Goal: Task Accomplishment & Management: Complete application form

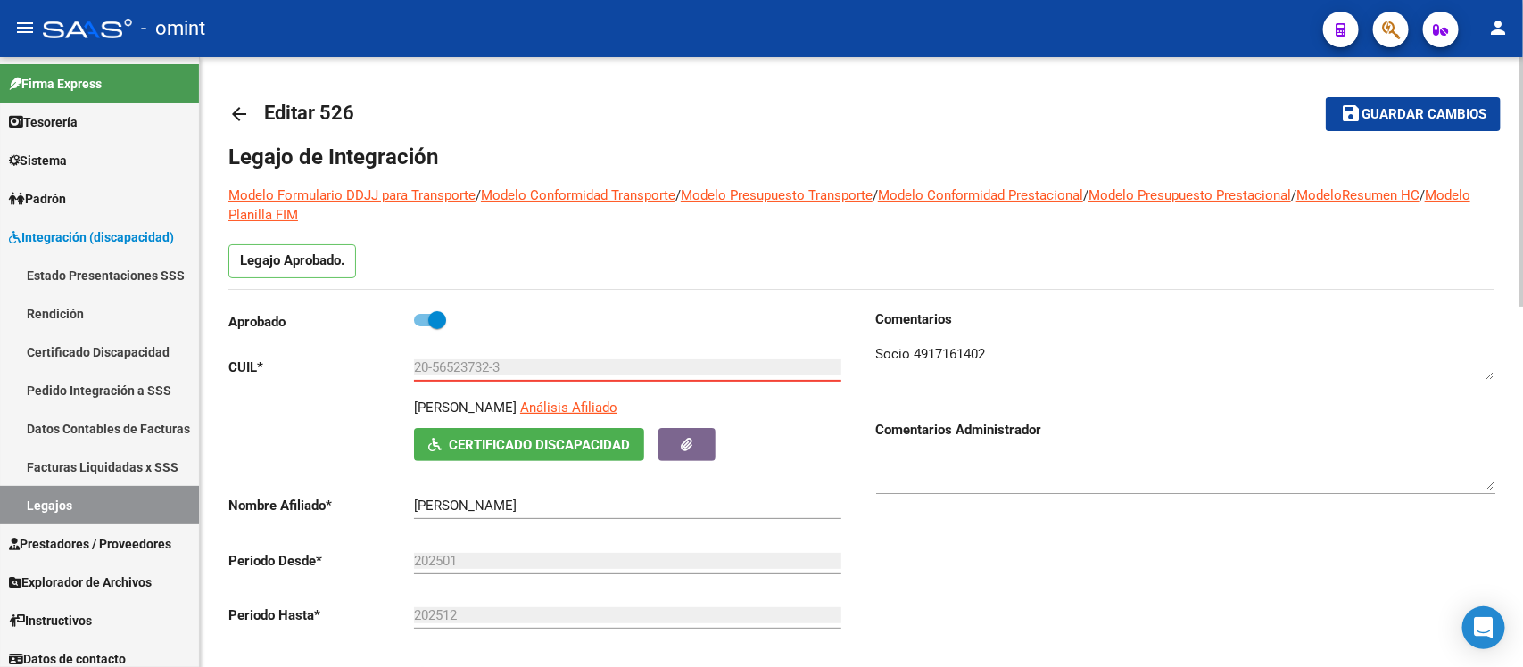
click at [232, 104] on mat-icon "arrow_back" at bounding box center [238, 113] width 21 height 21
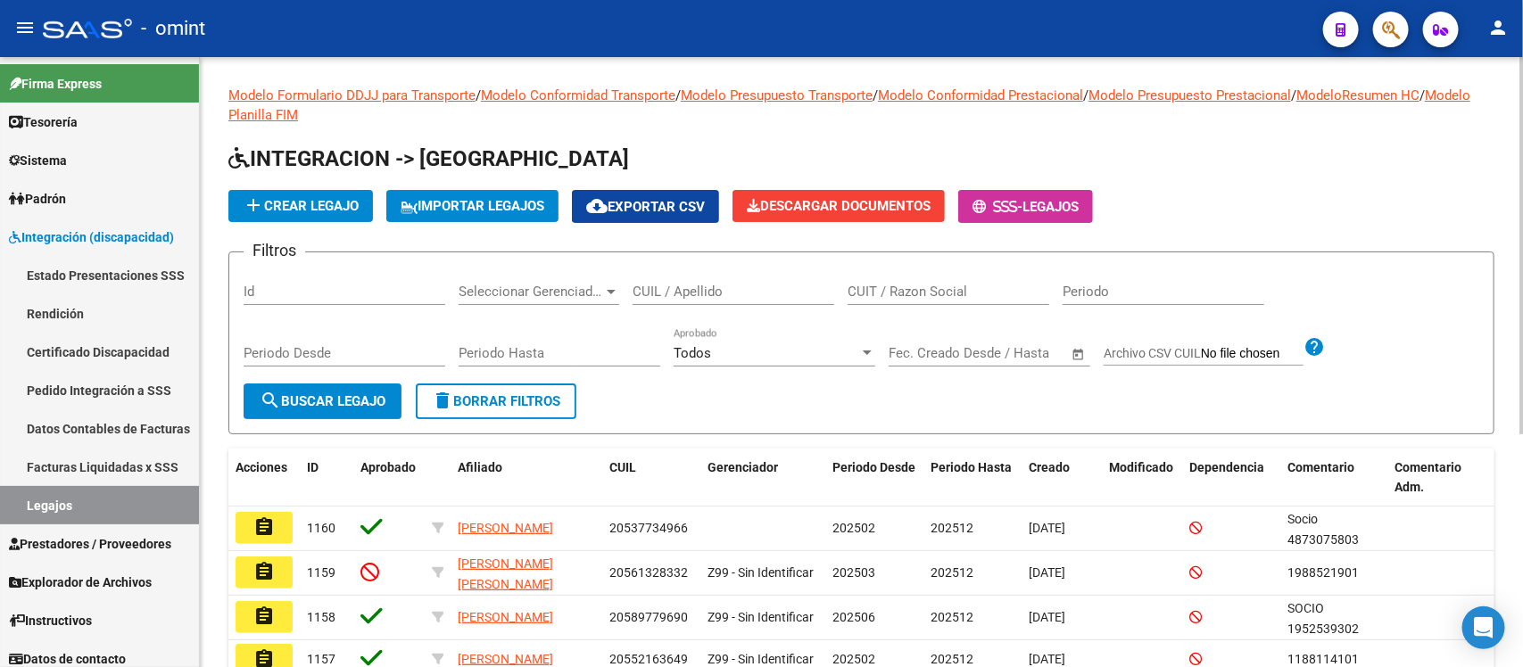
click at [774, 287] on input "CUIL / Apellido" at bounding box center [734, 292] width 202 height 16
paste input "[PERSON_NAME]"
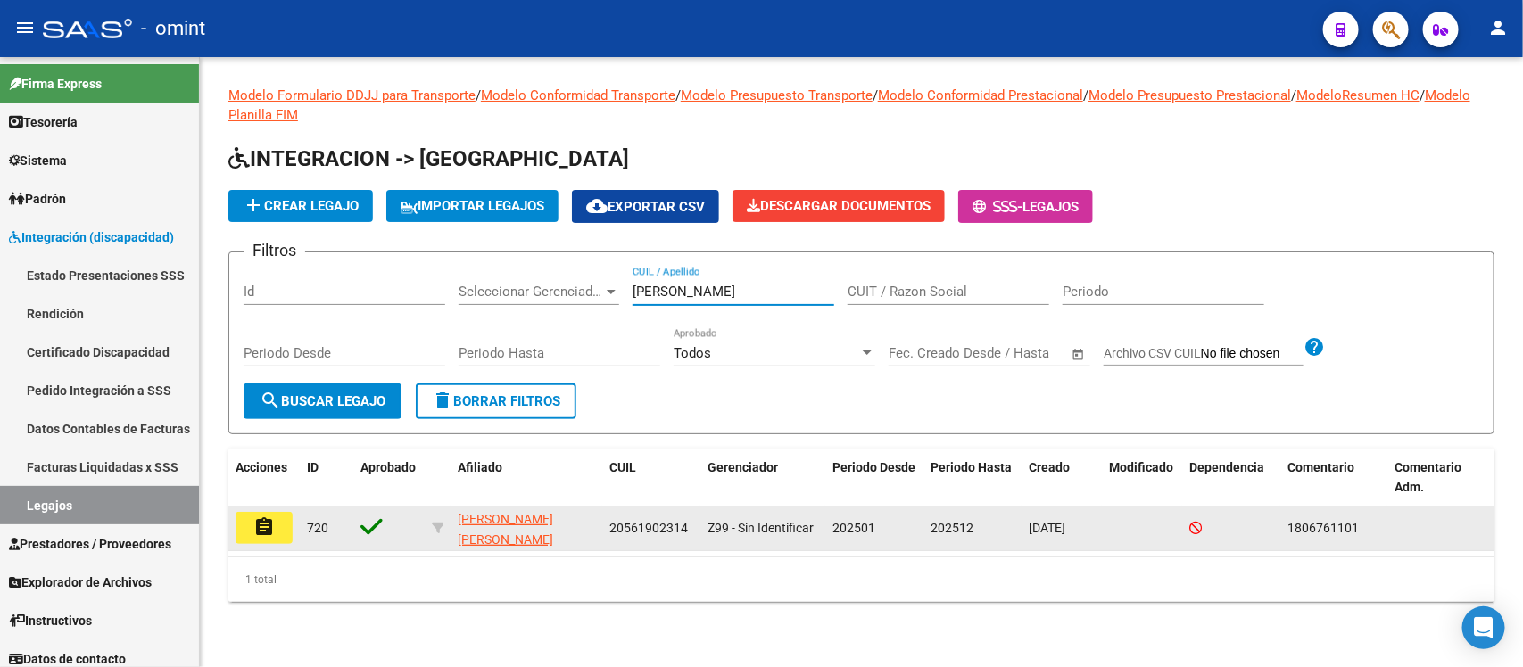
type input "[PERSON_NAME]"
click at [253, 522] on mat-icon "assignment" at bounding box center [263, 527] width 21 height 21
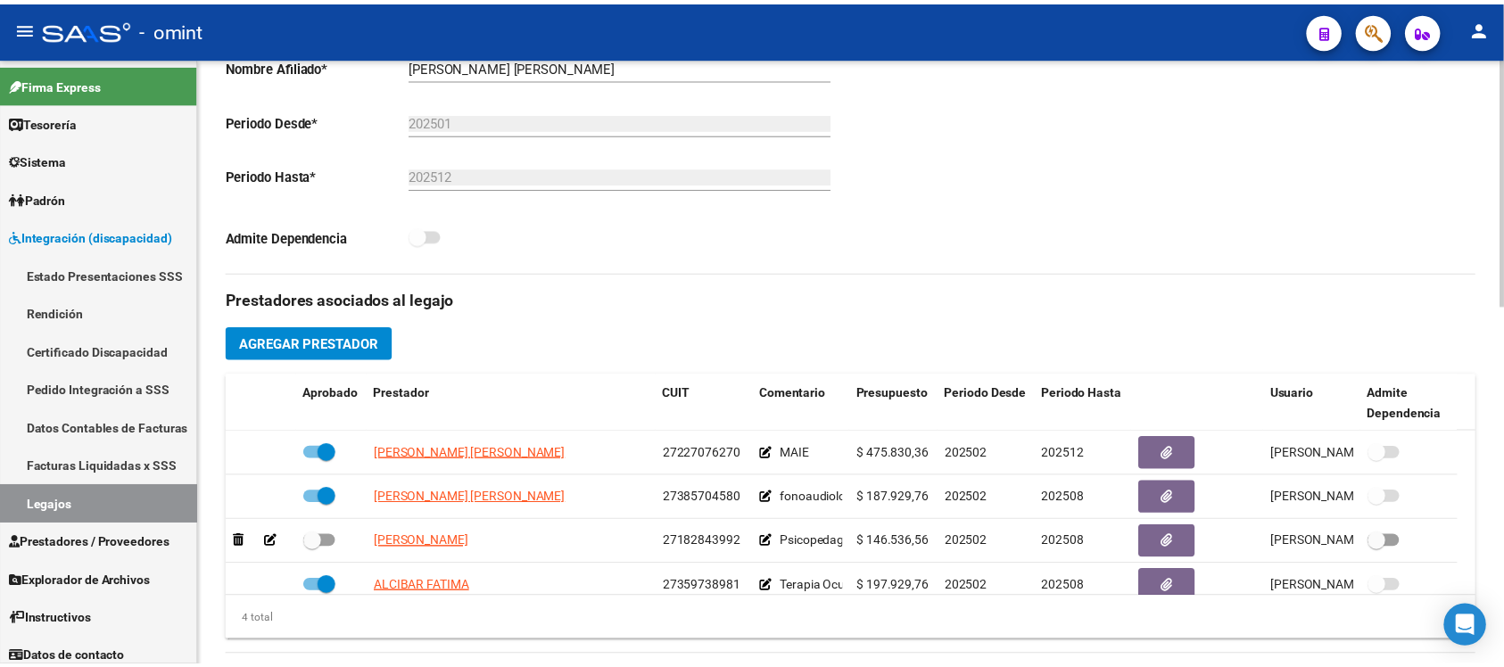
scroll to position [446, 0]
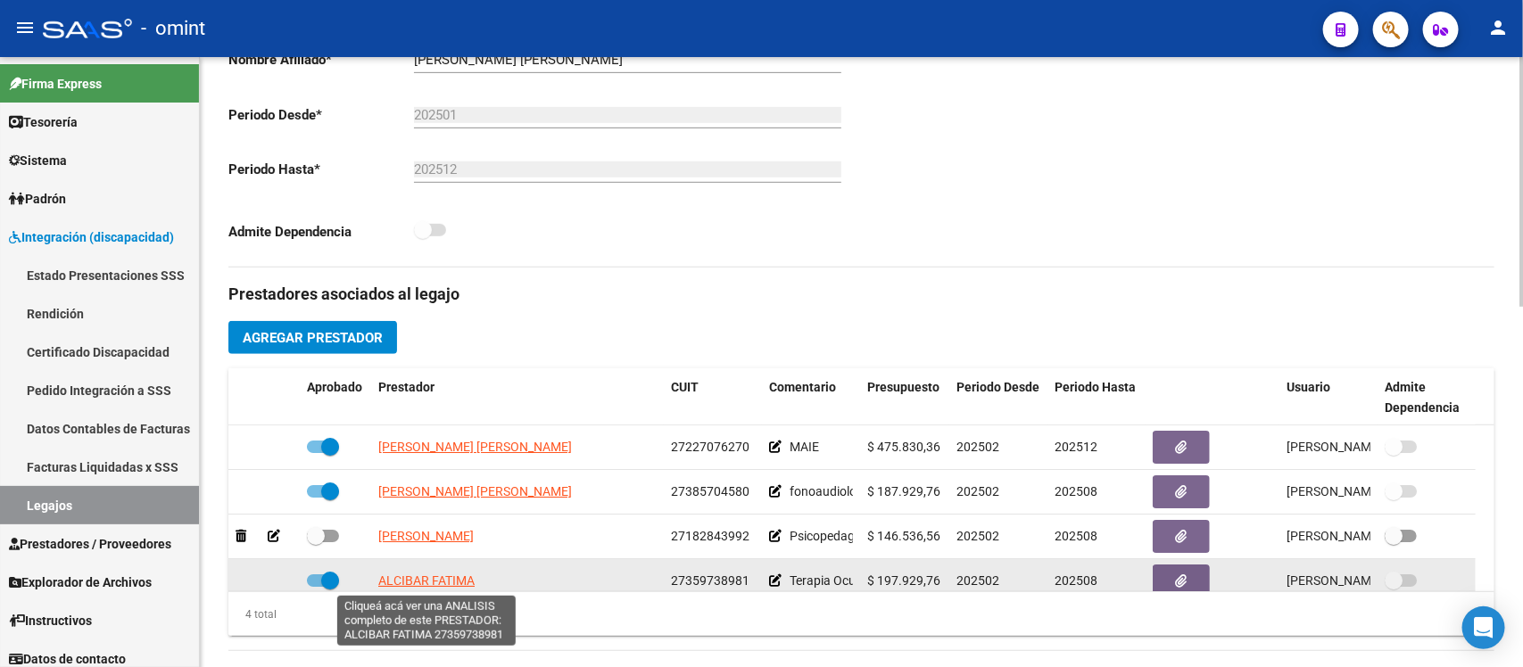
click at [448, 577] on span "ALCIBAR FATIMA" at bounding box center [426, 581] width 96 height 14
type textarea "27359738981"
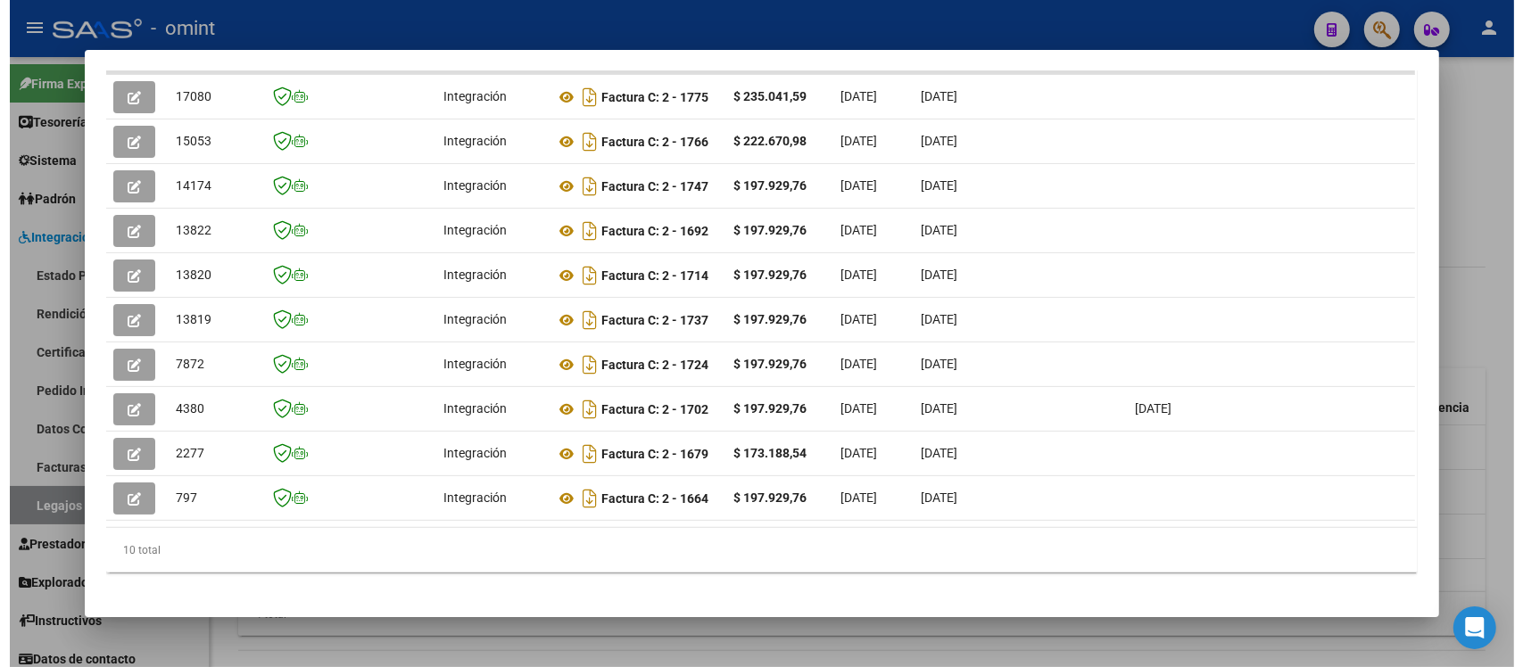
scroll to position [0, 2544]
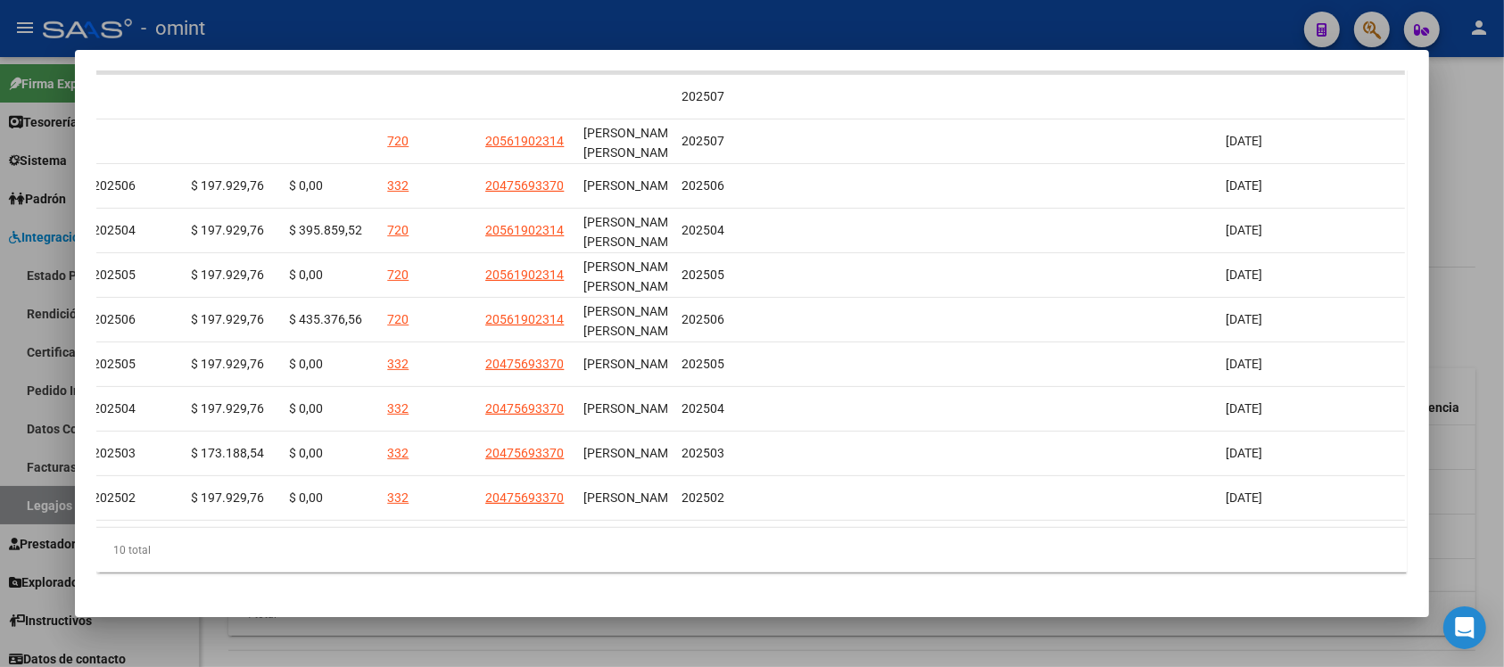
click at [1022, 22] on div at bounding box center [752, 333] width 1504 height 667
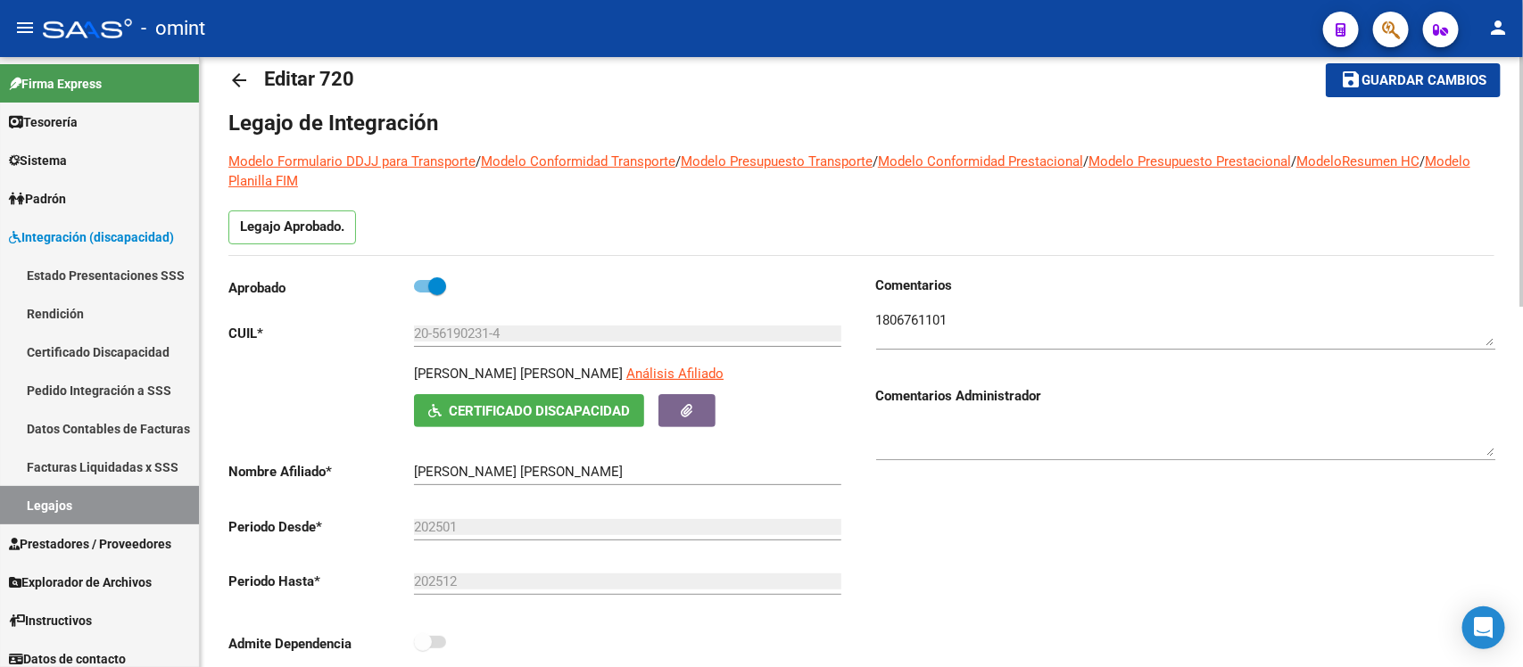
scroll to position [0, 0]
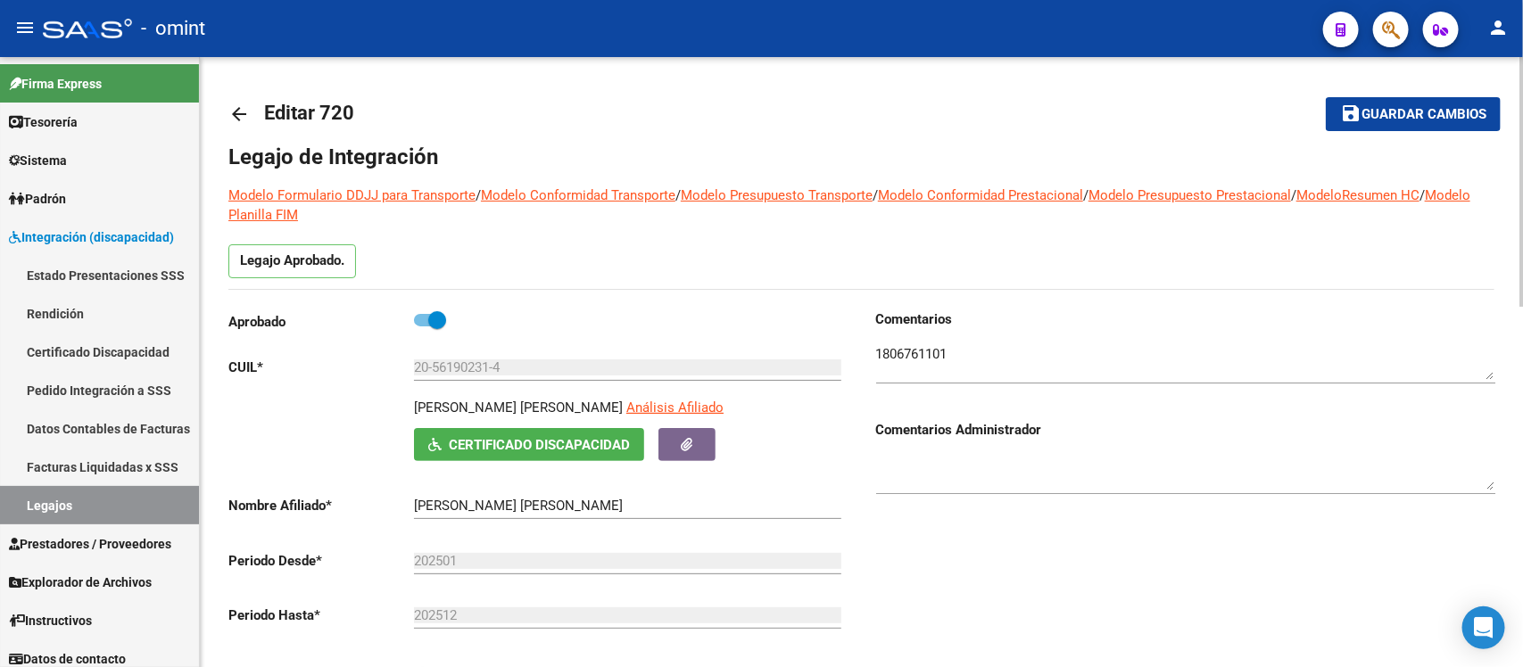
click at [247, 112] on mat-icon "arrow_back" at bounding box center [238, 113] width 21 height 21
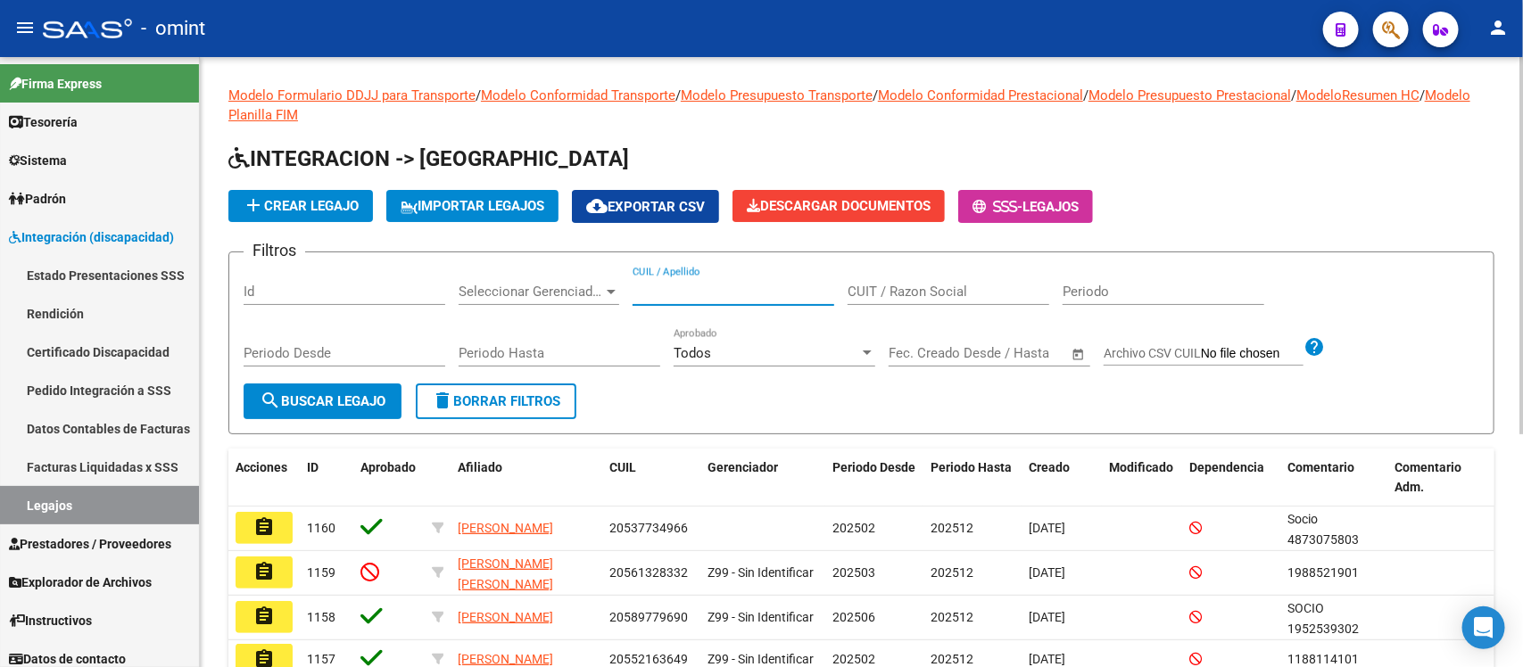
click at [667, 293] on input "CUIL / Apellido" at bounding box center [734, 292] width 202 height 16
paste input "56933001"
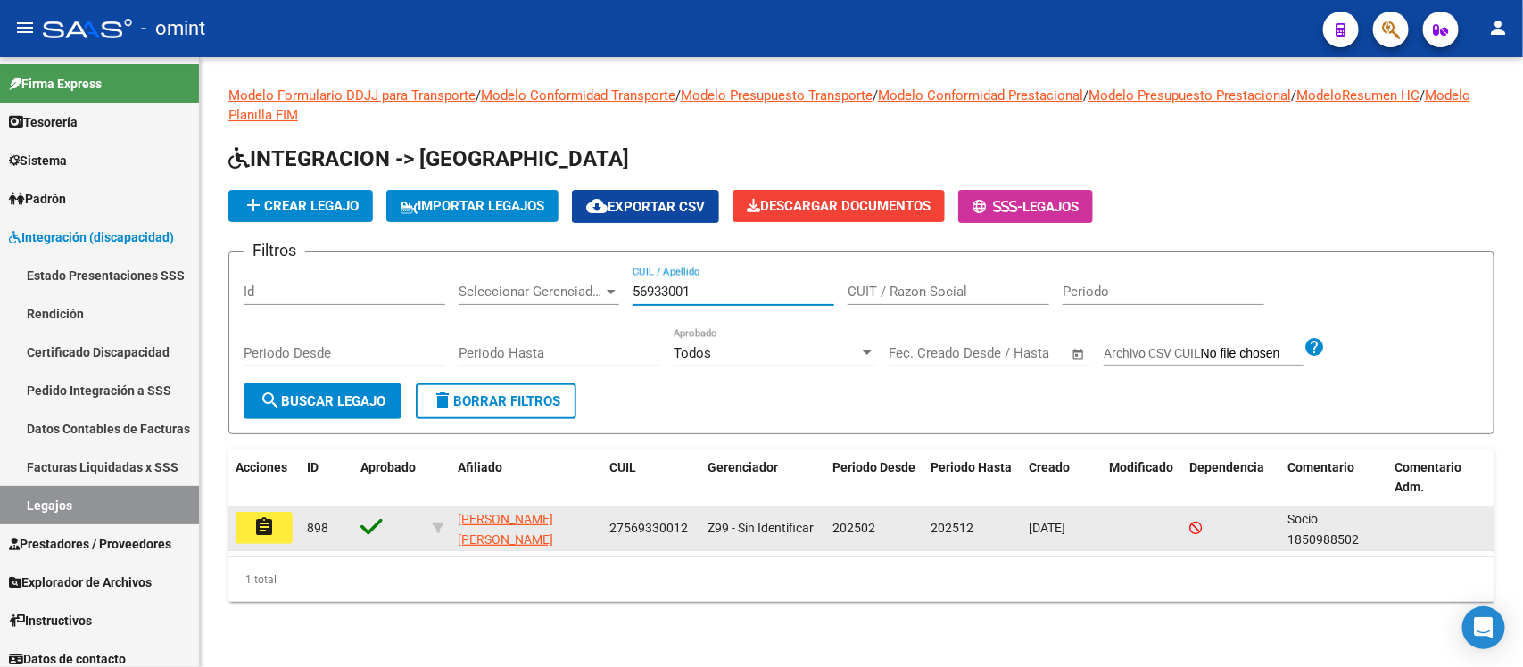
type input "56933001"
click at [248, 538] on button "assignment" at bounding box center [264, 528] width 57 height 32
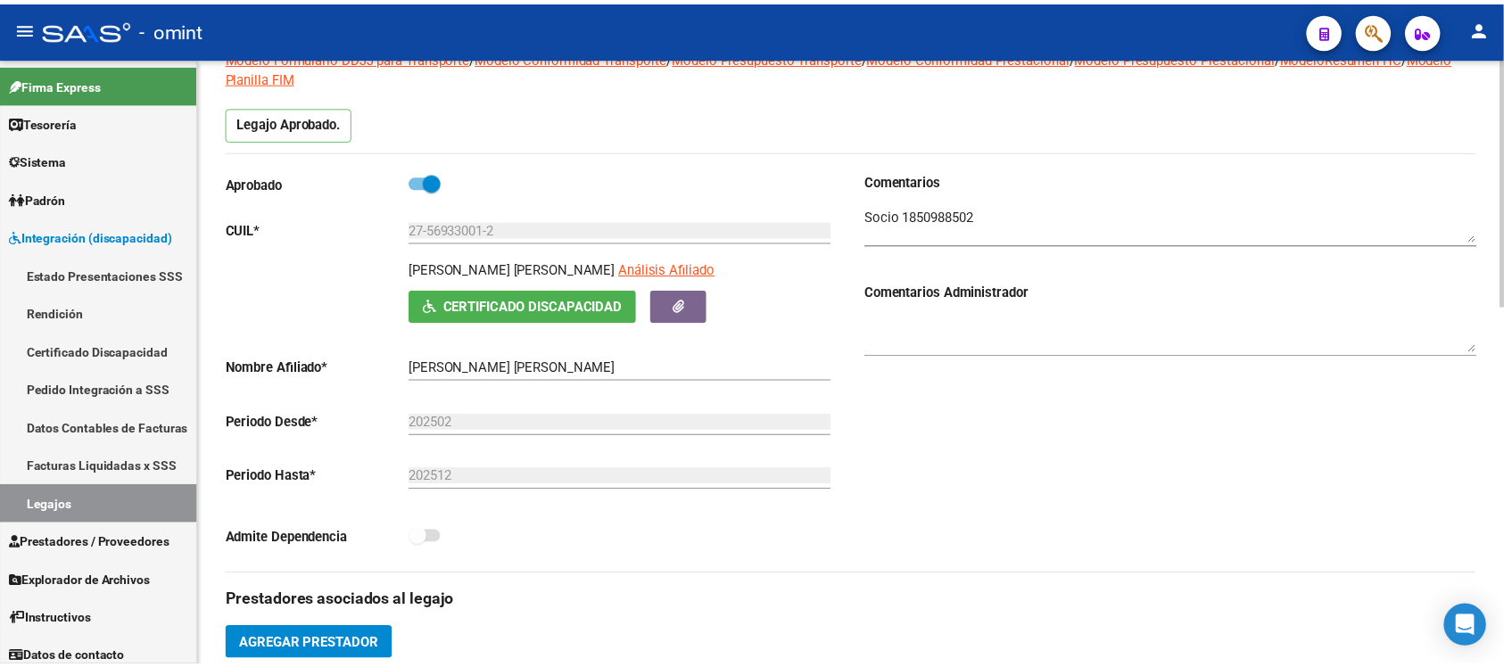
scroll to position [335, 0]
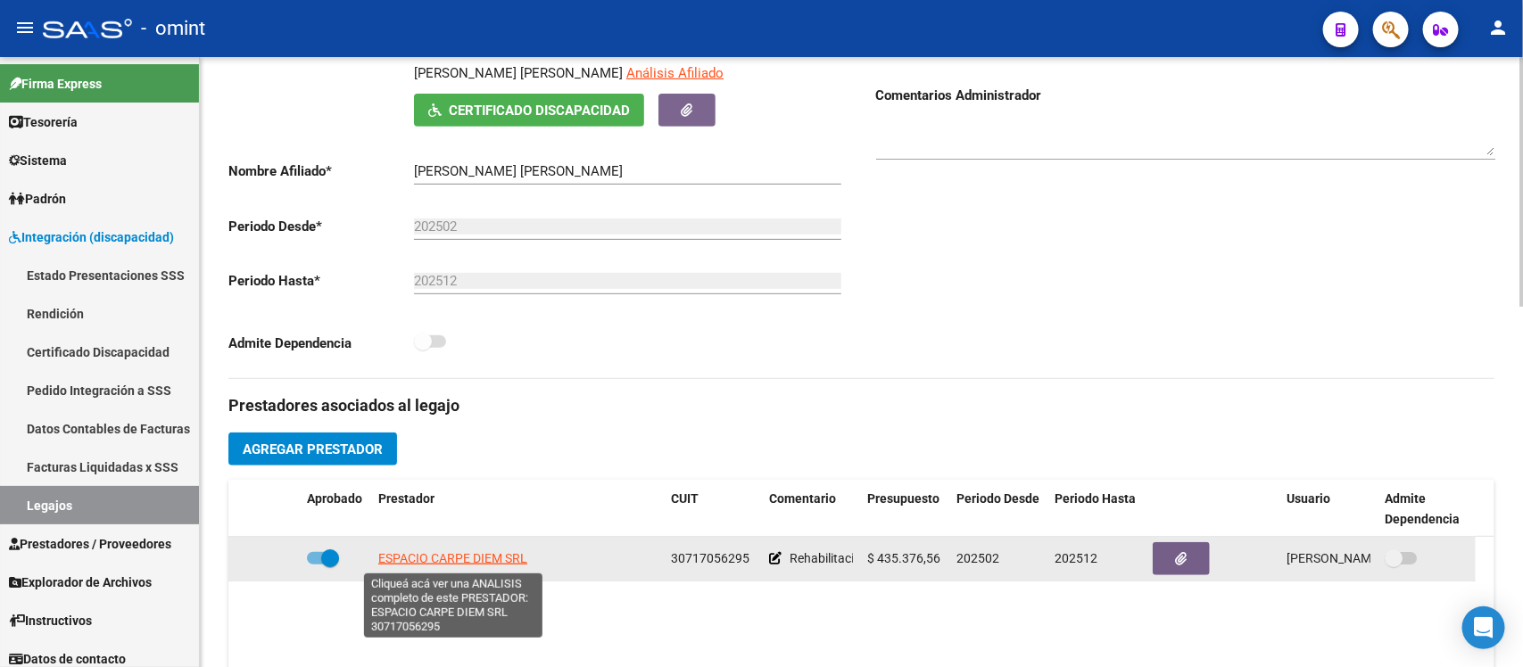
click at [497, 558] on span "ESPACIO CARPE DIEM SRL" at bounding box center [452, 558] width 149 height 14
type textarea "30717056295"
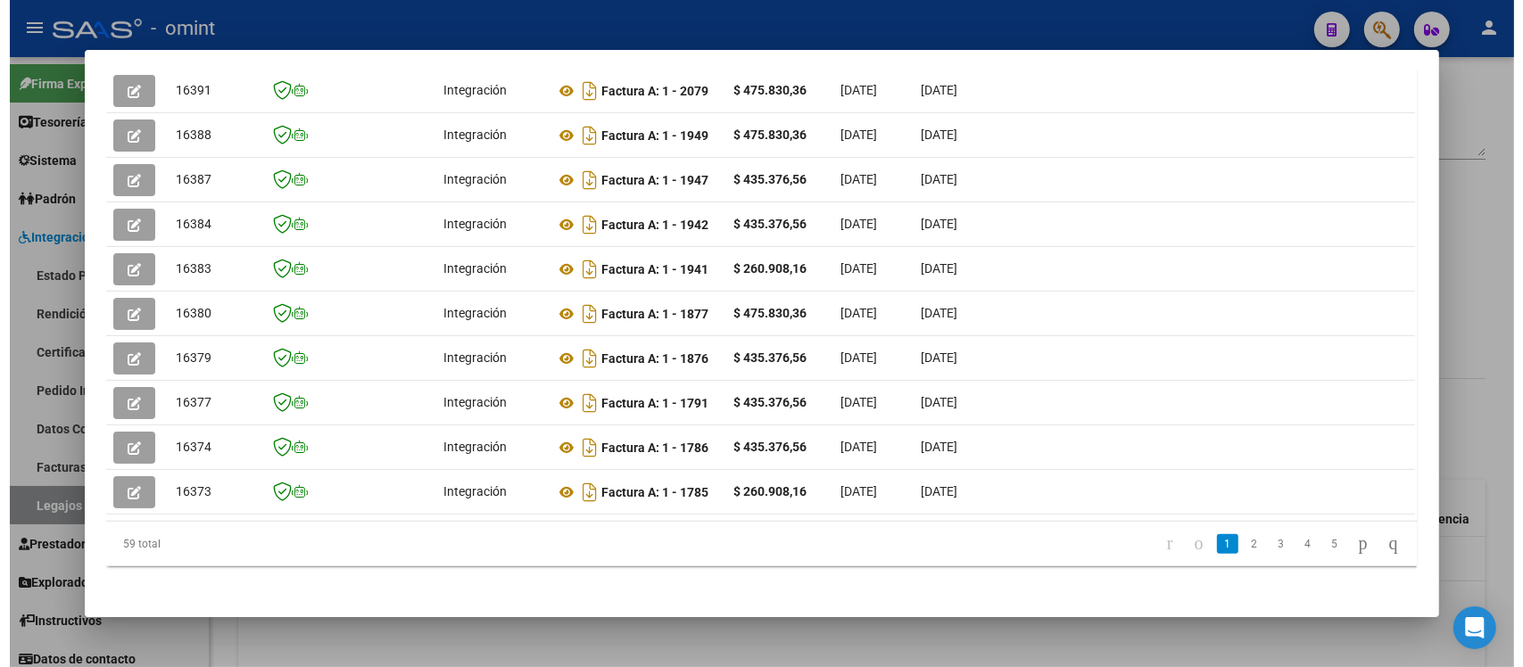
scroll to position [0, 2544]
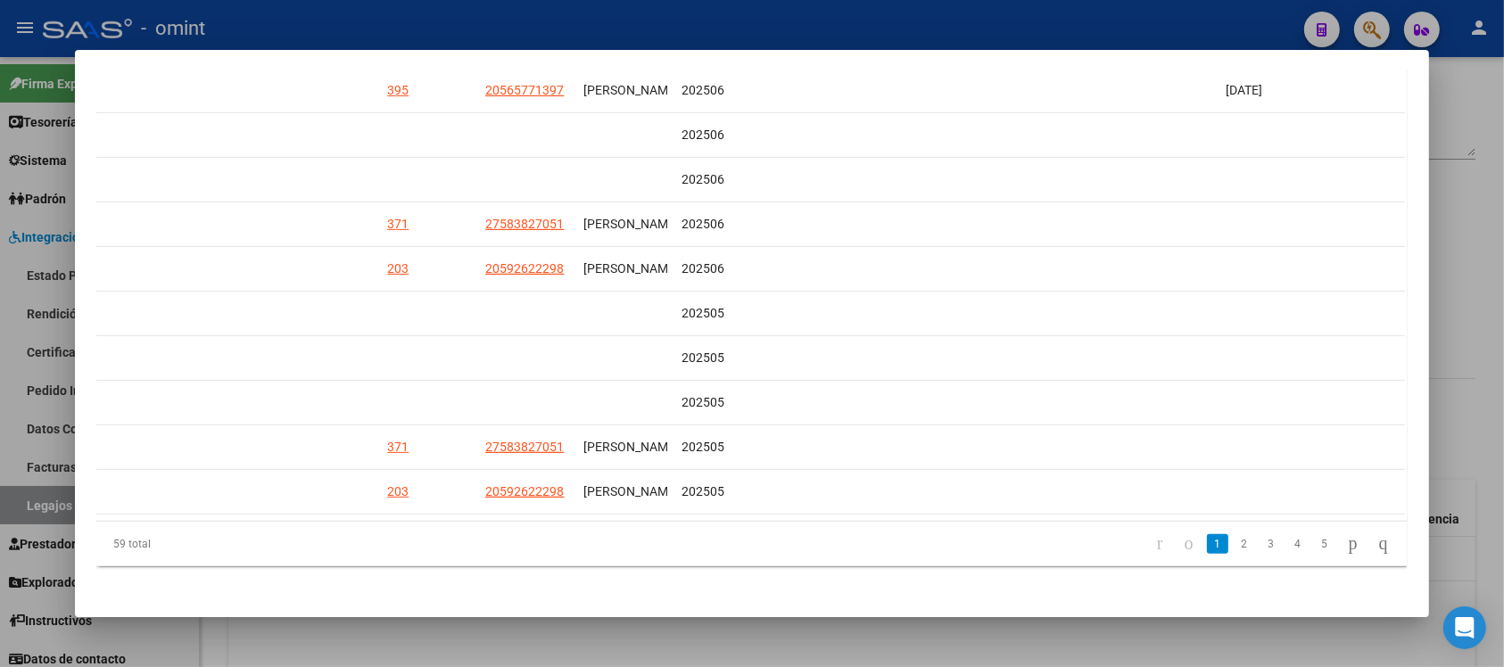
click at [1088, 639] on div at bounding box center [752, 333] width 1504 height 667
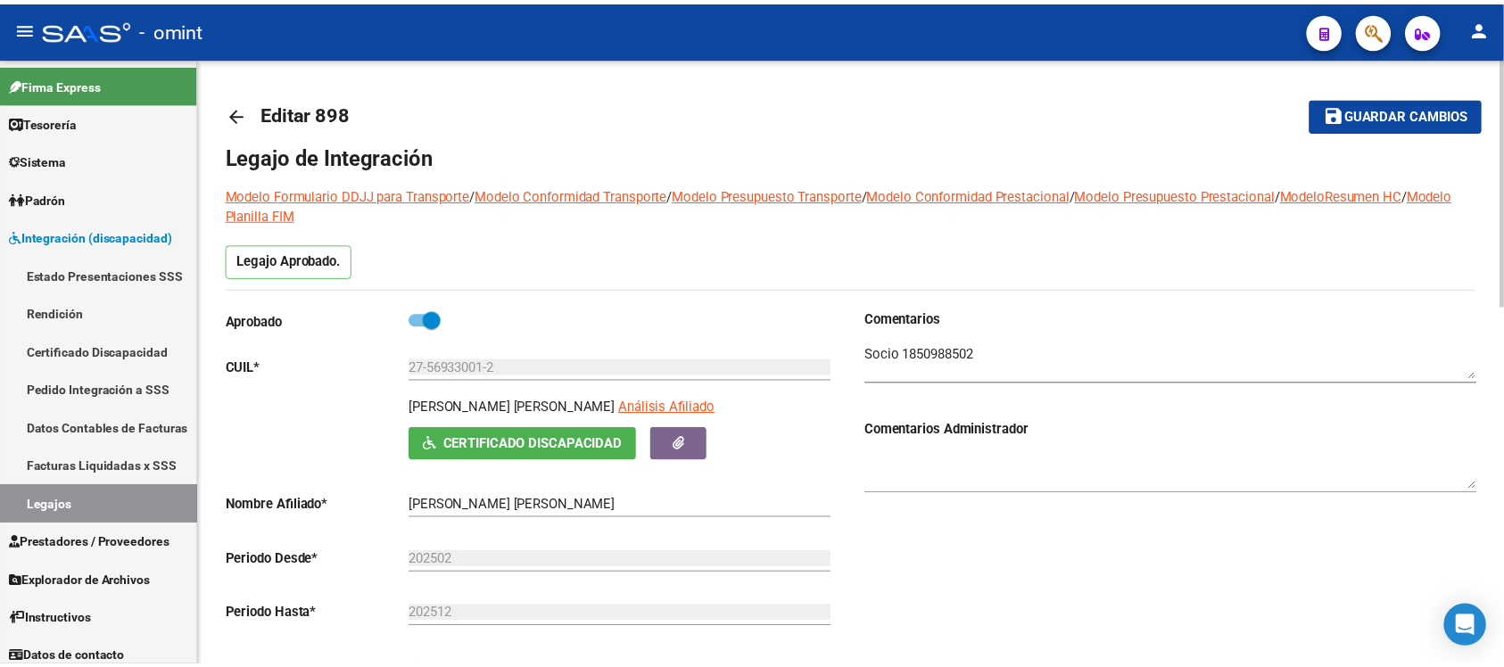
scroll to position [335, 0]
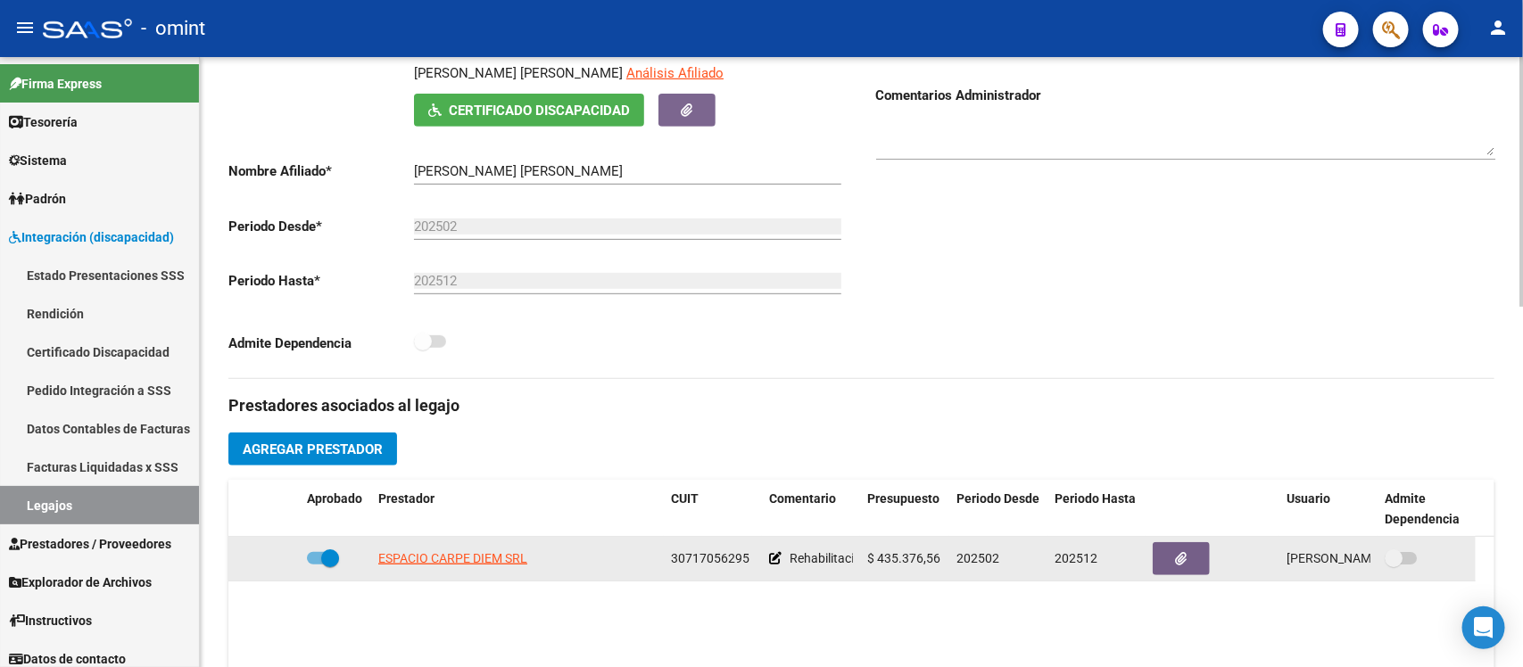
click at [497, 549] on app-link-go-to "ESPACIO CARPE DIEM SRL" at bounding box center [452, 559] width 149 height 21
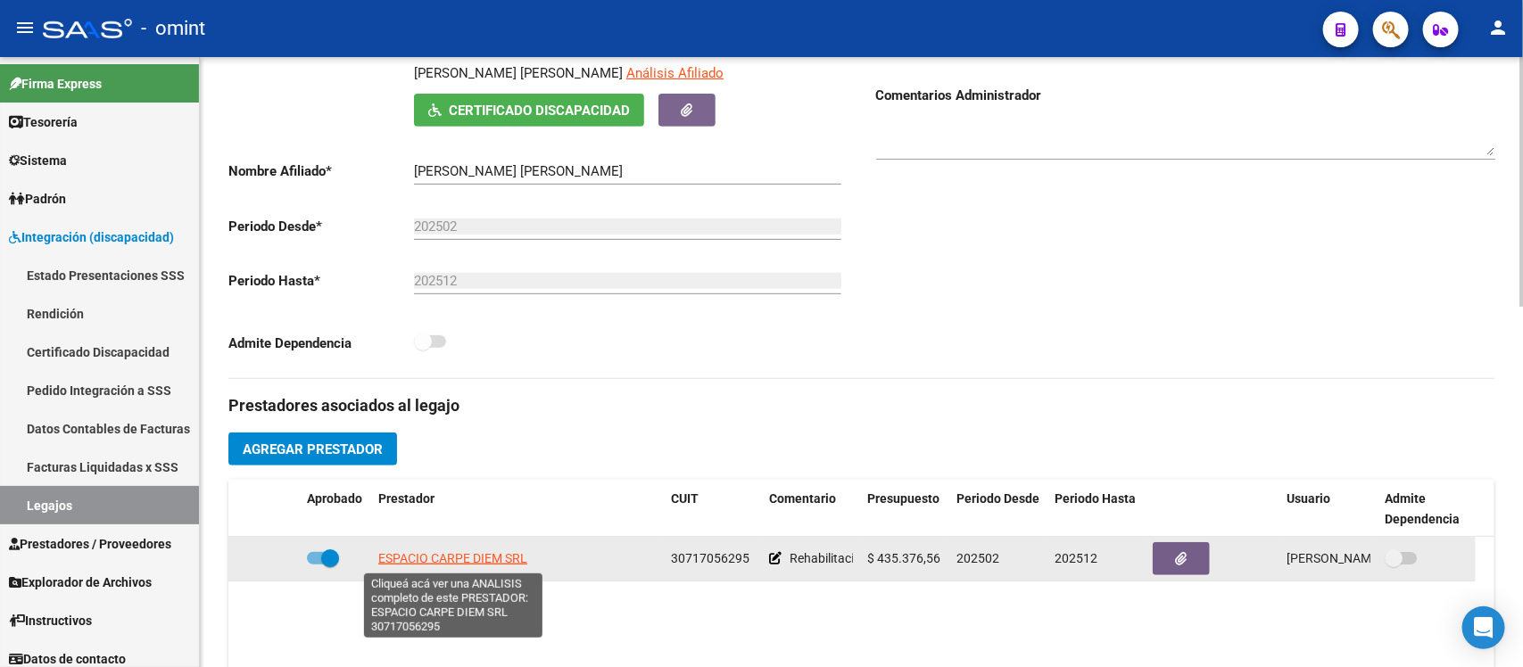
click at [497, 549] on app-link-go-to "ESPACIO CARPE DIEM SRL" at bounding box center [452, 559] width 149 height 21
click at [495, 551] on span "ESPACIO CARPE DIEM SRL" at bounding box center [452, 558] width 149 height 14
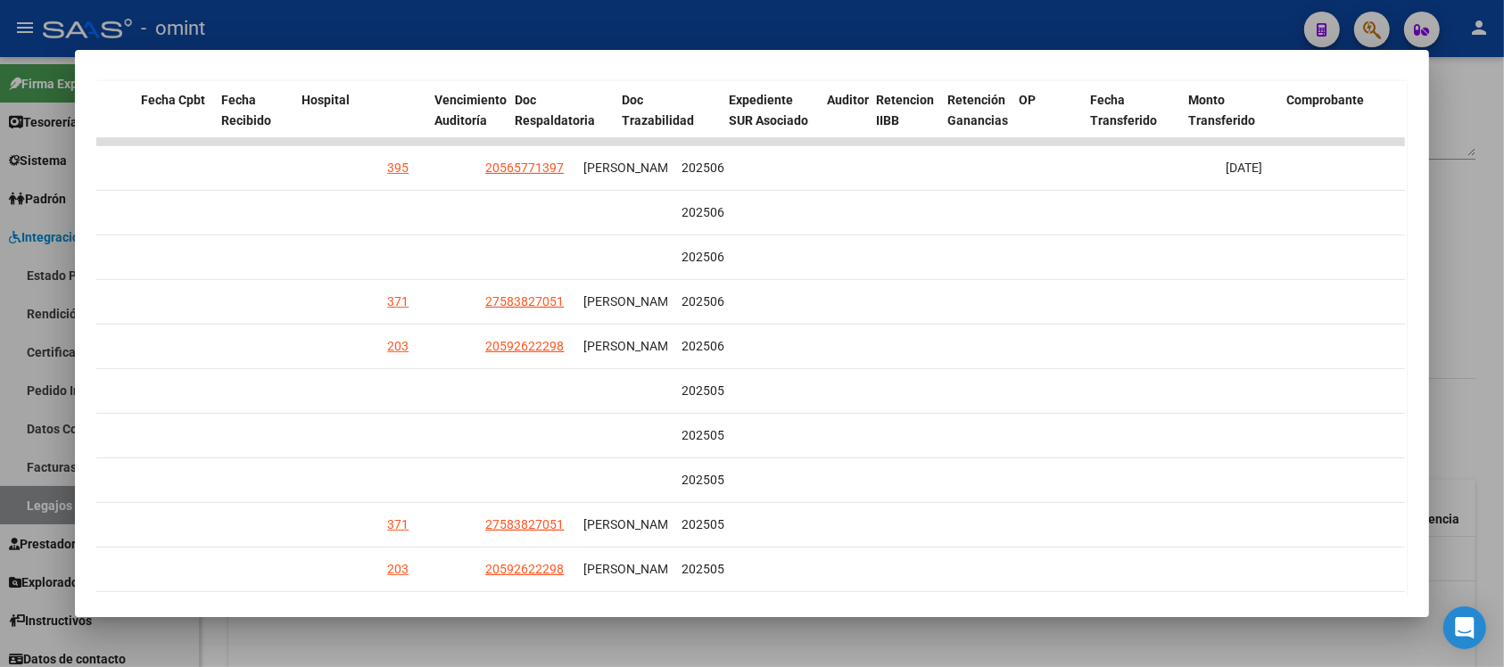
scroll to position [0, 0]
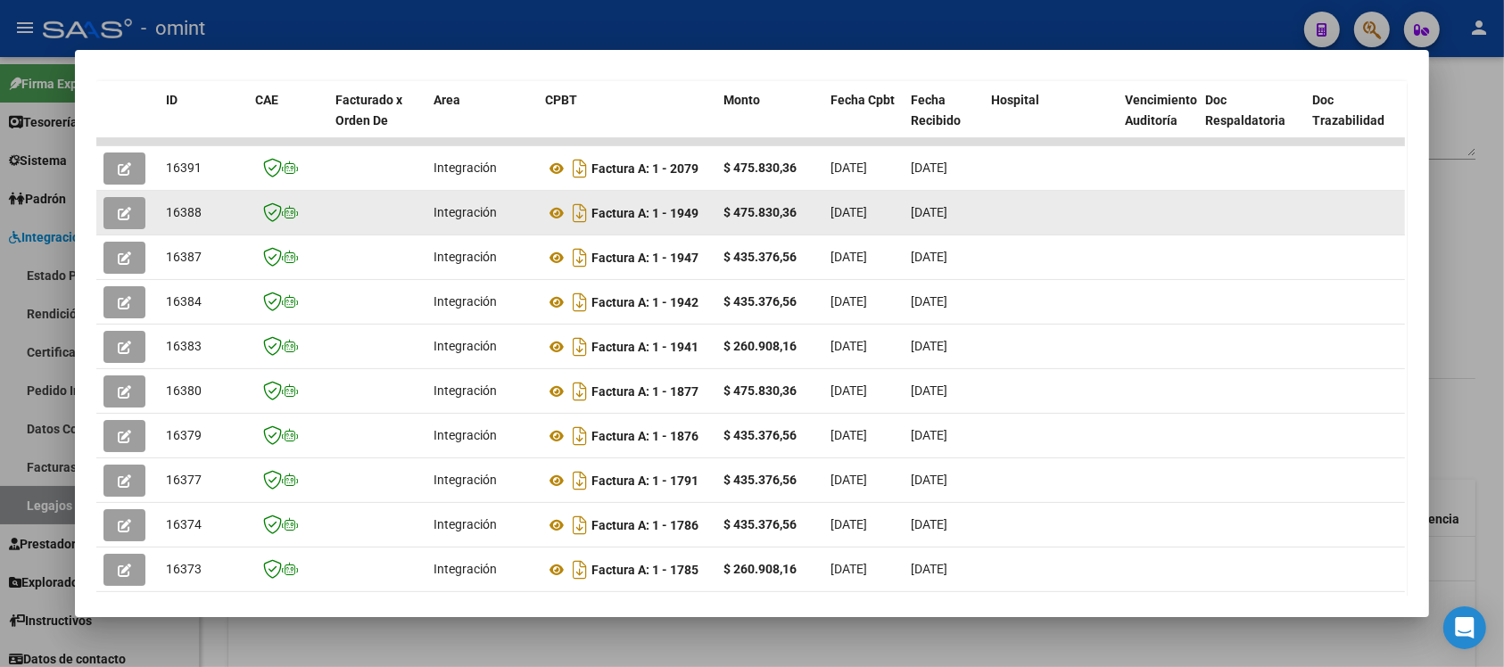
click at [118, 208] on icon "button" at bounding box center [124, 213] width 13 height 13
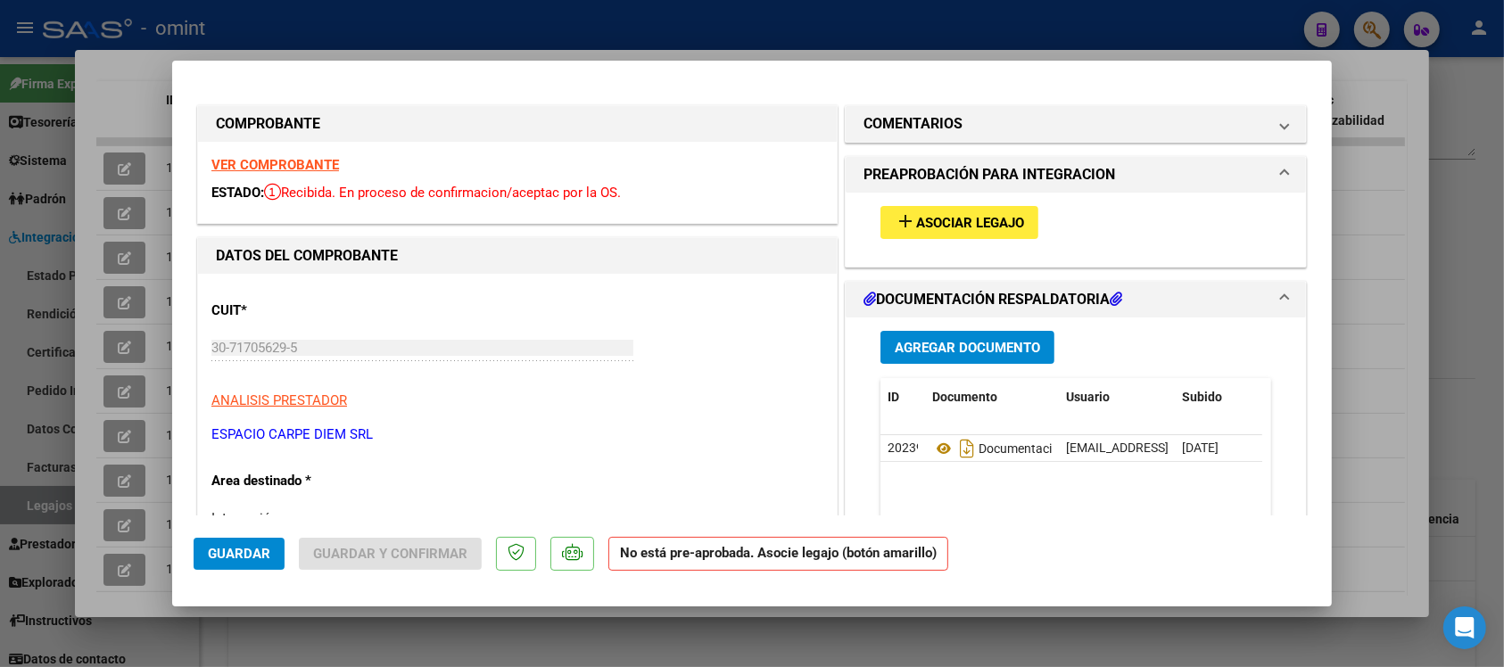
click at [314, 170] on strong "VER COMPROBANTE" at bounding box center [275, 165] width 128 height 16
click at [1002, 228] on span "Asociar Legajo" at bounding box center [970, 223] width 108 height 16
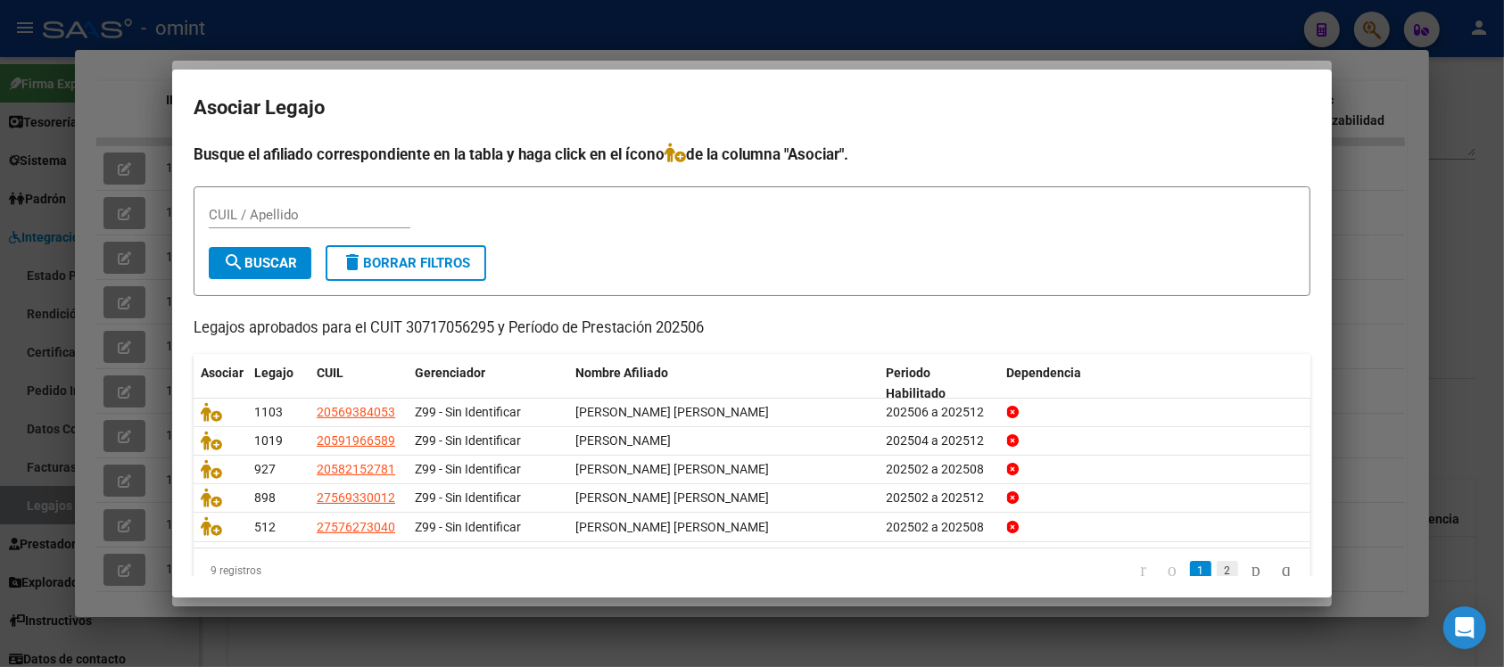
click at [1217, 569] on link "2" at bounding box center [1227, 571] width 21 height 20
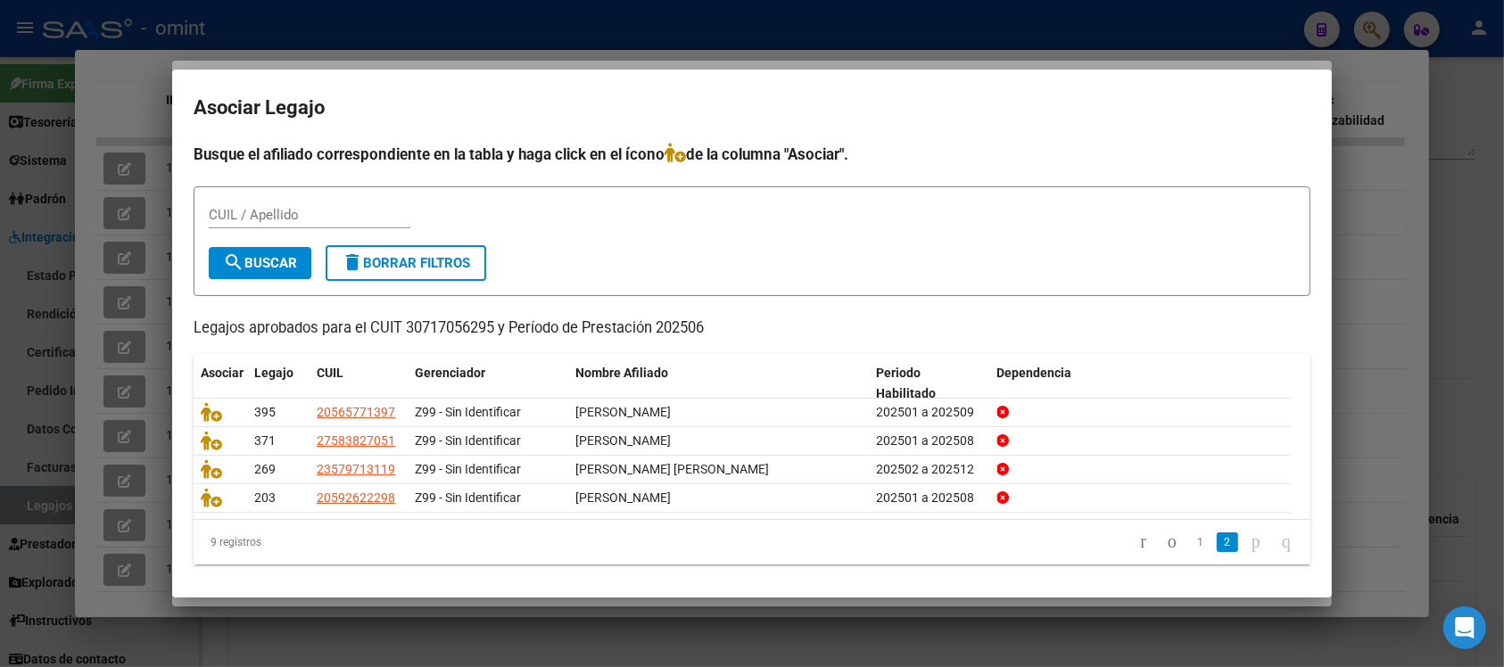
click at [671, 20] on div at bounding box center [752, 333] width 1504 height 667
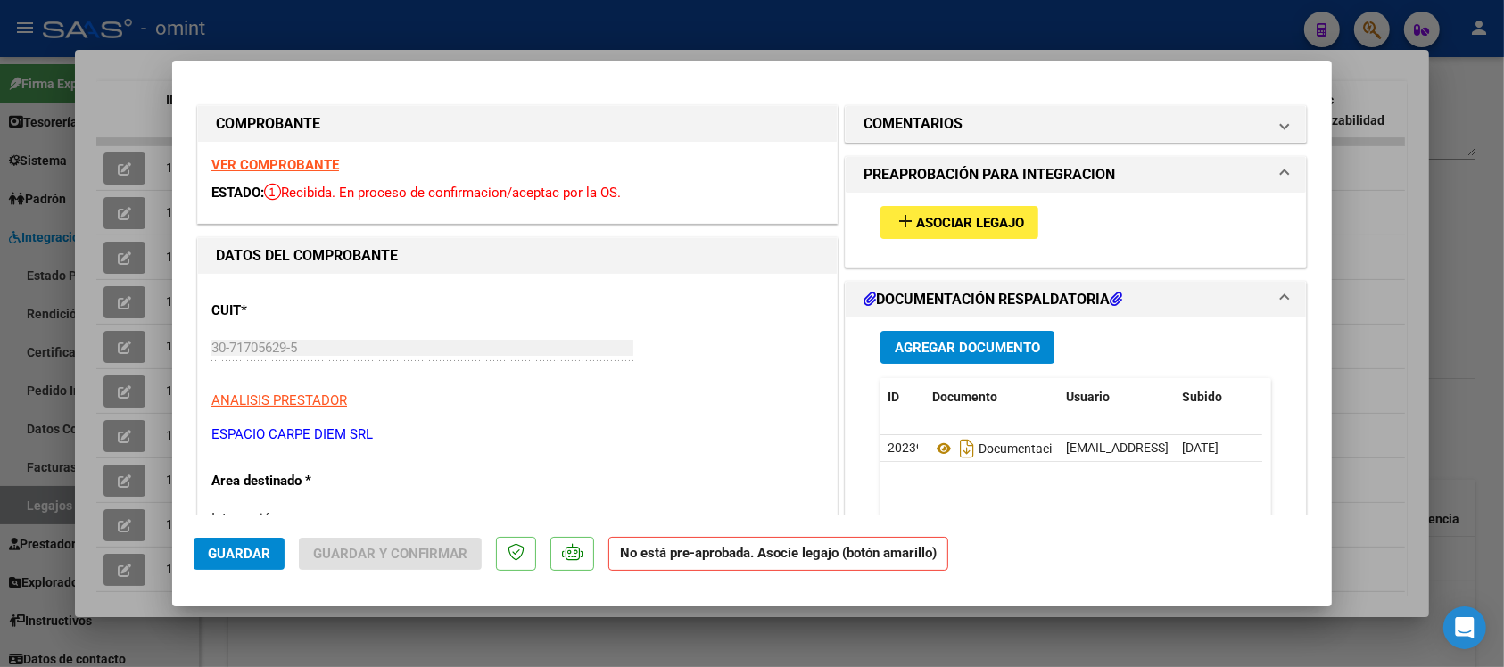
click at [671, 19] on div at bounding box center [752, 333] width 1504 height 667
type input "$ 0,00"
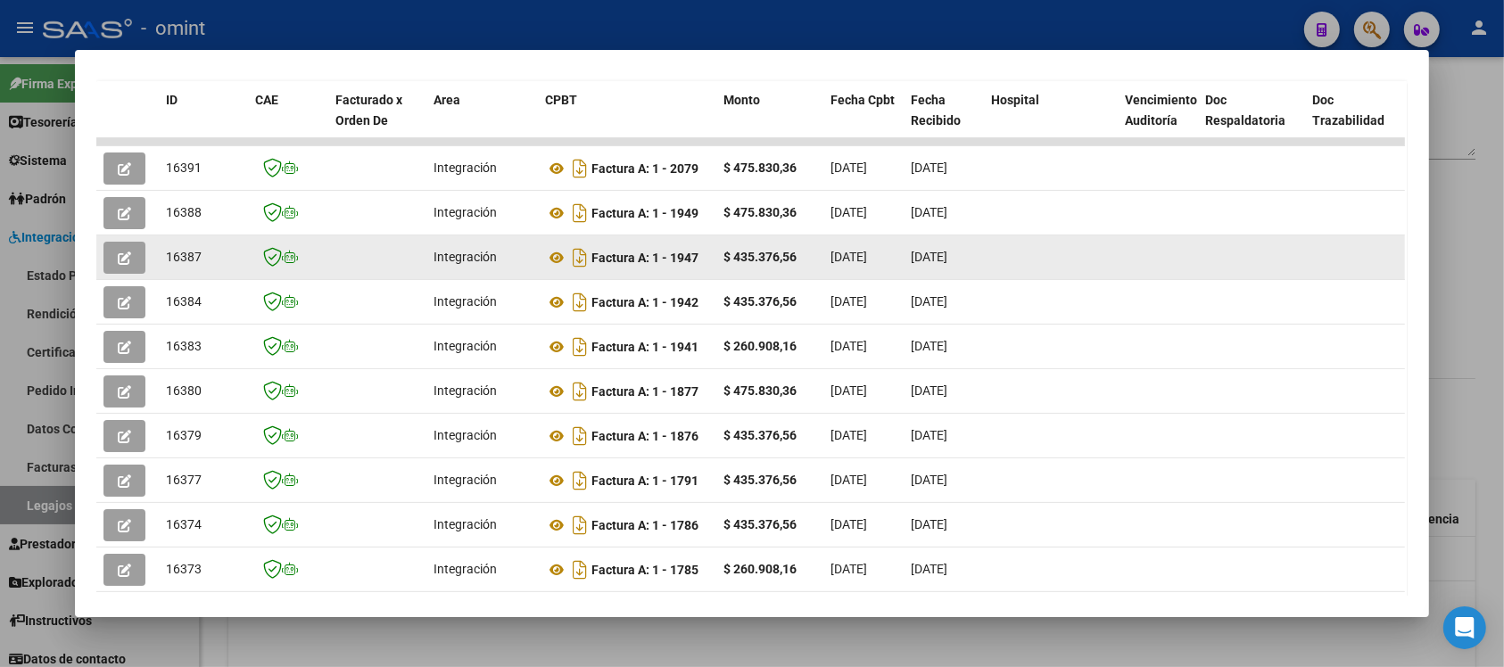
click at [103, 242] on button "button" at bounding box center [124, 258] width 42 height 32
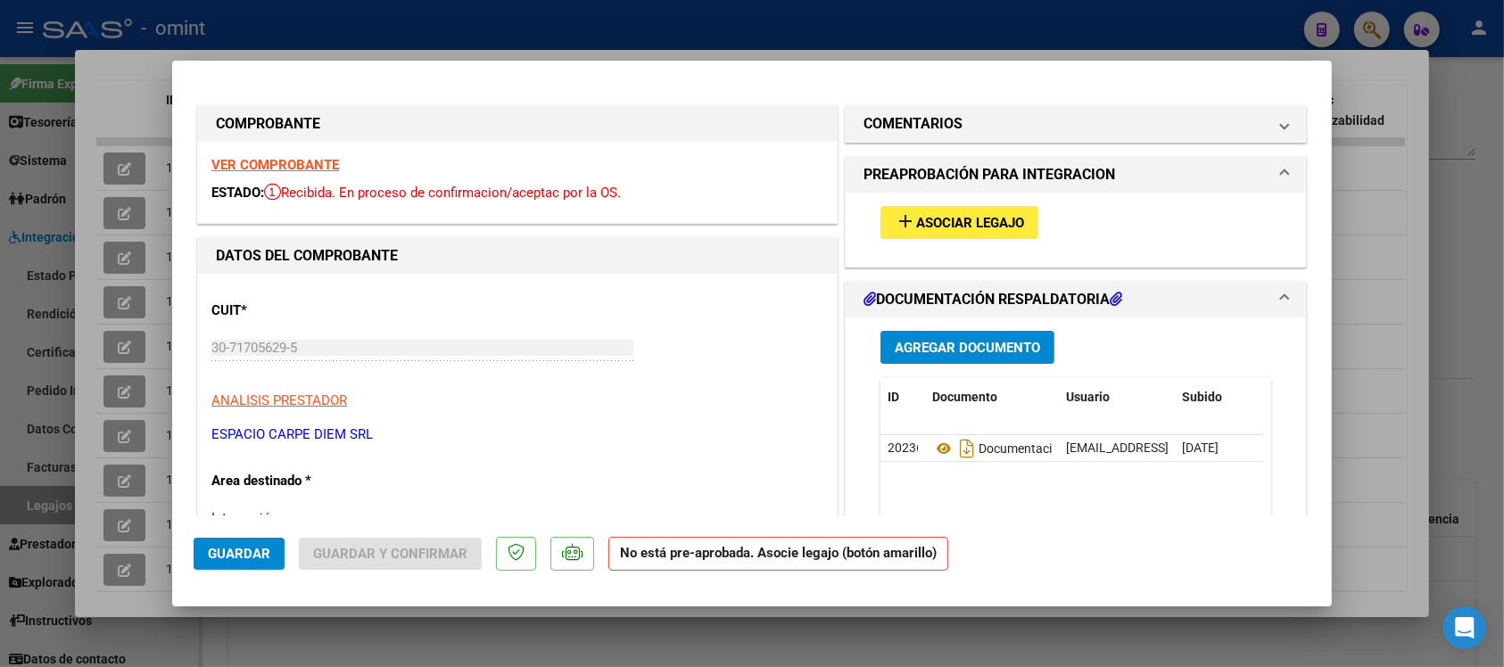
click at [1001, 225] on span "Asociar Legajo" at bounding box center [970, 223] width 108 height 16
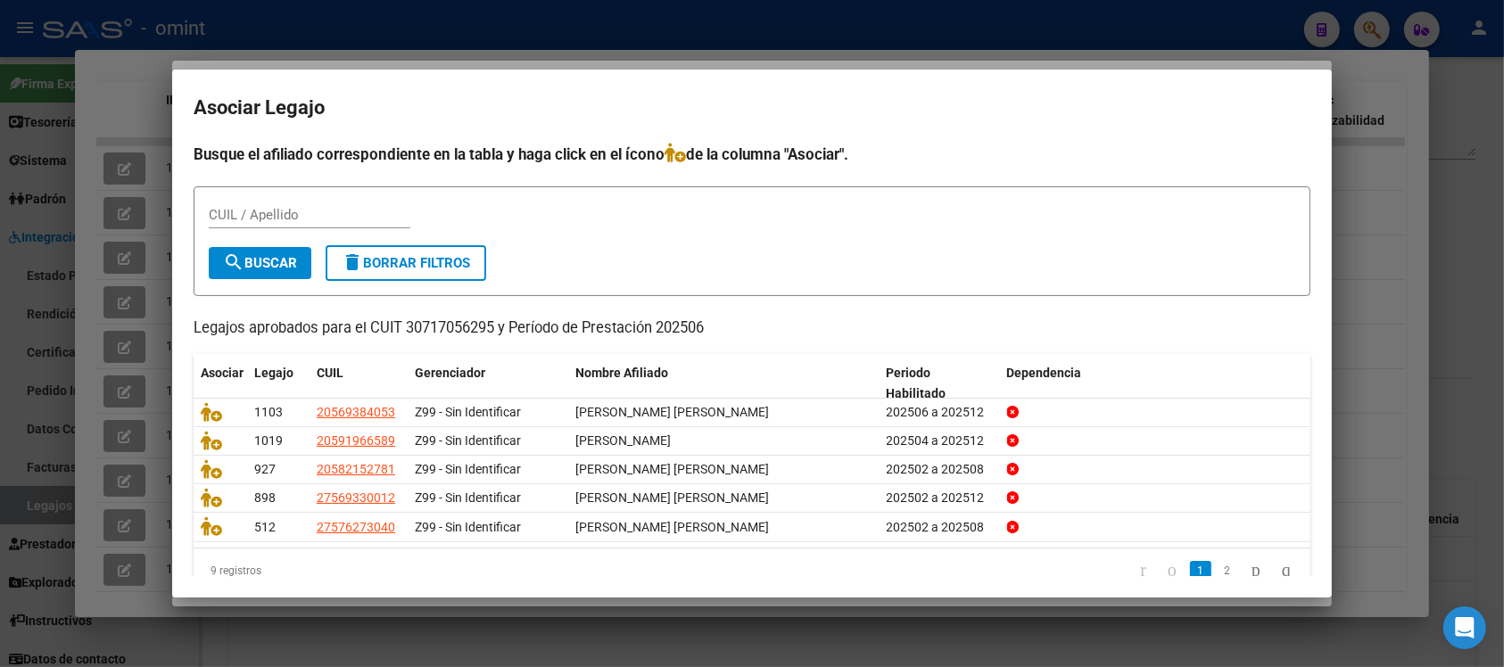
click at [798, 29] on div at bounding box center [752, 333] width 1504 height 667
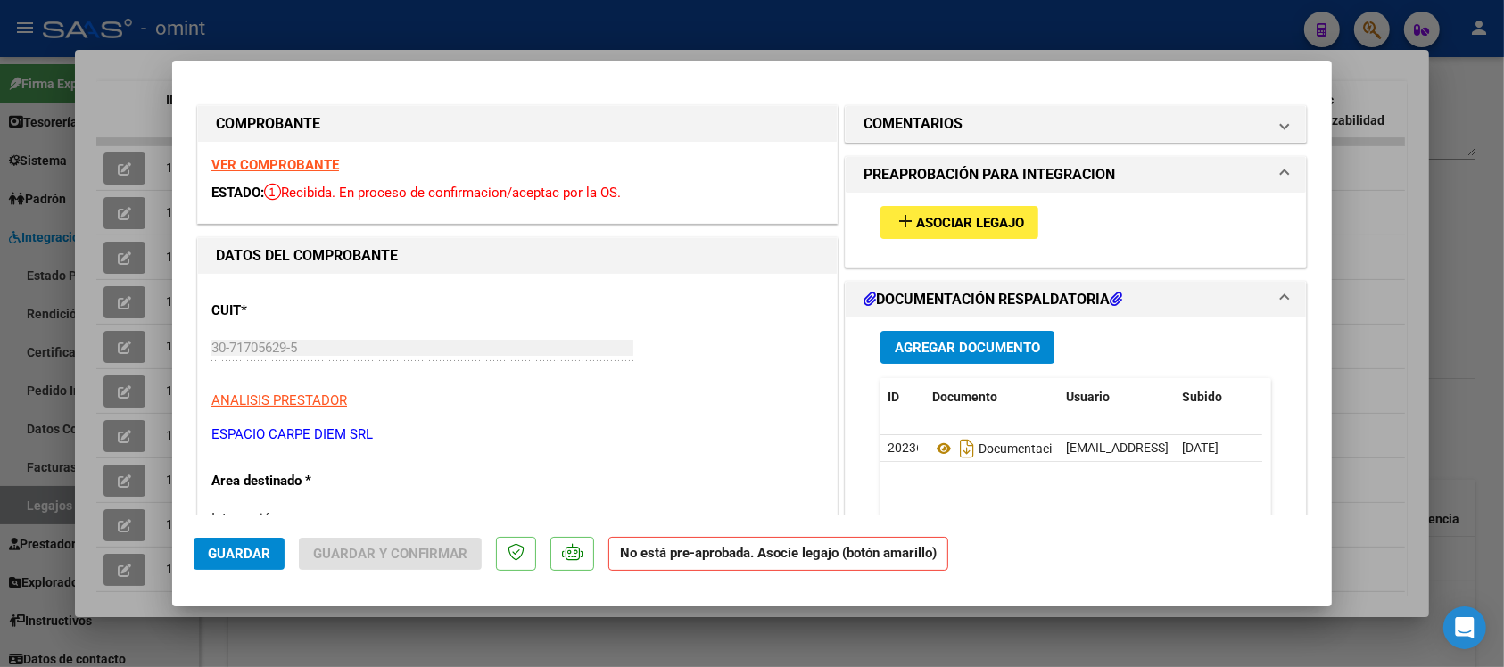
click at [290, 170] on strong "VER COMPROBANTE" at bounding box center [275, 165] width 128 height 16
click at [642, 28] on div at bounding box center [752, 333] width 1504 height 667
type input "$ 0,00"
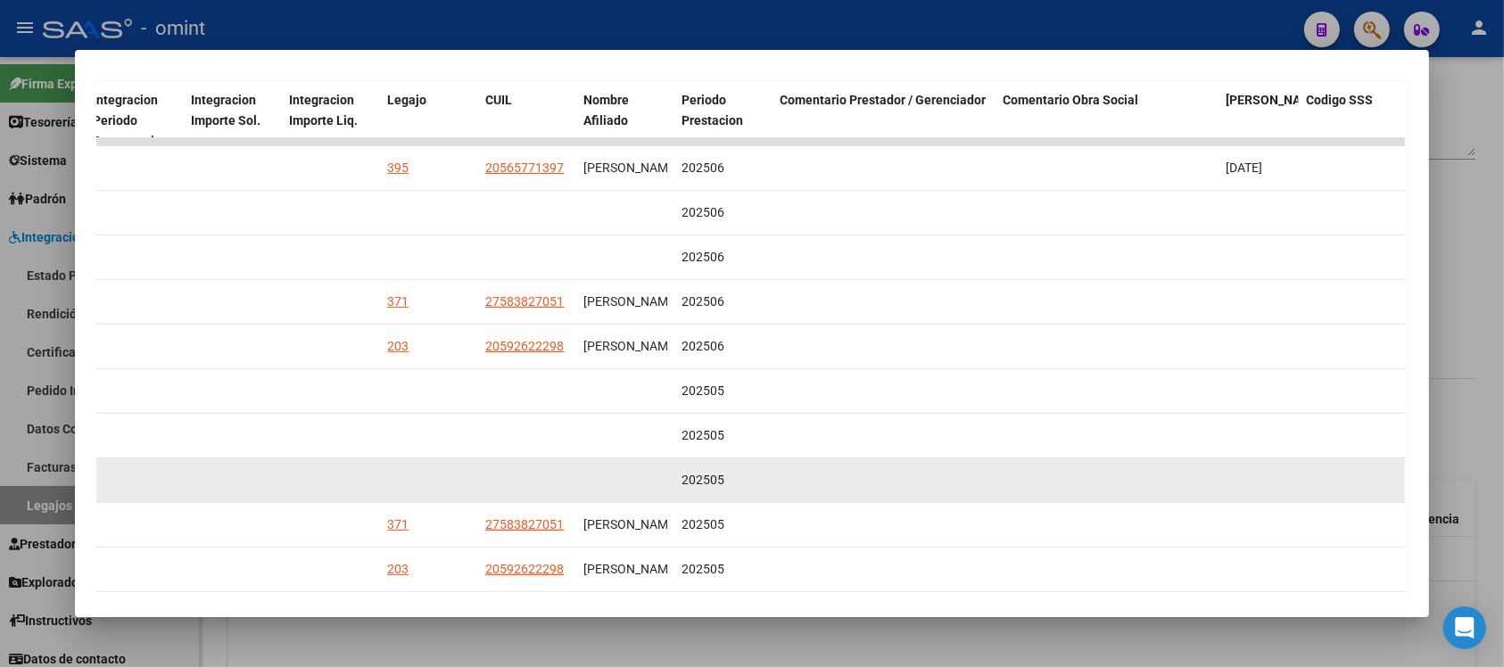
scroll to position [457, 0]
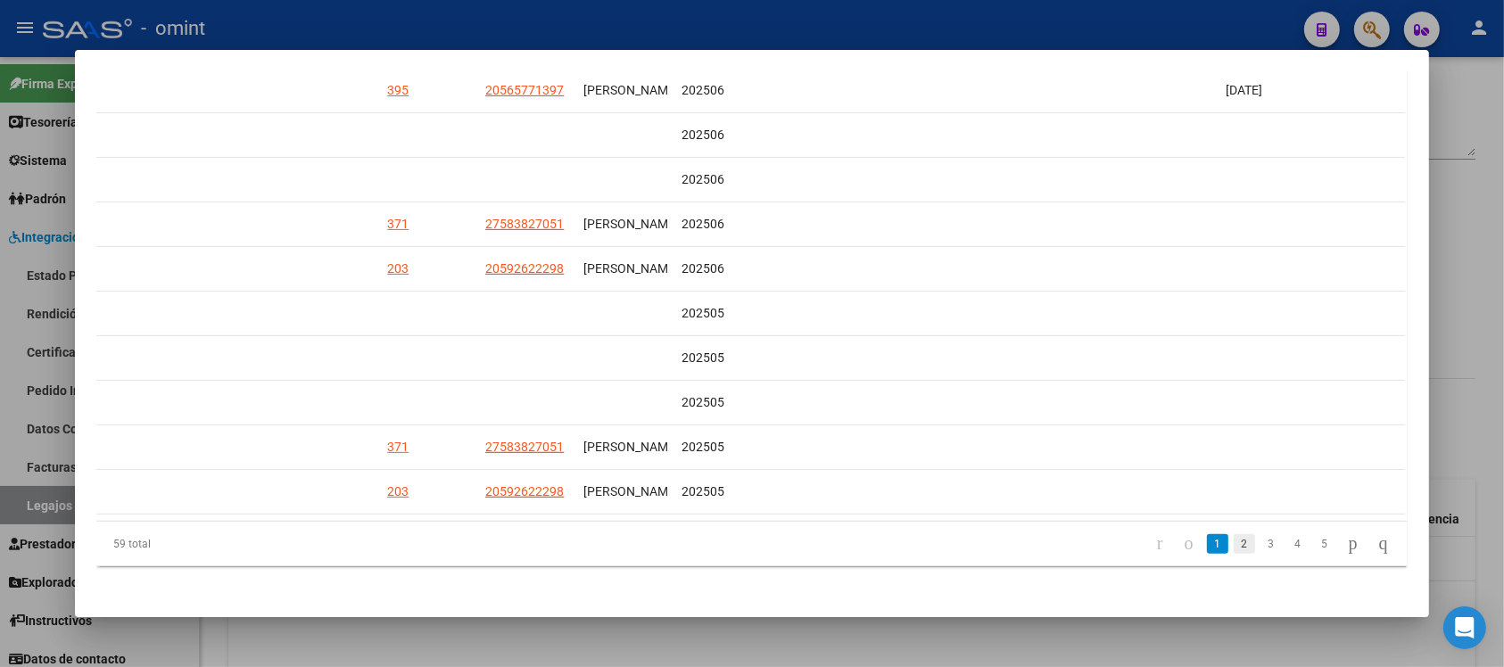
click at [1234, 534] on link "2" at bounding box center [1244, 544] width 21 height 20
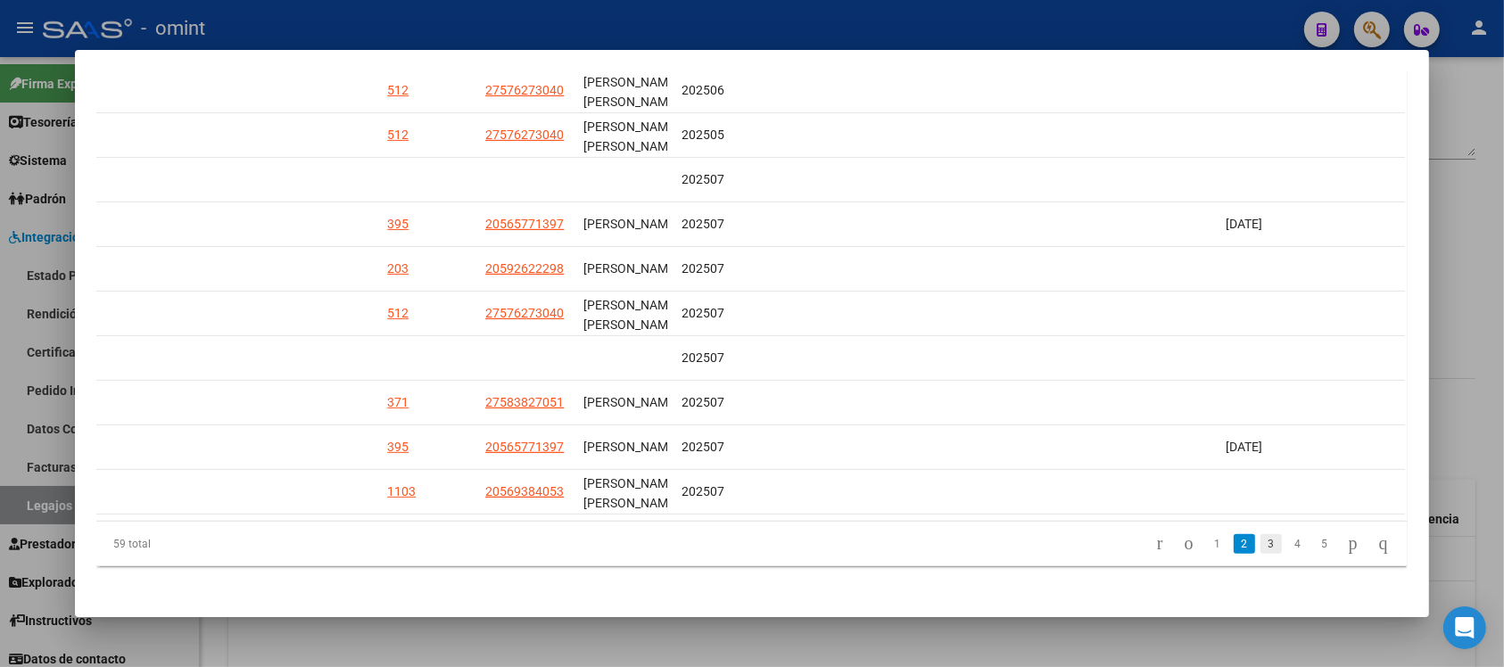
click at [1261, 544] on link "3" at bounding box center [1271, 544] width 21 height 20
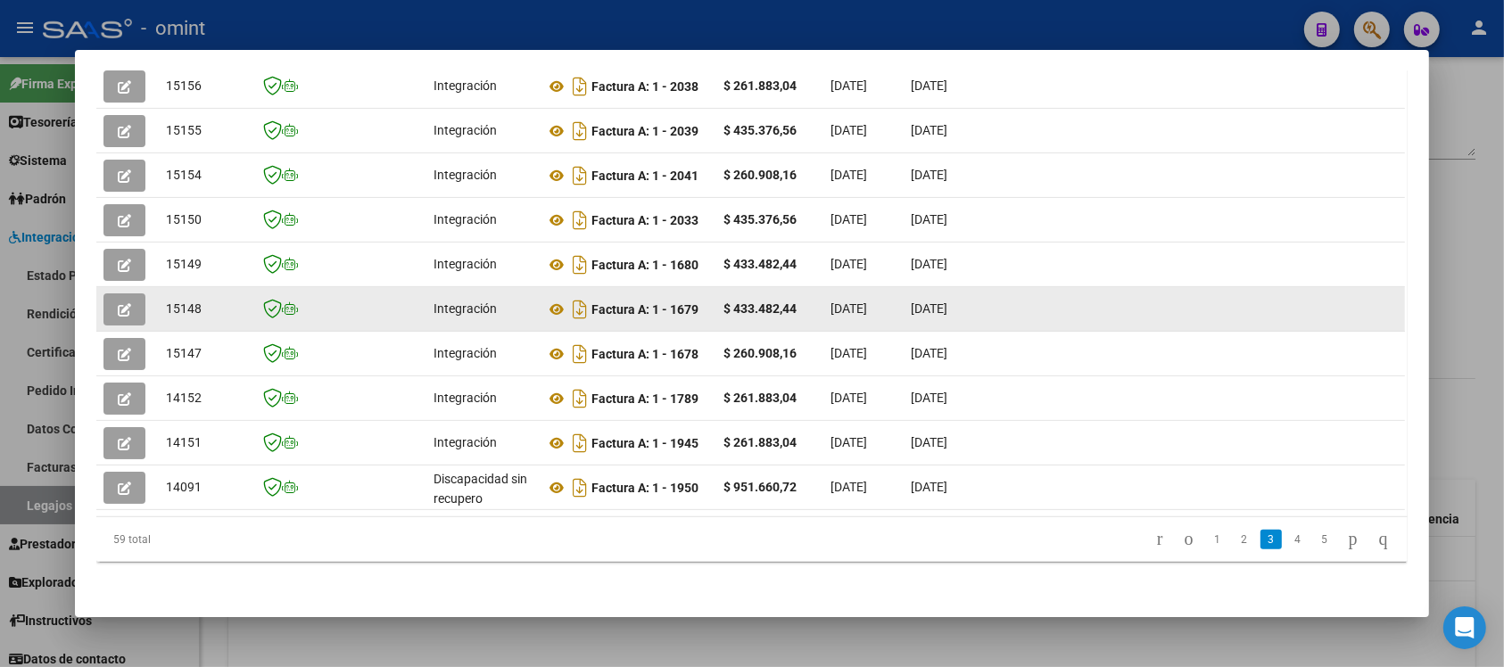
scroll to position [144, 0]
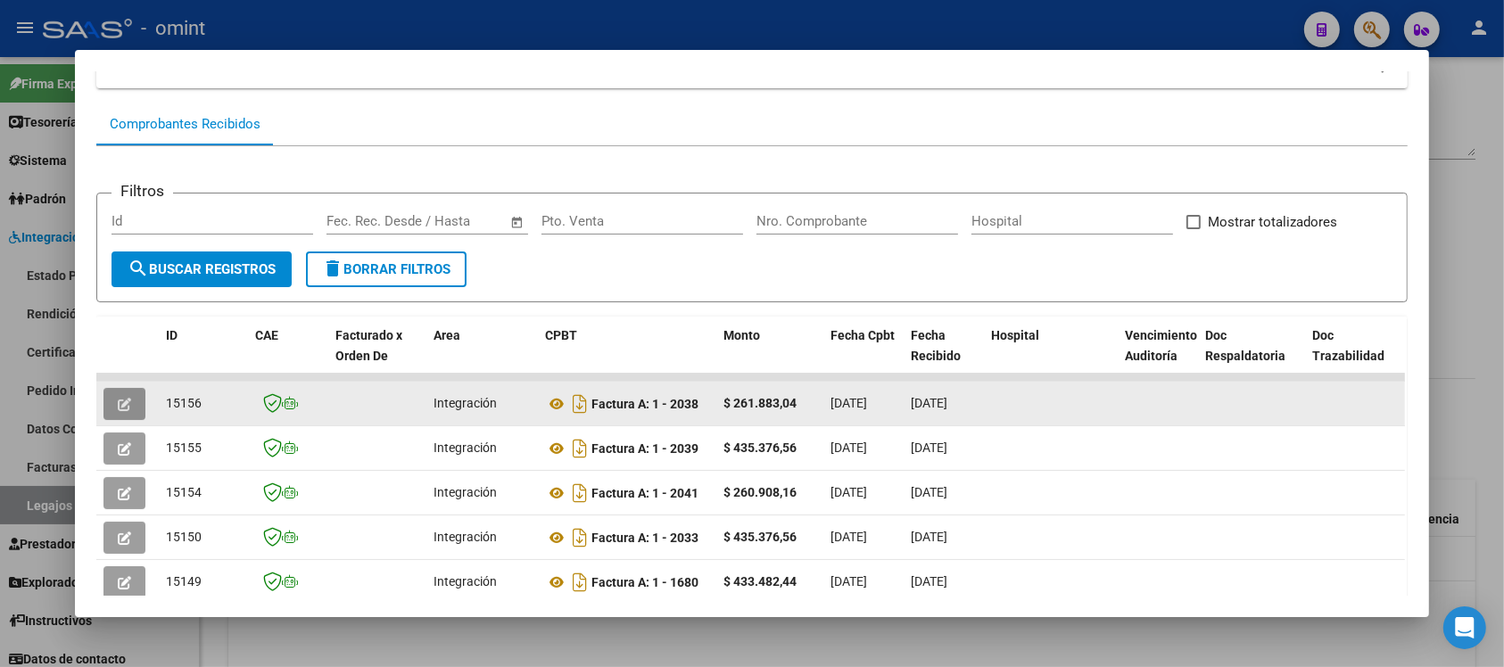
click at [125, 400] on button "button" at bounding box center [124, 404] width 42 height 32
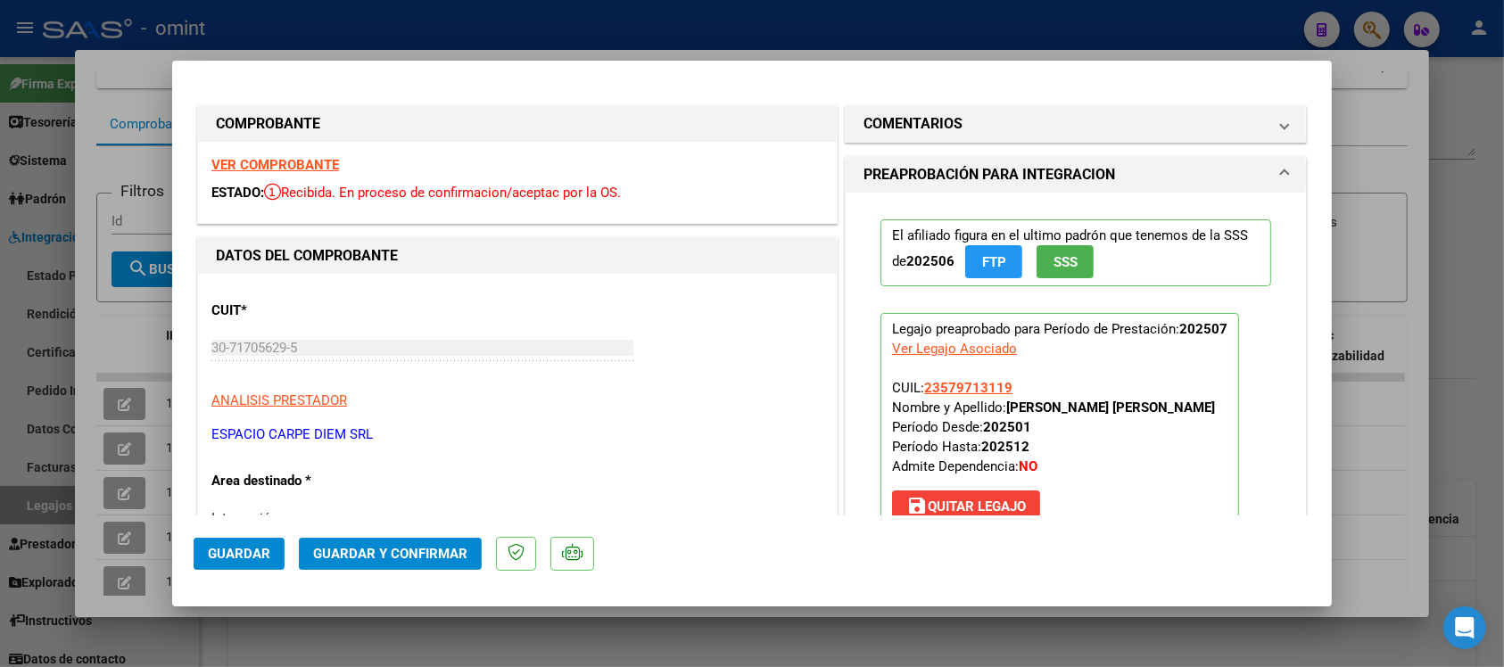
click at [293, 168] on strong "VER COMPROBANTE" at bounding box center [275, 165] width 128 height 16
click at [359, 554] on span "Guardar y Confirmar" at bounding box center [390, 554] width 154 height 16
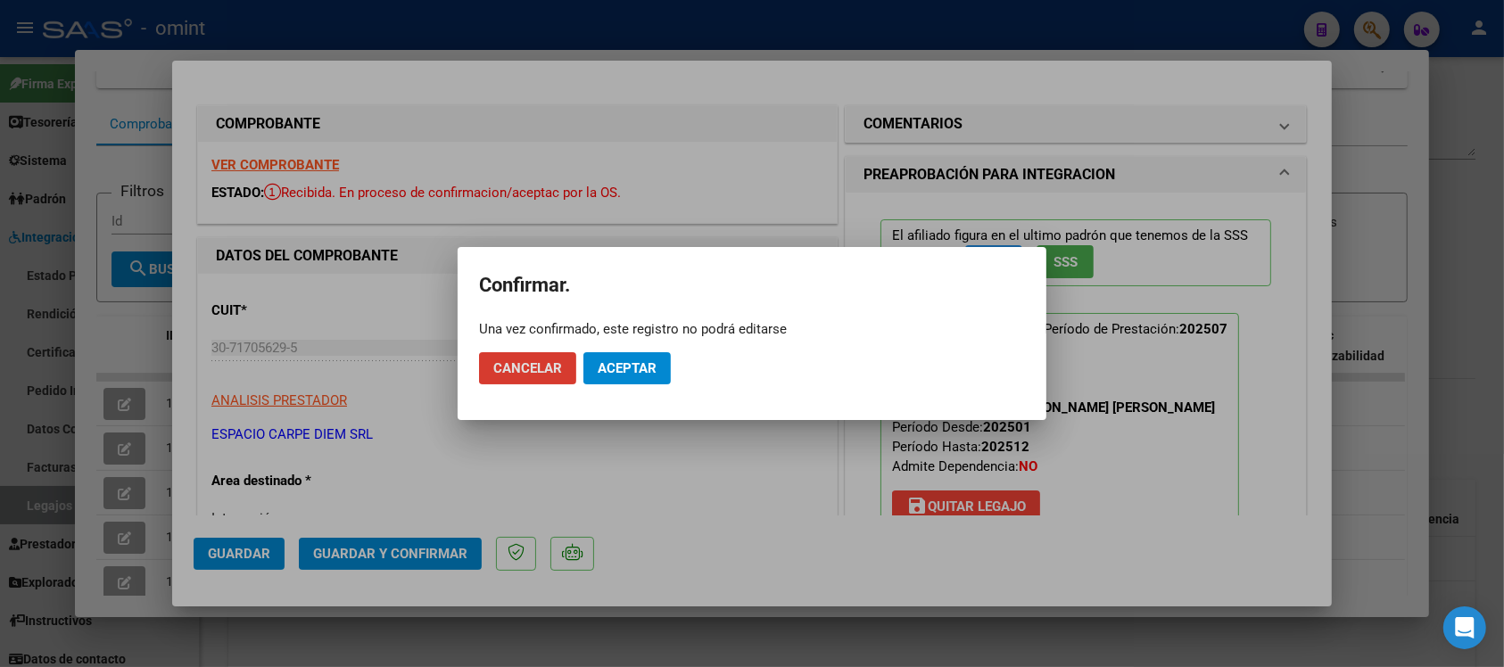
click at [658, 362] on button "Aceptar" at bounding box center [626, 368] width 87 height 32
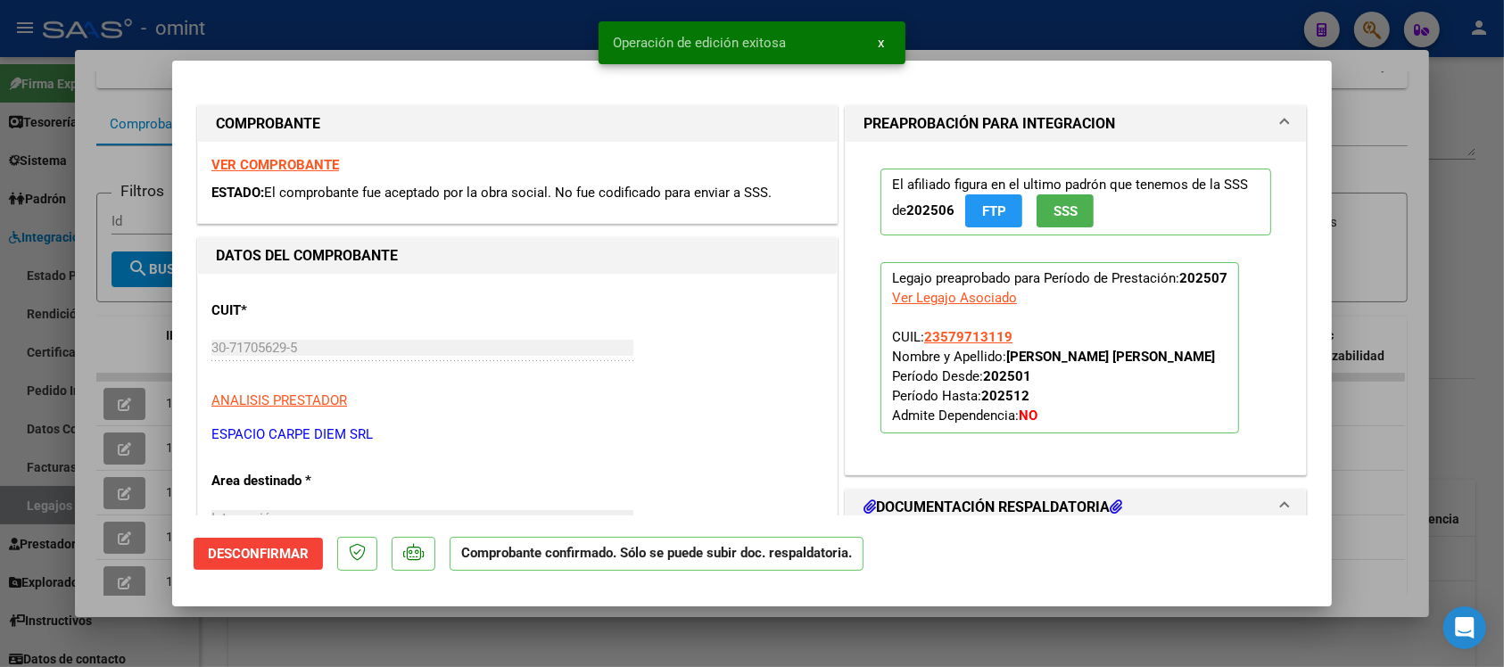
click at [479, 32] on div at bounding box center [752, 333] width 1504 height 667
type input "$ 0,00"
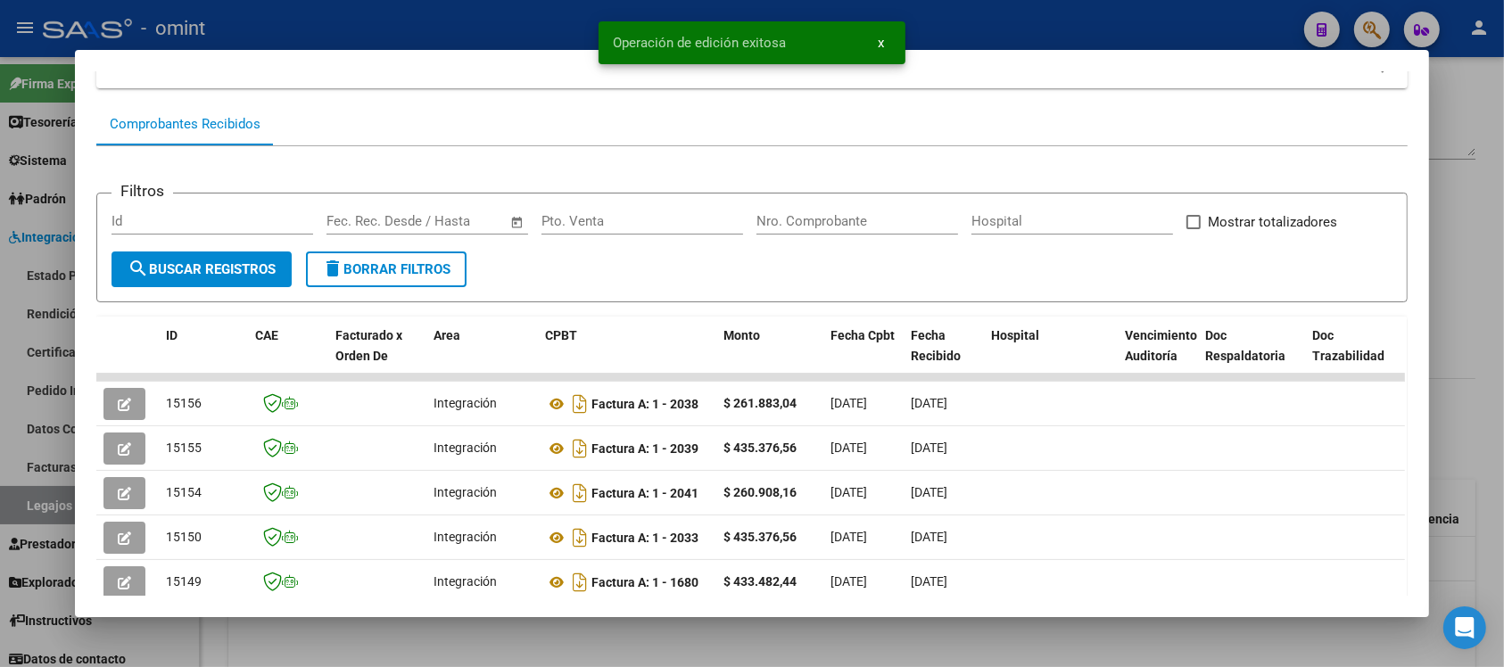
click at [479, 32] on div at bounding box center [752, 333] width 1504 height 667
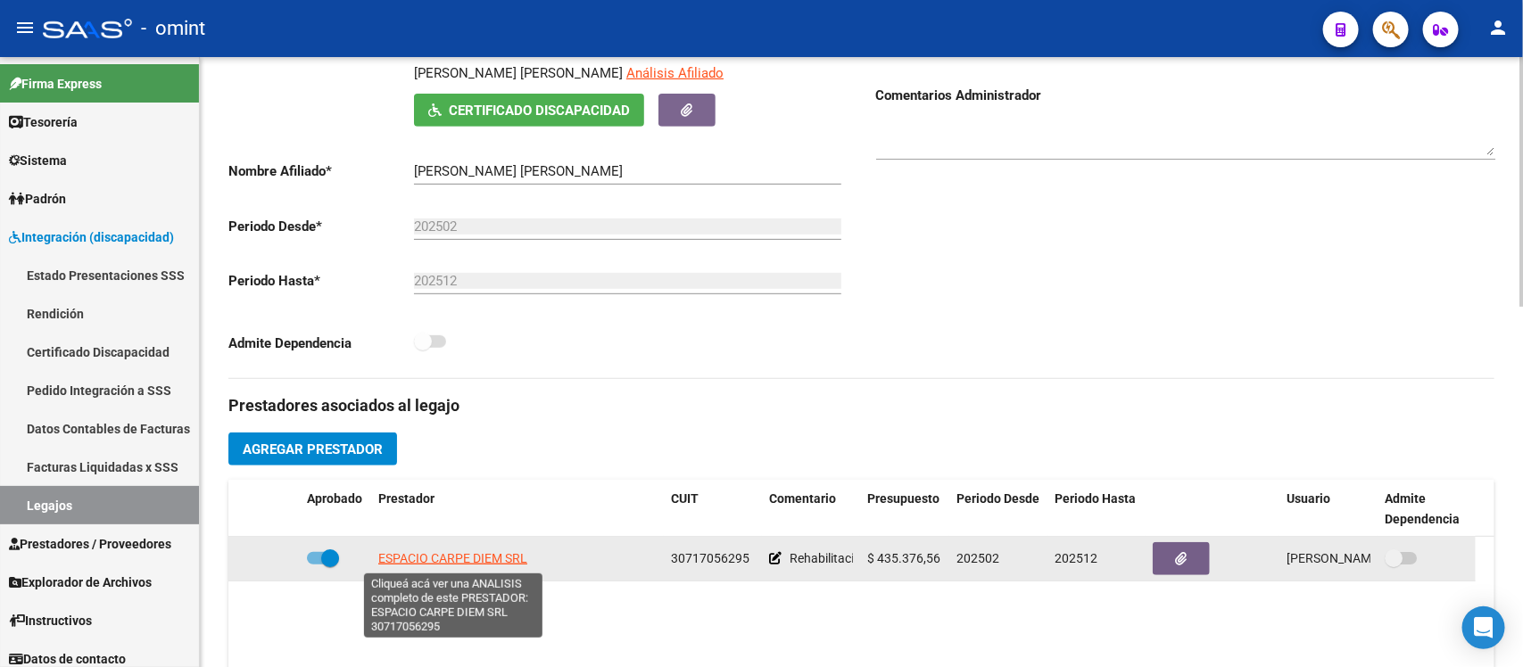
click at [384, 560] on span "ESPACIO CARPE DIEM SRL" at bounding box center [452, 558] width 149 height 14
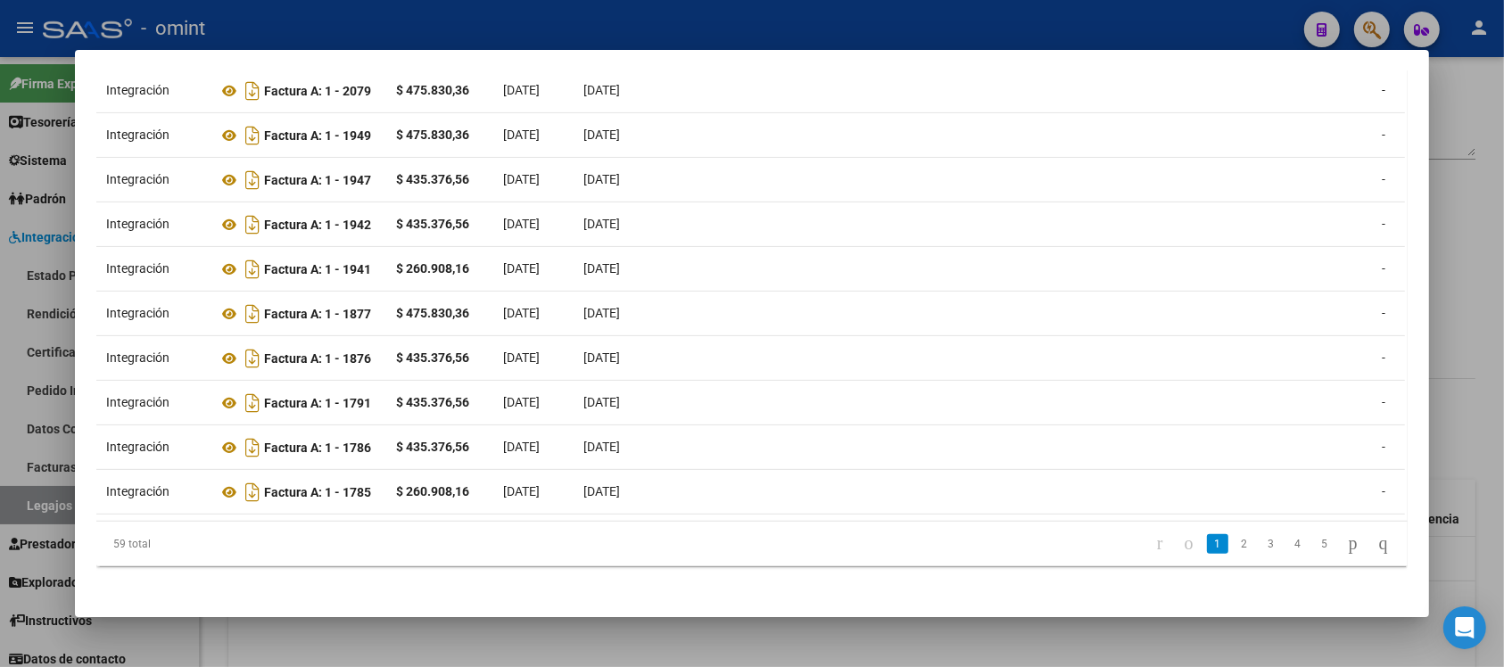
scroll to position [0, 0]
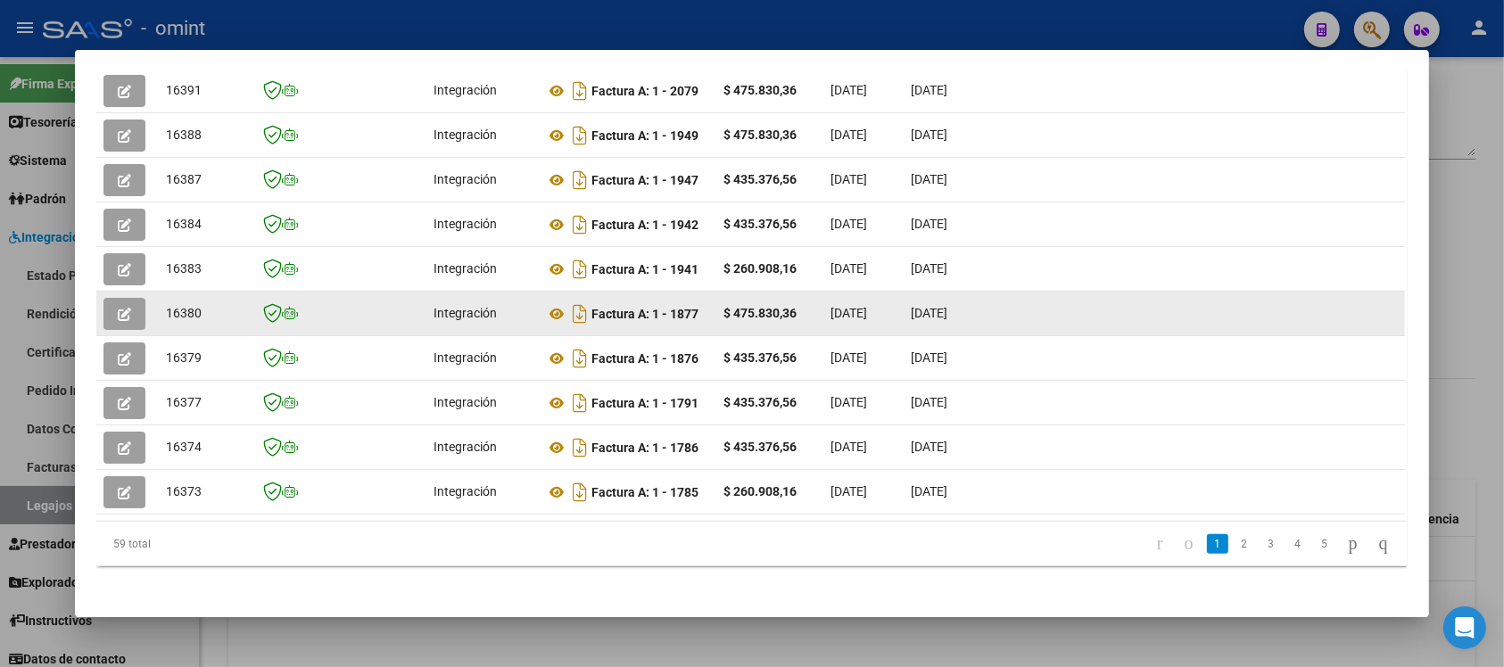
click at [118, 308] on icon "button" at bounding box center [124, 314] width 13 height 13
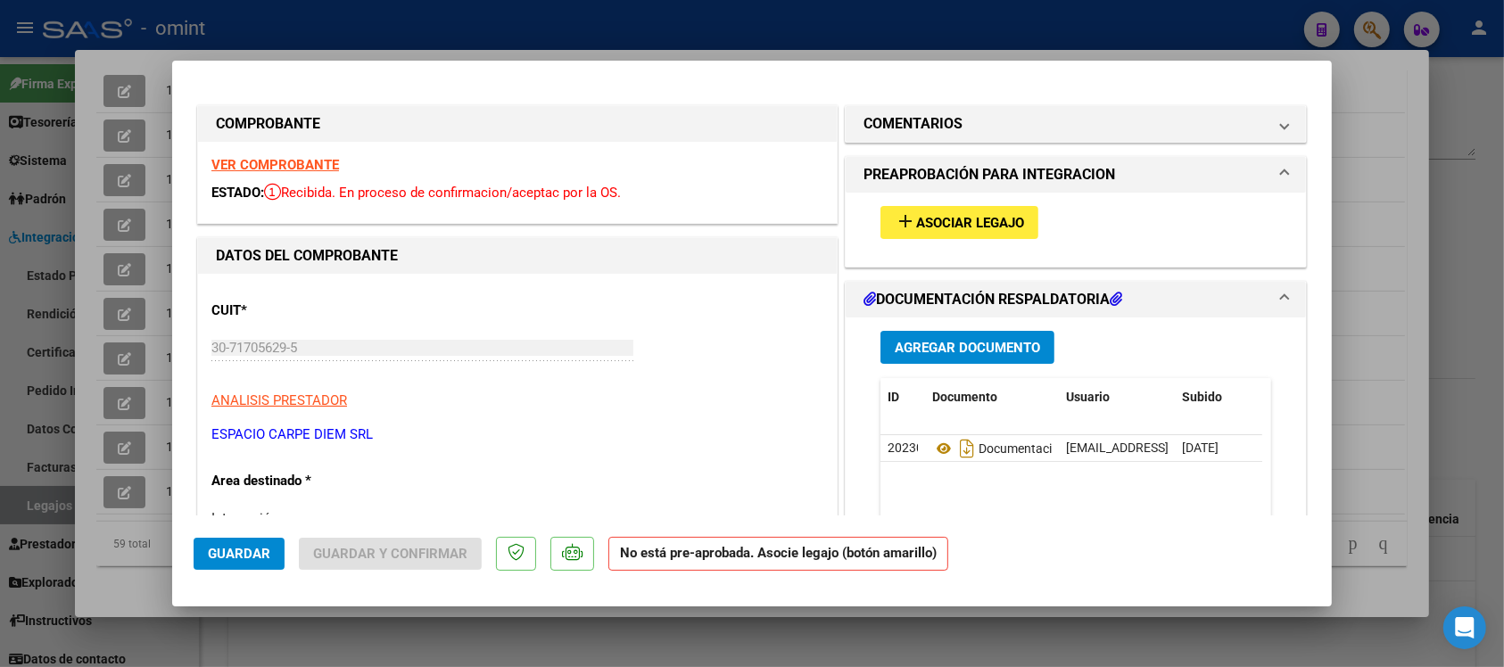
click at [266, 161] on strong "VER COMPROBANTE" at bounding box center [275, 165] width 128 height 16
click at [558, 11] on div at bounding box center [752, 333] width 1504 height 667
type input "$ 0,00"
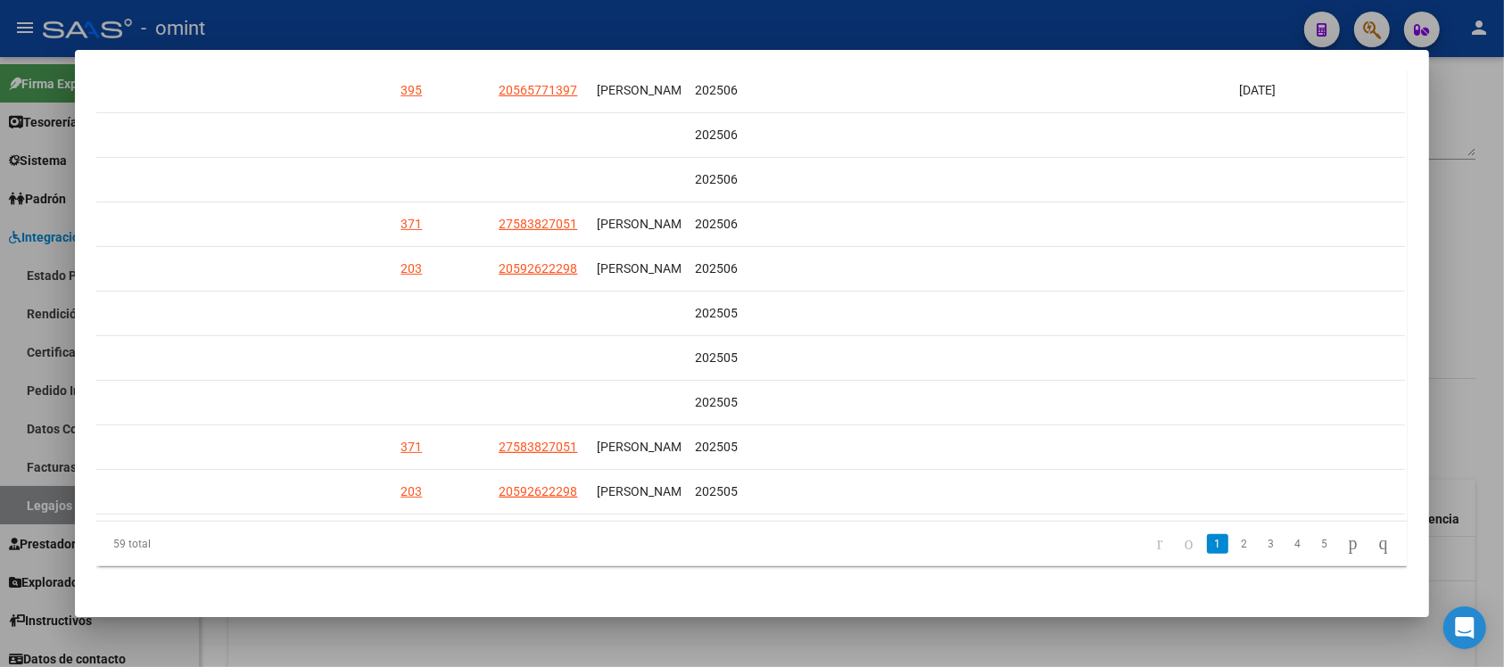
scroll to position [0, 2535]
click at [1234, 538] on link "2" at bounding box center [1244, 544] width 21 height 20
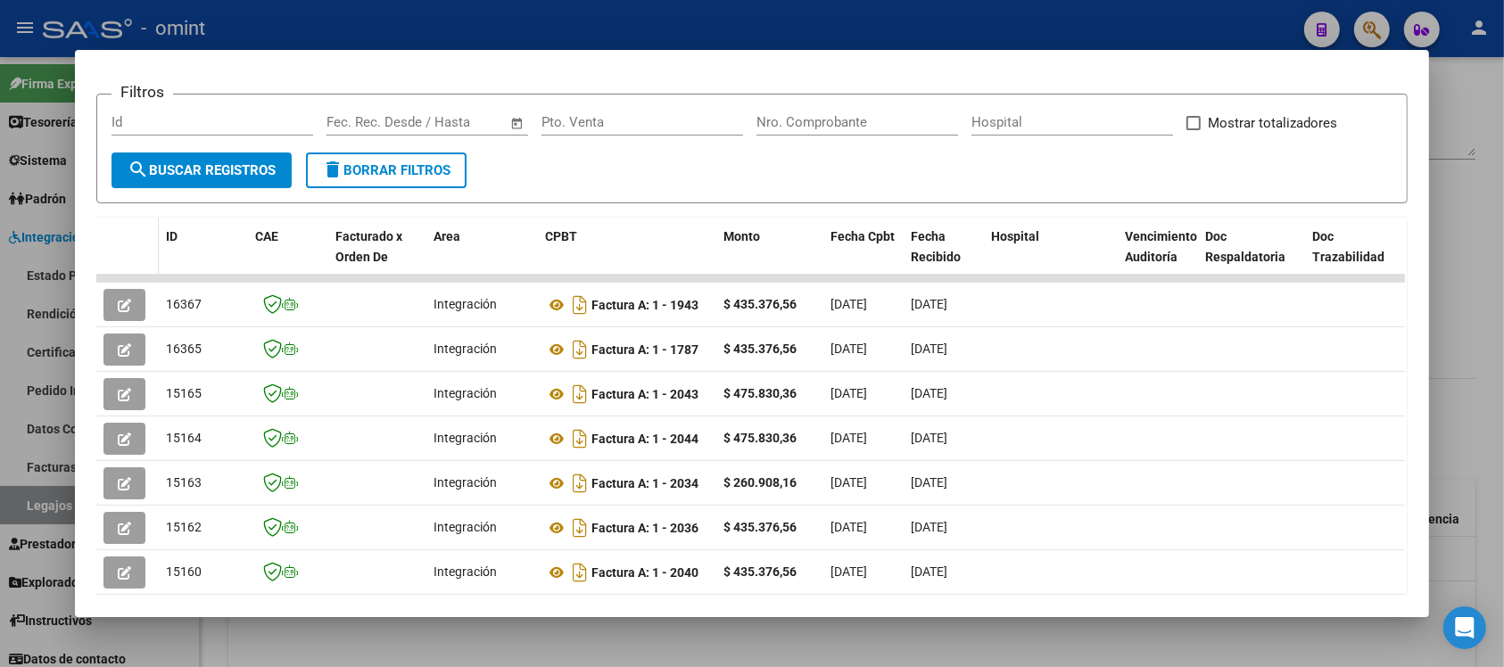
scroll to position [234, 0]
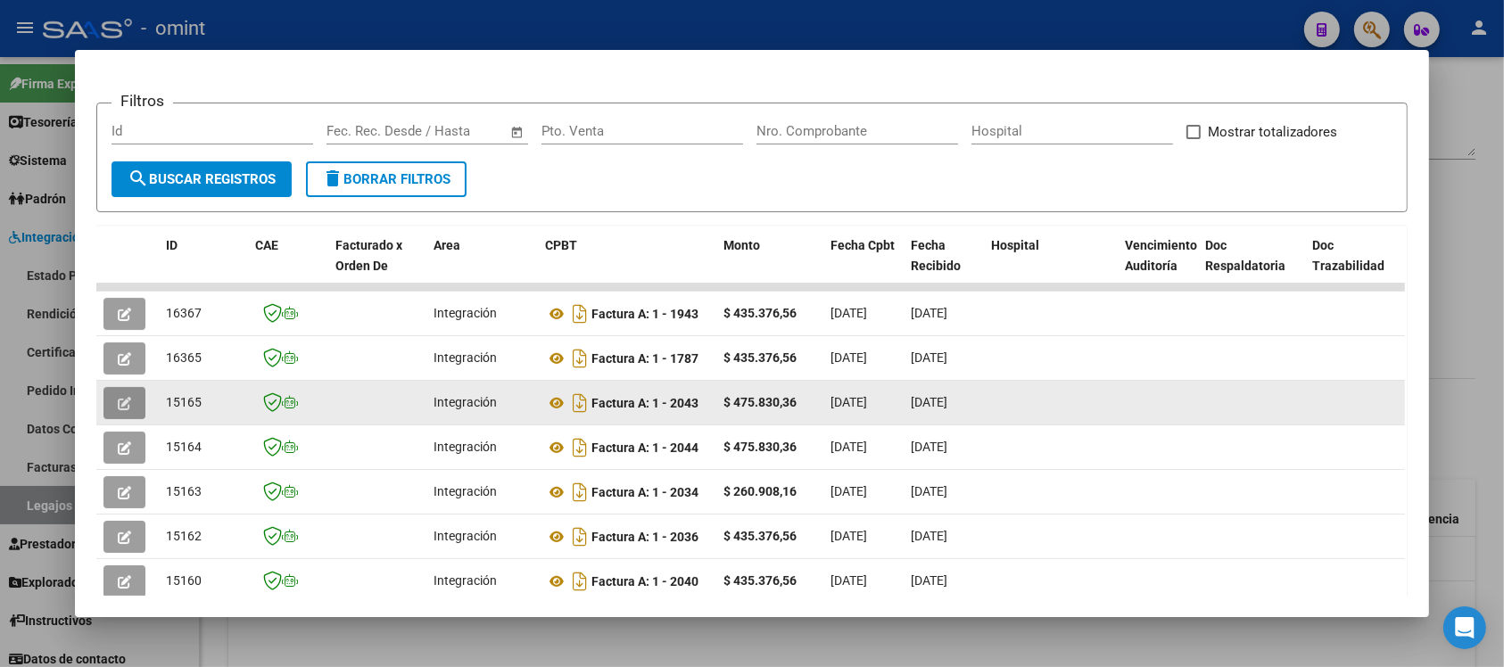
click at [120, 402] on icon "button" at bounding box center [124, 403] width 13 height 13
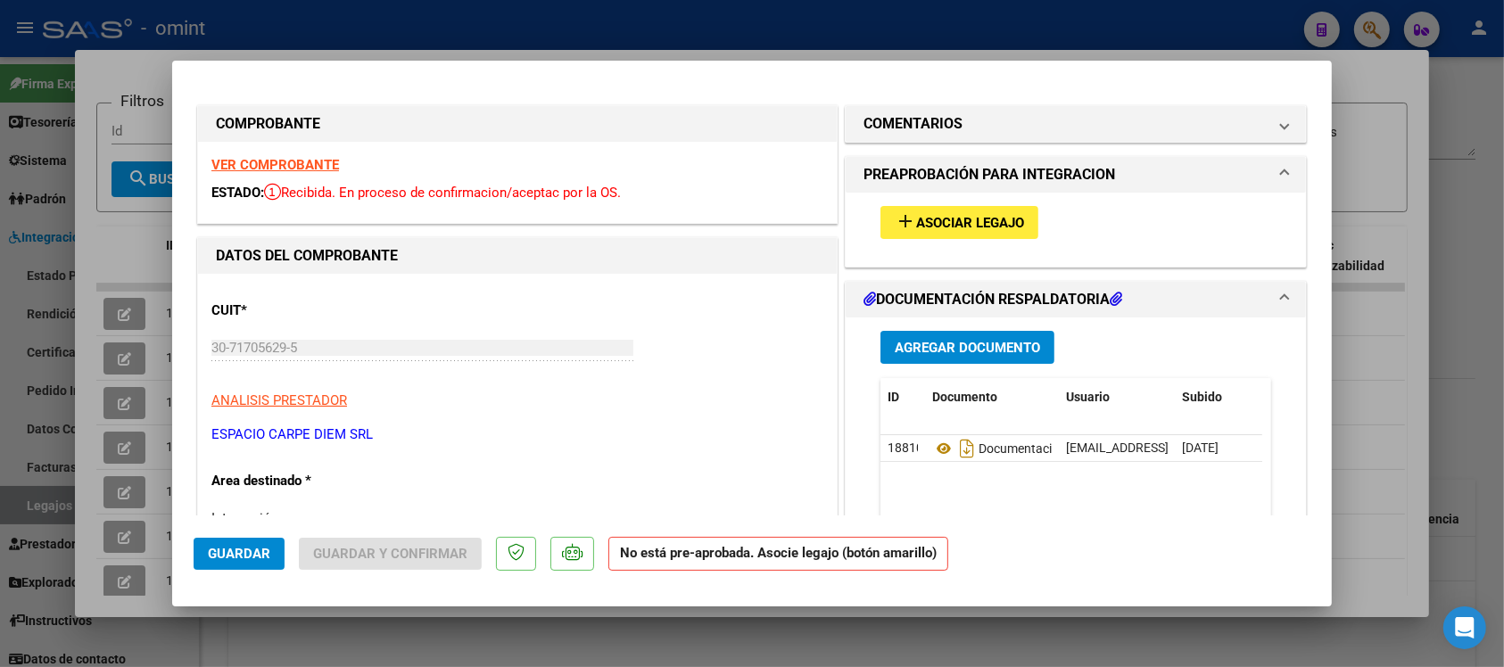
click at [294, 159] on strong "VER COMPROBANTE" at bounding box center [275, 165] width 128 height 16
click at [569, 14] on div at bounding box center [752, 333] width 1504 height 667
type input "$ 0,00"
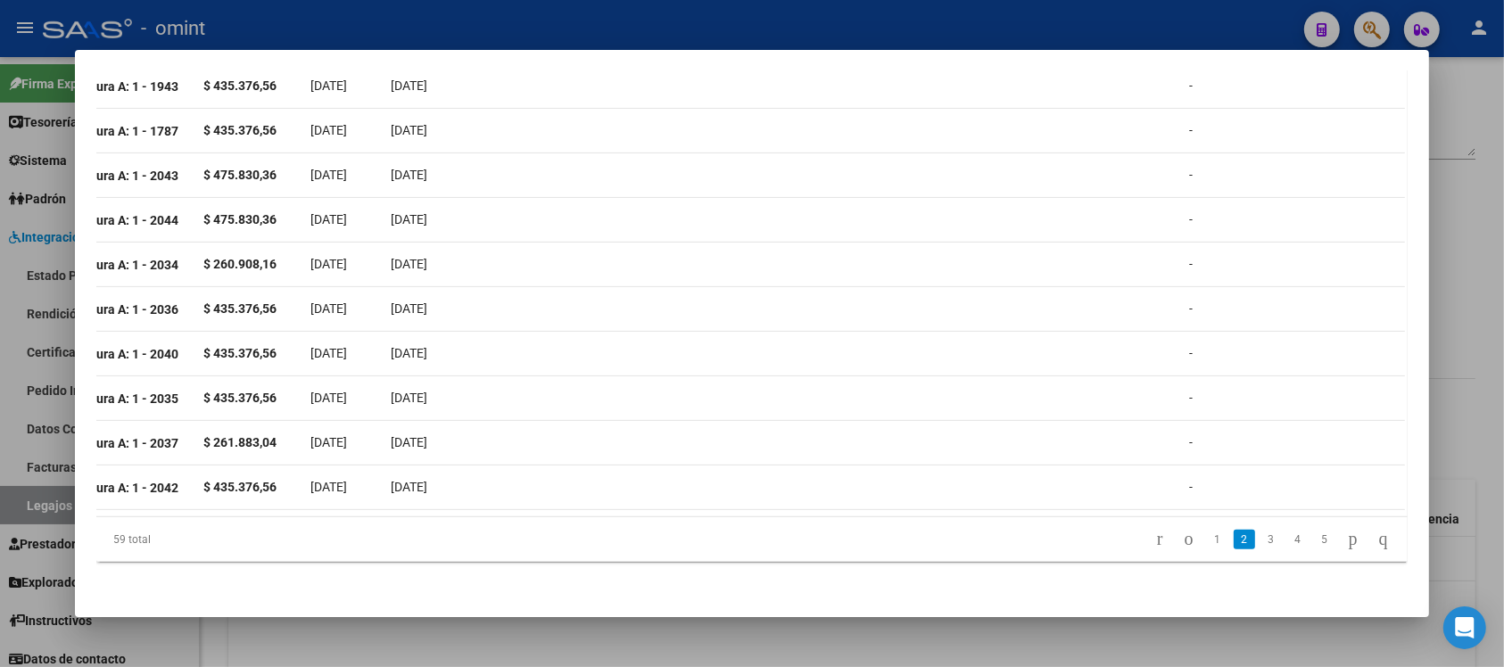
scroll to position [0, 0]
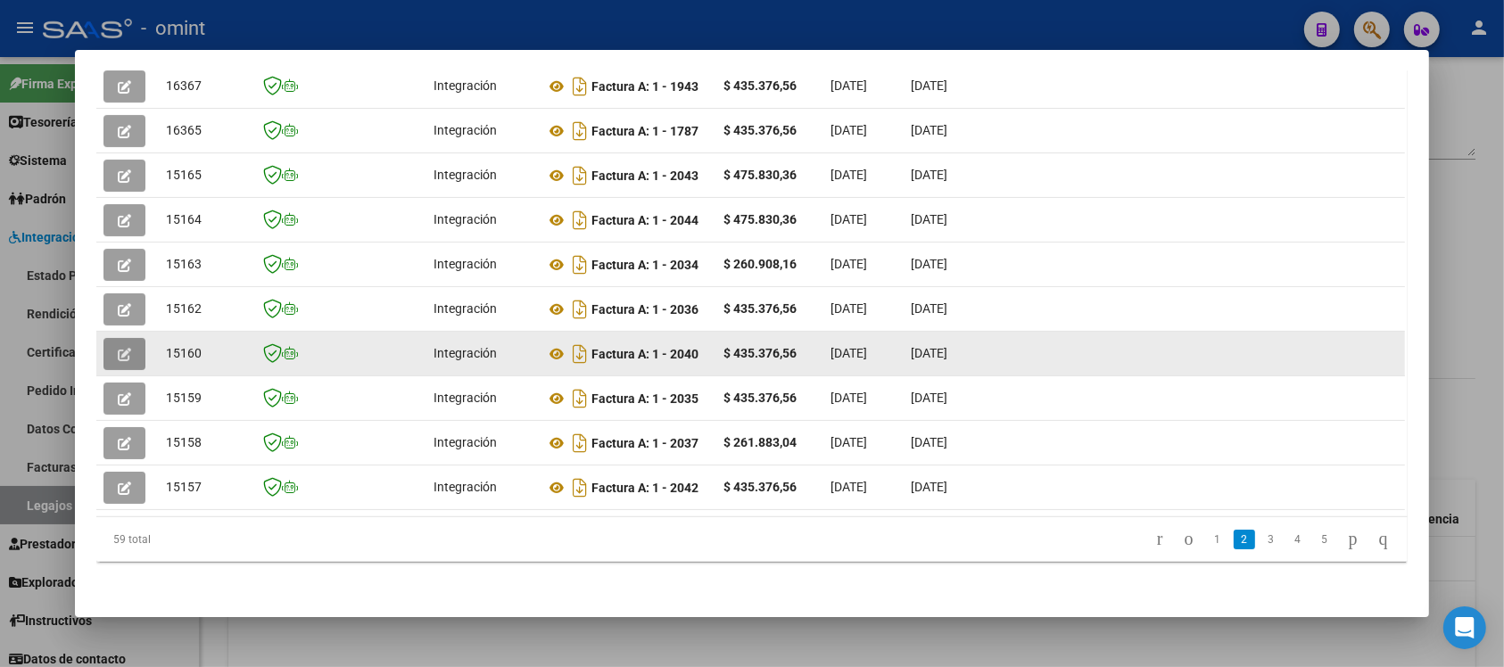
click at [113, 350] on button "button" at bounding box center [124, 354] width 42 height 32
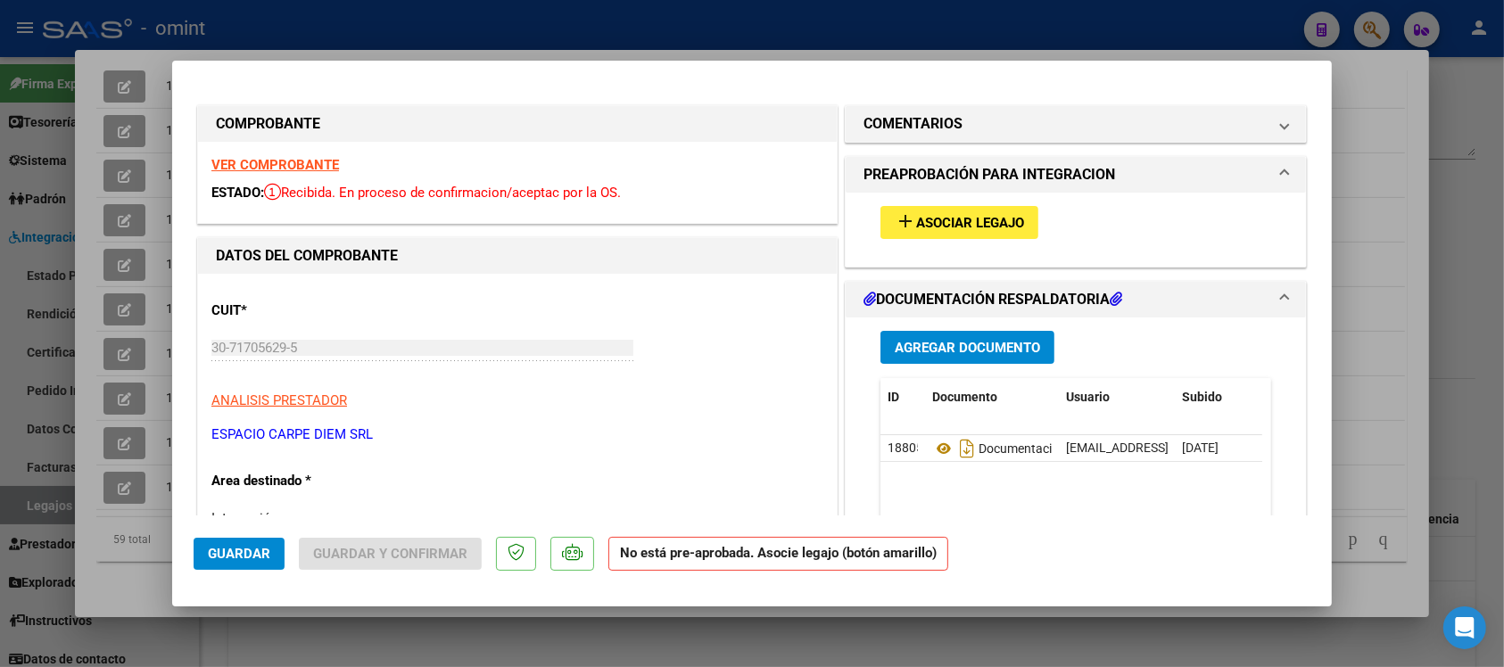
click at [284, 165] on strong "VER COMPROBANTE" at bounding box center [275, 165] width 128 height 16
click at [595, 29] on div at bounding box center [752, 333] width 1504 height 667
type input "$ 0,00"
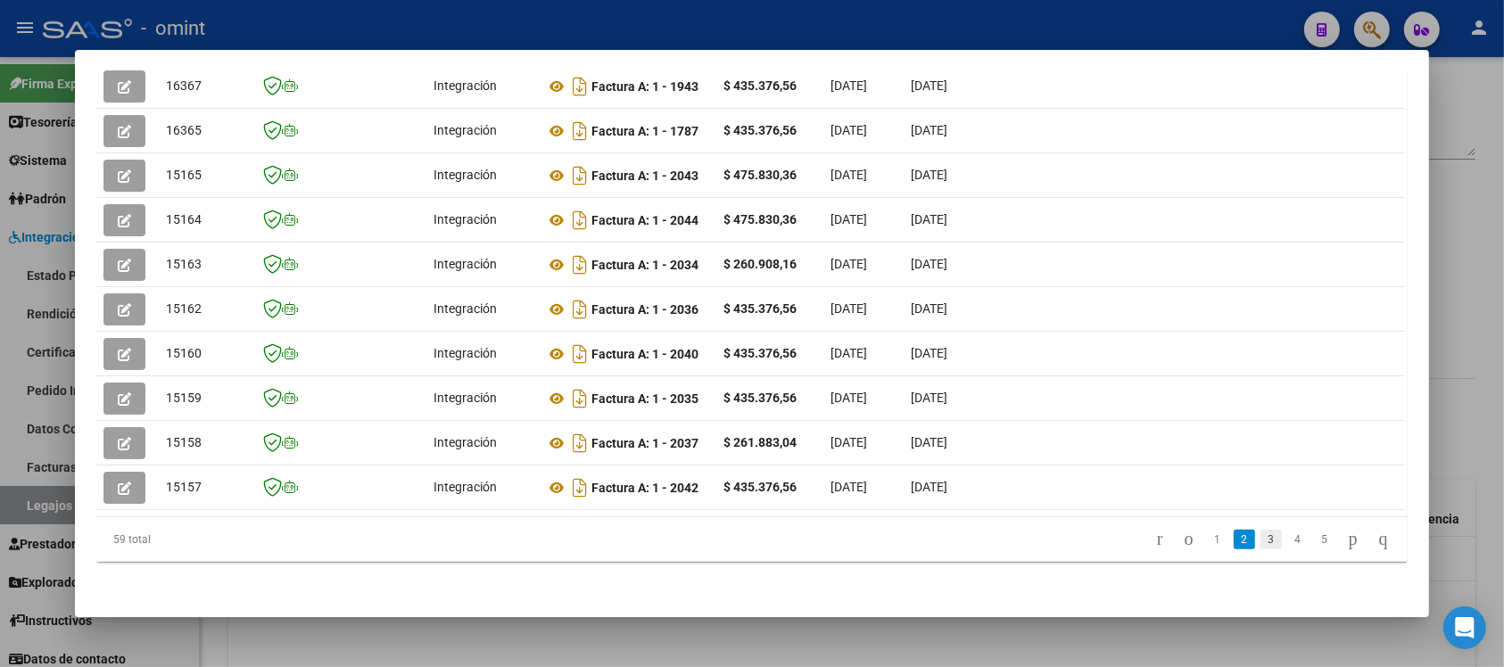
click at [1261, 531] on link "3" at bounding box center [1271, 540] width 21 height 20
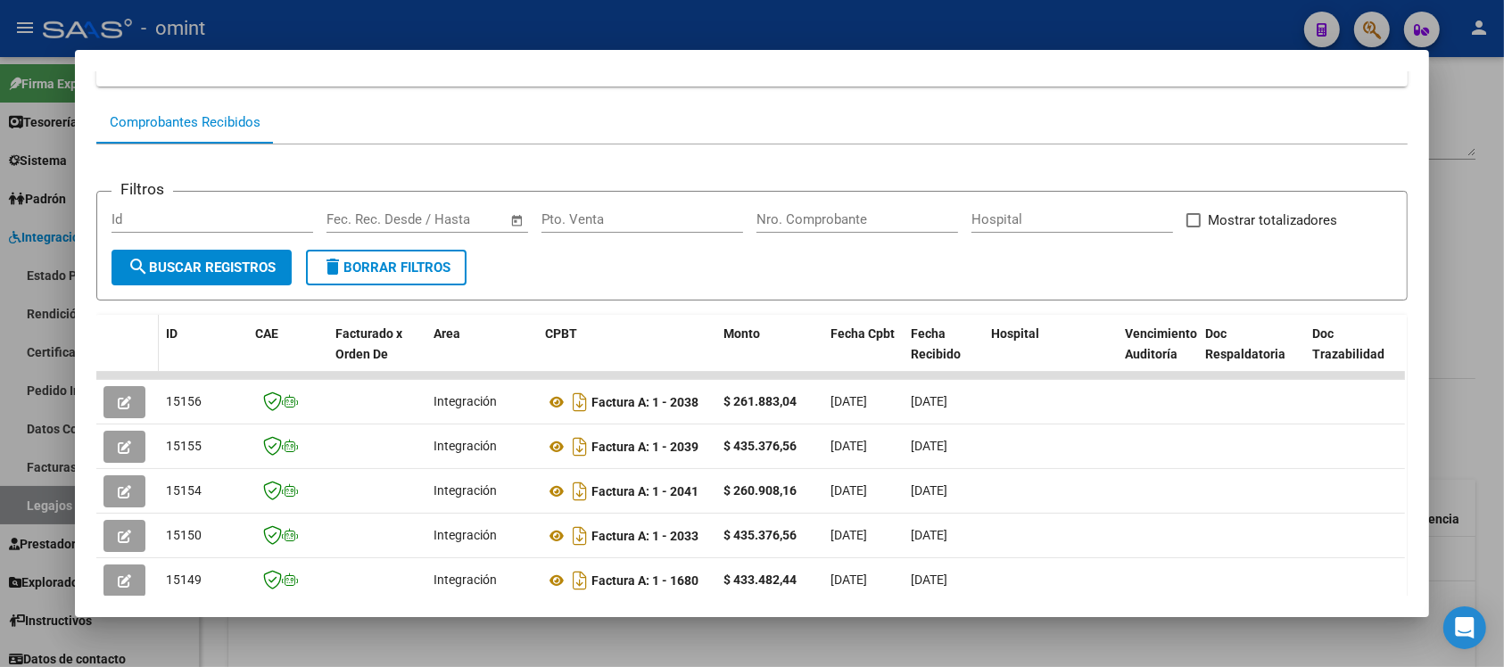
scroll to position [144, 0]
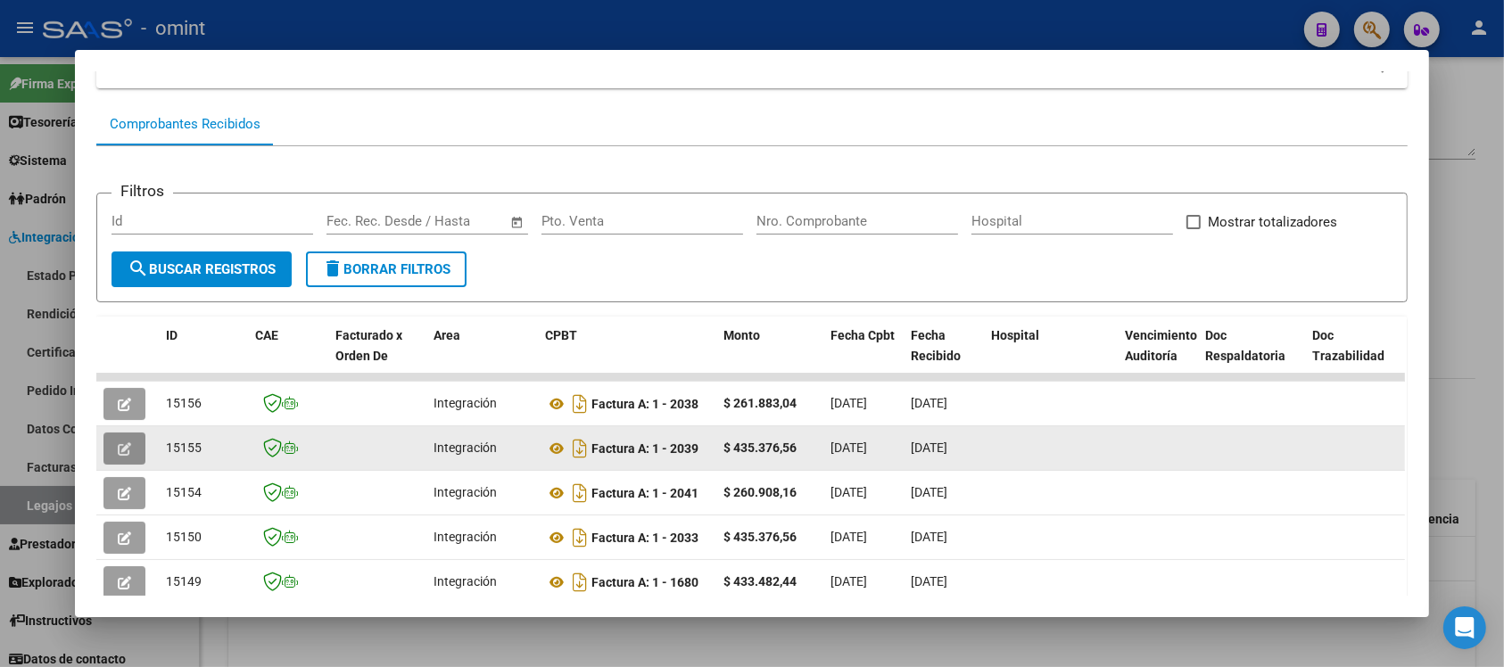
click at [118, 451] on icon "button" at bounding box center [124, 449] width 13 height 13
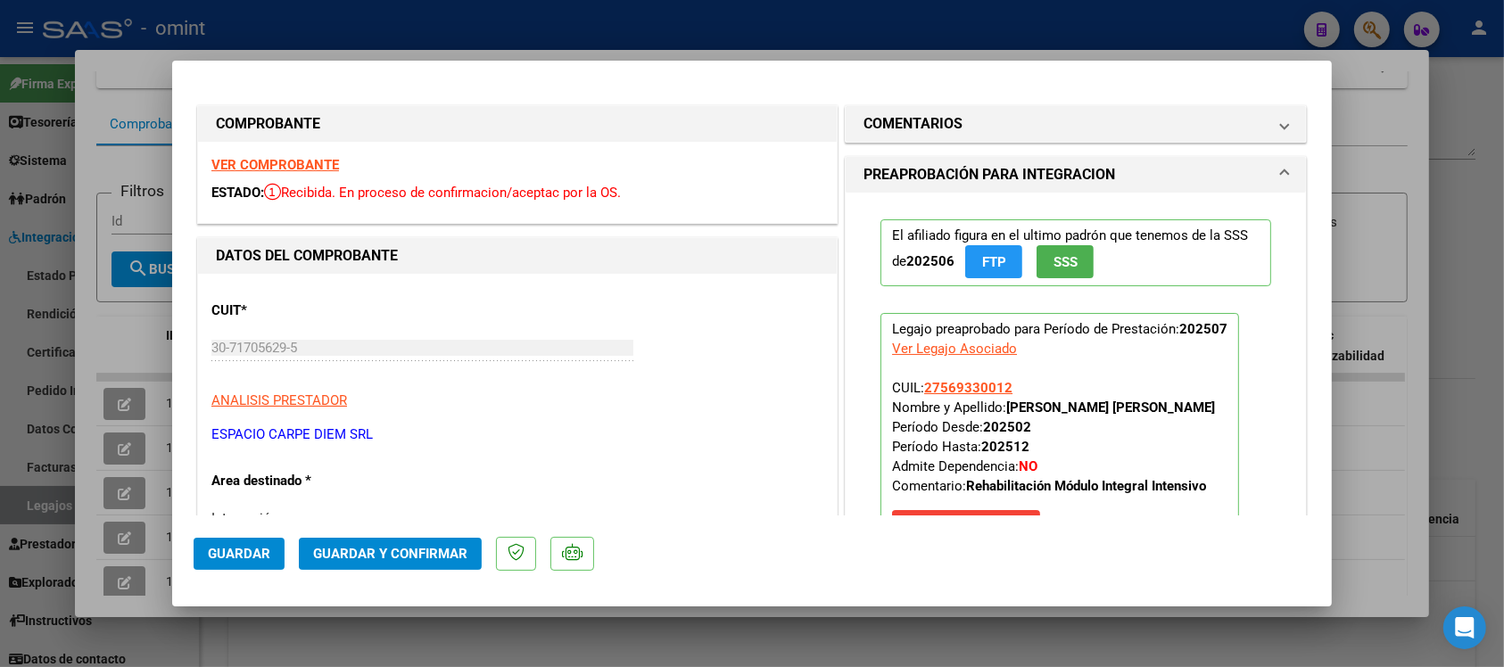
click at [314, 153] on div "VER COMPROBANTE ESTADO: Recibida. En proceso de confirmacion/aceptac por la OS." at bounding box center [517, 182] width 639 height 81
click at [321, 161] on strong "VER COMPROBANTE" at bounding box center [275, 165] width 128 height 16
click at [371, 558] on span "Guardar y Confirmar" at bounding box center [390, 554] width 154 height 16
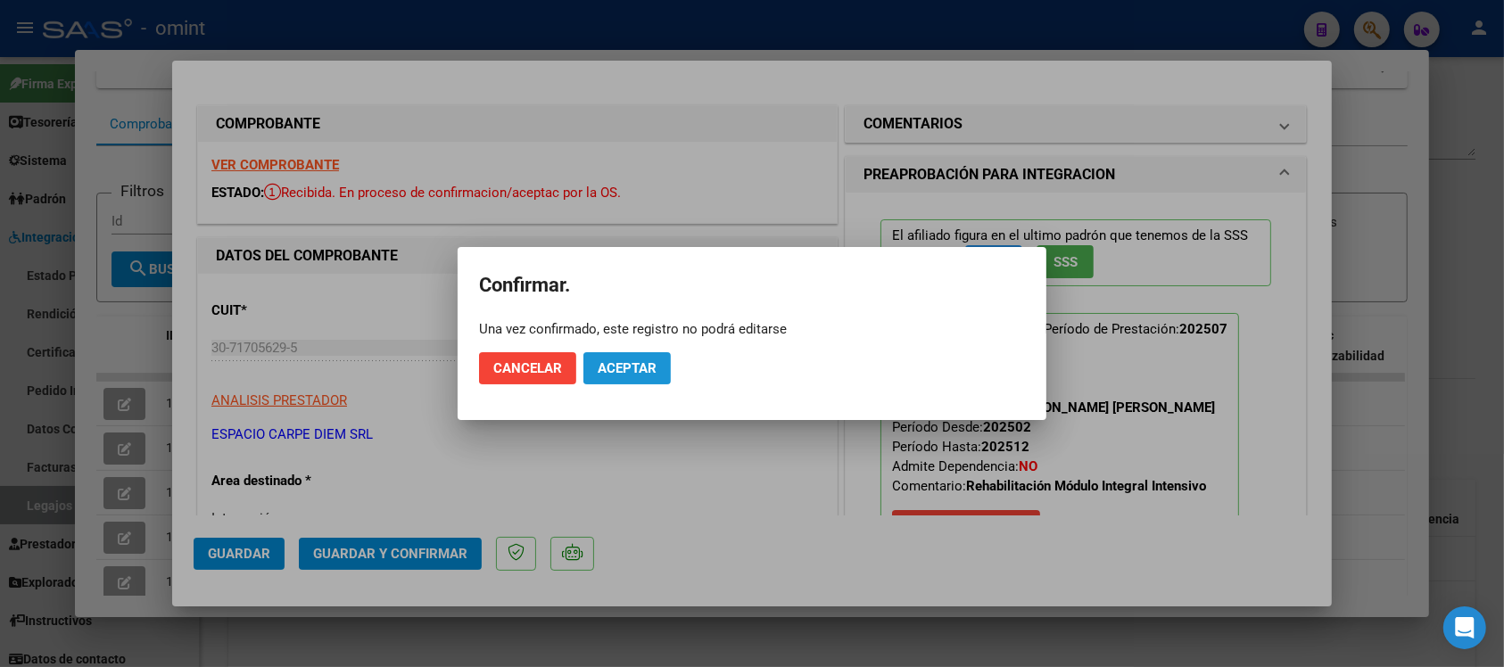
click at [653, 372] on span "Aceptar" at bounding box center [627, 368] width 59 height 16
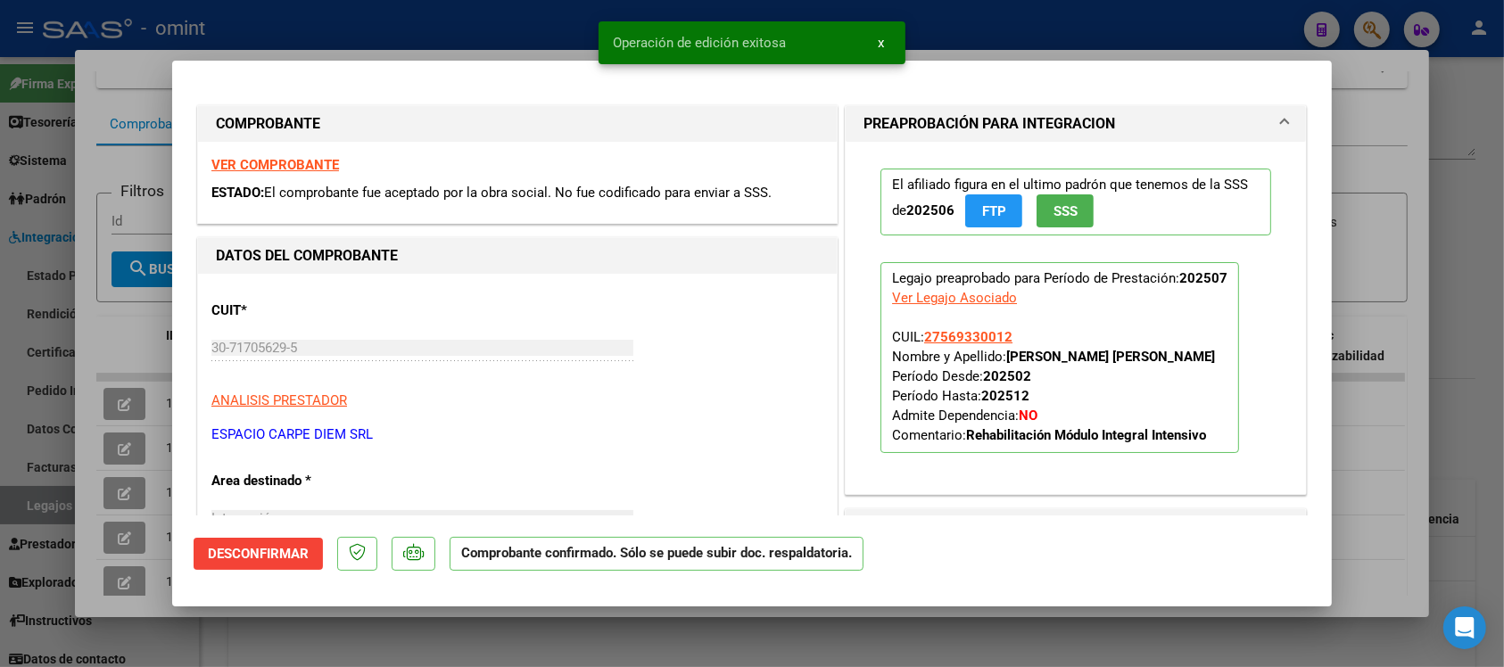
click at [491, 16] on div at bounding box center [752, 333] width 1504 height 667
type input "$ 0,00"
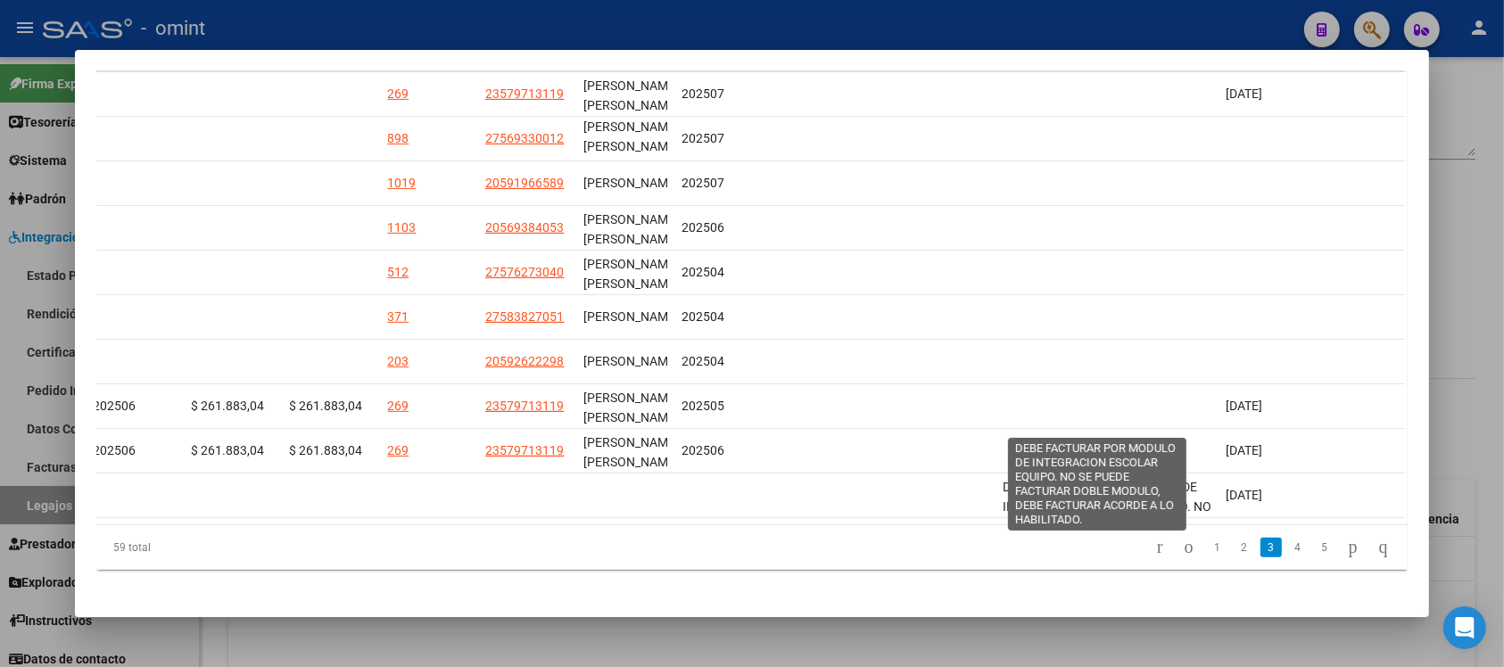
scroll to position [478, 0]
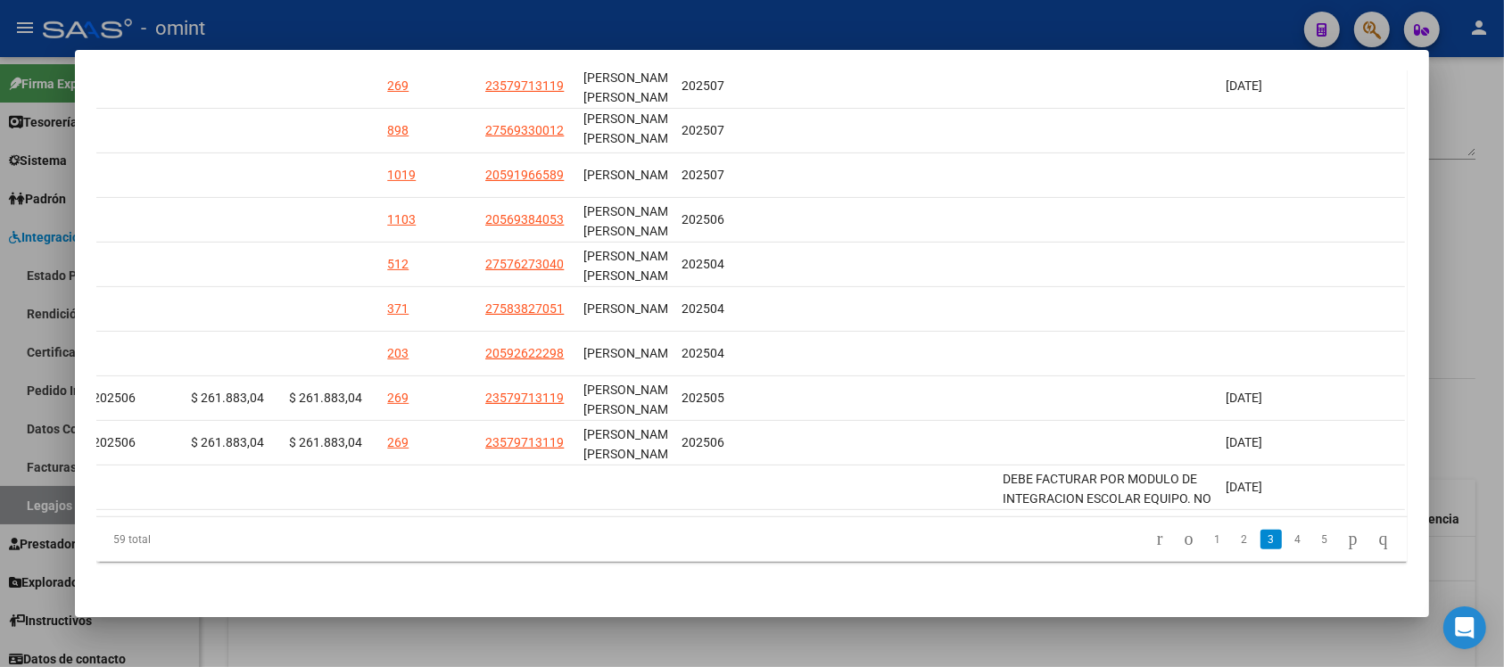
click at [974, 516] on datatable-body "15156 Integración Factura A: 1 - 2038 $ 261.883,04 [DATE] [DATE] - [DATE] ESPAC…" at bounding box center [750, 286] width 1309 height 460
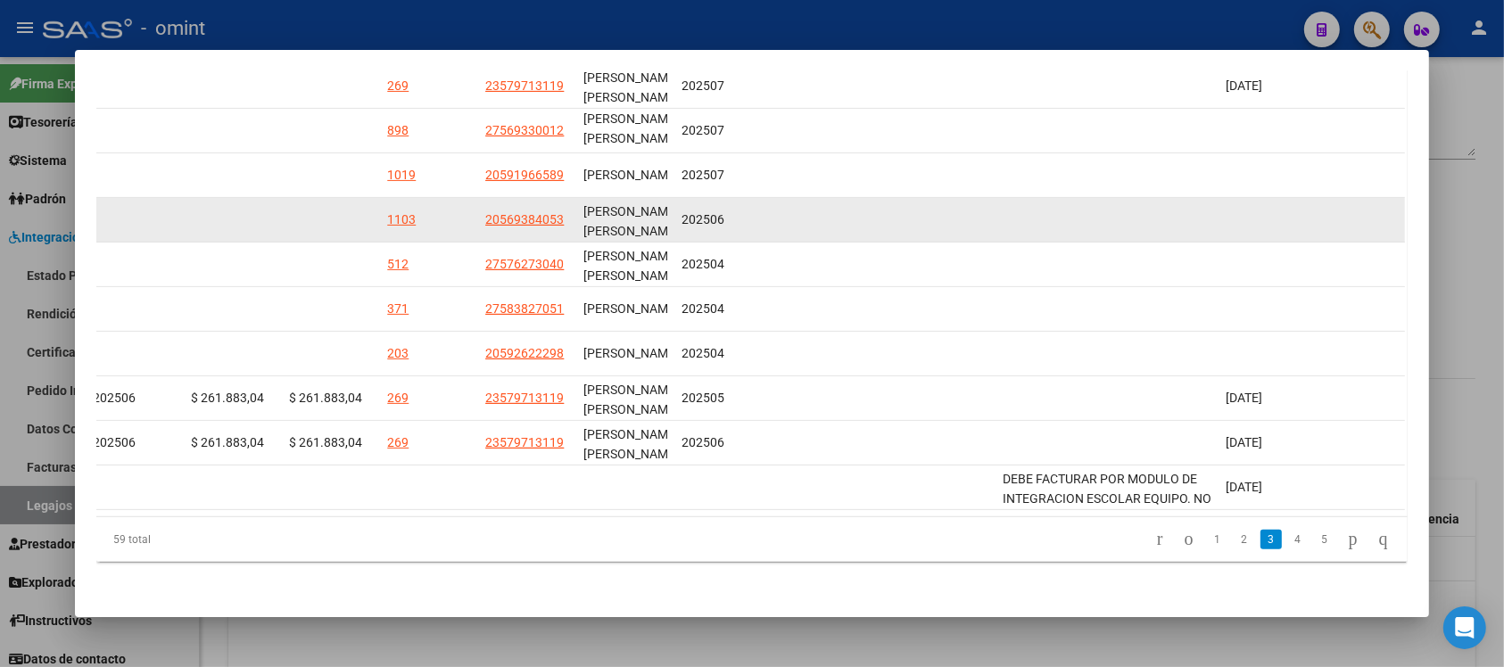
click at [893, 198] on datatable-body-cell at bounding box center [884, 220] width 223 height 44
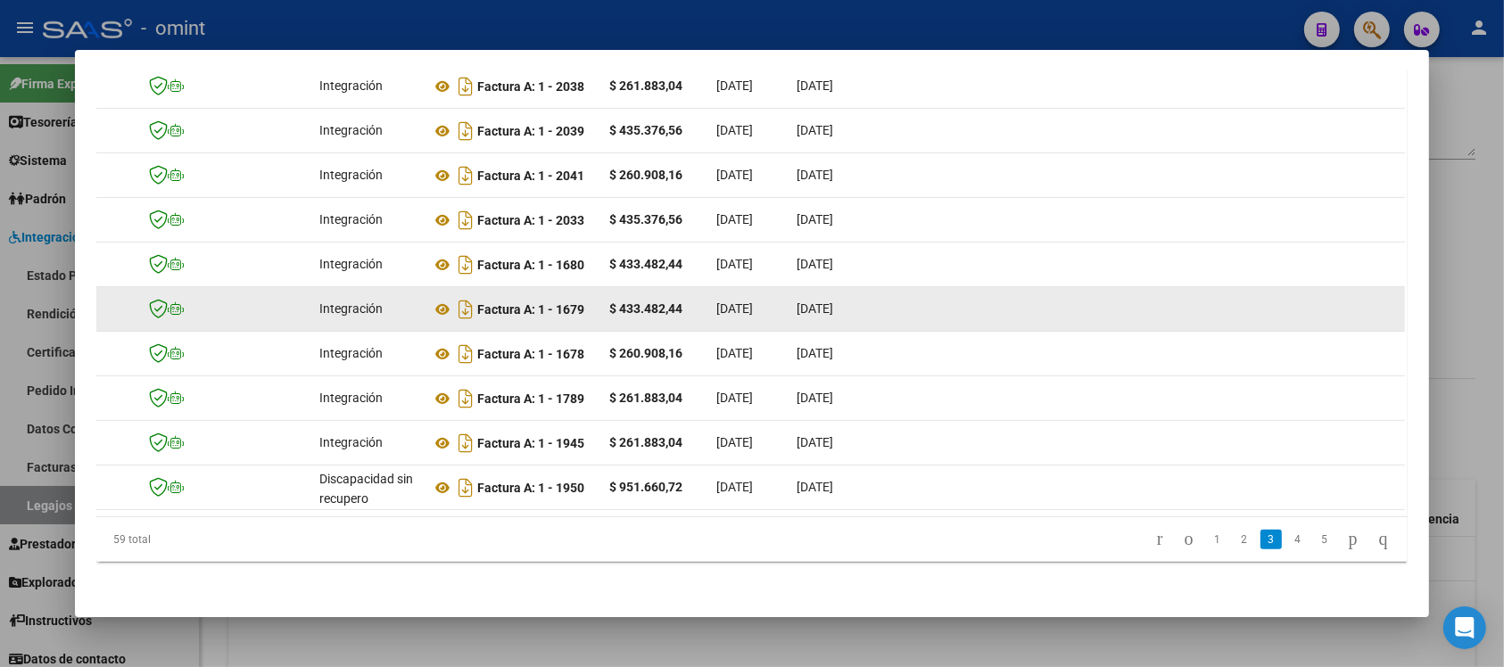
scroll to position [0, 0]
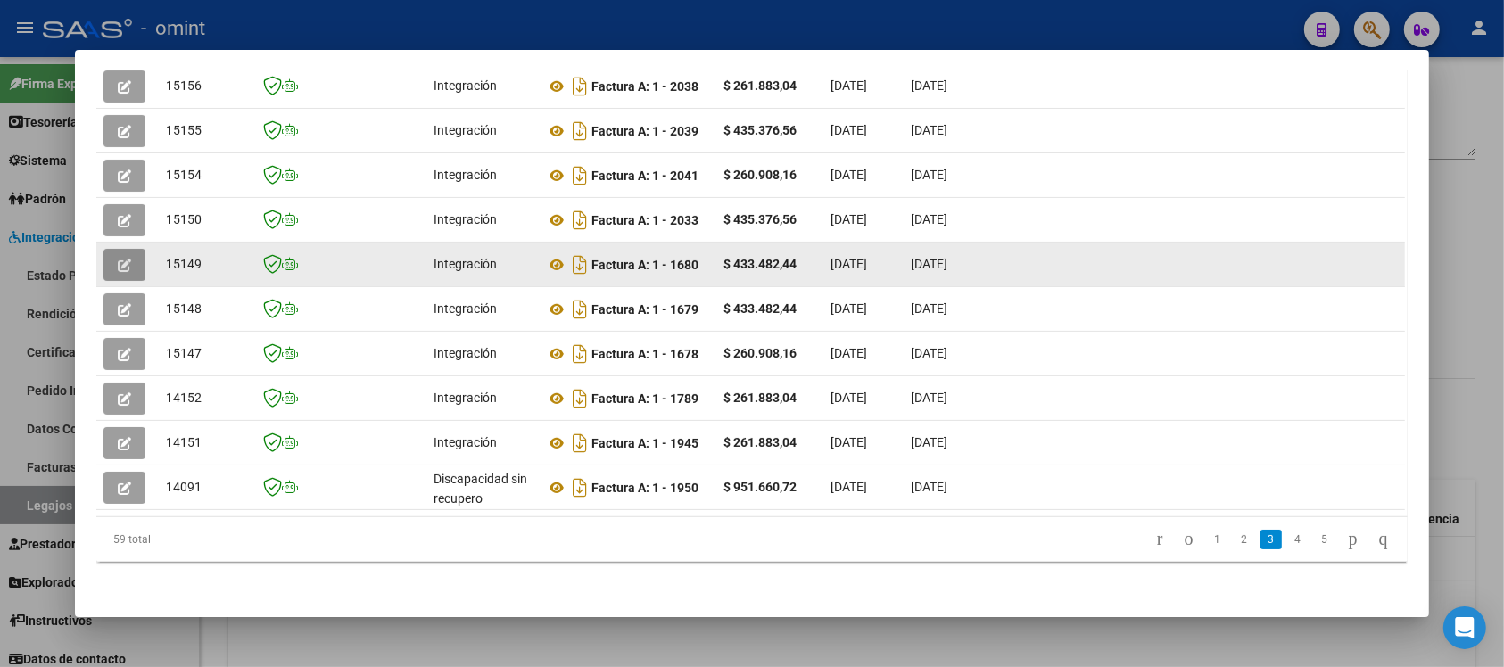
click at [116, 249] on button "button" at bounding box center [124, 265] width 42 height 32
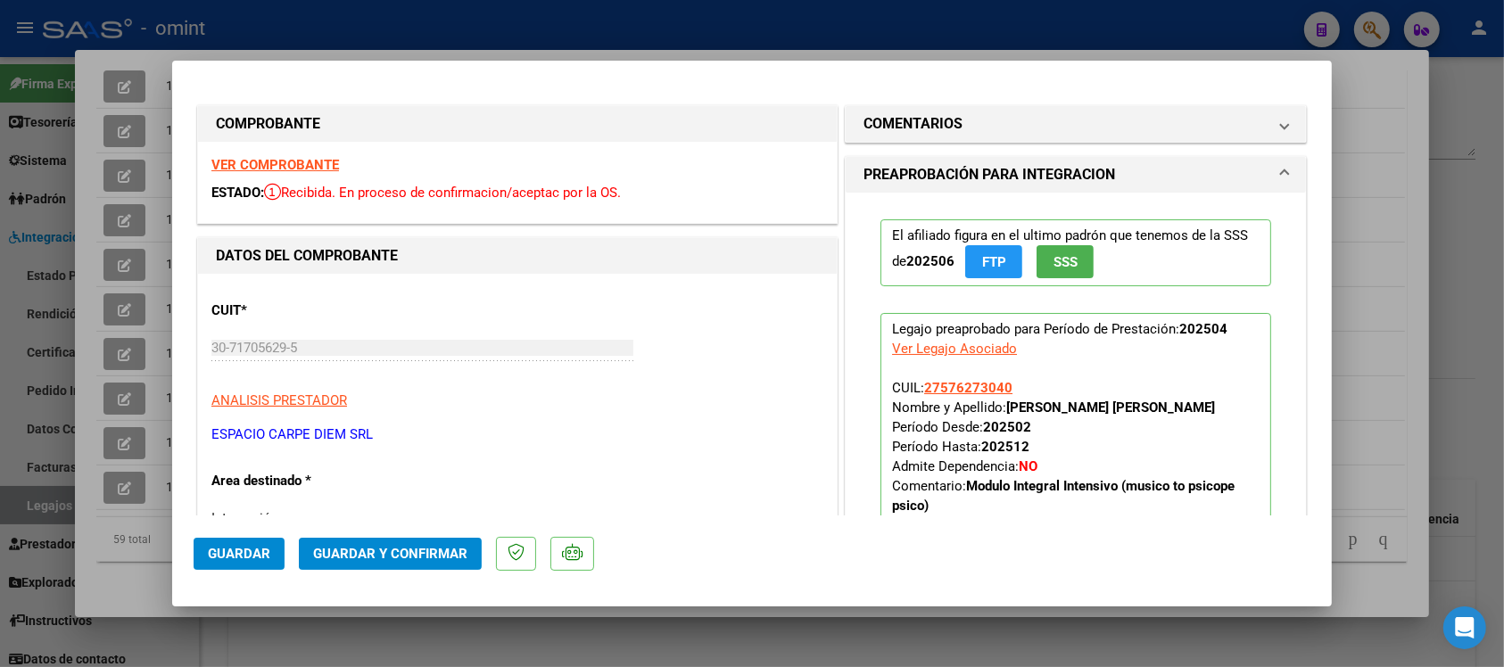
click at [674, 13] on div at bounding box center [752, 333] width 1504 height 667
type input "$ 0,00"
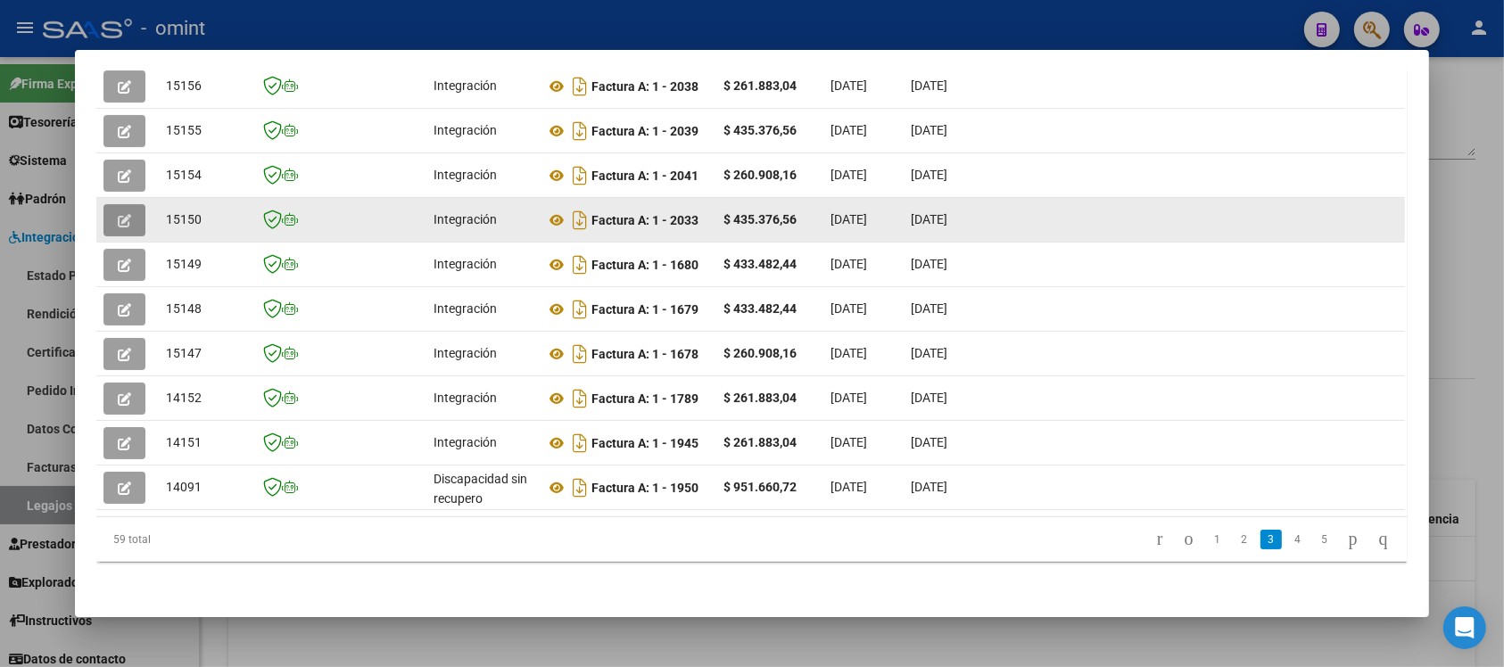
click at [110, 204] on button "button" at bounding box center [124, 220] width 42 height 32
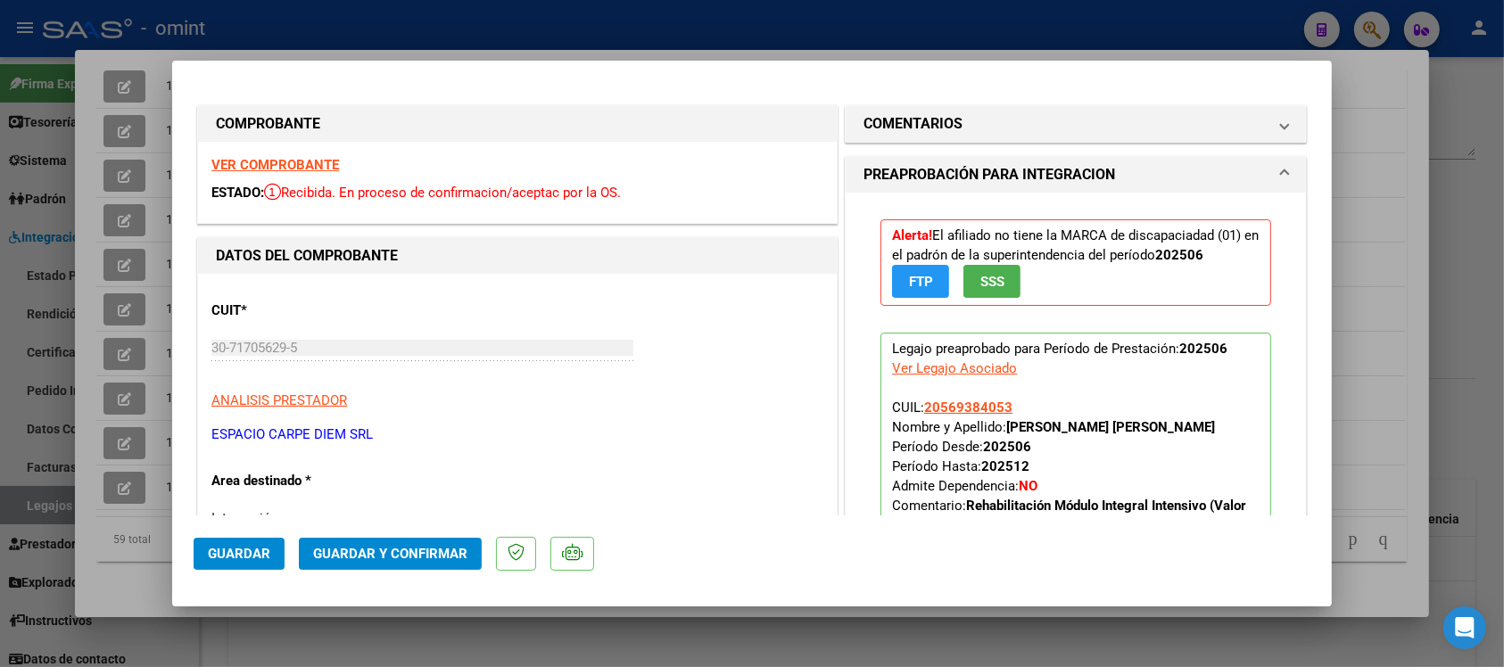
click at [309, 159] on strong "VER COMPROBANTE" at bounding box center [275, 165] width 128 height 16
click at [420, 555] on span "Guardar y Confirmar" at bounding box center [390, 554] width 154 height 16
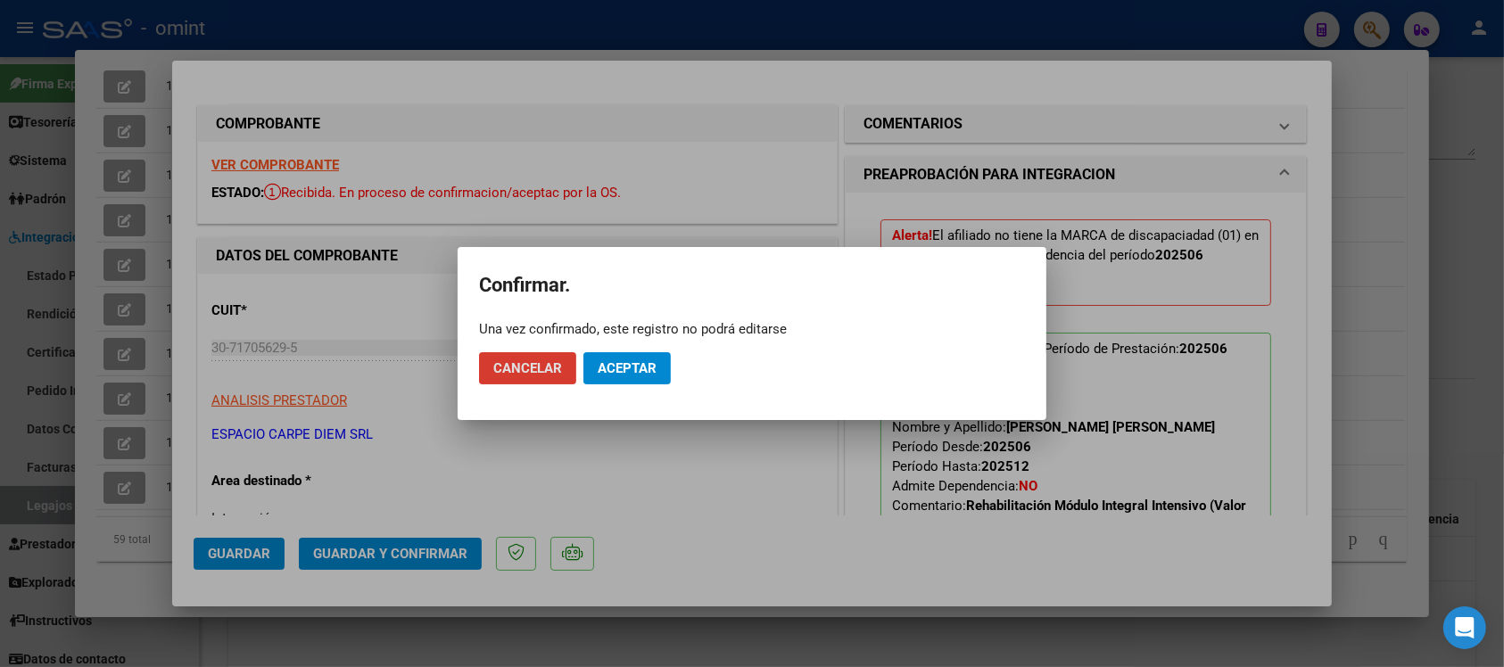
click at [641, 375] on span "Aceptar" at bounding box center [627, 368] width 59 height 16
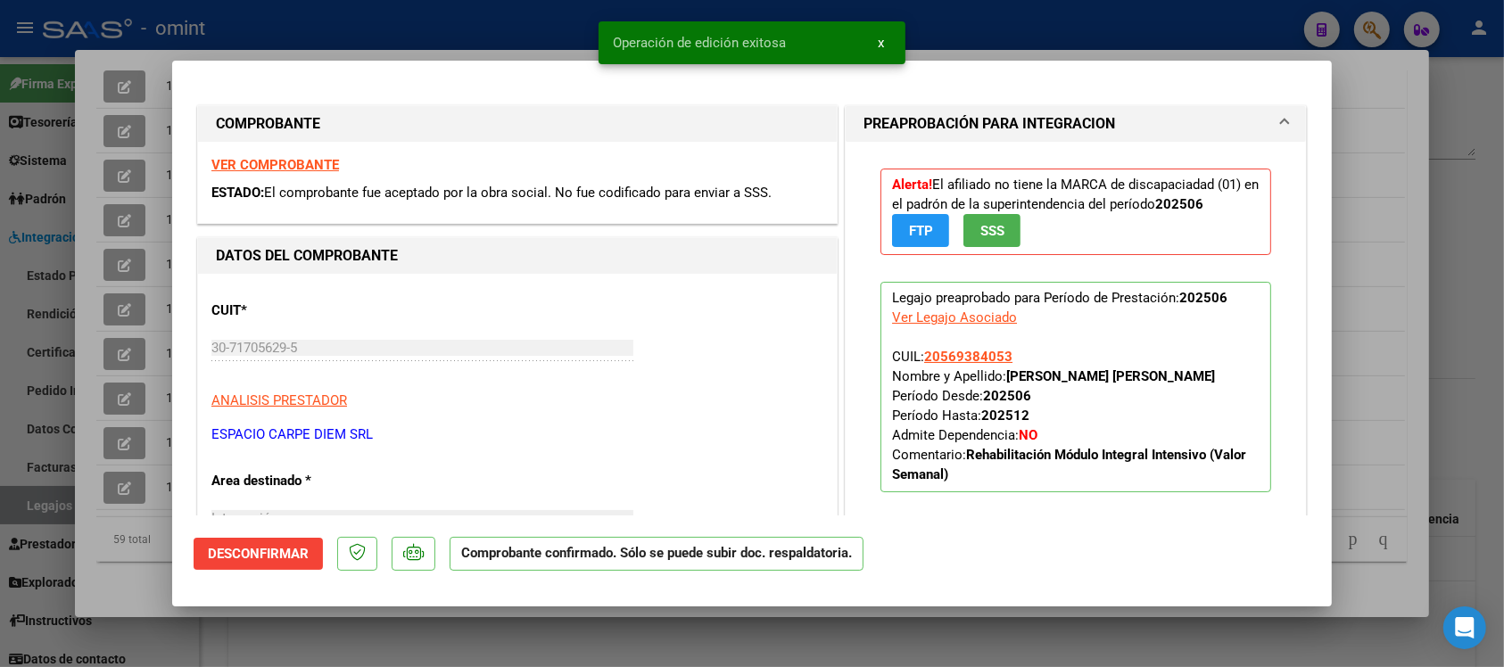
click at [444, 15] on div at bounding box center [752, 333] width 1504 height 667
type input "$ 0,00"
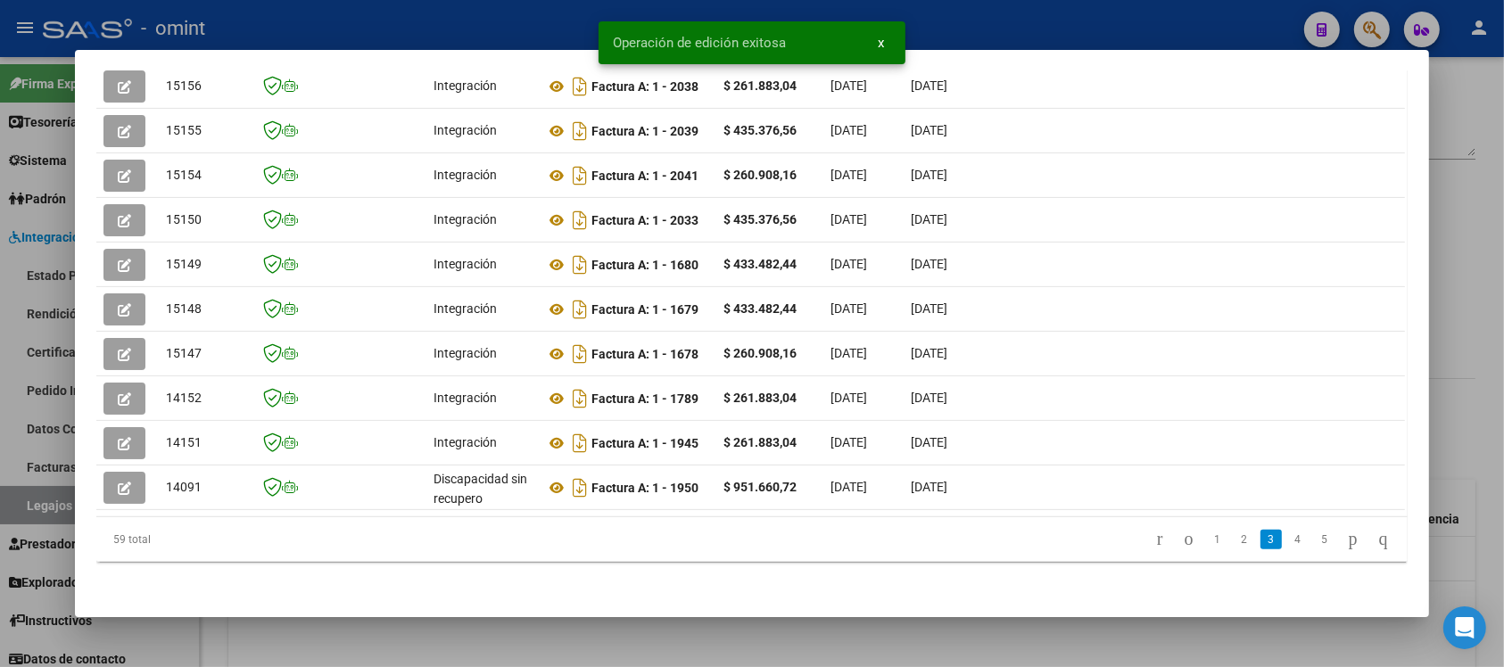
scroll to position [0, 2544]
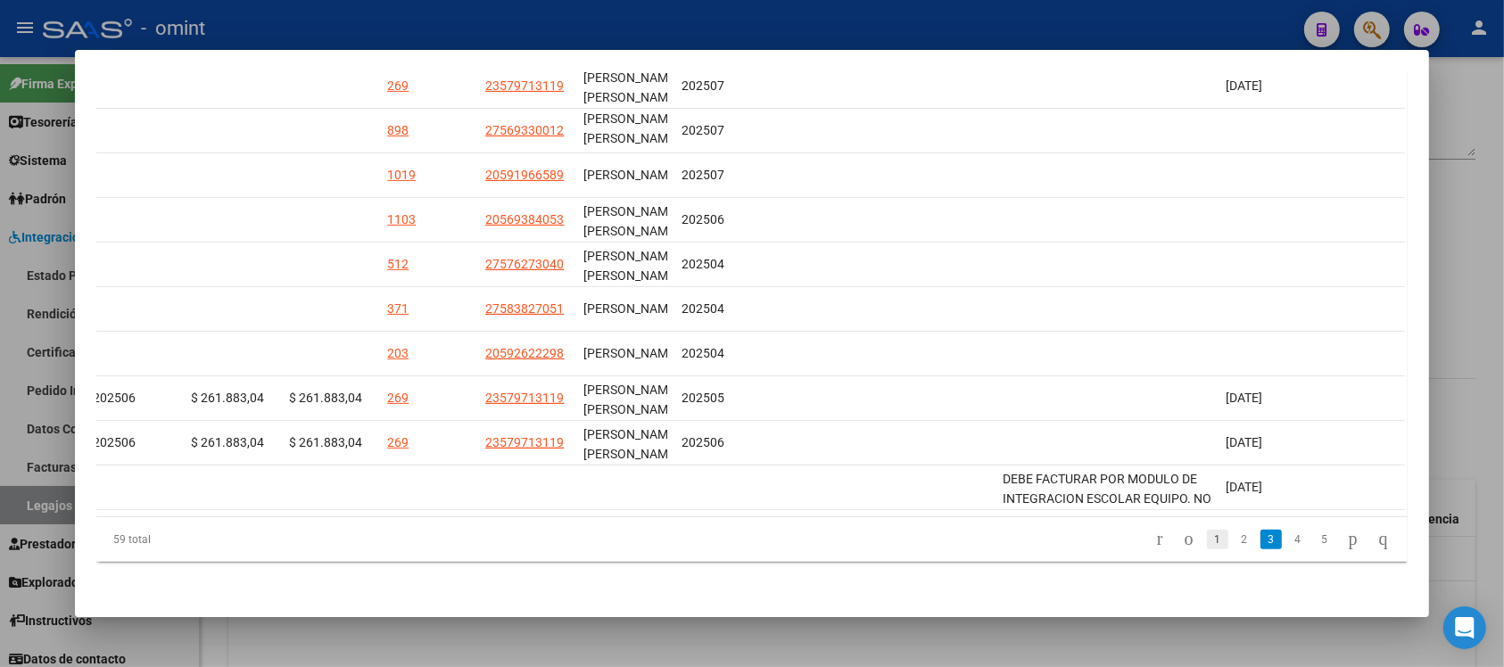
click at [1207, 537] on link "1" at bounding box center [1217, 540] width 21 height 20
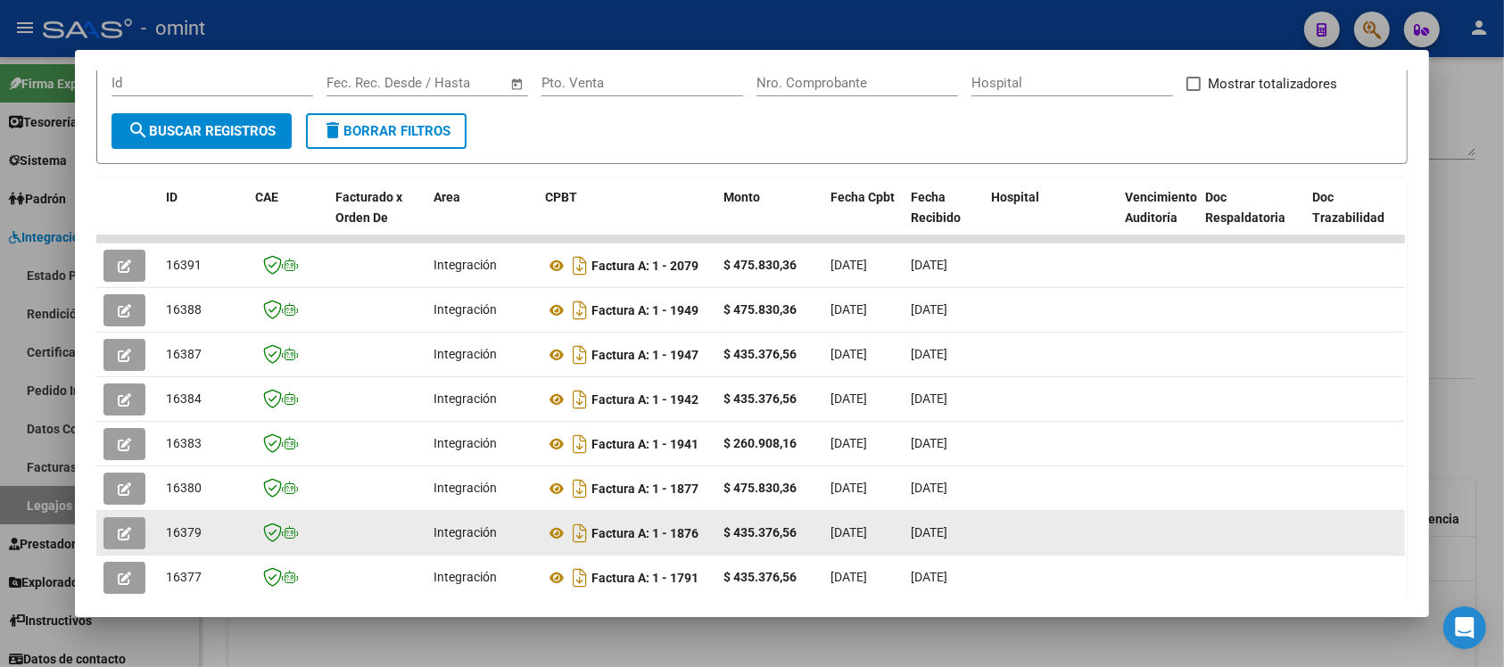
scroll to position [122, 0]
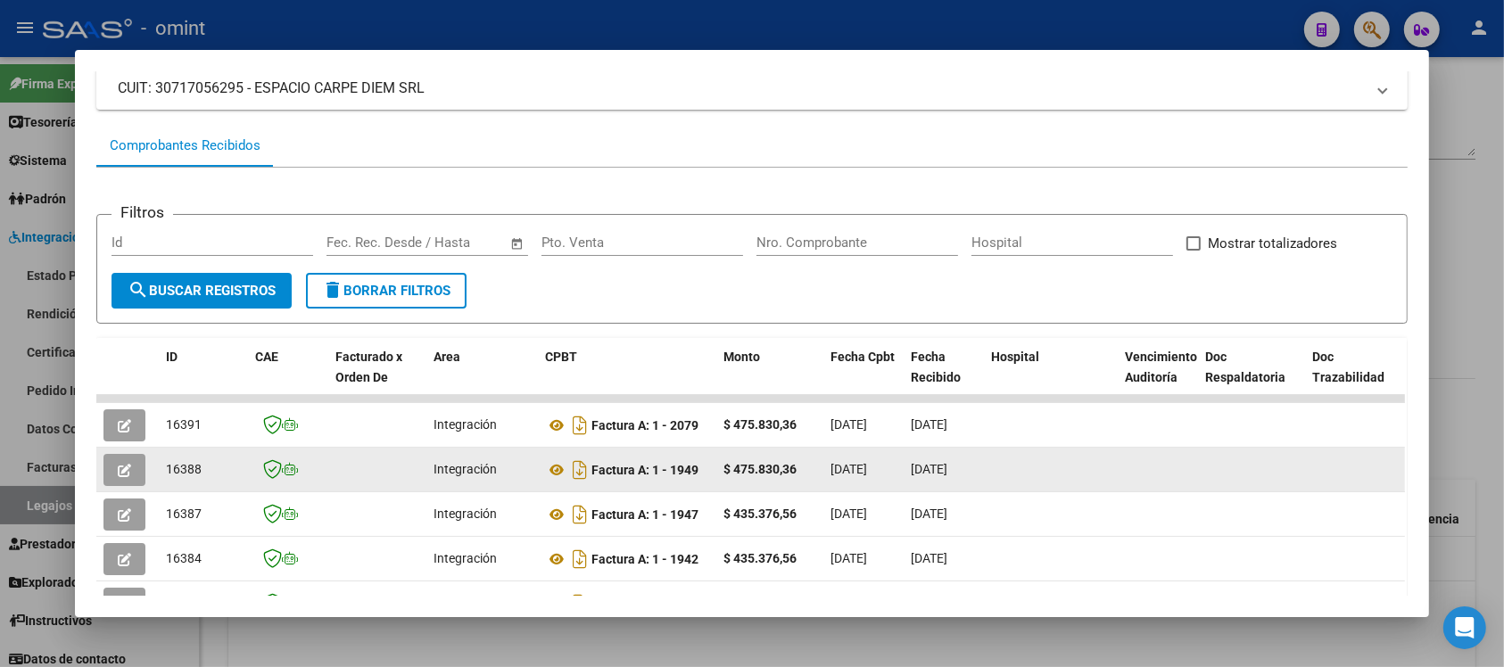
click at [119, 465] on icon "button" at bounding box center [124, 470] width 13 height 13
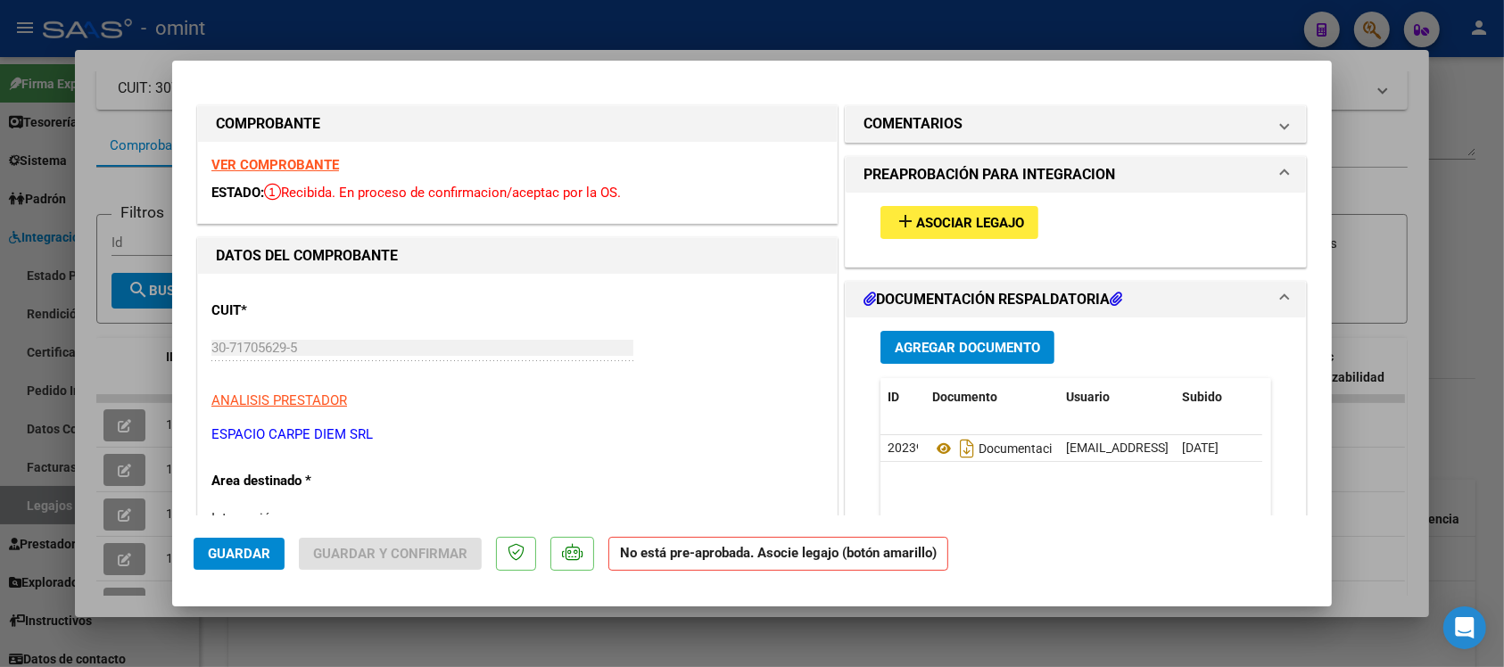
click at [257, 165] on strong "VER COMPROBANTE" at bounding box center [275, 165] width 128 height 16
click at [932, 131] on h1 "COMENTARIOS" at bounding box center [913, 123] width 99 height 21
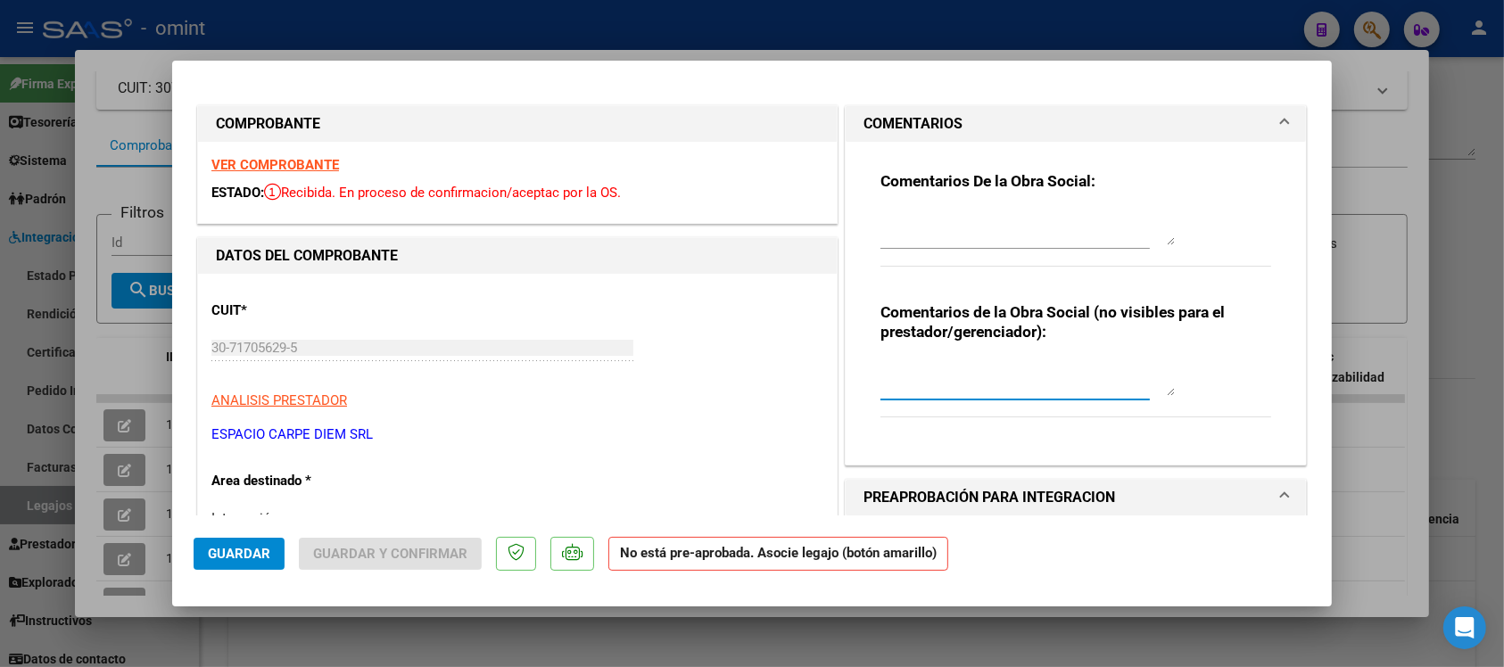
click at [952, 388] on textarea at bounding box center [1028, 378] width 294 height 36
paste textarea "[PERSON_NAME] - DNI 57835463"
type textarea "[PERSON_NAME] - DNI 57835463"
click at [255, 551] on span "Guardar" at bounding box center [239, 554] width 62 height 16
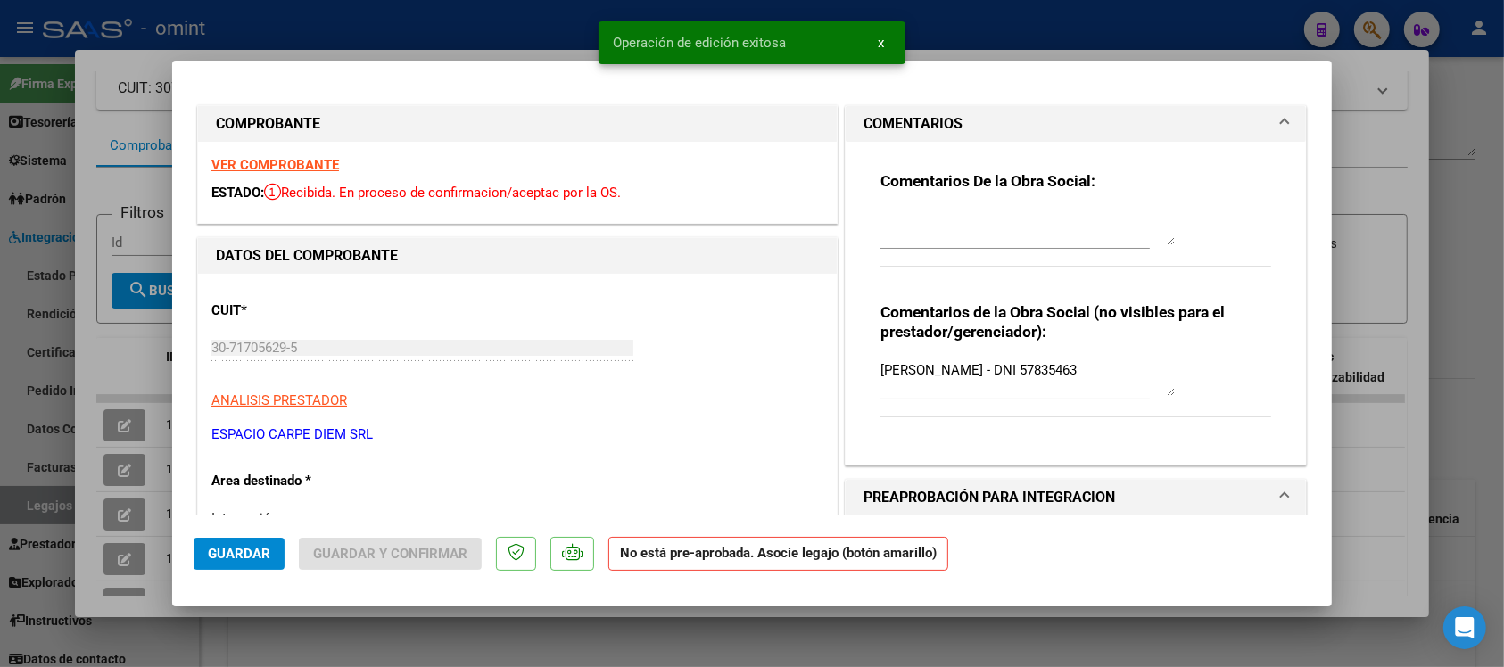
click at [336, 24] on div at bounding box center [752, 333] width 1504 height 667
type input "$ 0,00"
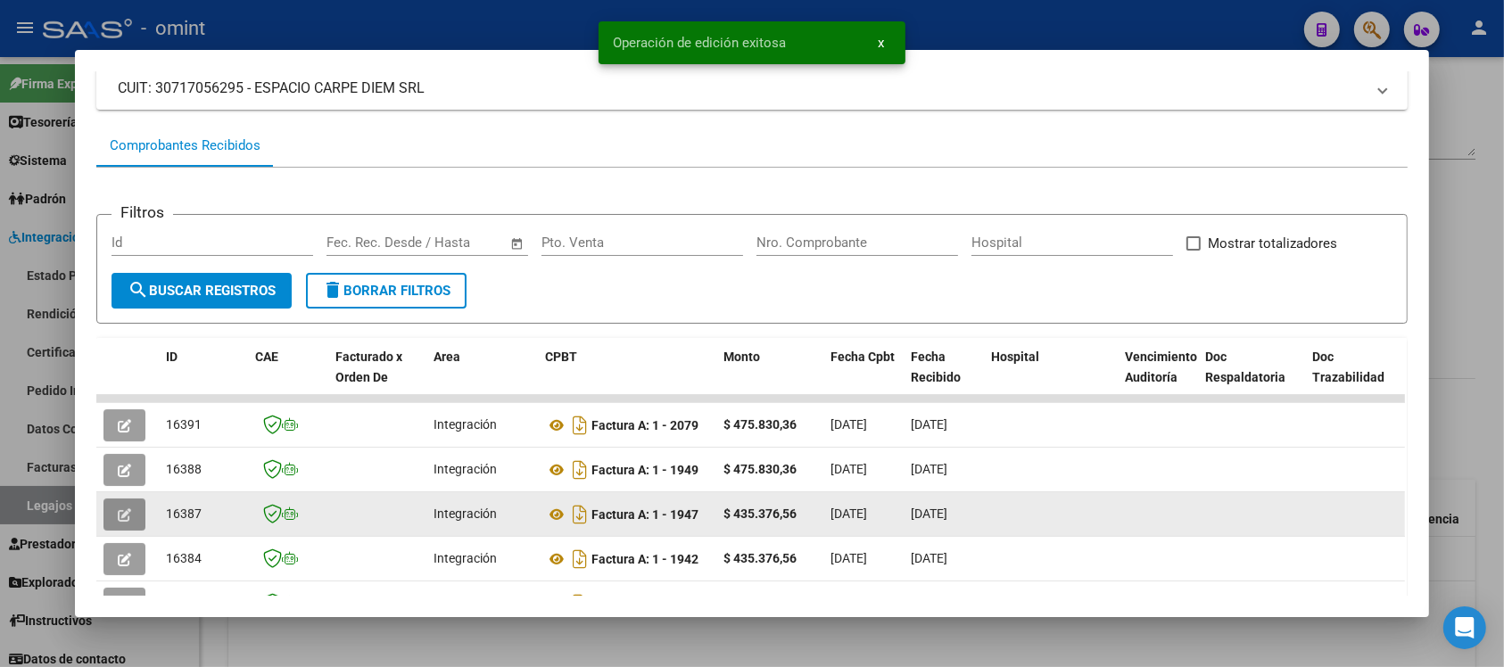
click at [118, 509] on icon "button" at bounding box center [124, 515] width 13 height 13
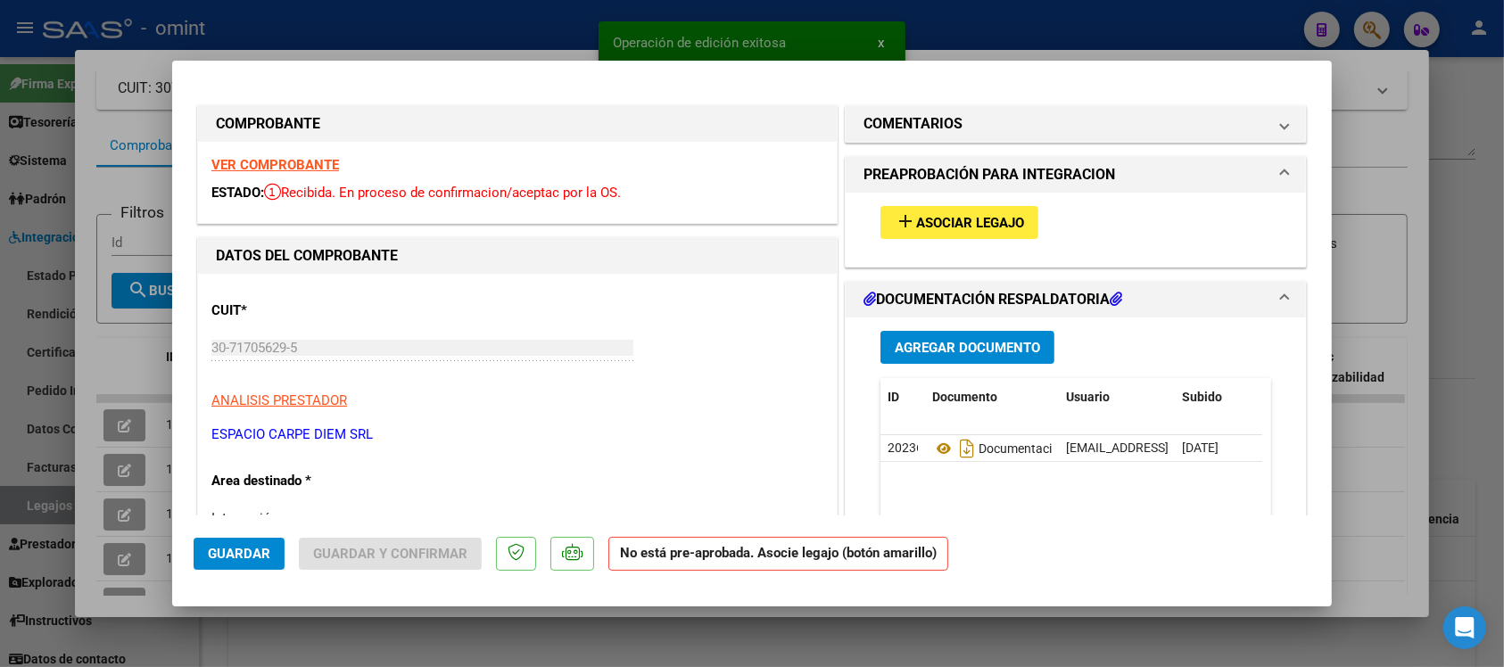
click at [314, 170] on strong "VER COMPROBANTE" at bounding box center [275, 165] width 128 height 16
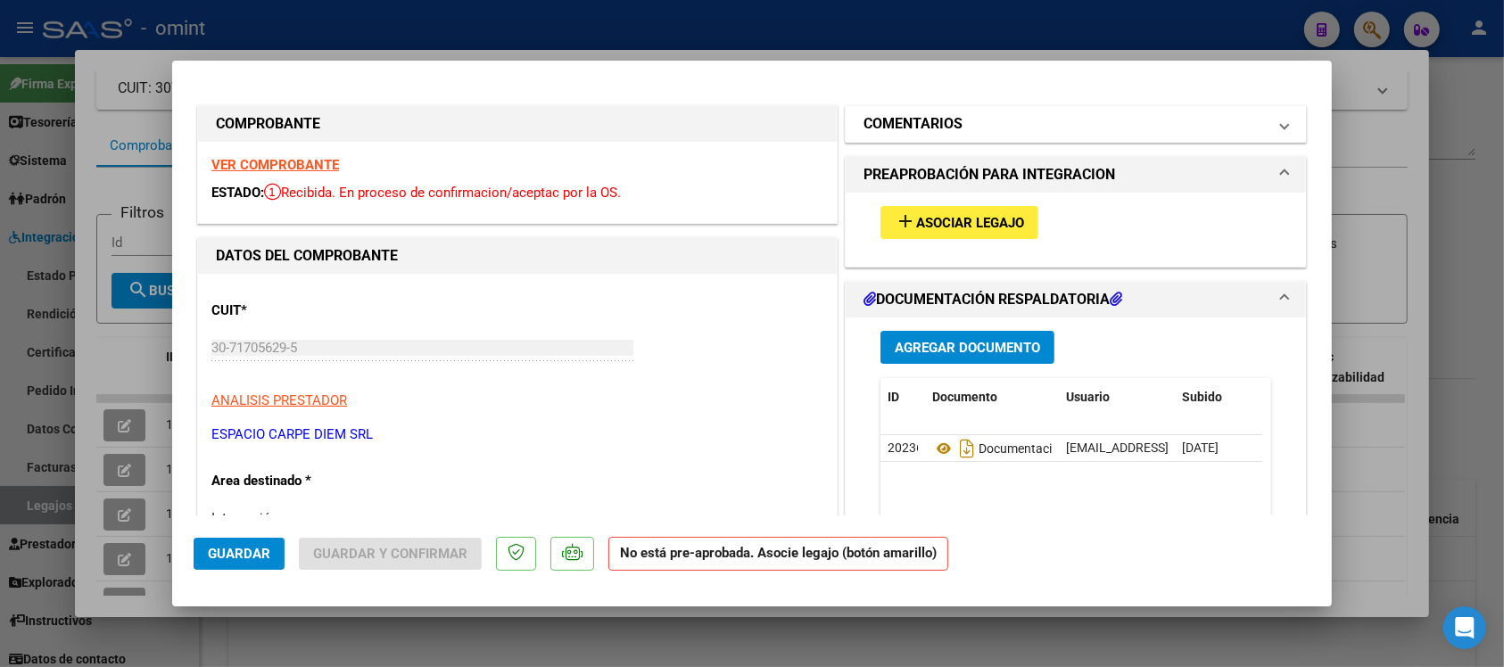
click at [948, 120] on h1 "COMENTARIOS" at bounding box center [913, 123] width 99 height 21
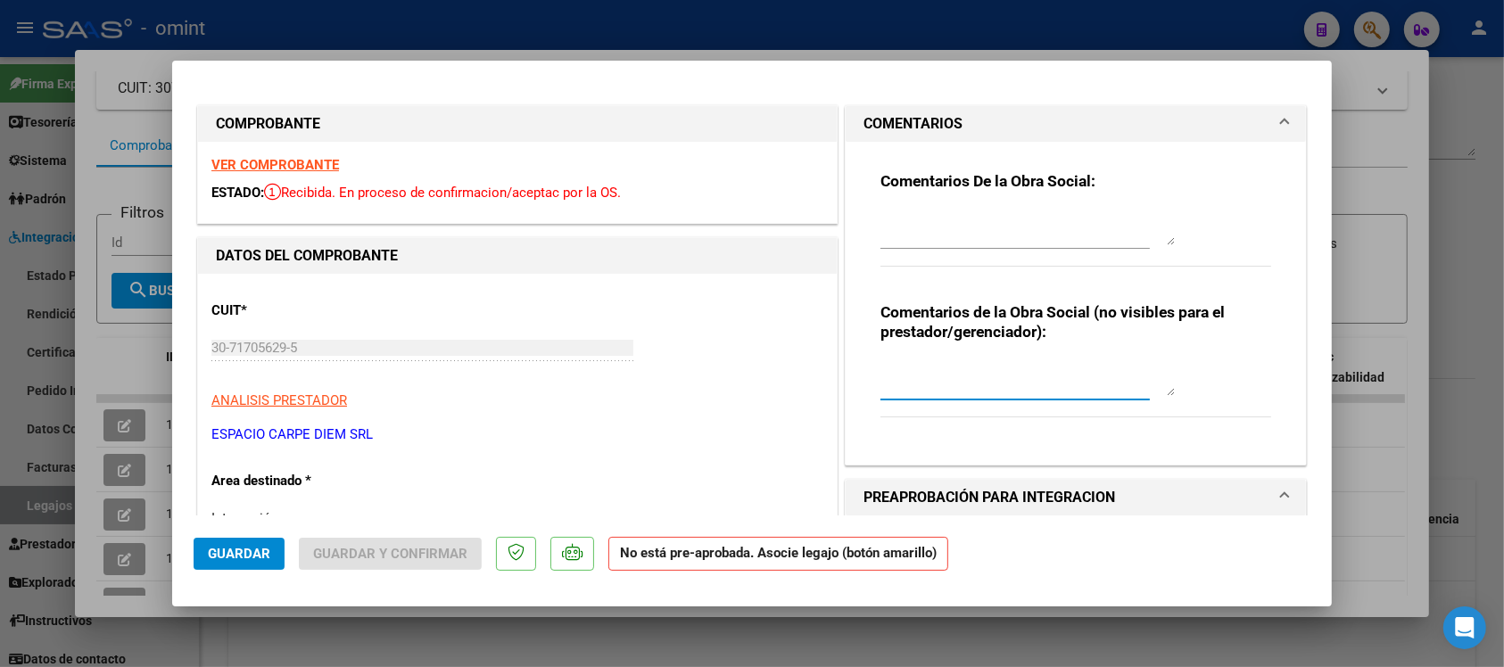
click at [933, 388] on textarea at bounding box center [1028, 378] width 294 height 36
paste textarea "[PERSON_NAME] - DNI 57835463"
type textarea "[PERSON_NAME] - DNI 57835463"
click at [234, 556] on span "Guardar" at bounding box center [239, 554] width 62 height 16
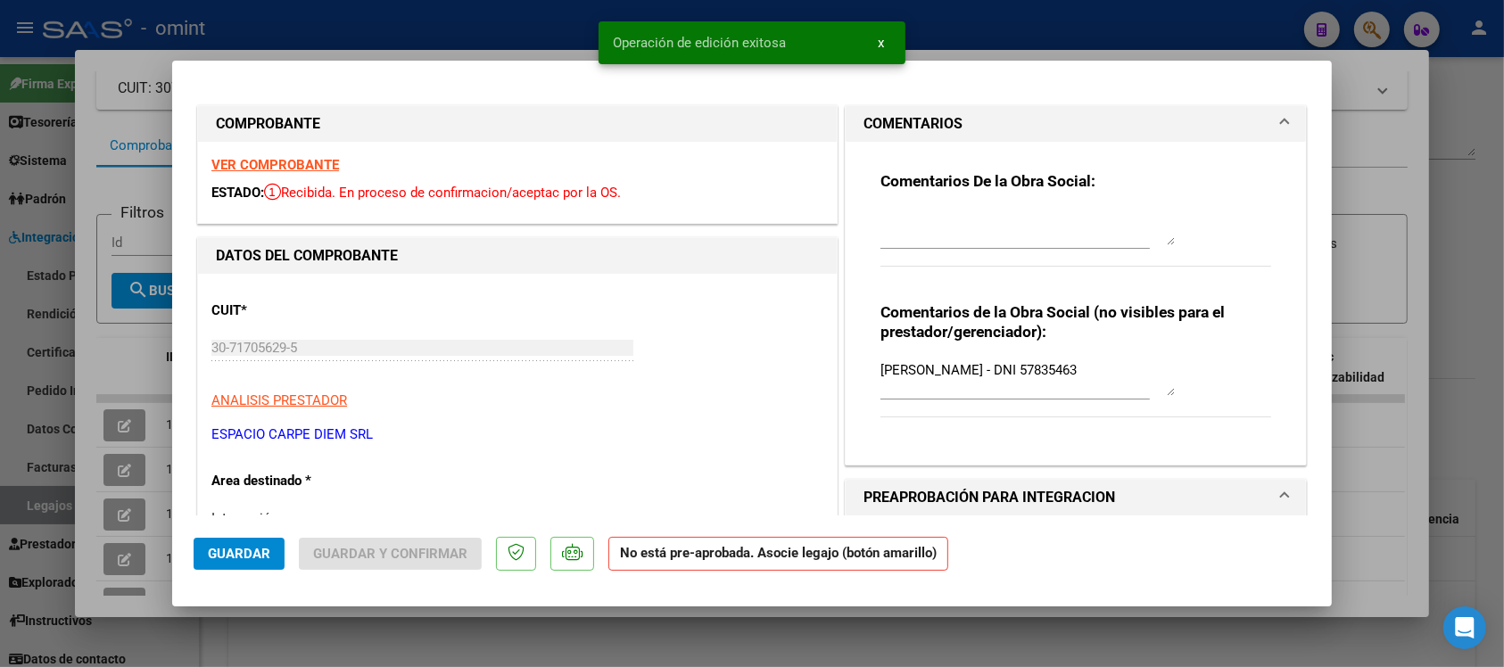
click at [424, 25] on div at bounding box center [752, 333] width 1504 height 667
type input "$ 0,00"
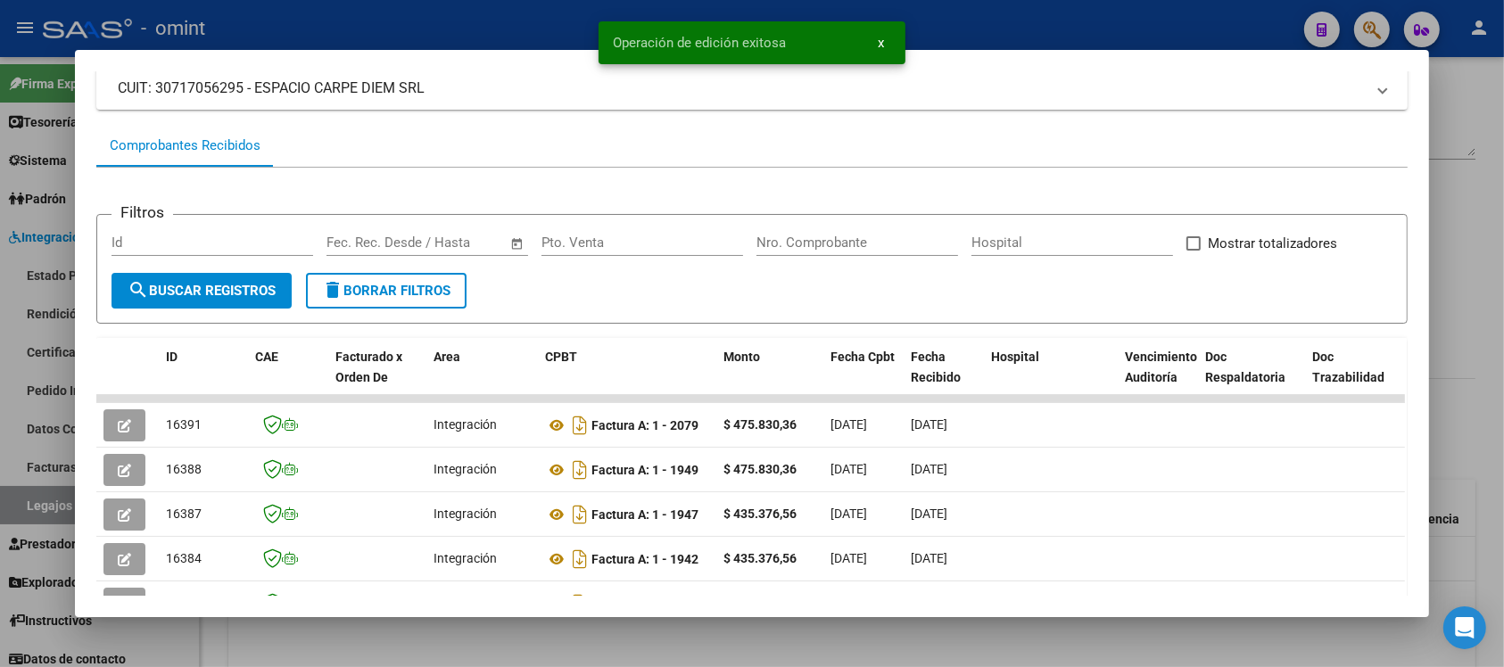
click at [431, 16] on div at bounding box center [752, 333] width 1504 height 667
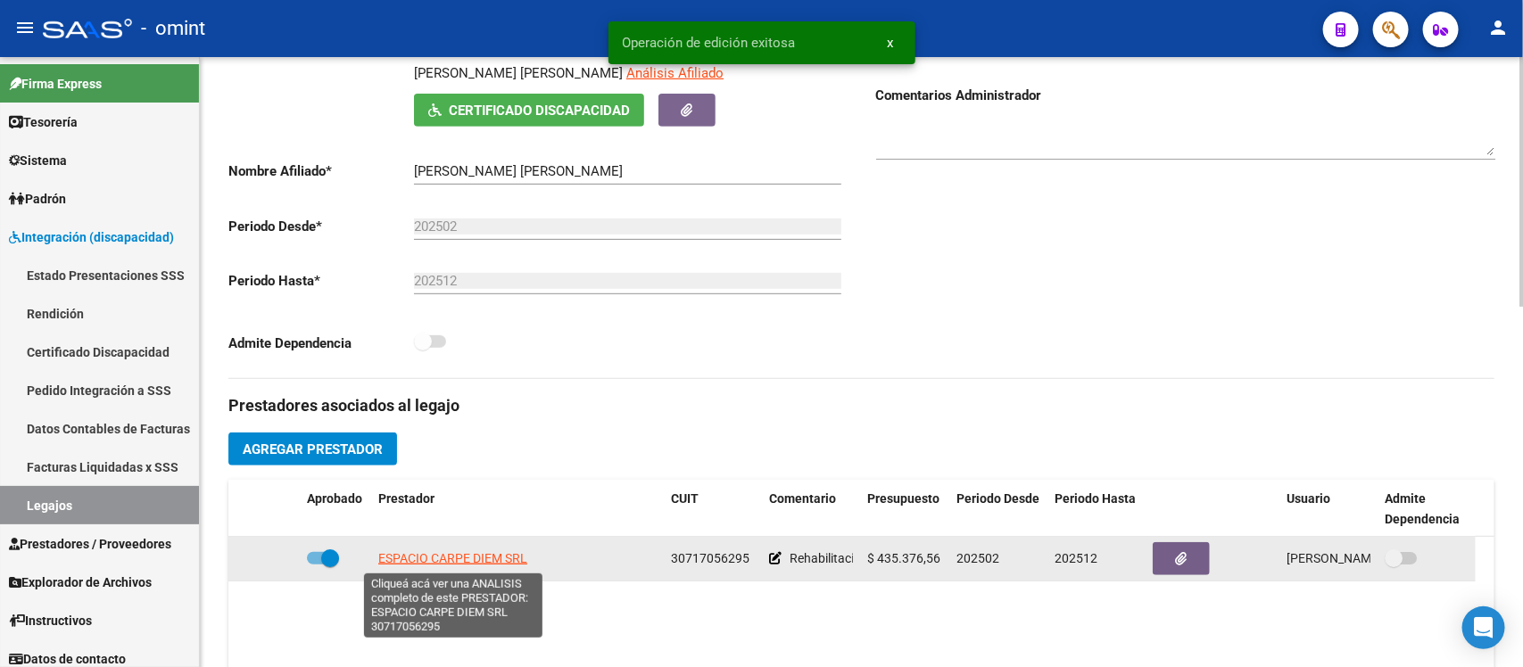
click at [401, 555] on span "ESPACIO CARPE DIEM SRL" at bounding box center [452, 558] width 149 height 14
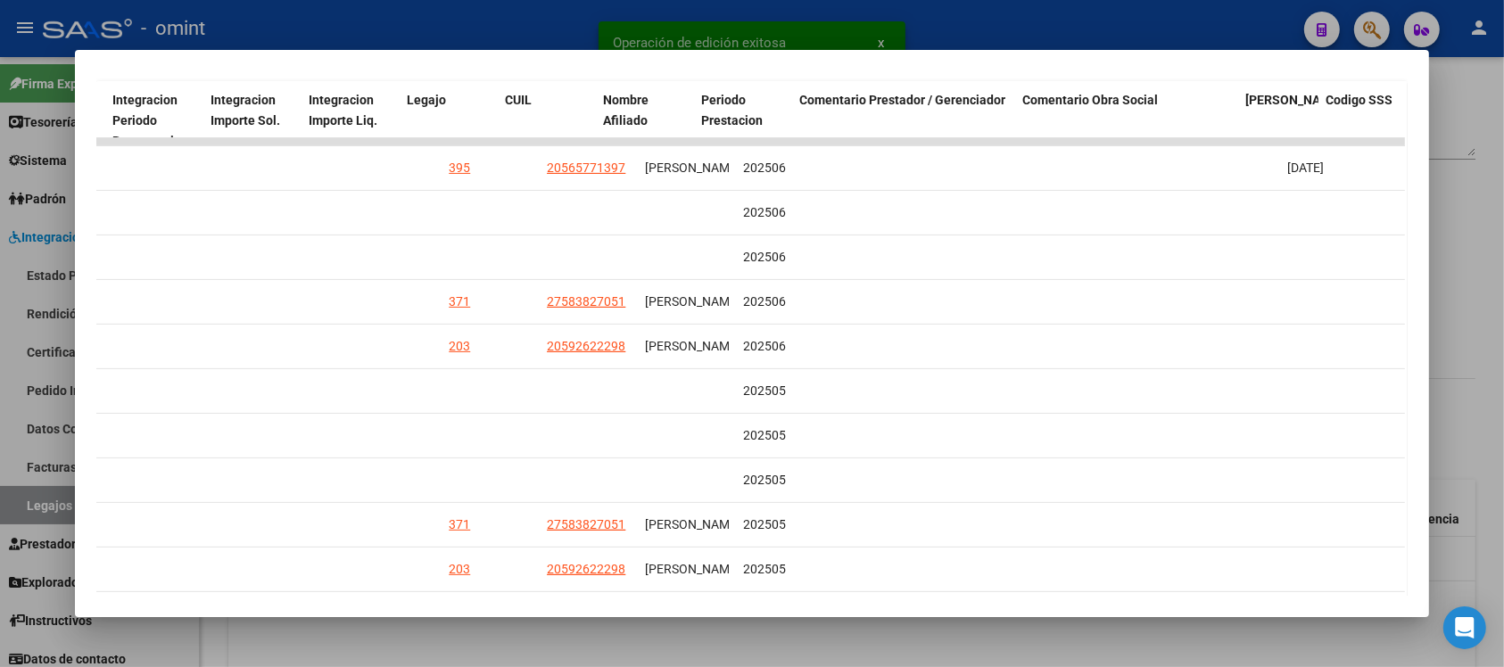
scroll to position [0, 2544]
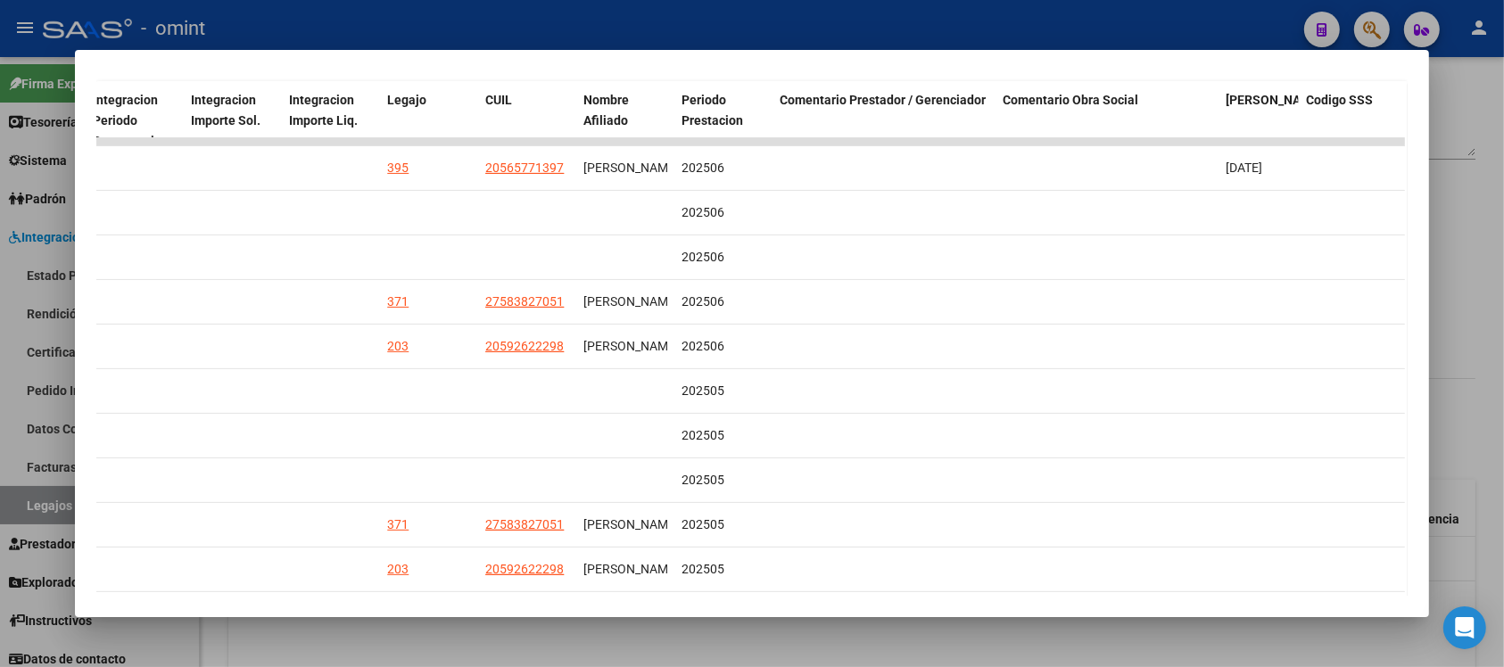
click at [1027, 20] on div at bounding box center [752, 333] width 1504 height 667
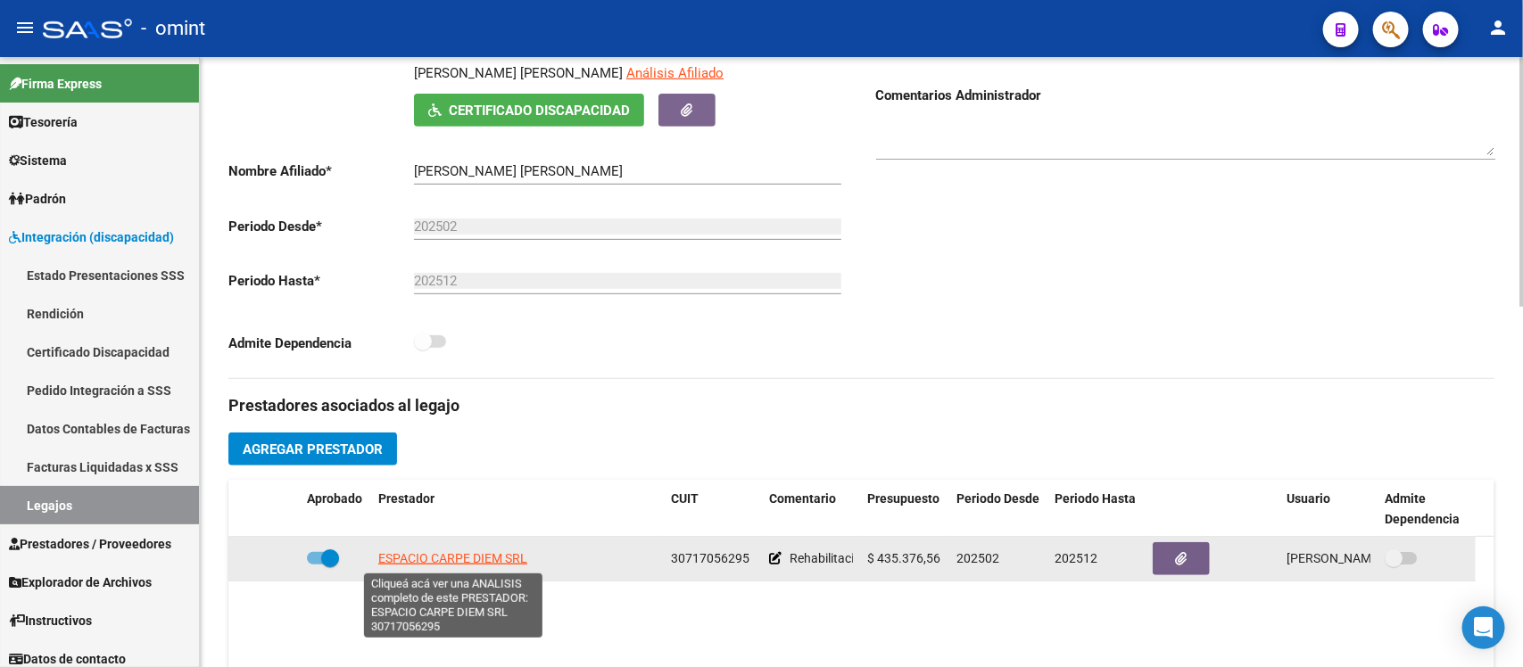
click at [424, 560] on span "ESPACIO CARPE DIEM SRL" at bounding box center [452, 558] width 149 height 14
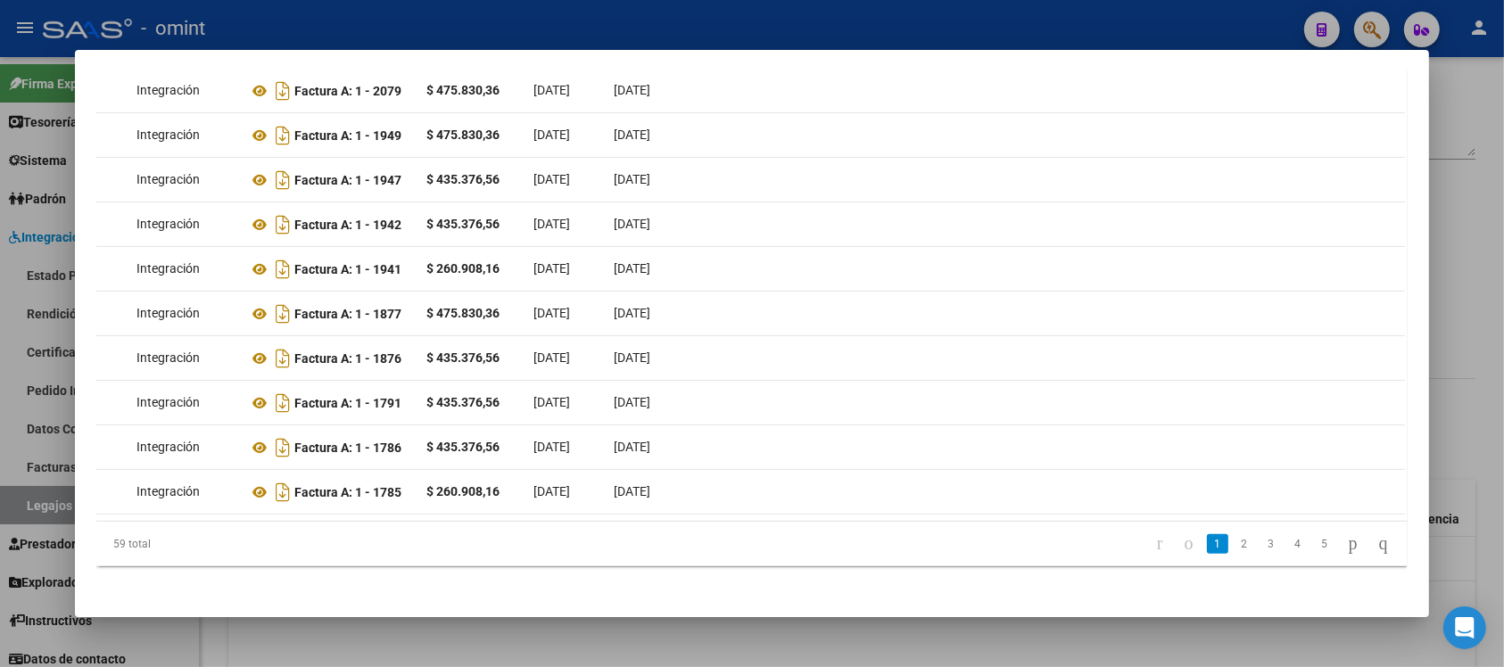
scroll to position [0, 0]
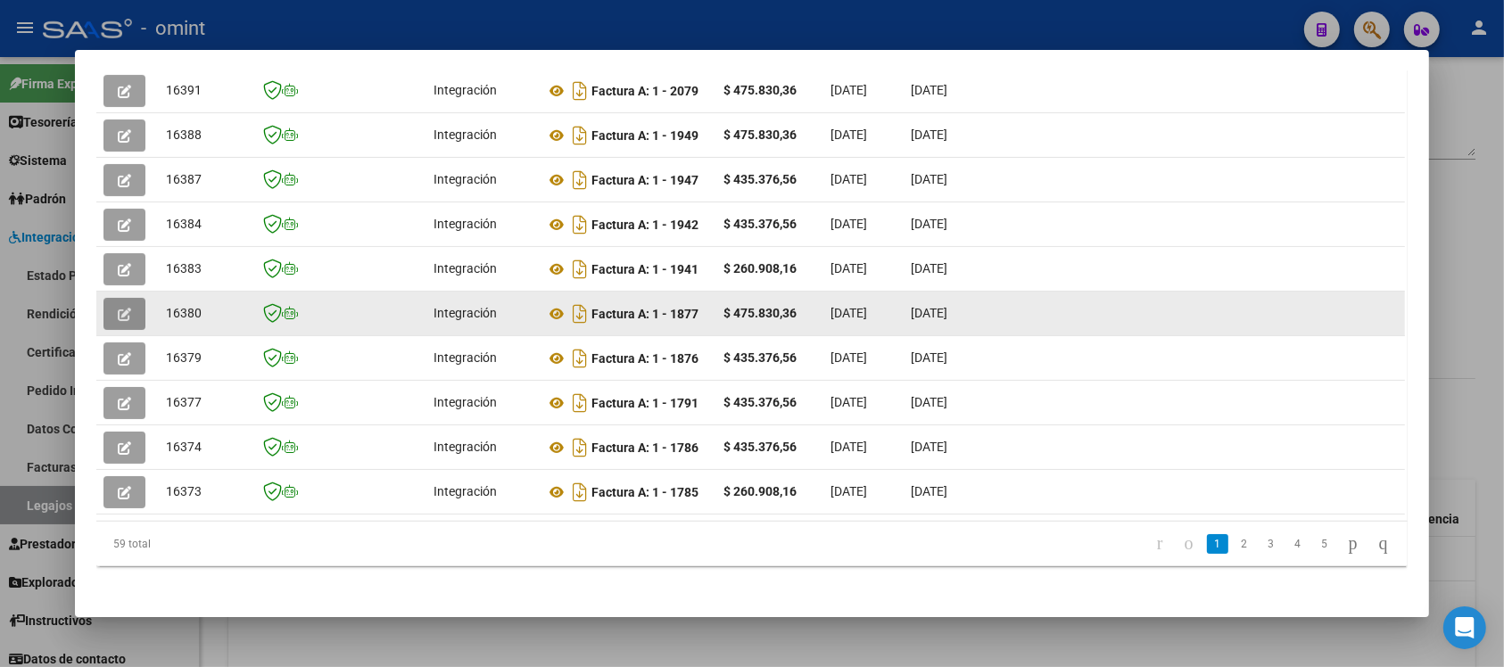
click at [125, 303] on button "button" at bounding box center [124, 314] width 42 height 32
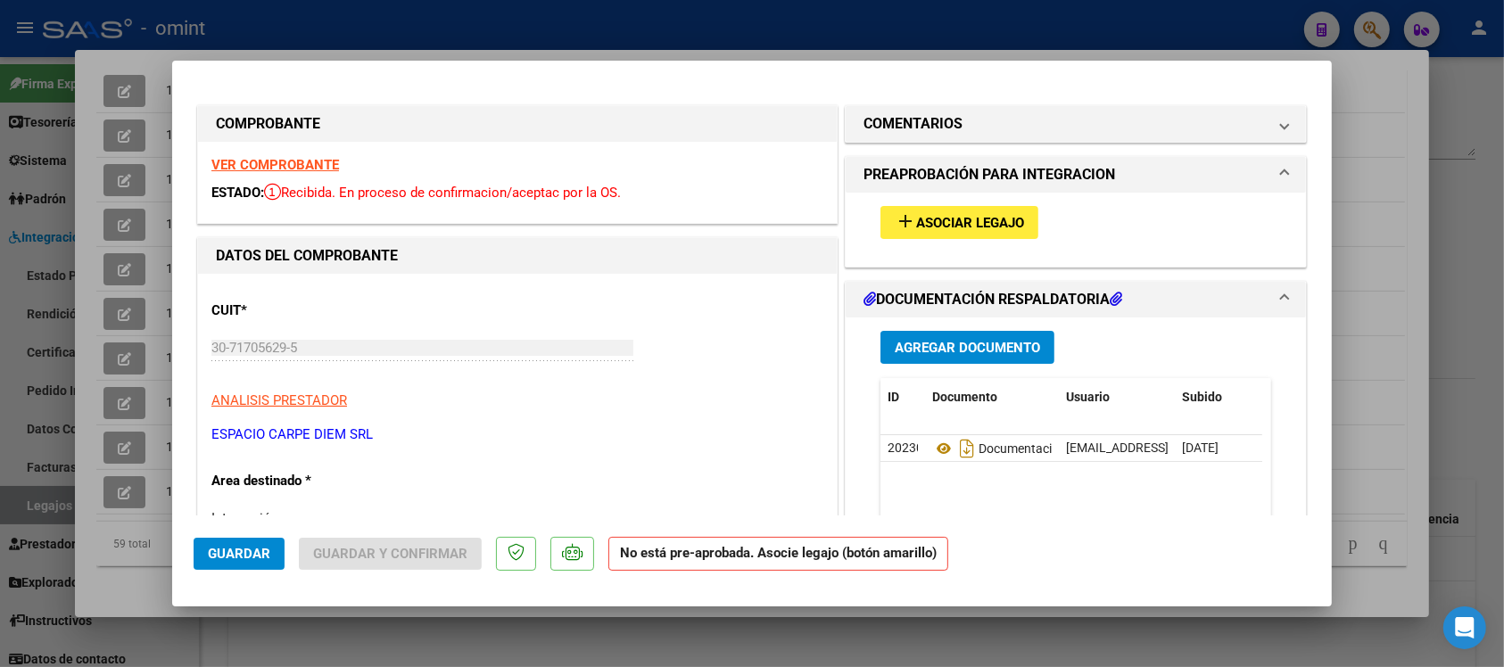
click at [323, 170] on strong "VER COMPROBANTE" at bounding box center [275, 165] width 128 height 16
click at [939, 131] on h1 "COMENTARIOS" at bounding box center [913, 123] width 99 height 21
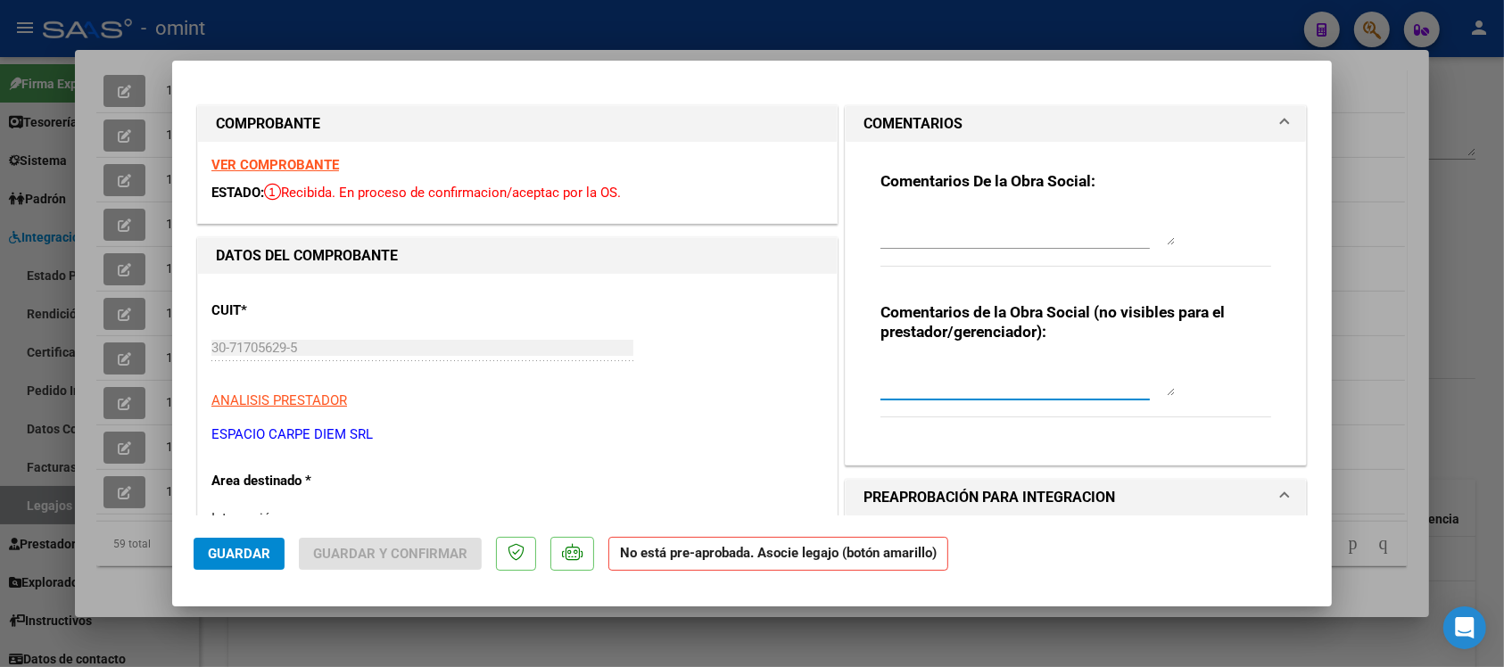
click at [1005, 377] on textarea at bounding box center [1028, 378] width 294 height 36
paste textarea "30717056295"
drag, startPoint x: 979, startPoint y: 376, endPoint x: 805, endPoint y: 371, distance: 174.1
click at [968, 181] on strong "Comentarios De la Obra Social:" at bounding box center [988, 181] width 215 height 18
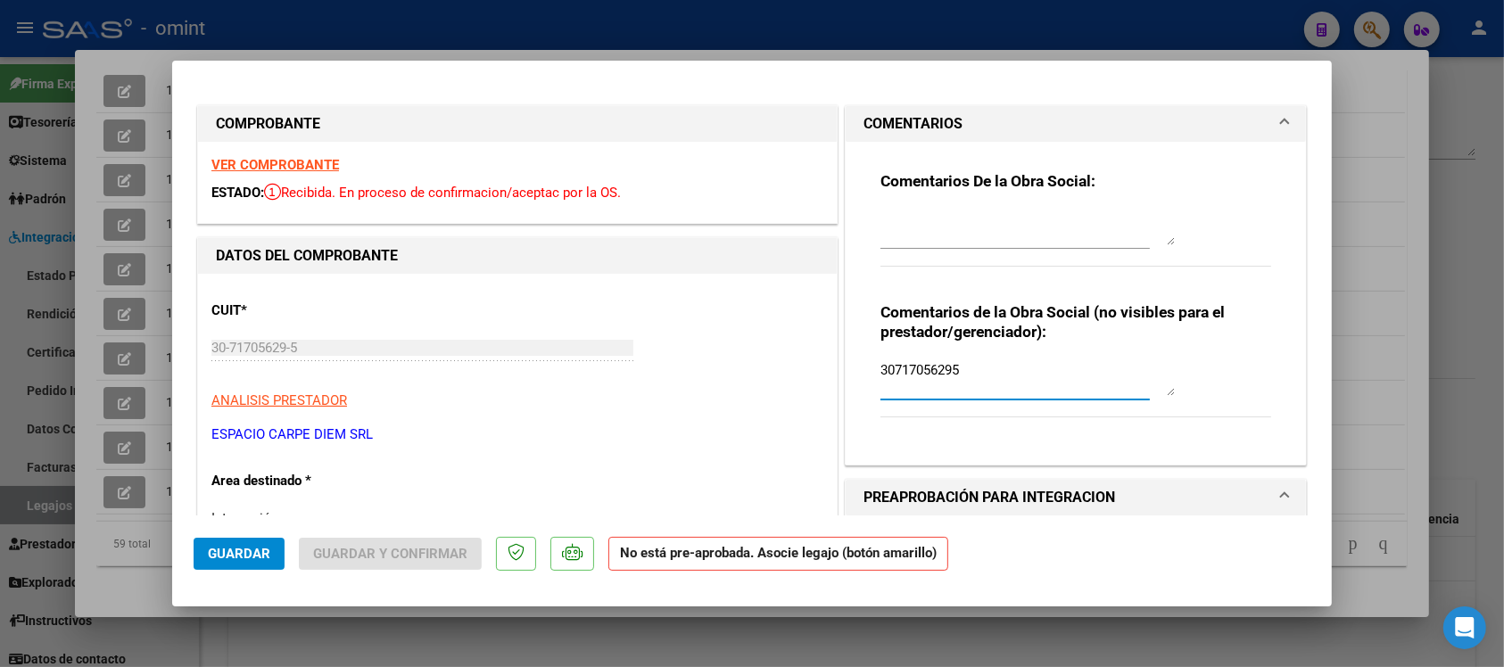
drag, startPoint x: 1006, startPoint y: 366, endPoint x: 814, endPoint y: 361, distance: 192.8
paste textarea "[PERSON_NAME] - DNI 57835463"
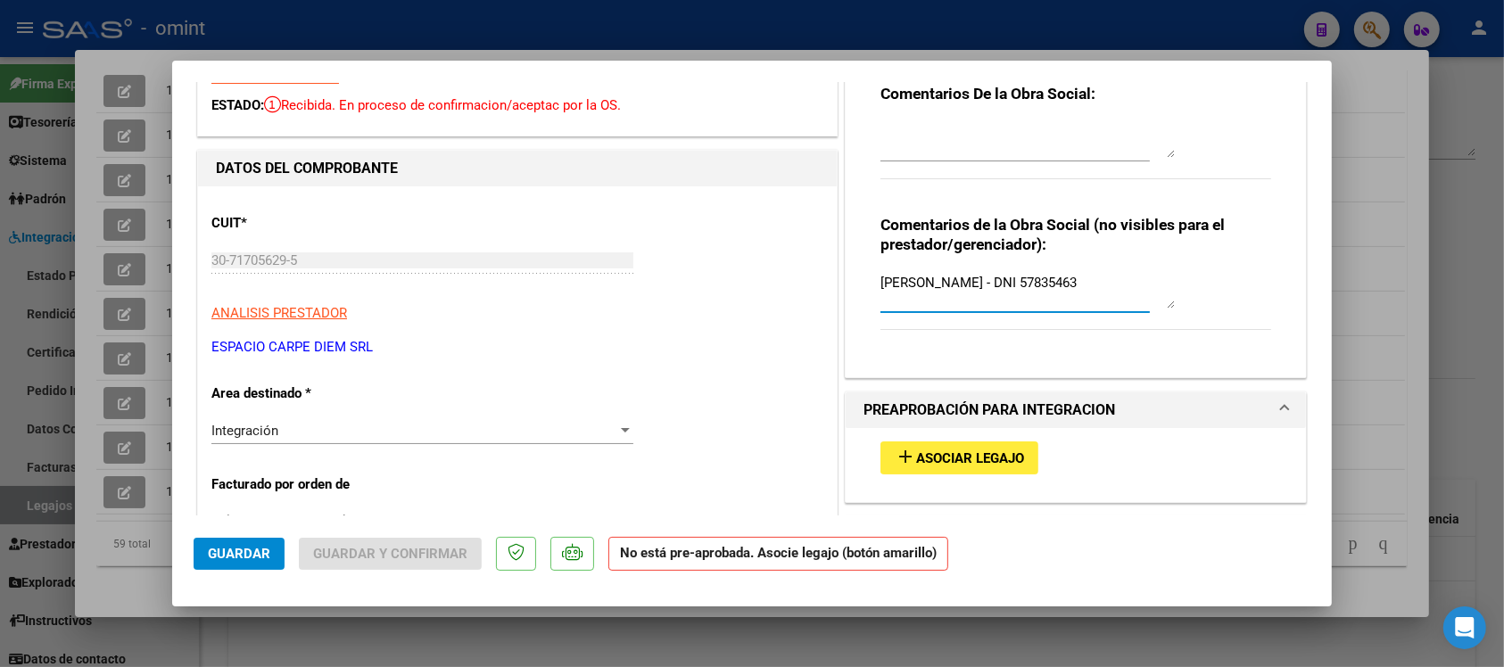
scroll to position [335, 0]
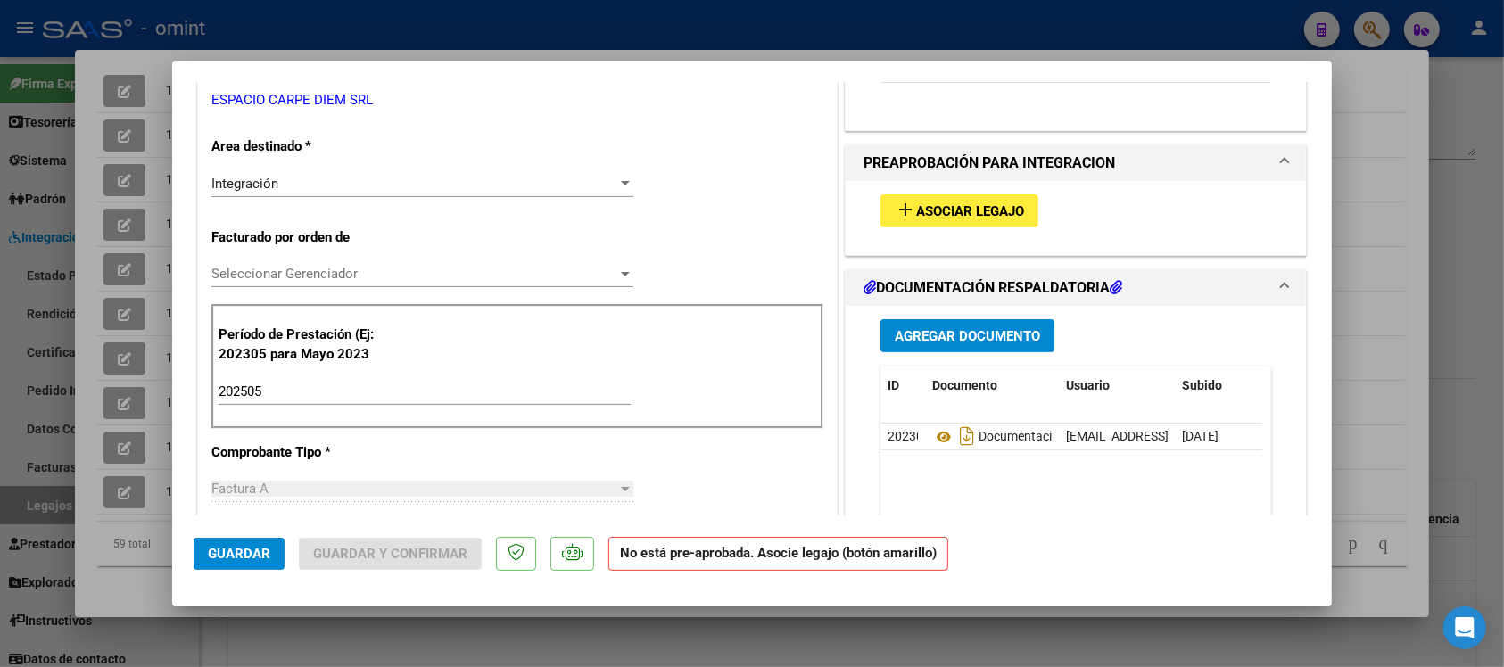
type textarea "[PERSON_NAME] - DNI 57835463"
click at [263, 551] on span "Guardar" at bounding box center [239, 554] width 62 height 16
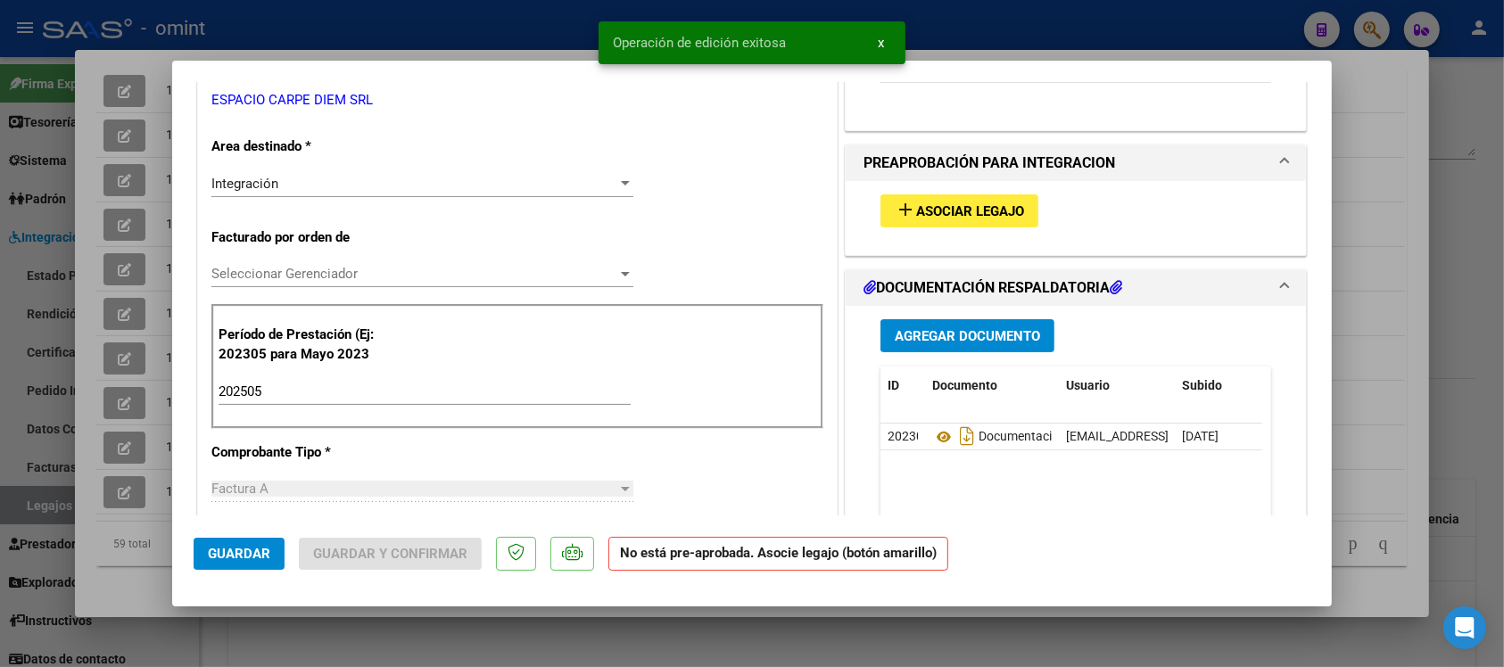
click at [335, 23] on div at bounding box center [752, 333] width 1504 height 667
type input "$ 0,00"
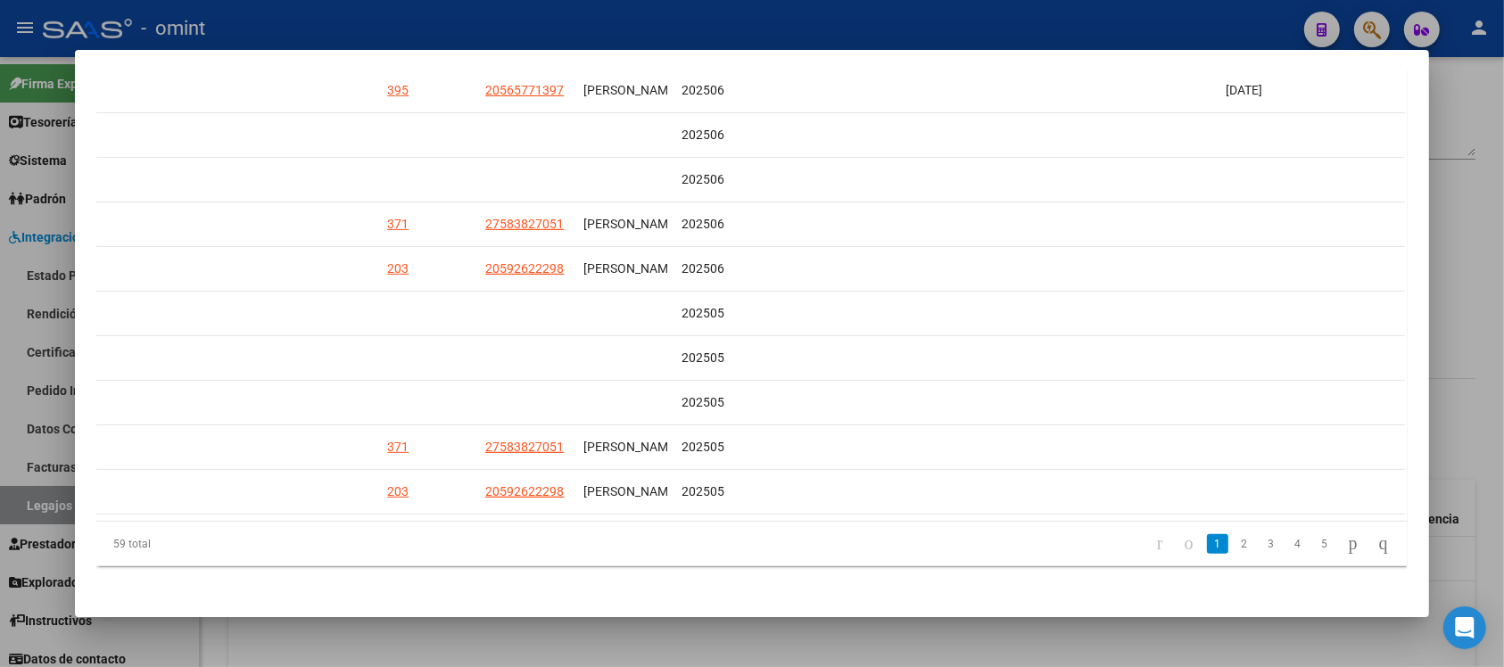
scroll to position [0, 0]
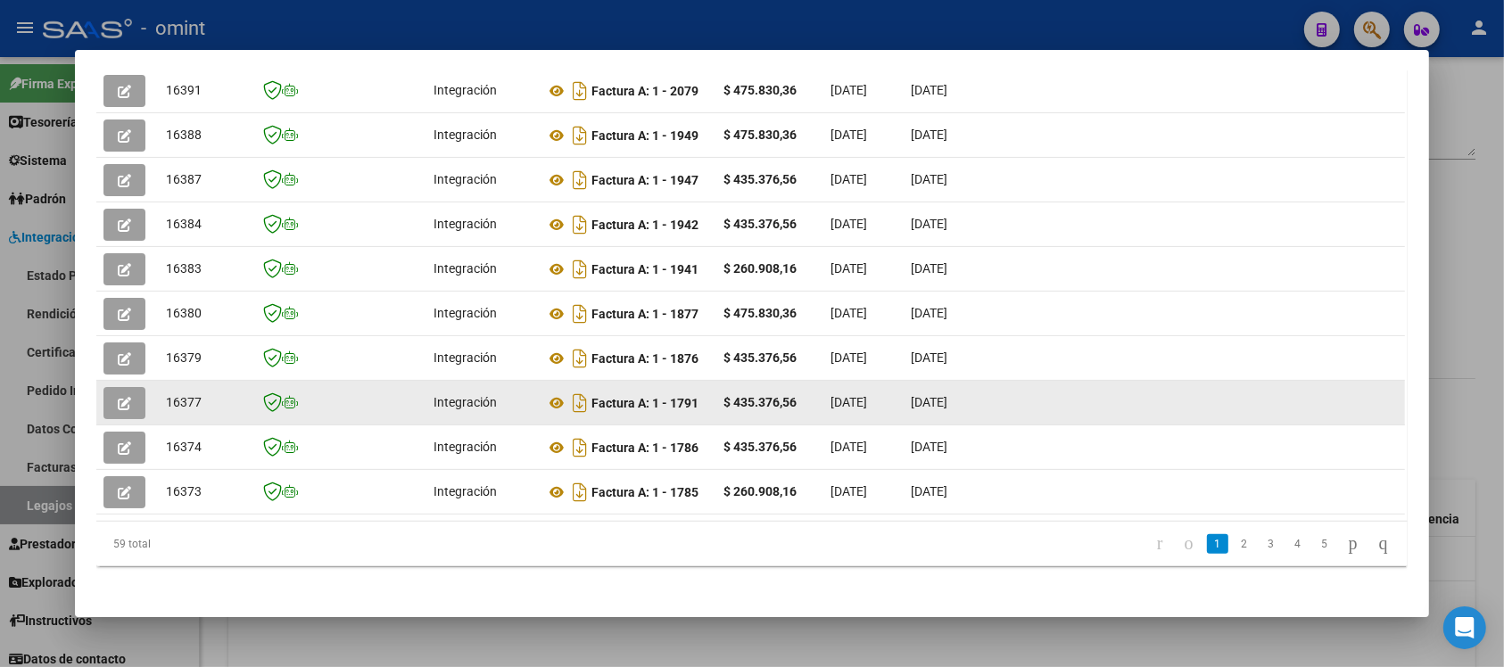
click at [110, 381] on datatable-body-cell at bounding box center [127, 403] width 62 height 44
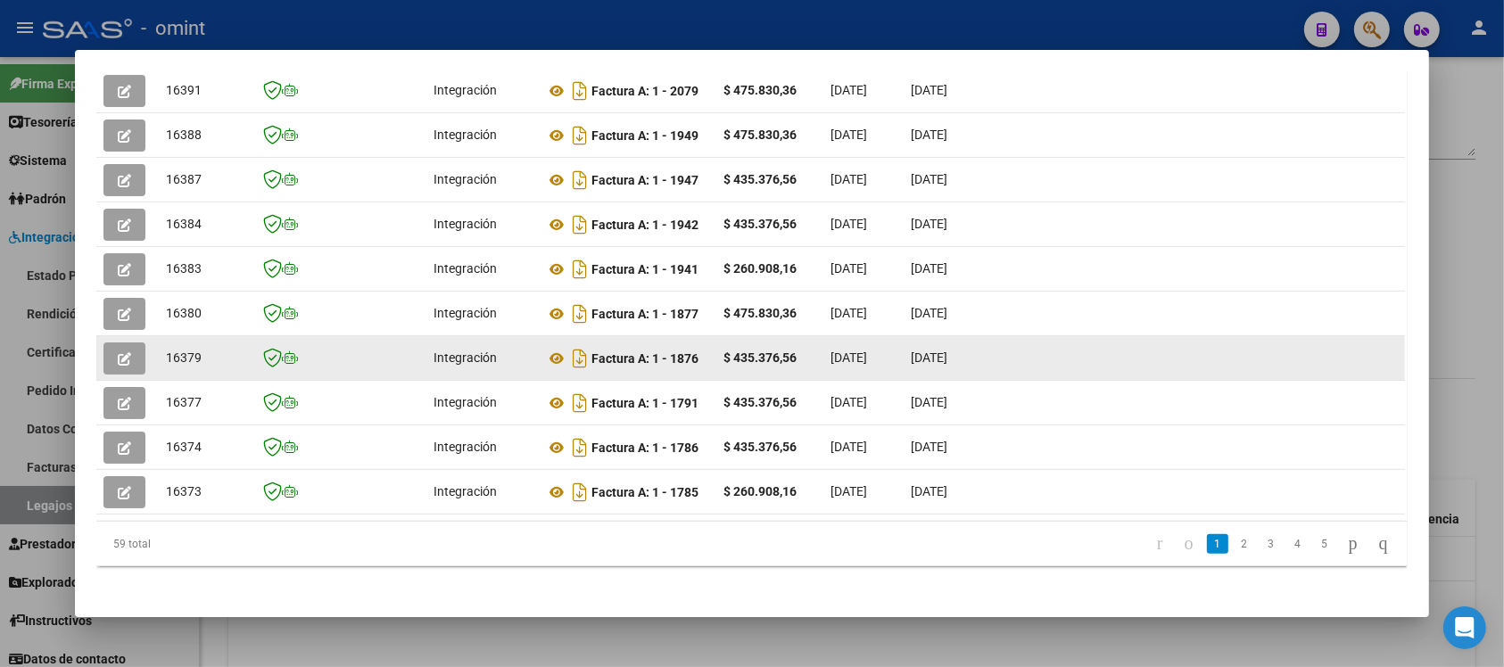
click at [118, 352] on icon "button" at bounding box center [124, 358] width 13 height 13
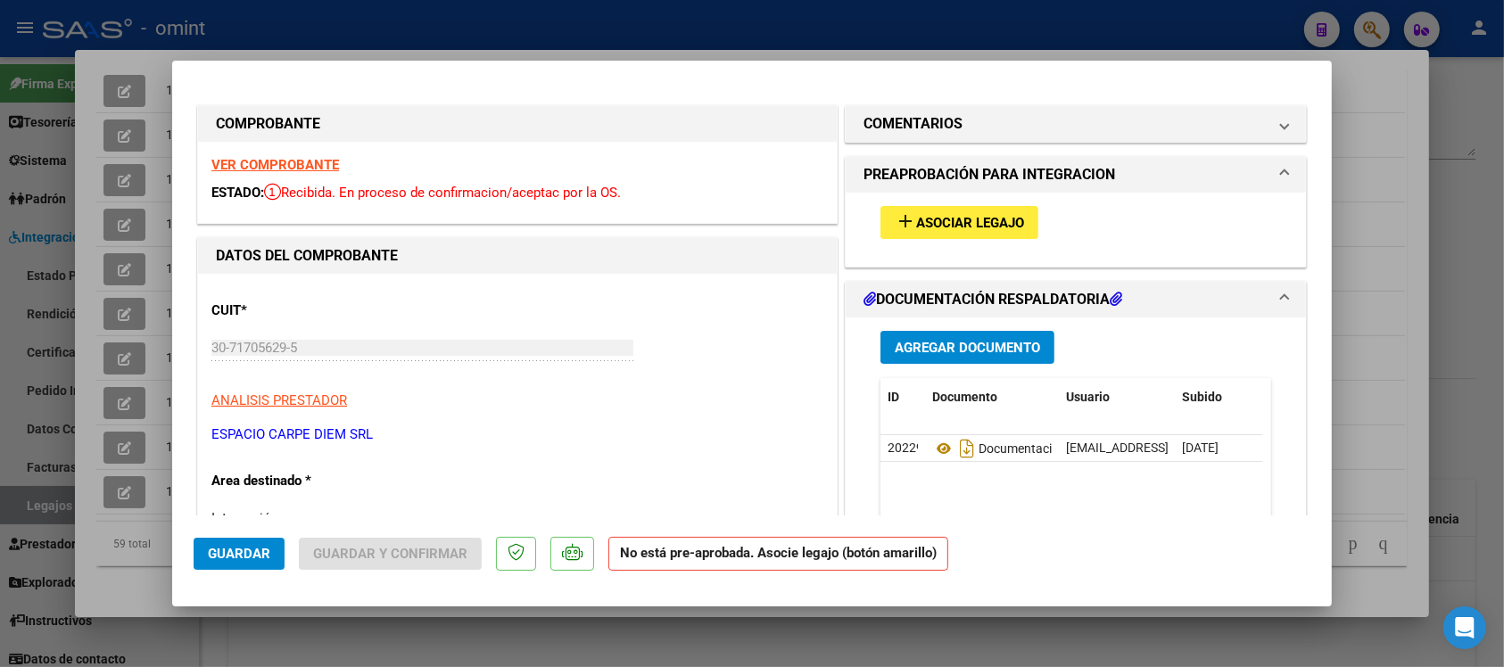
click at [254, 167] on strong "VER COMPROBANTE" at bounding box center [275, 165] width 128 height 16
click at [916, 232] on button "add Asociar Legajo" at bounding box center [960, 222] width 158 height 33
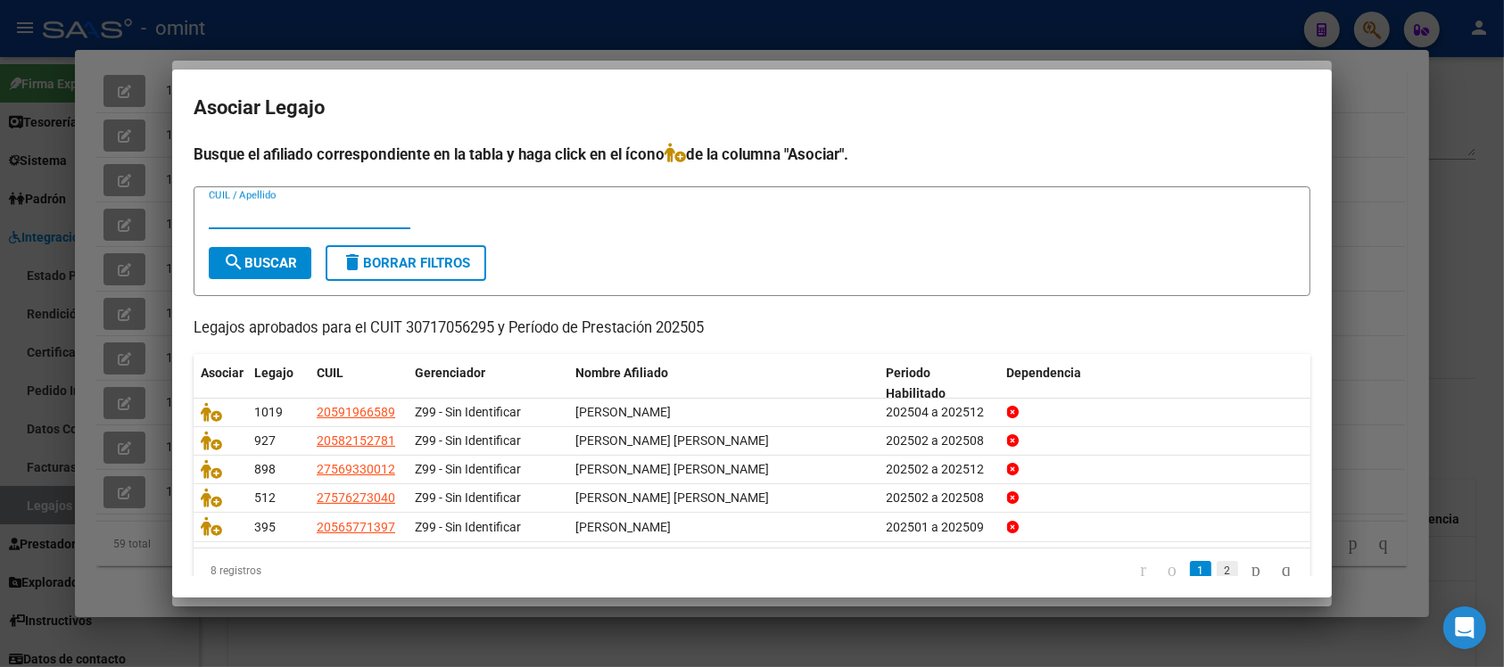
click at [1217, 574] on link "2" at bounding box center [1227, 571] width 21 height 20
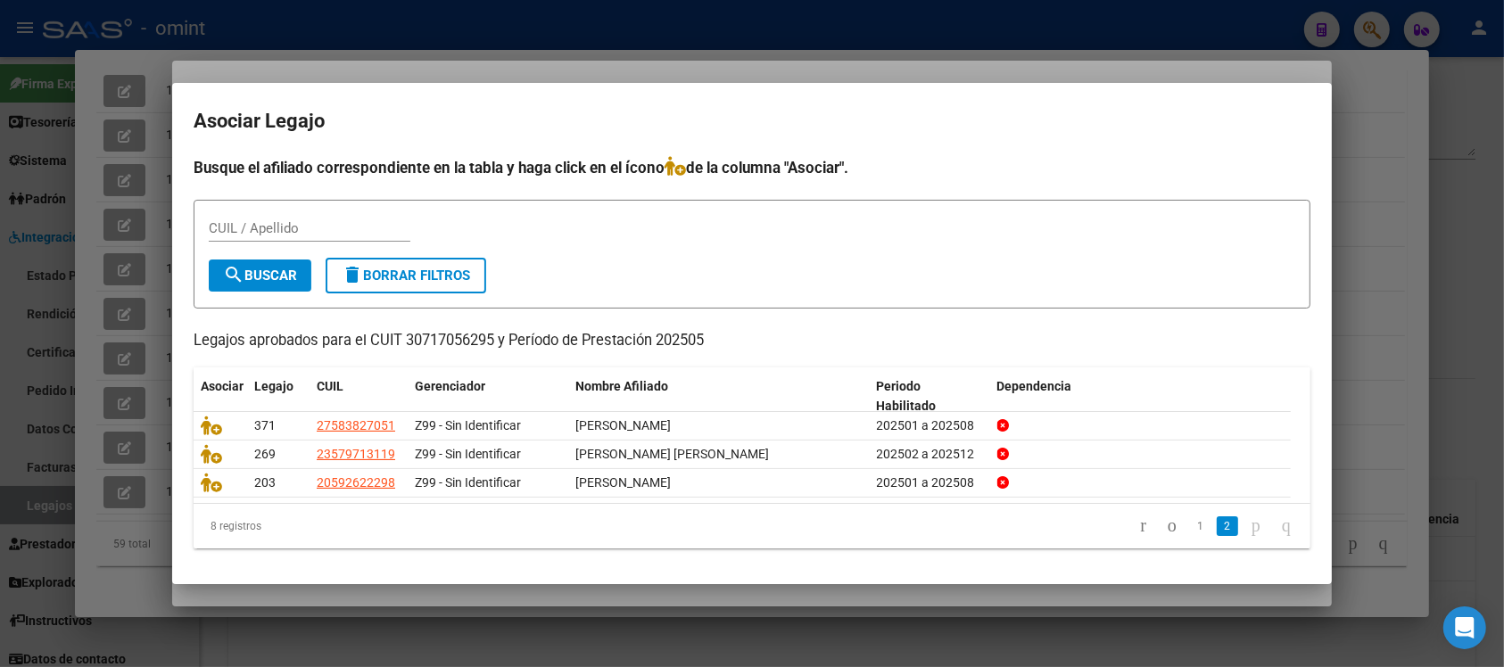
click at [1026, 64] on div at bounding box center [752, 333] width 1504 height 667
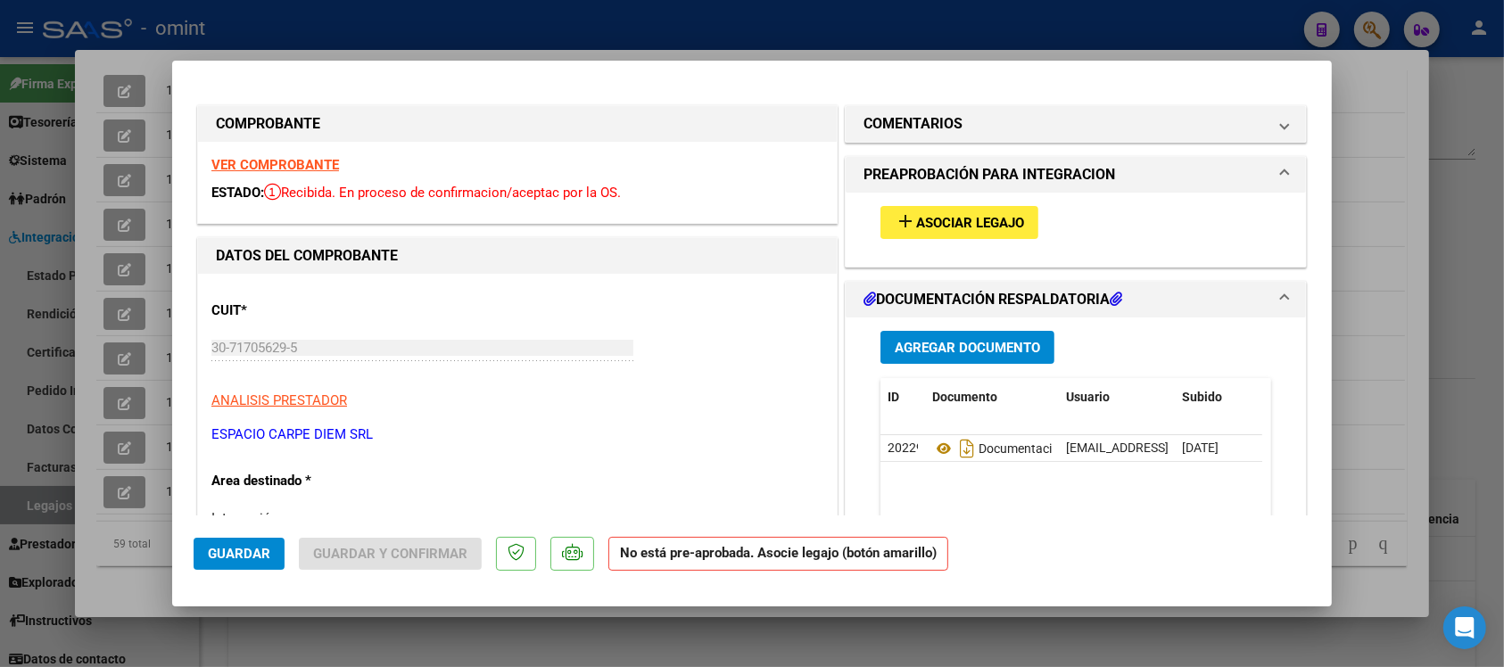
click at [309, 163] on strong "VER COMPROBANTE" at bounding box center [275, 165] width 128 height 16
click at [939, 119] on h1 "COMENTARIOS" at bounding box center [913, 123] width 99 height 21
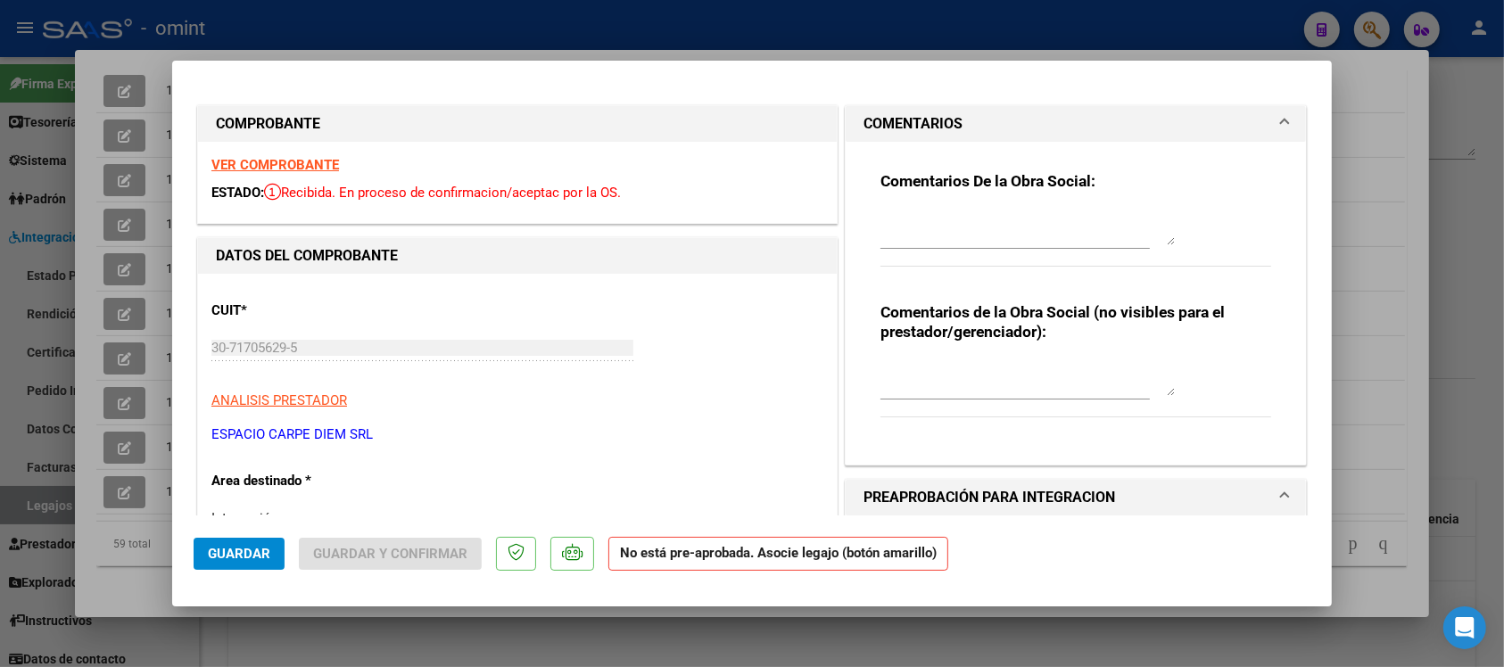
click at [946, 380] on textarea at bounding box center [1028, 378] width 294 height 36
paste textarea "[PERSON_NAME] - DNI 56549771"
type textarea "[PERSON_NAME] - DNI 56549771"
click at [254, 556] on span "Guardar" at bounding box center [239, 554] width 62 height 16
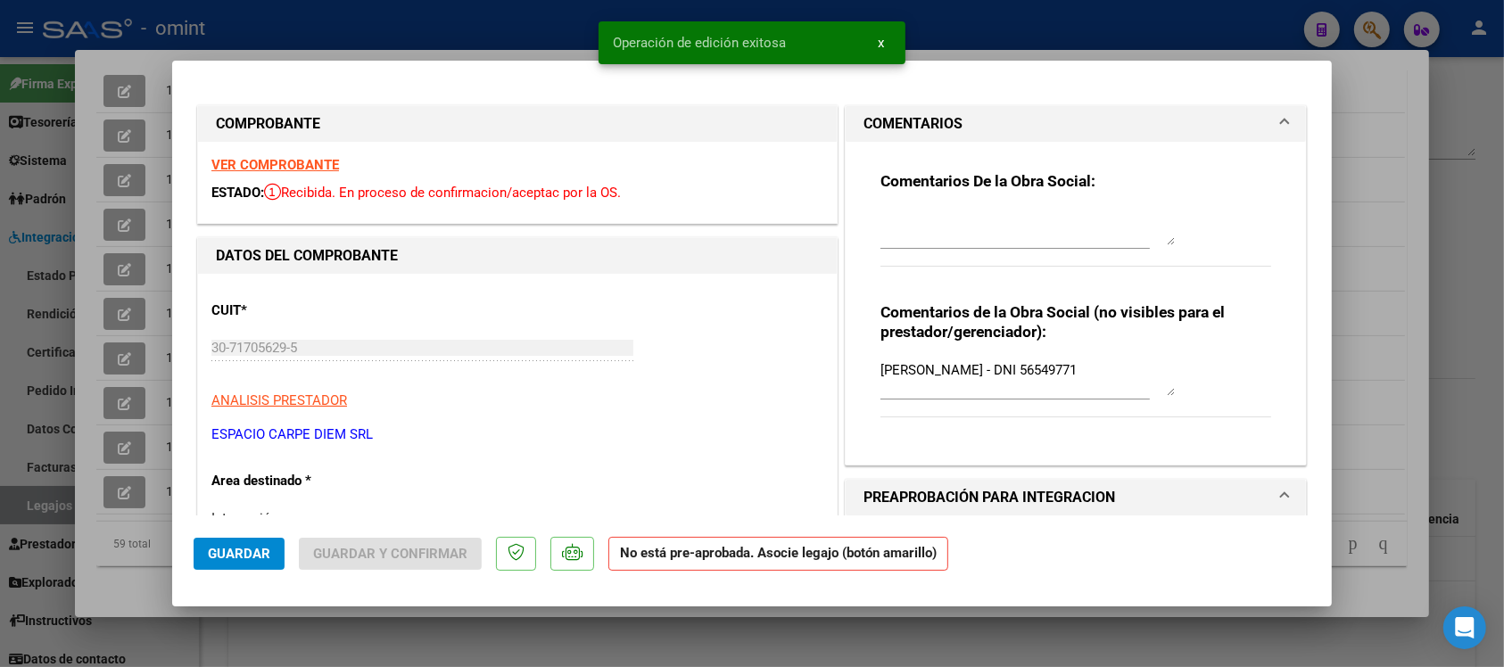
click at [301, 29] on div at bounding box center [752, 333] width 1504 height 667
type input "$ 0,00"
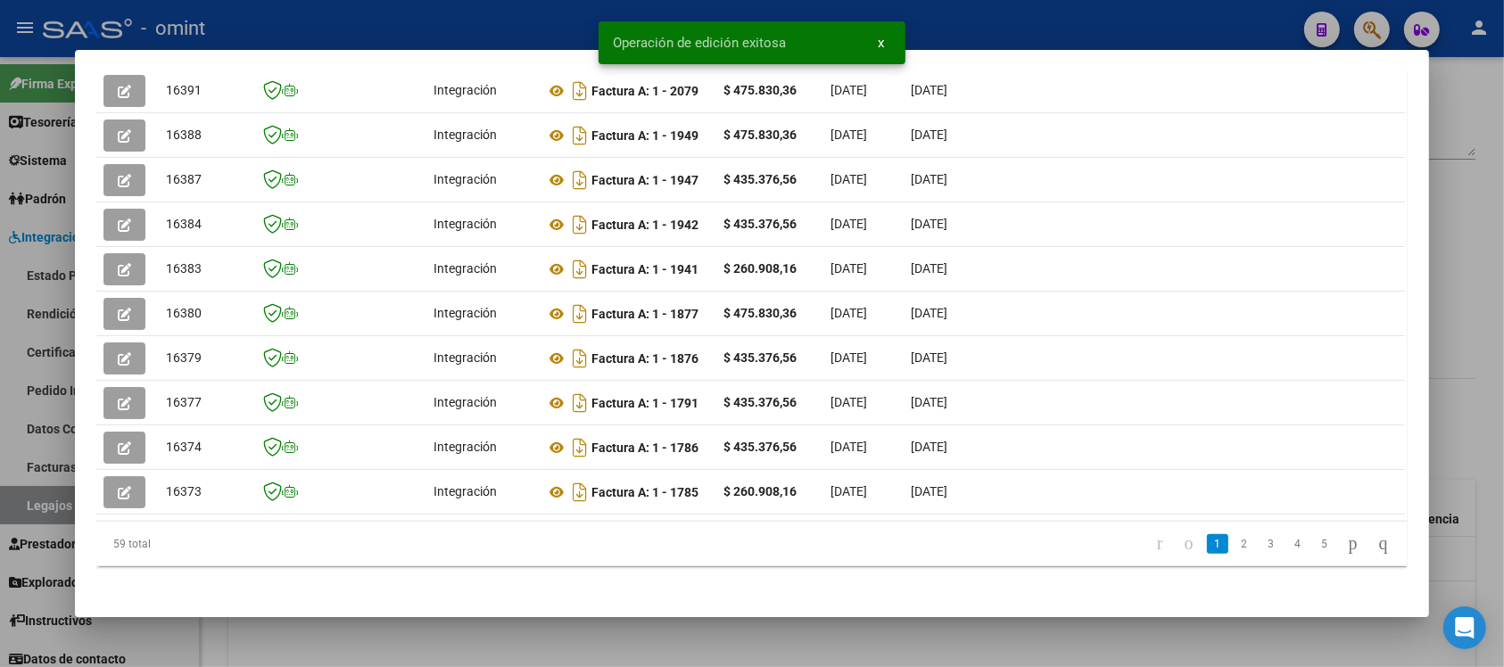
click at [310, 15] on div at bounding box center [752, 333] width 1504 height 667
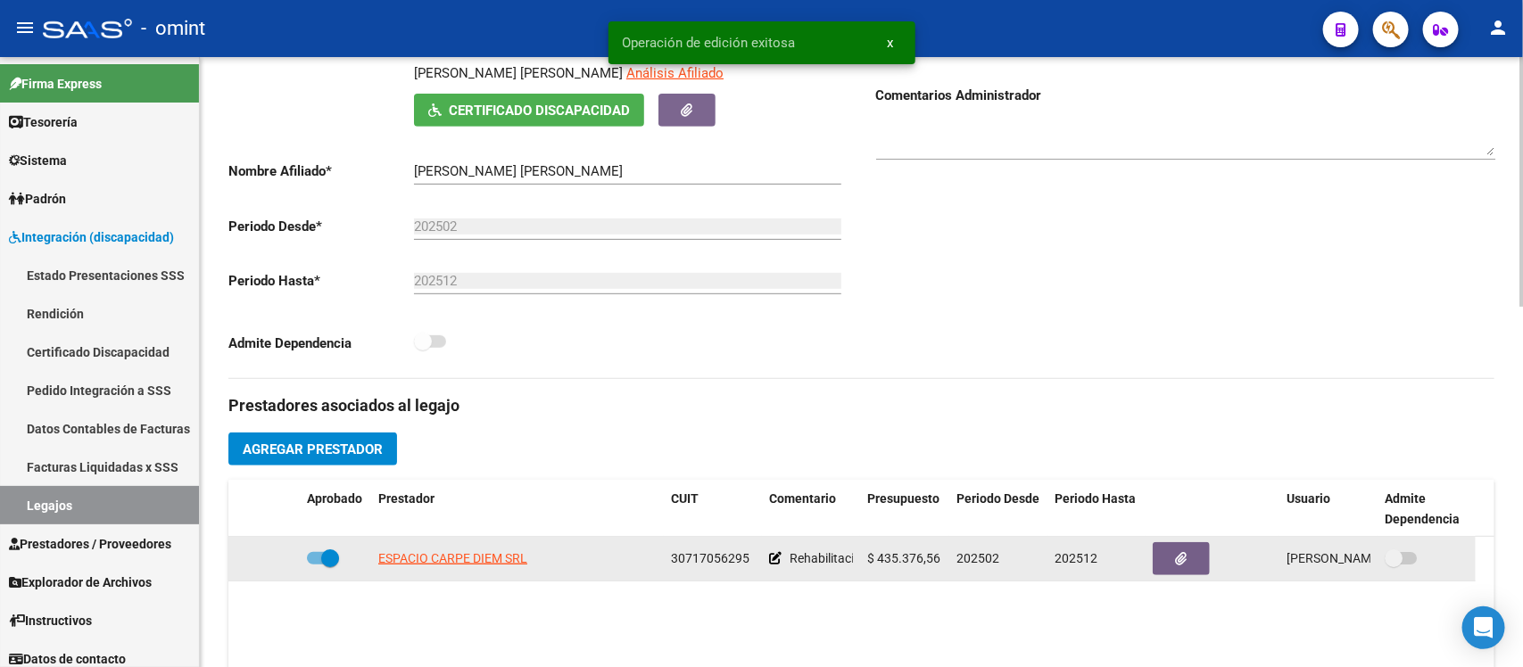
click at [471, 567] on app-link-go-to "ESPACIO CARPE DIEM SRL" at bounding box center [452, 559] width 149 height 21
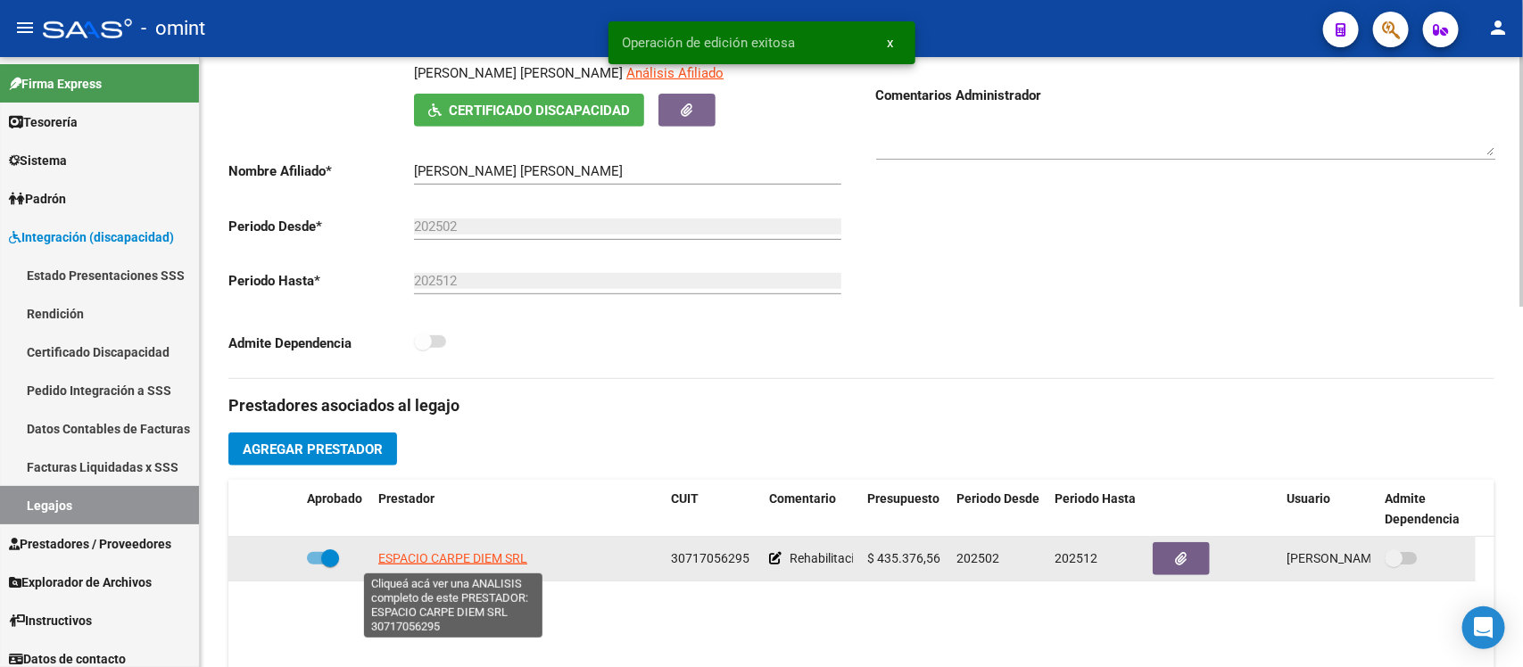
click at [476, 564] on span "ESPACIO CARPE DIEM SRL" at bounding box center [452, 558] width 149 height 14
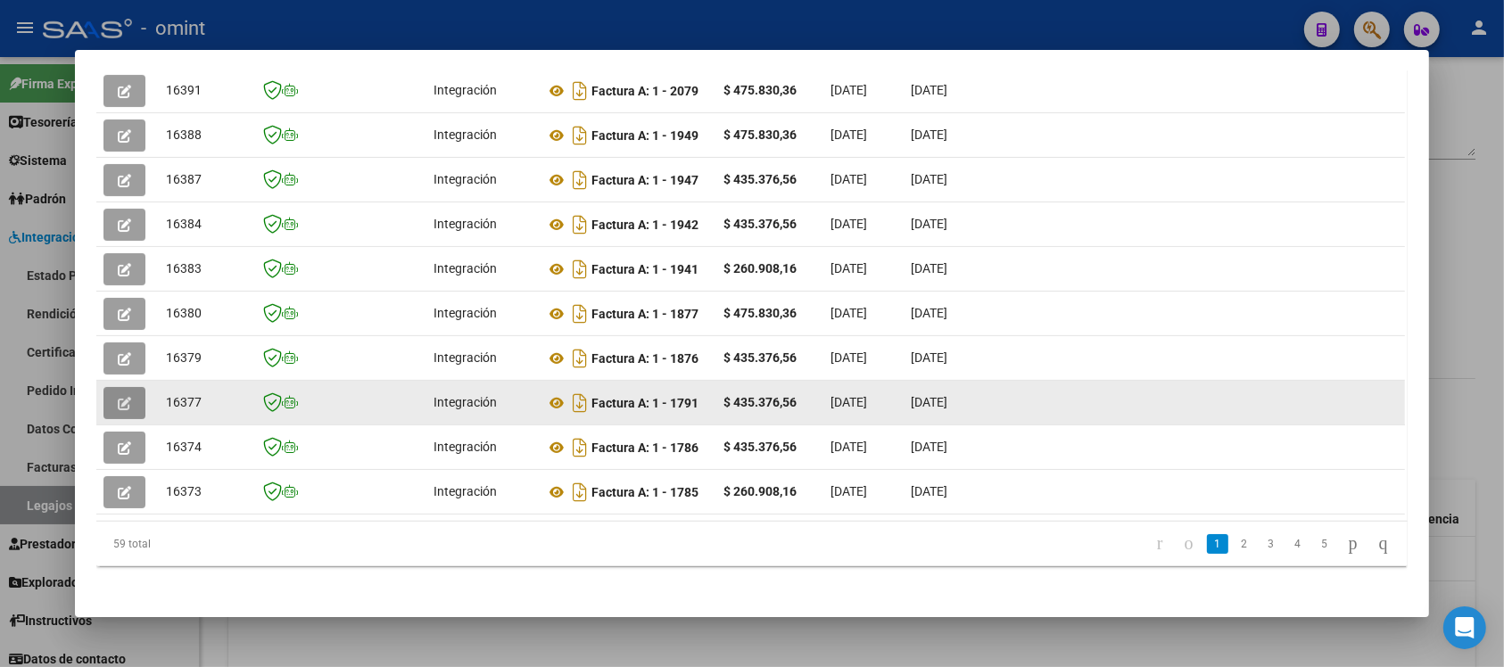
click at [103, 394] on button "button" at bounding box center [124, 403] width 42 height 32
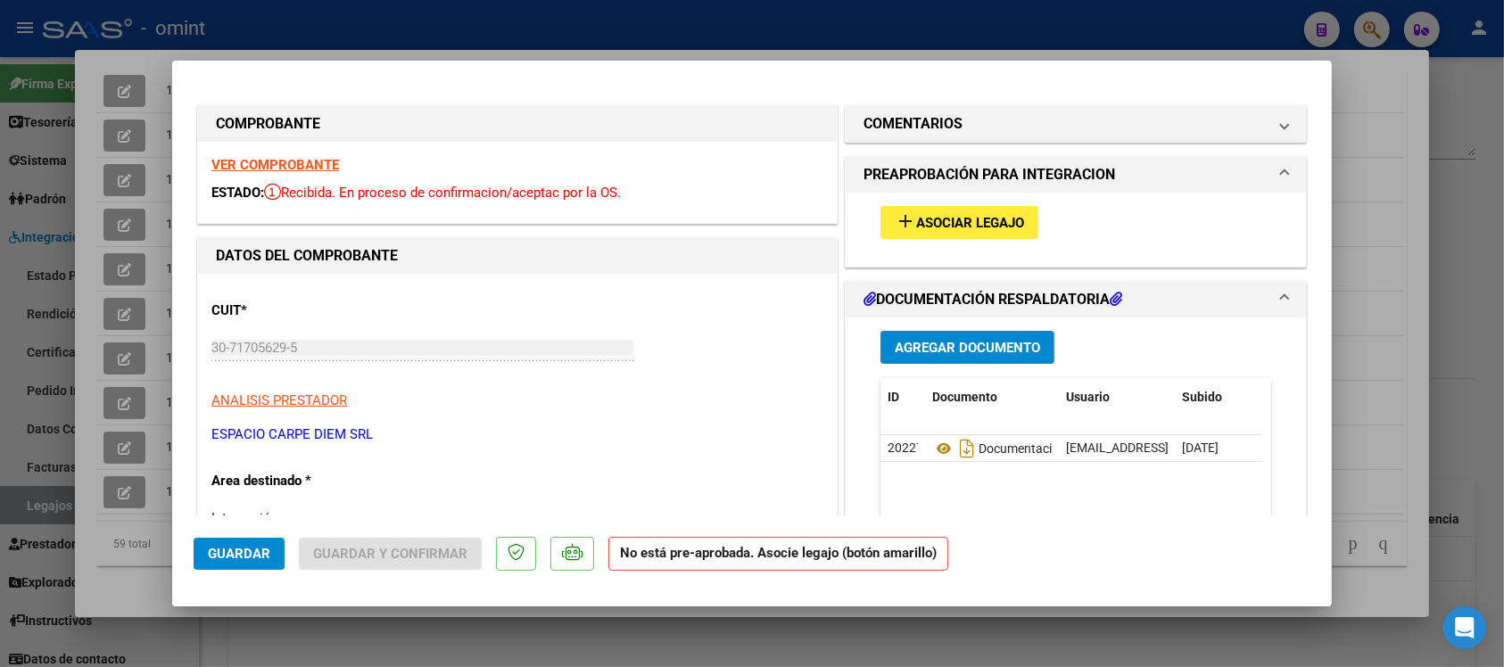
click at [277, 170] on strong "VER COMPROBANTE" at bounding box center [275, 165] width 128 height 16
click at [1042, 116] on mat-panel-title "COMENTARIOS" at bounding box center [1065, 123] width 403 height 21
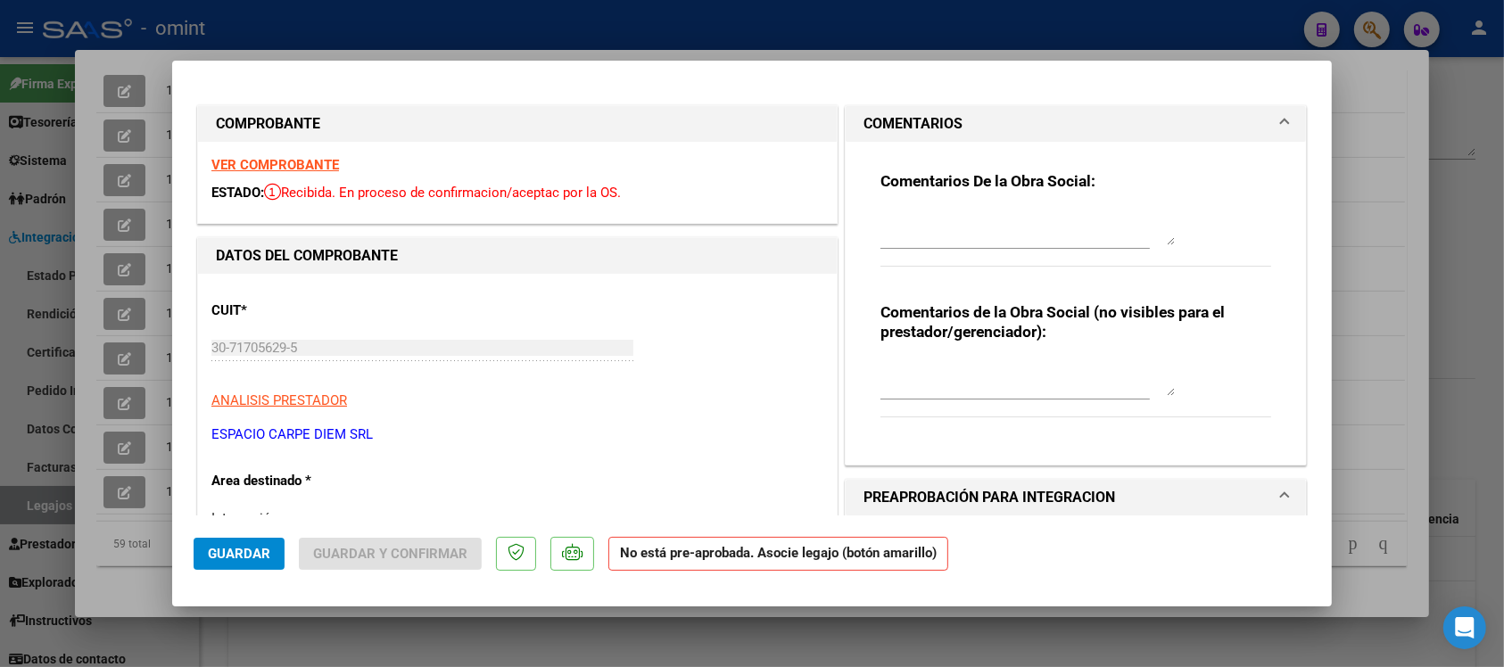
drag, startPoint x: 856, startPoint y: 368, endPoint x: 889, endPoint y: 368, distance: 32.1
click at [867, 368] on div "Comentarios De la Obra Social: Comentarios de la Obra Social (no visibles para …" at bounding box center [1076, 296] width 418 height 309
click at [923, 385] on textarea at bounding box center [1028, 378] width 294 height 36
paste textarea "[PERSON_NAME] - DNI 57835463"
type textarea "[PERSON_NAME] - DNI 57835463"
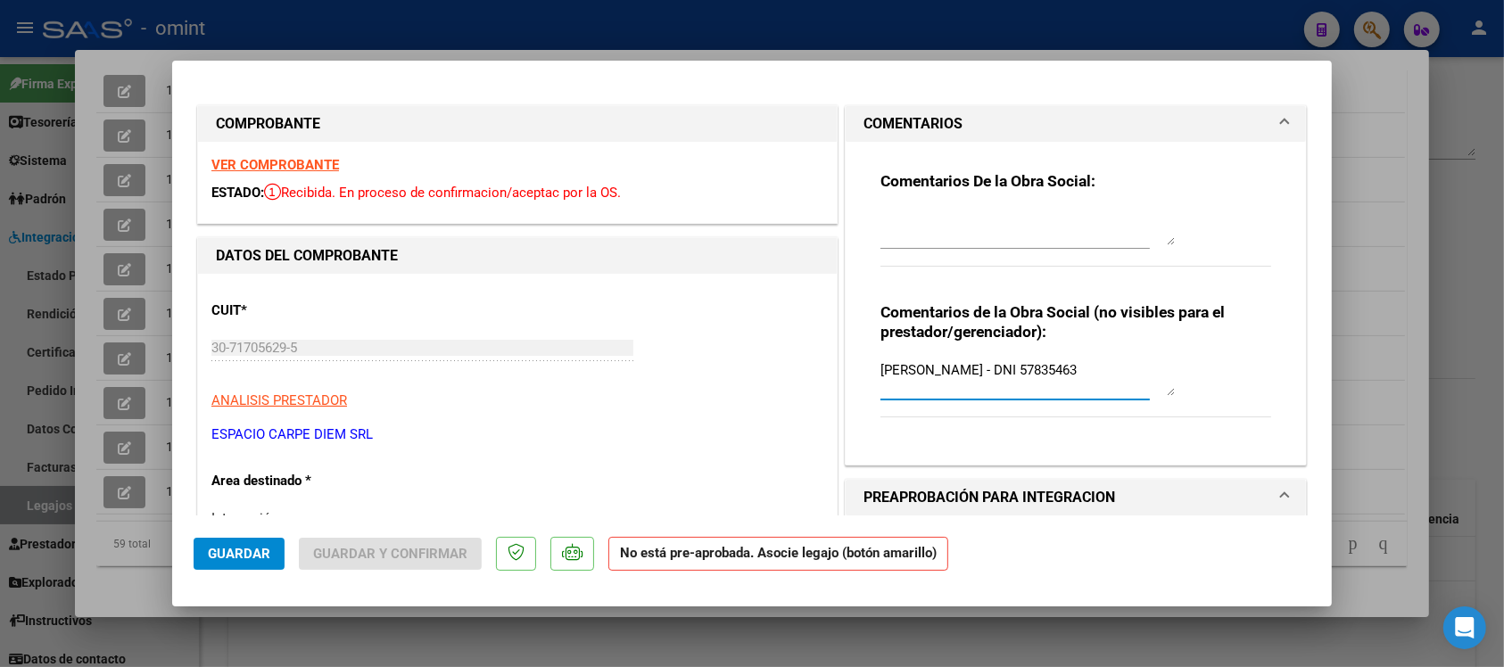
click at [237, 542] on button "Guardar" at bounding box center [239, 554] width 91 height 32
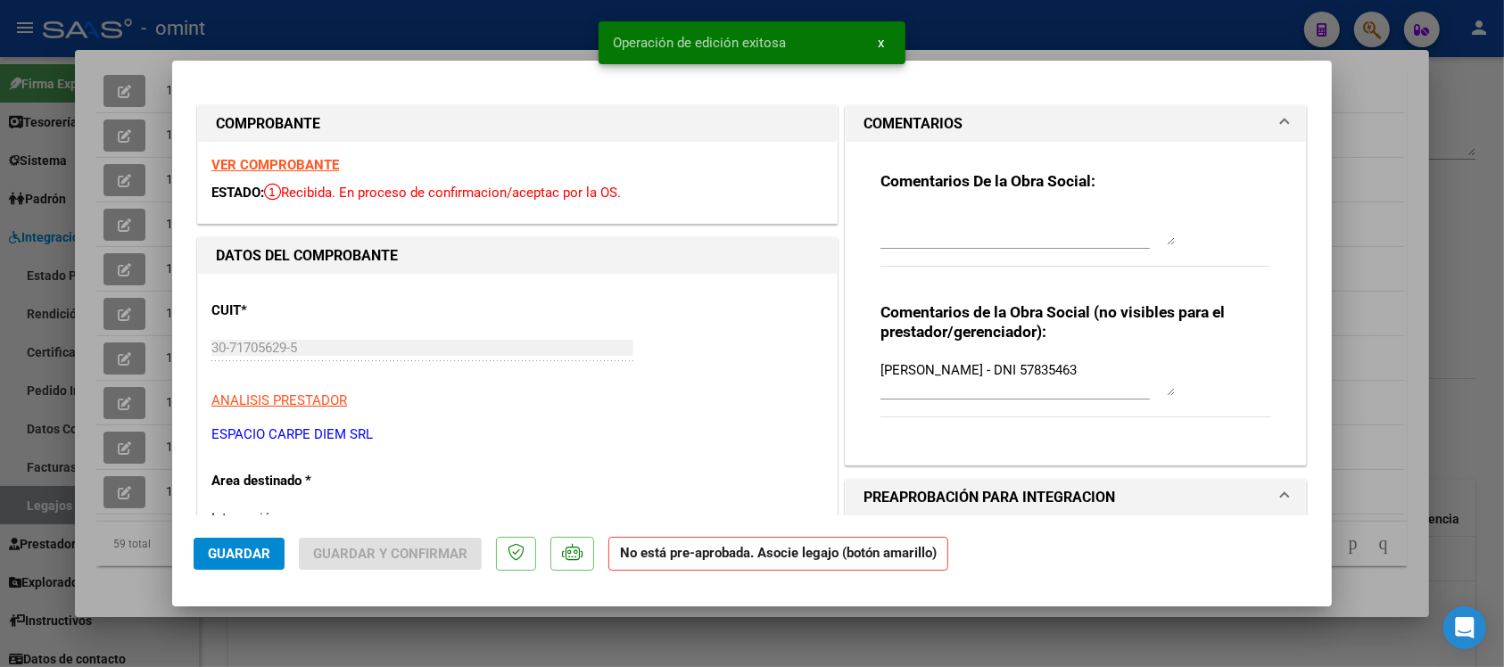
click at [409, 36] on div at bounding box center [752, 333] width 1504 height 667
type input "$ 0,00"
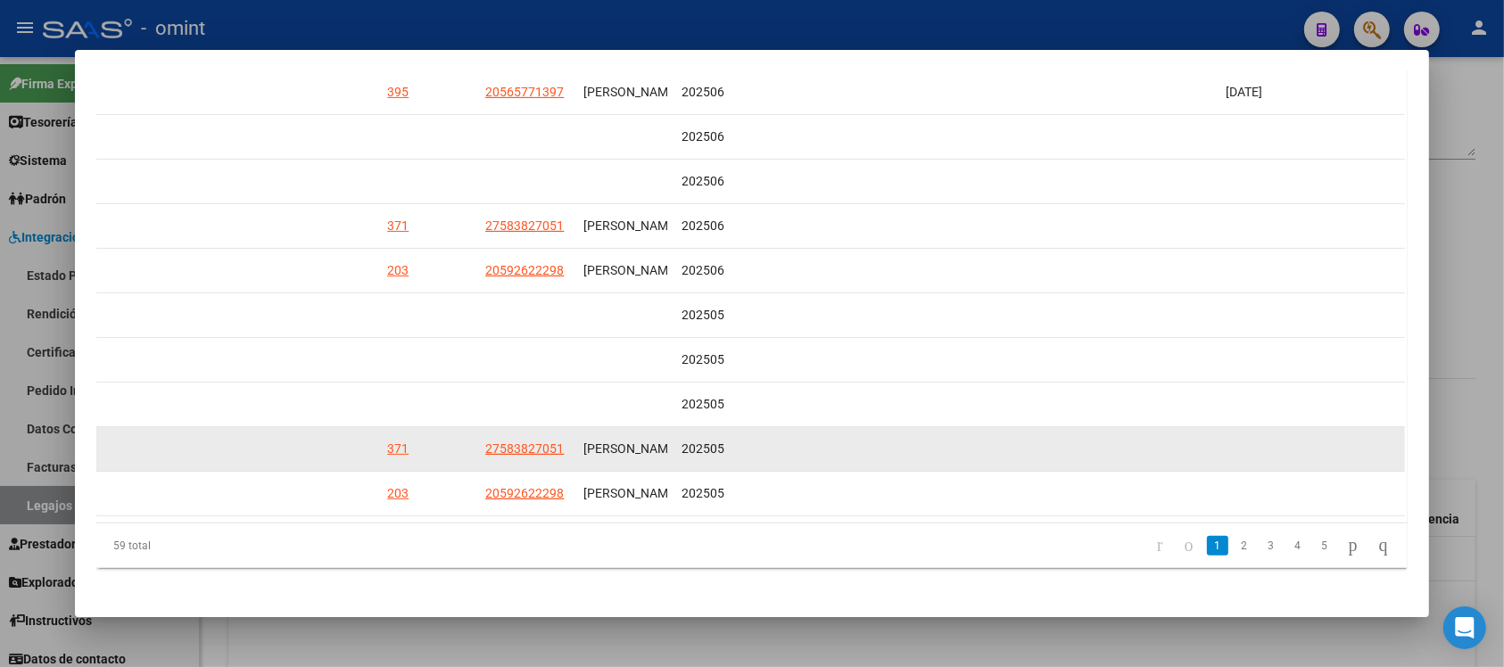
scroll to position [457, 0]
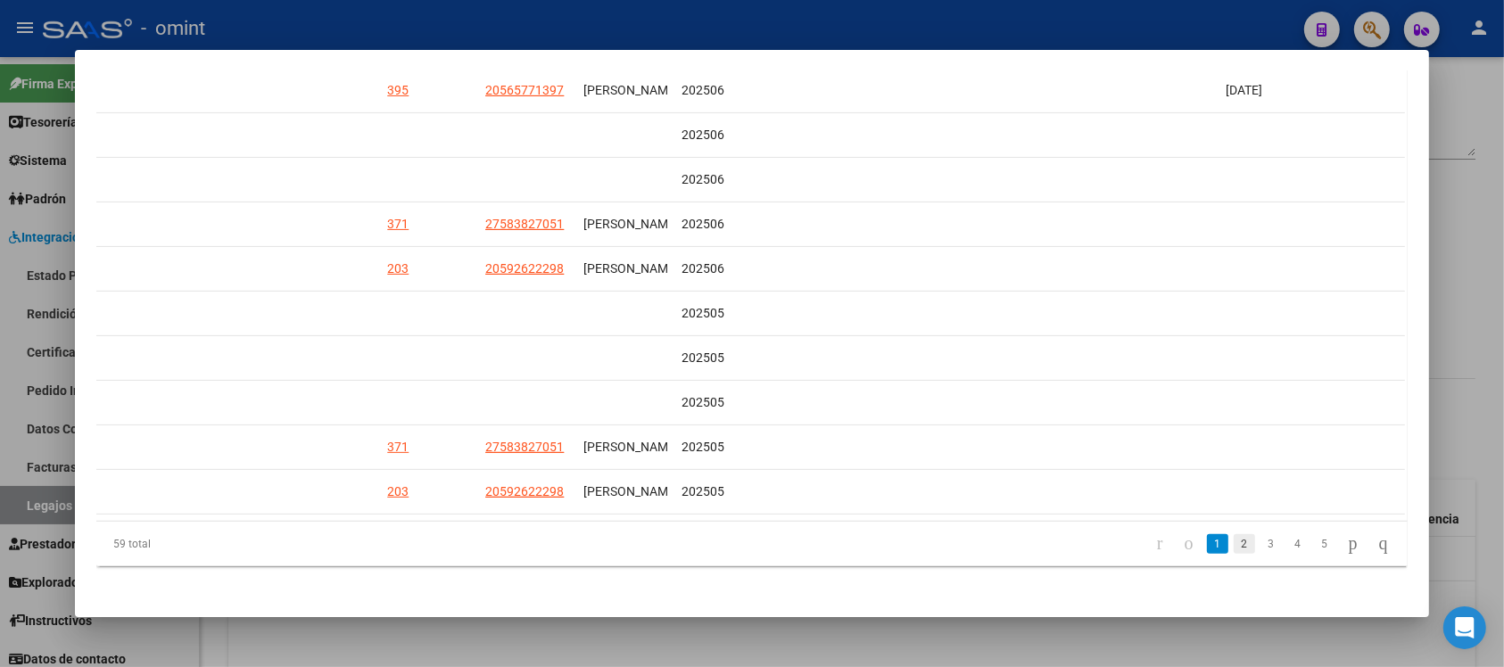
click at [1234, 535] on link "2" at bounding box center [1244, 544] width 21 height 20
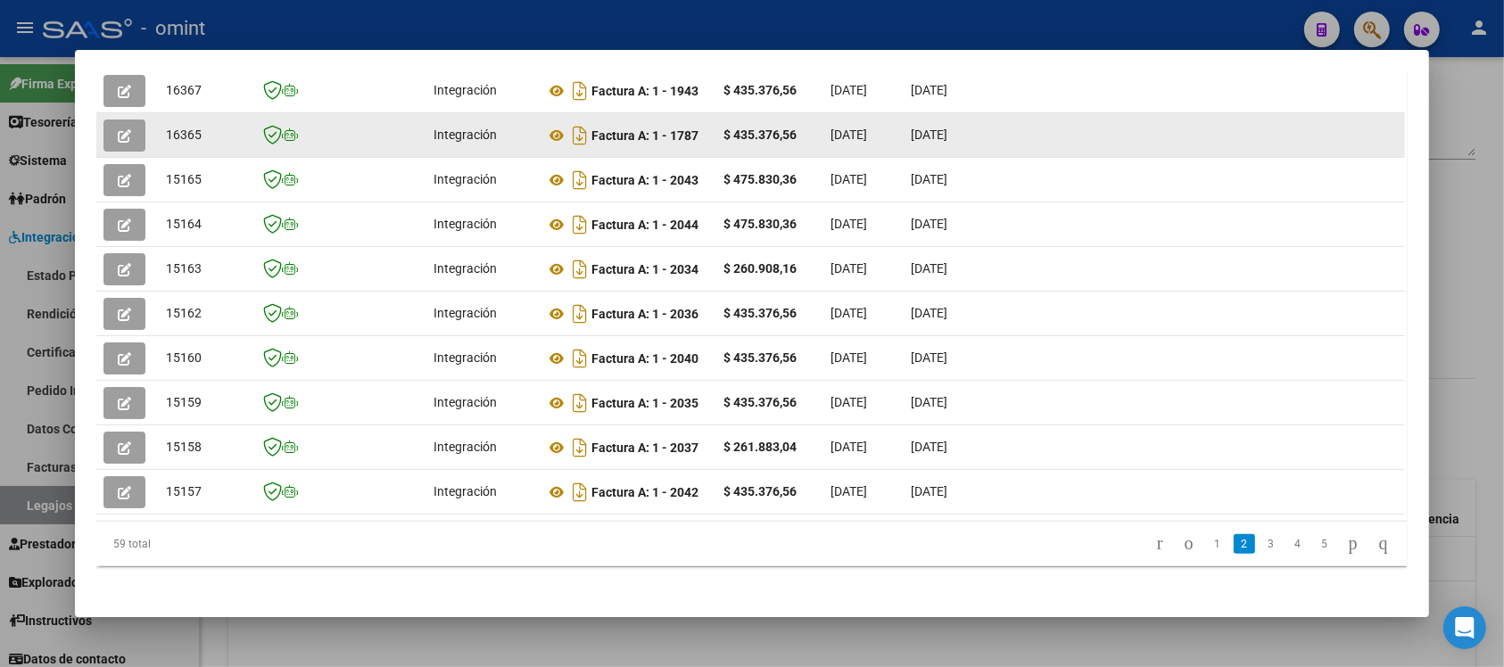
scroll to position [345, 0]
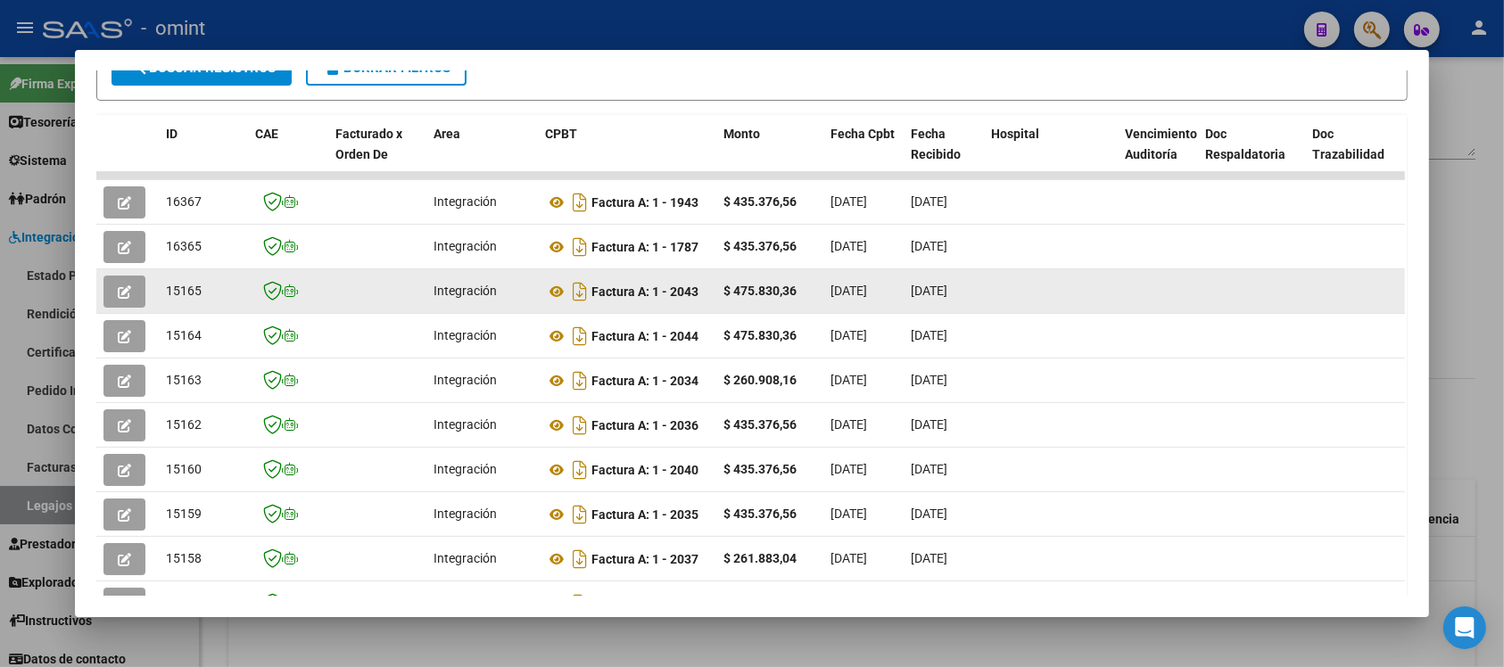
click at [103, 292] on button "button" at bounding box center [124, 292] width 42 height 32
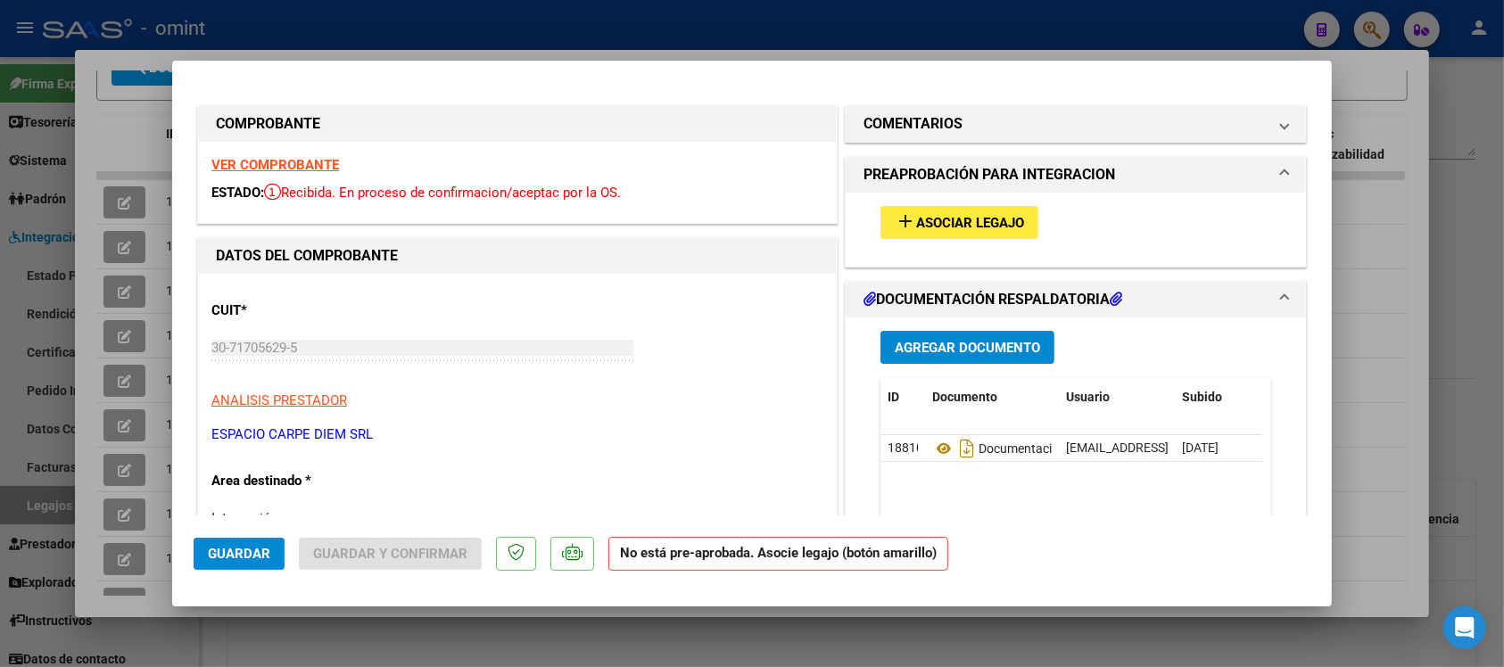
click at [243, 168] on strong "VER COMPROBANTE" at bounding box center [275, 165] width 128 height 16
click at [903, 132] on h1 "COMENTARIOS" at bounding box center [913, 123] width 99 height 21
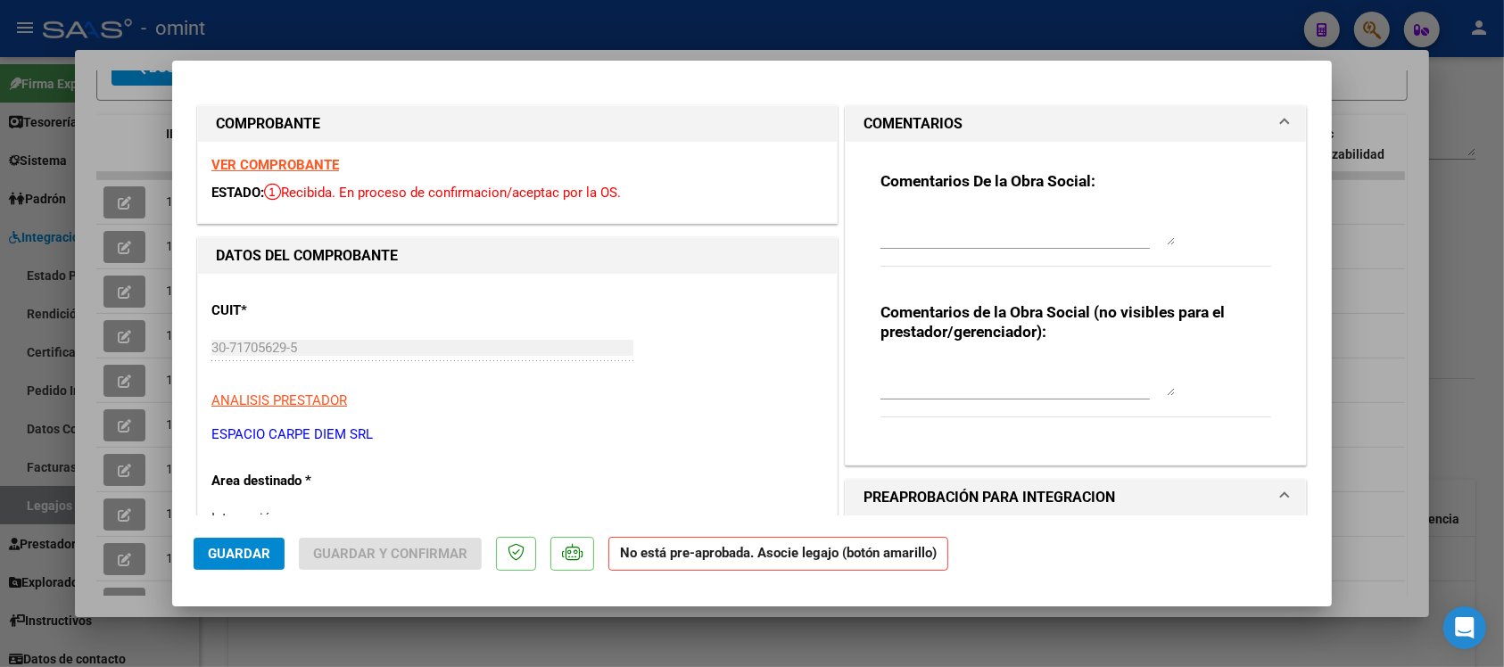
click at [1038, 180] on strong "Comentarios De la Obra Social:" at bounding box center [988, 181] width 215 height 18
click at [971, 363] on textarea at bounding box center [1028, 378] width 294 height 36
paste textarea "[PERSON_NAME] - DNI 57835463"
type textarea "[PERSON_NAME] - DNI 57835463"
click at [220, 555] on span "Guardar" at bounding box center [239, 554] width 62 height 16
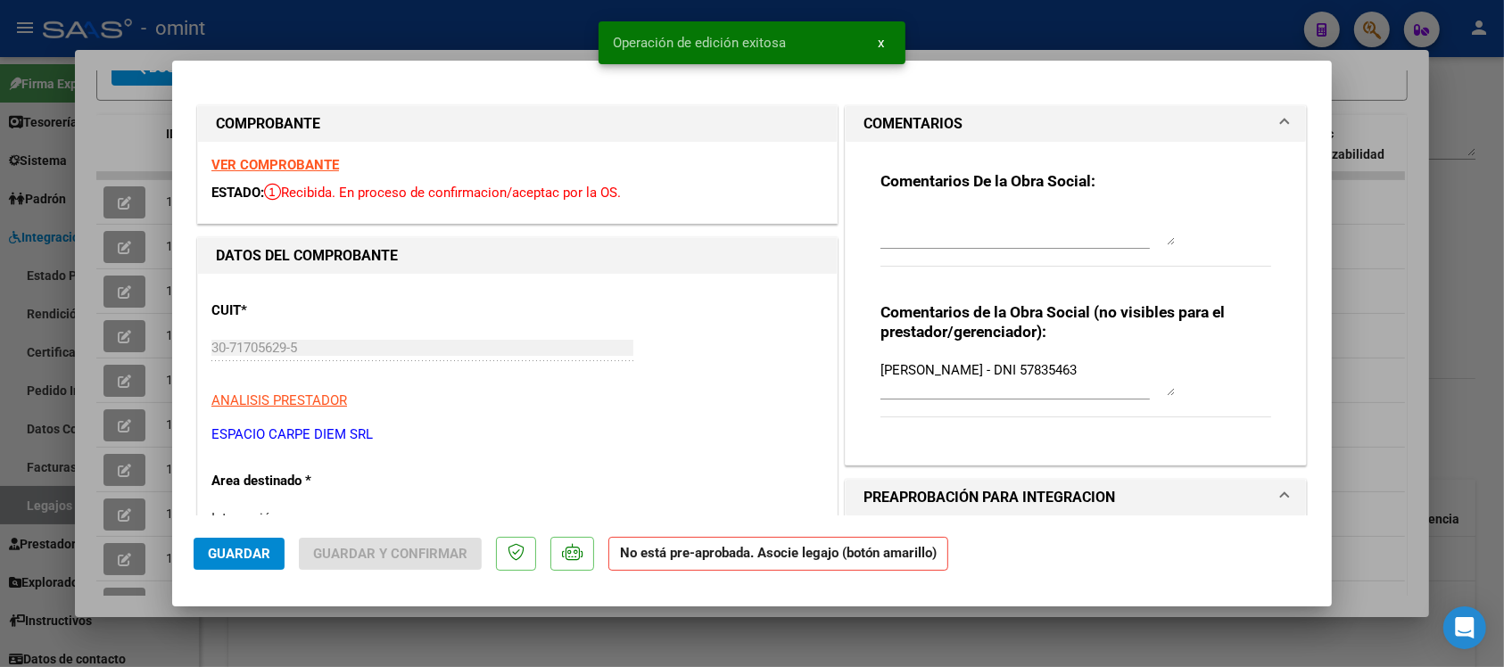
click at [407, 32] on div at bounding box center [752, 333] width 1504 height 667
type input "$ 0,00"
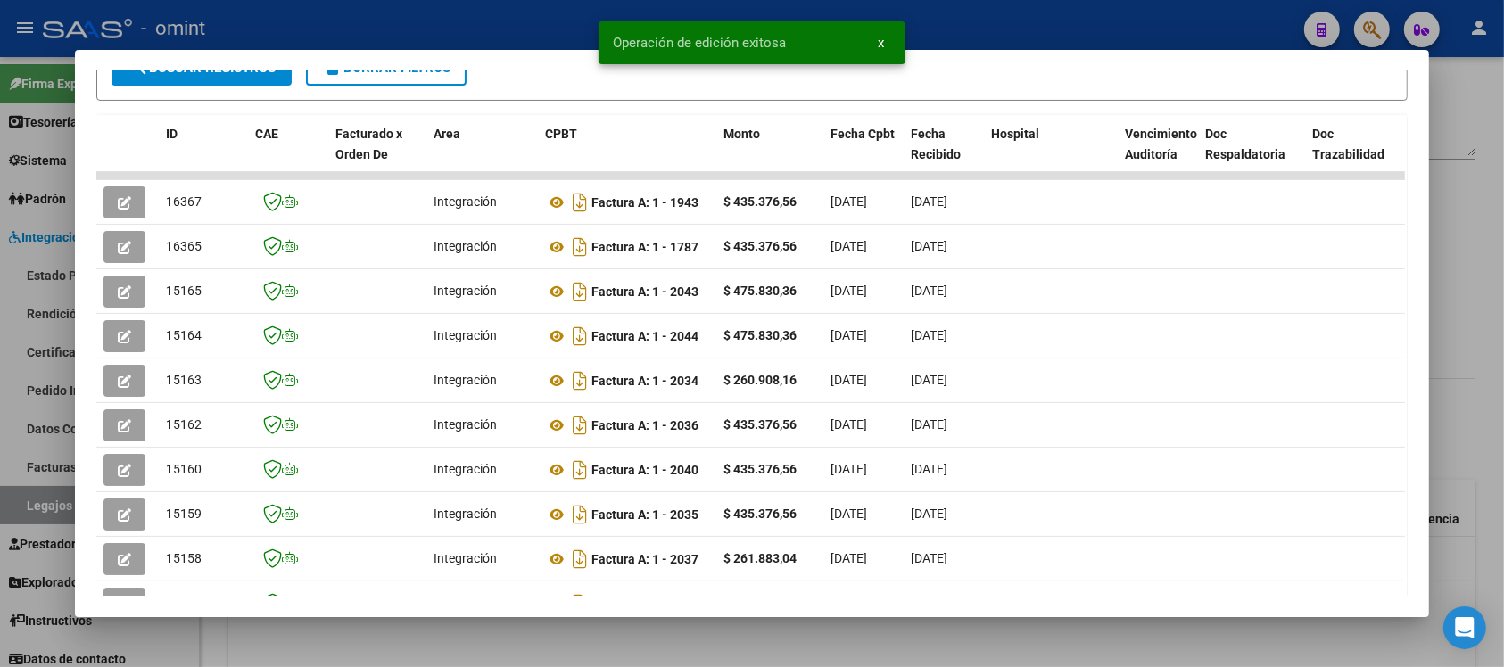
click at [410, 9] on div at bounding box center [752, 333] width 1504 height 667
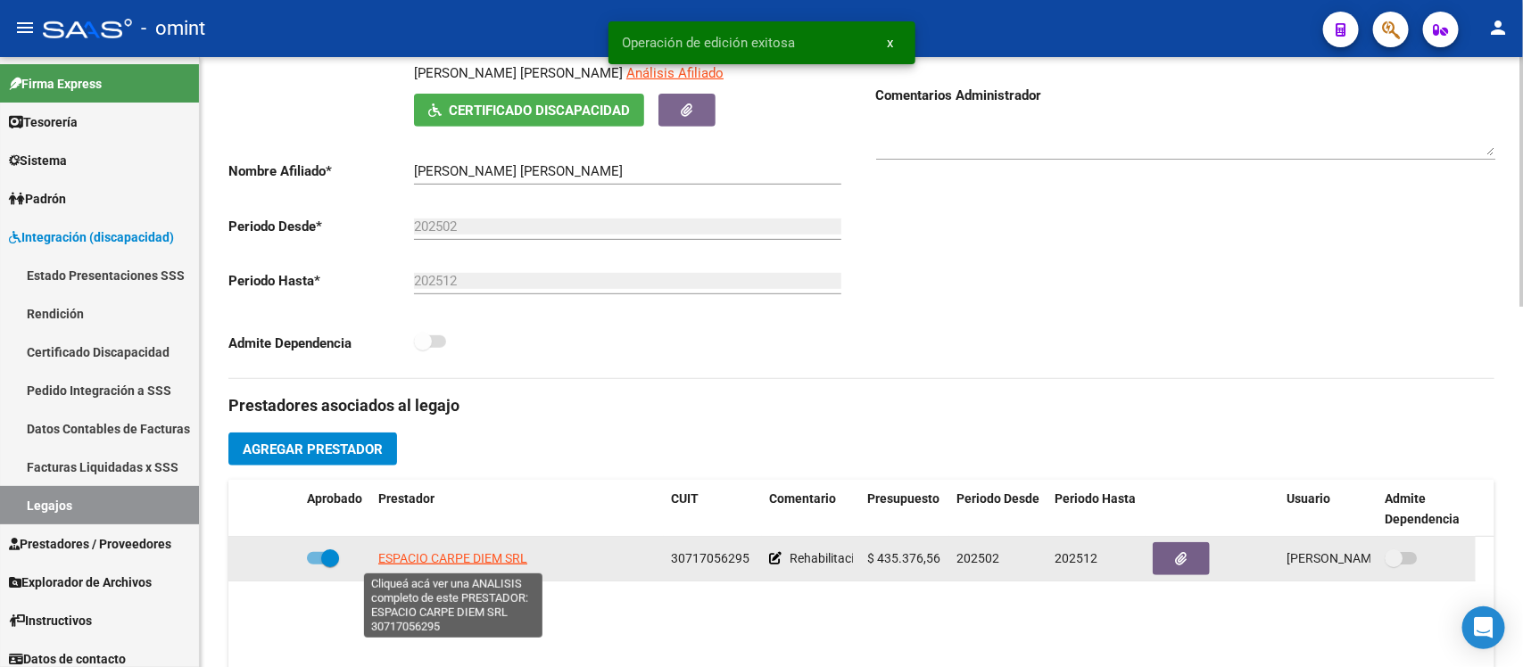
click at [496, 555] on span "ESPACIO CARPE DIEM SRL" at bounding box center [452, 558] width 149 height 14
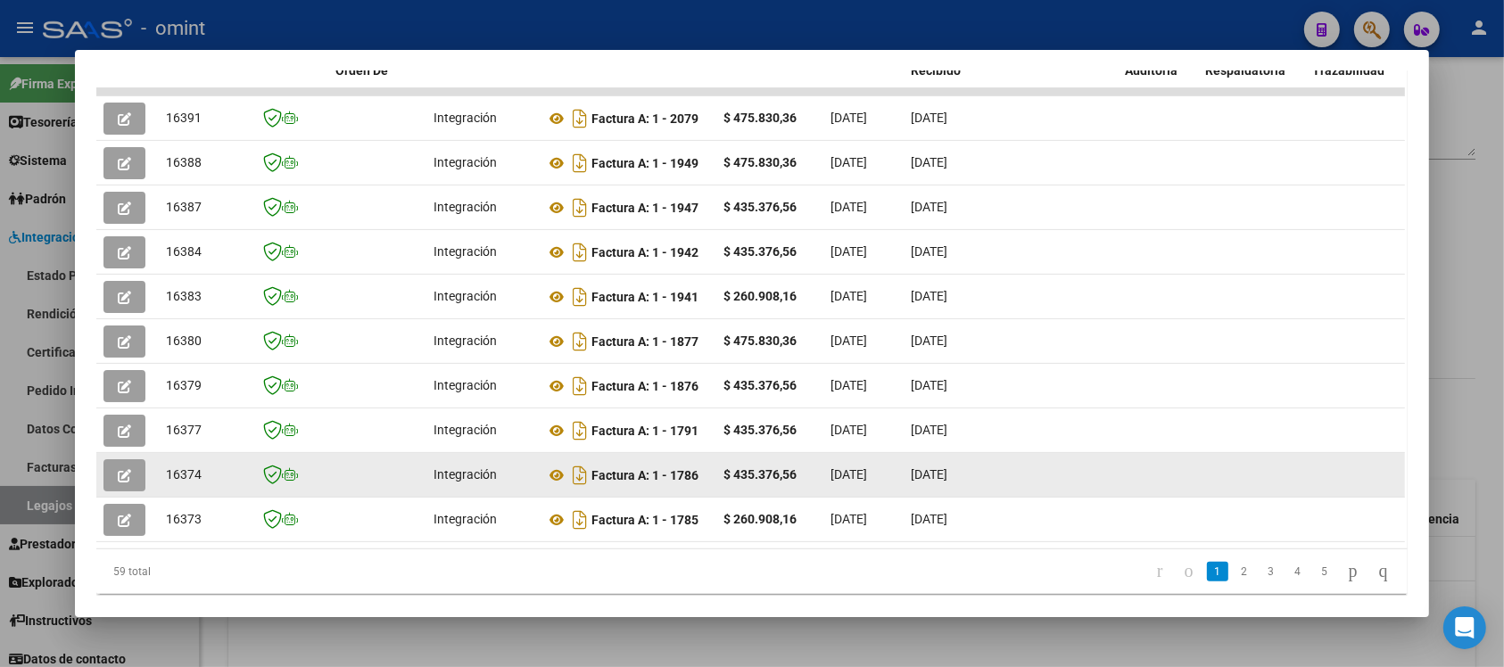
scroll to position [457, 0]
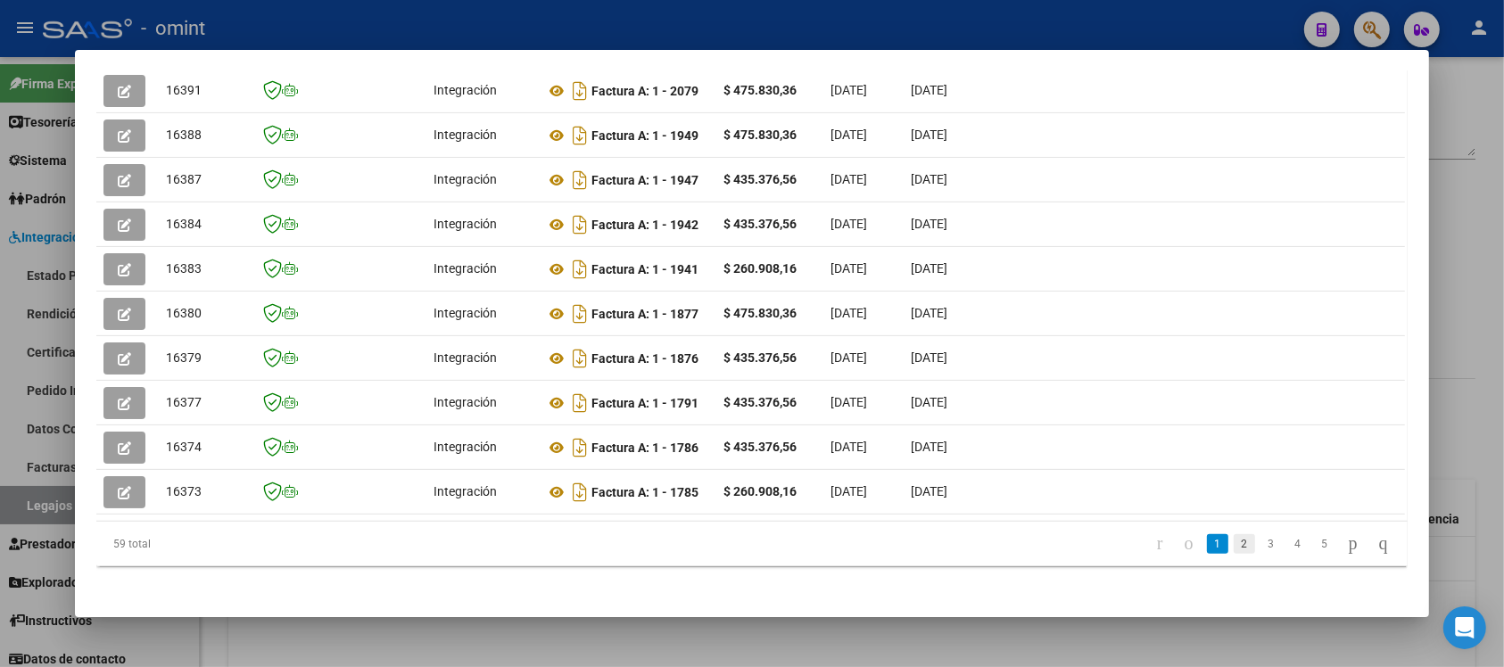
click at [1234, 541] on link "2" at bounding box center [1244, 544] width 21 height 20
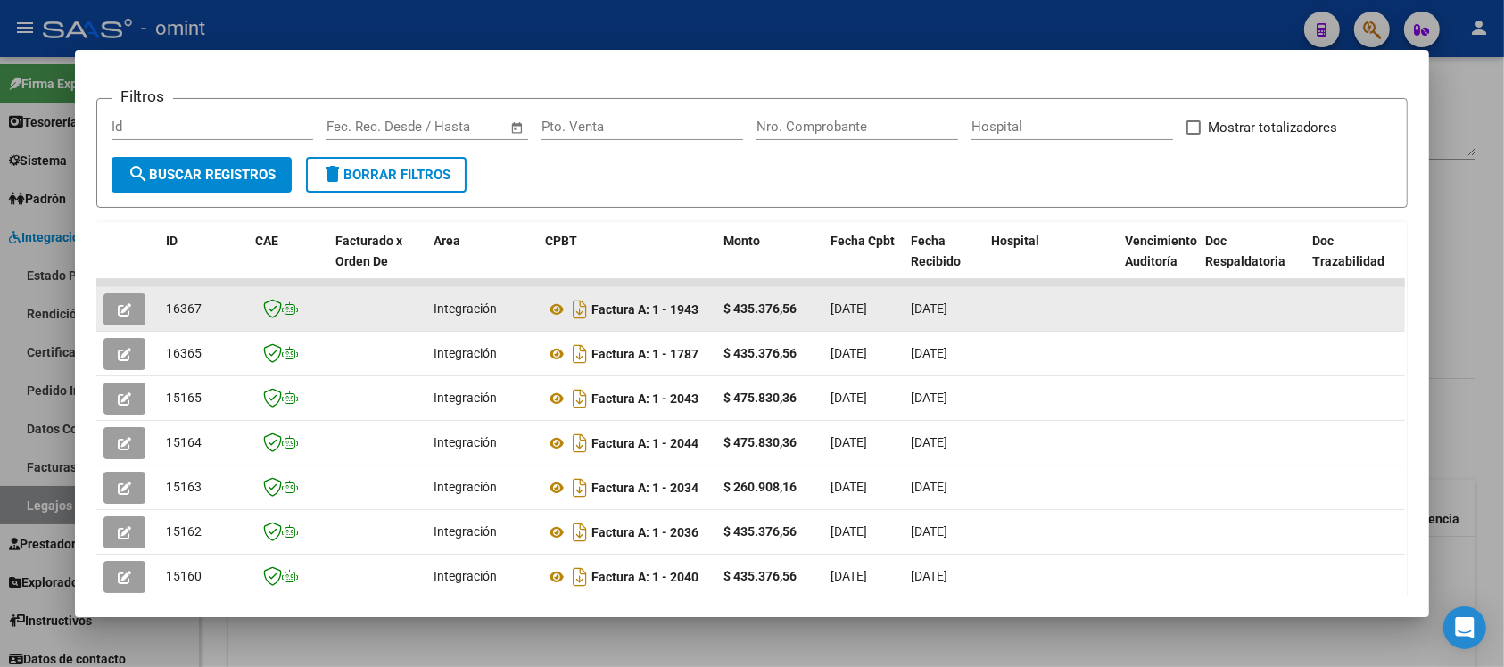
scroll to position [234, 0]
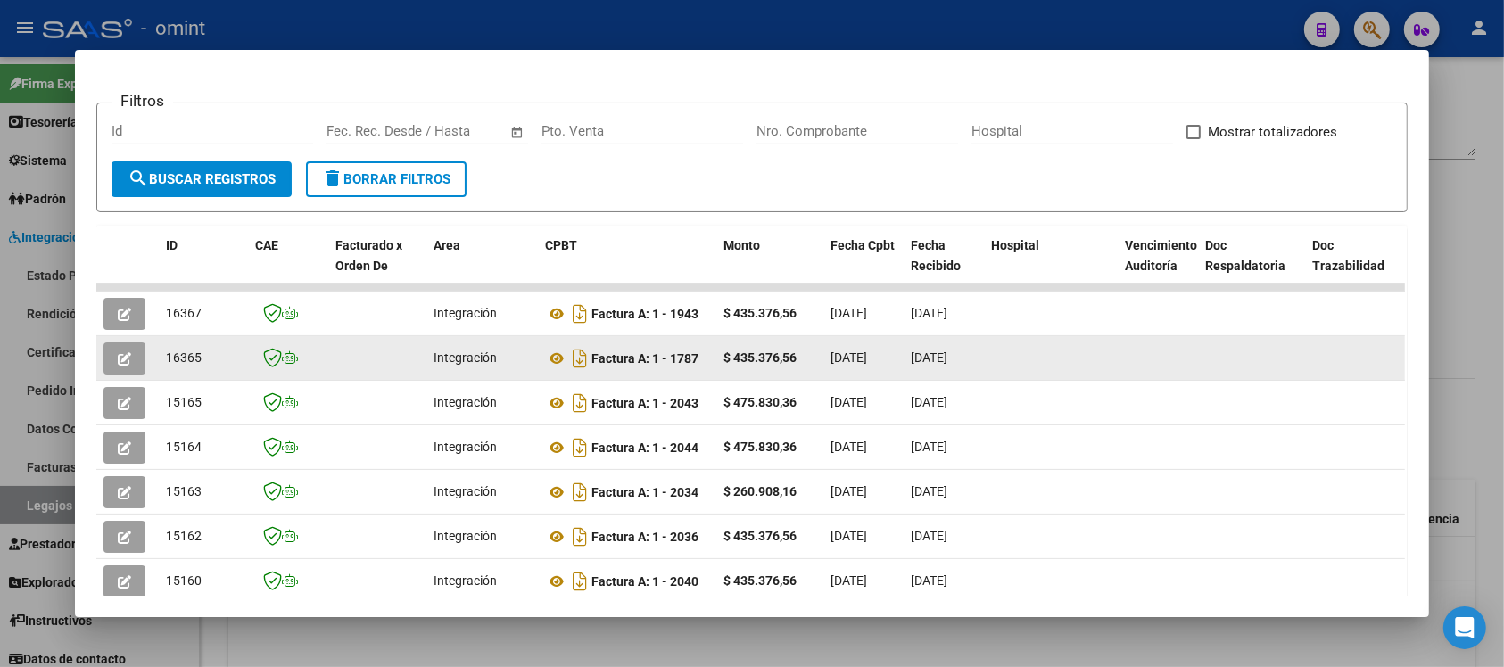
click at [118, 351] on span "button" at bounding box center [124, 359] width 13 height 16
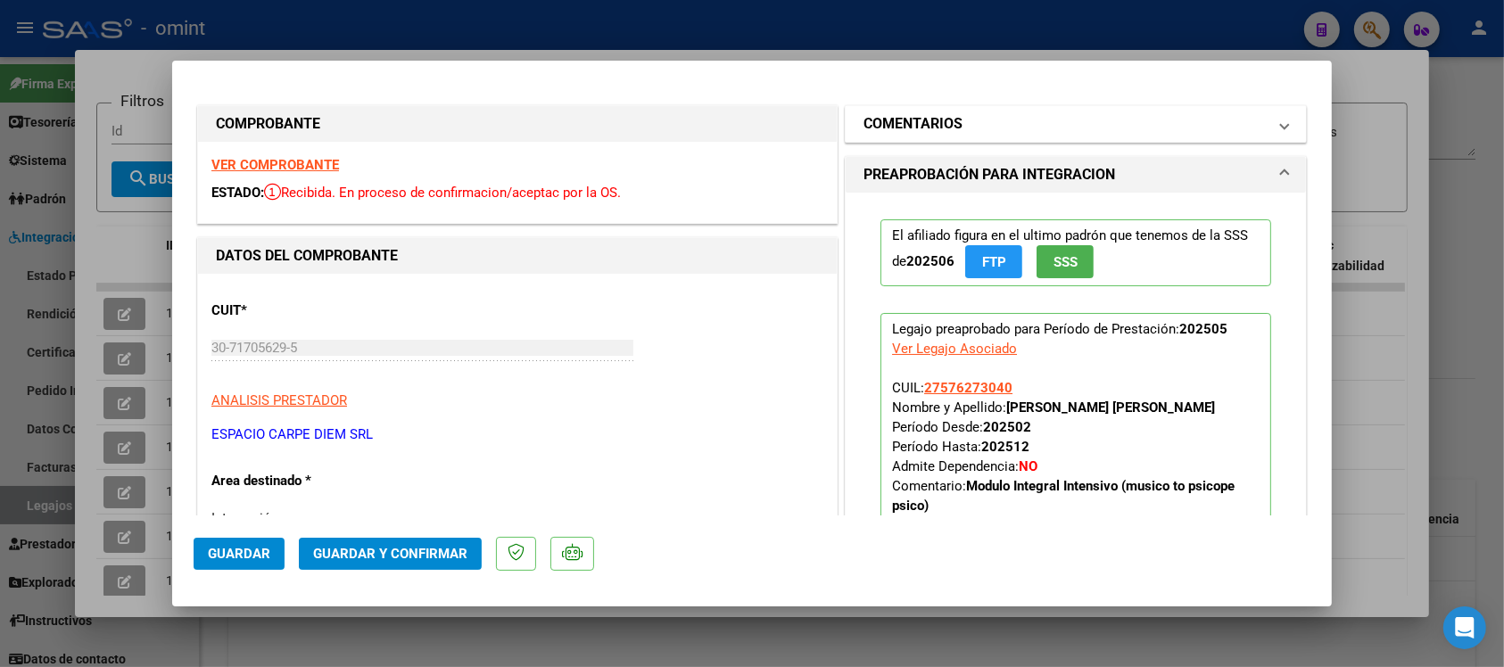
click at [925, 139] on mat-expansion-panel-header "COMENTARIOS" at bounding box center [1076, 124] width 460 height 36
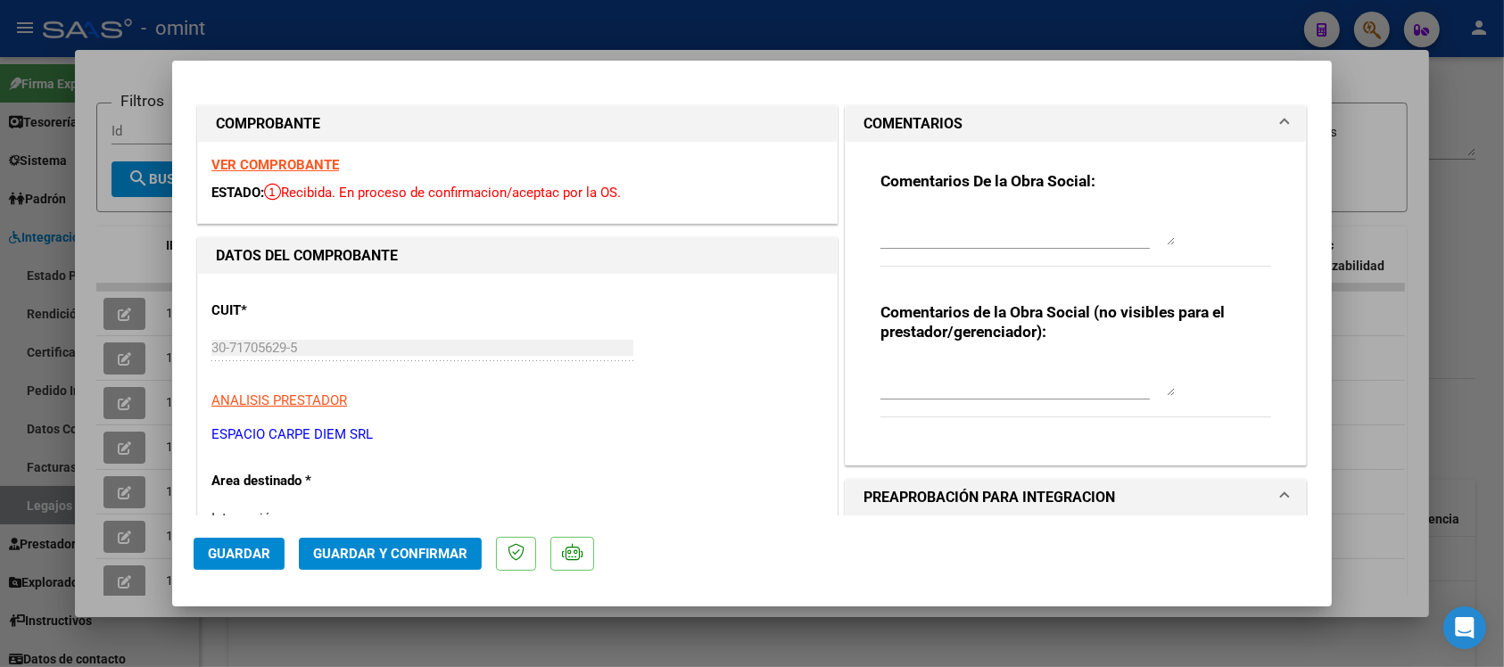
click at [312, 166] on strong "VER COMPROBANTE" at bounding box center [275, 165] width 128 height 16
click at [528, 18] on div at bounding box center [752, 333] width 1504 height 667
type input "$ 0,00"
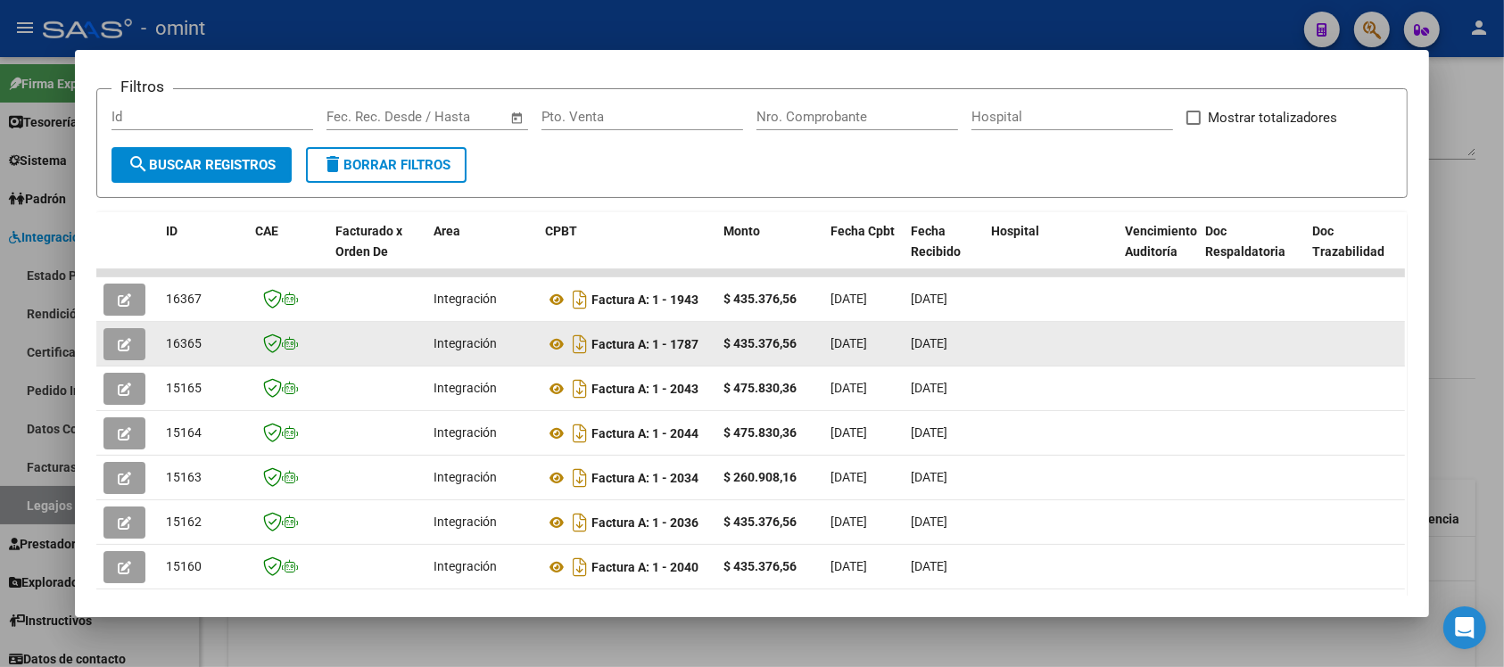
scroll to position [246, 0]
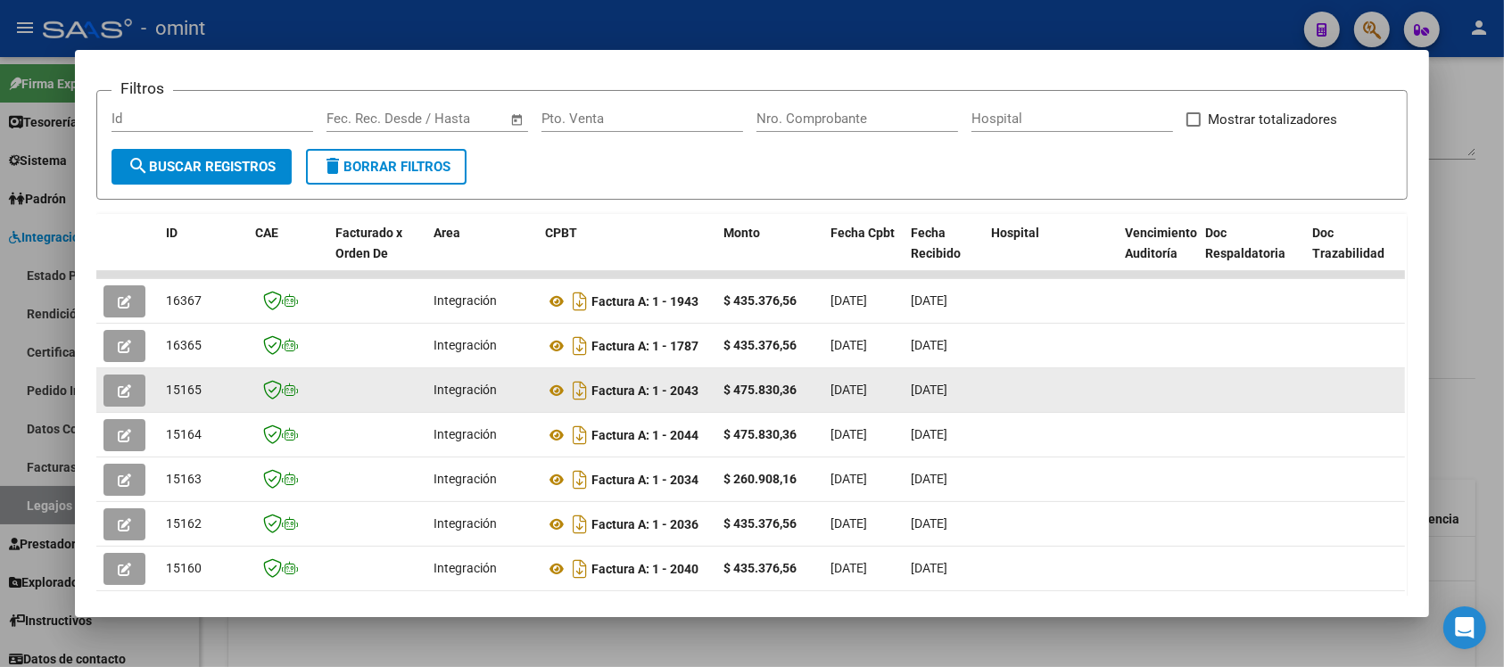
click at [118, 386] on icon "button" at bounding box center [124, 391] width 13 height 13
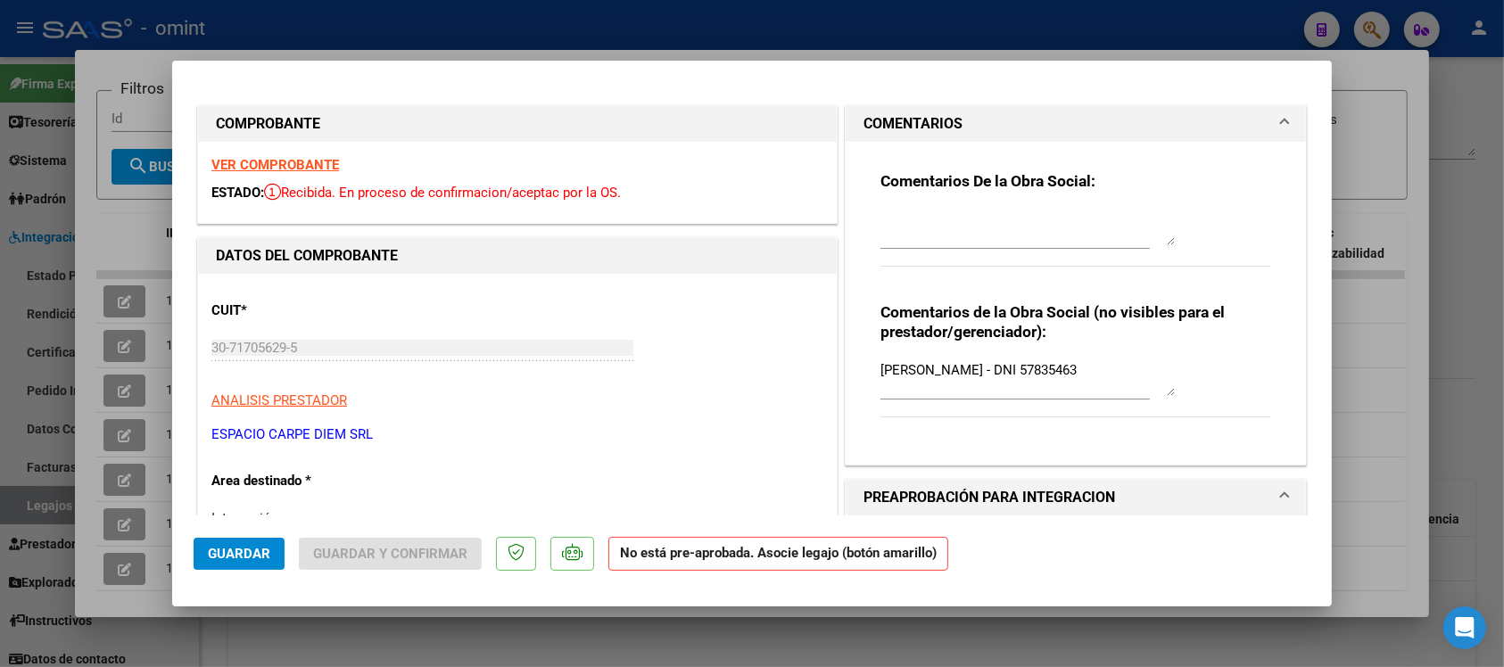
click at [527, 31] on div at bounding box center [752, 333] width 1504 height 667
type input "$ 0,00"
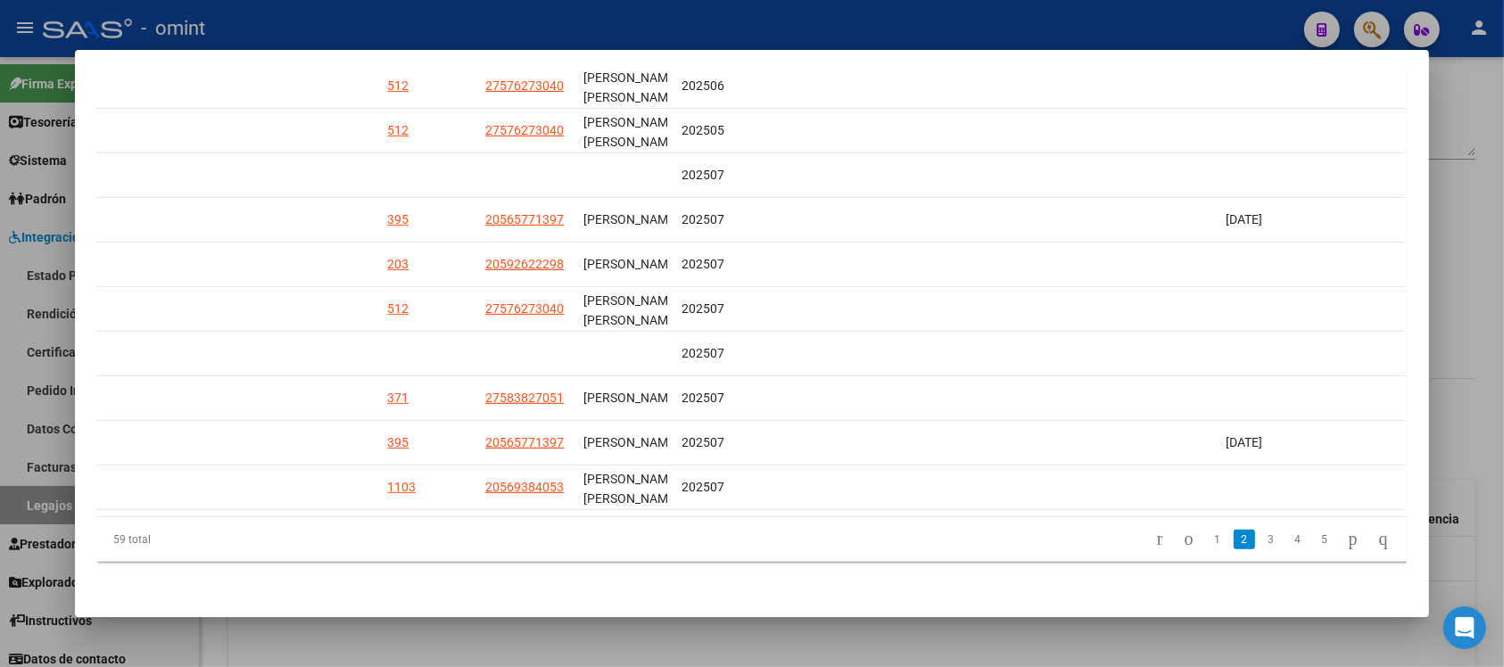
scroll to position [0, 0]
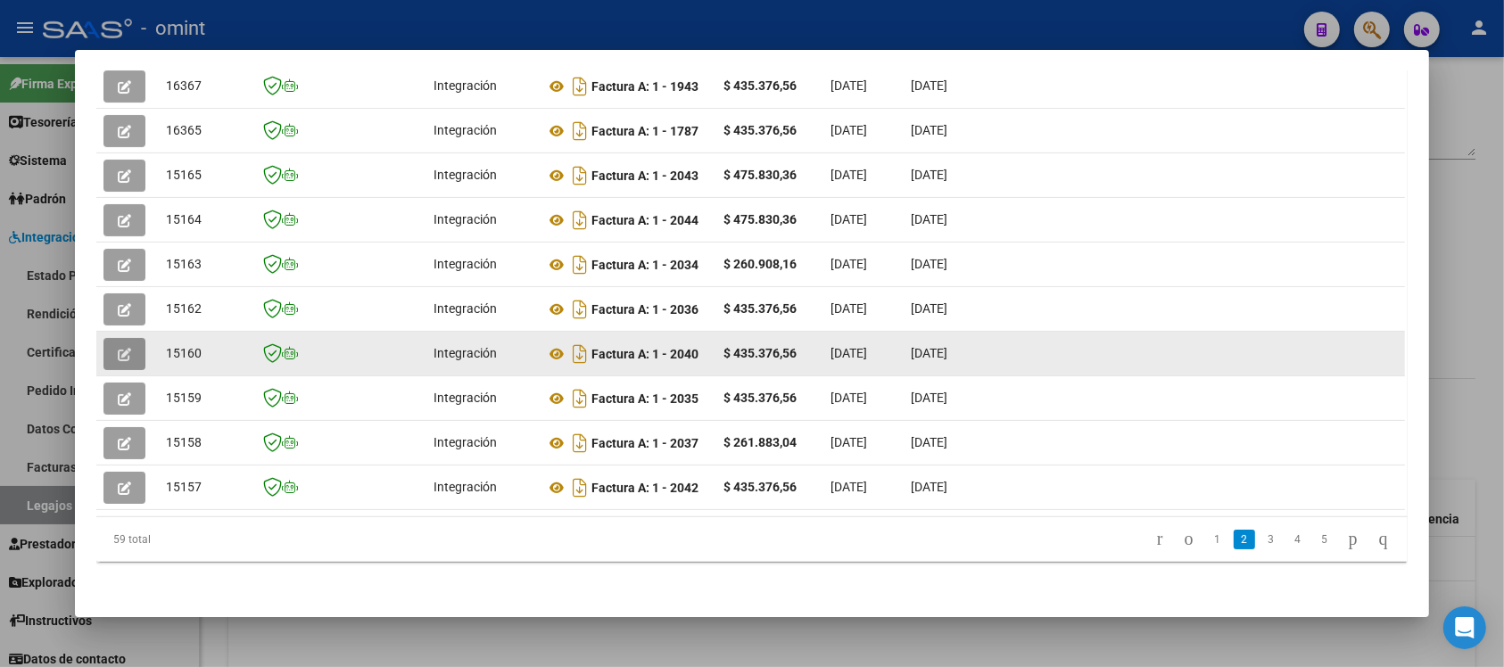
click at [118, 348] on icon "button" at bounding box center [124, 354] width 13 height 13
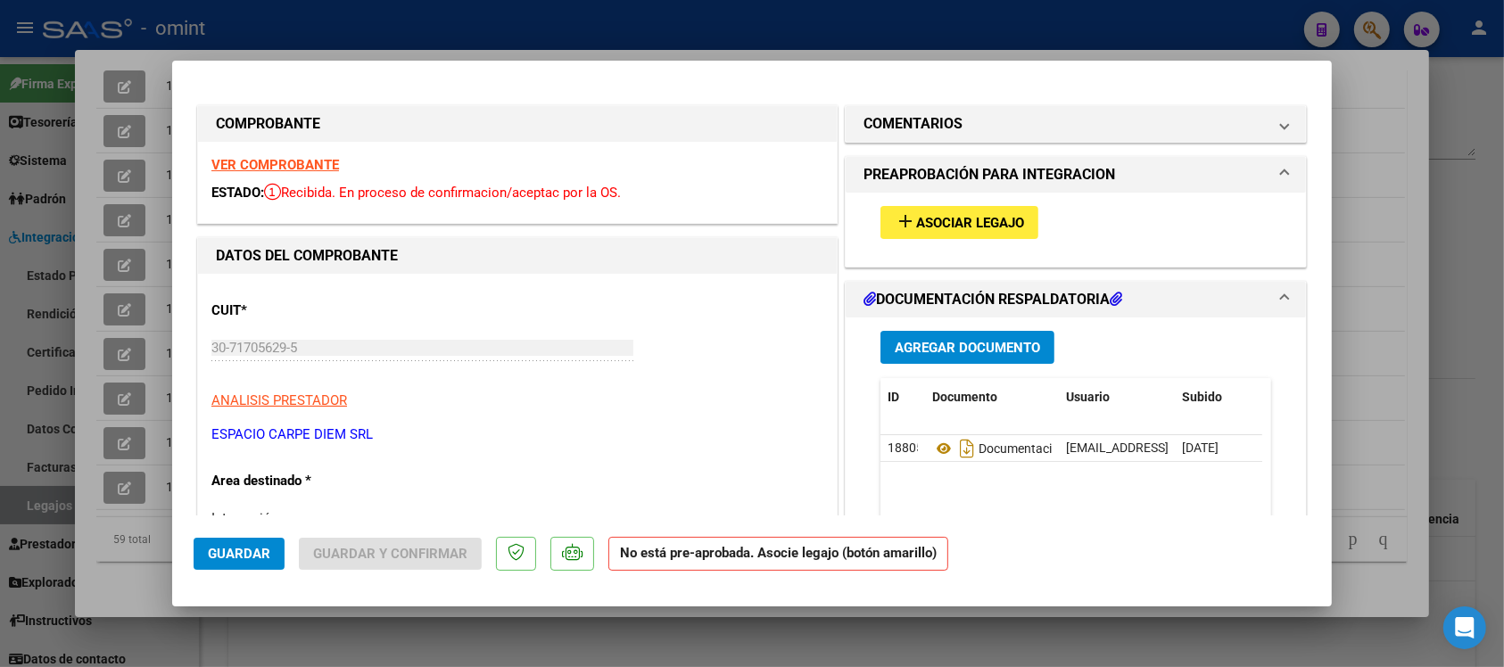
click at [252, 161] on strong "VER COMPROBANTE" at bounding box center [275, 165] width 128 height 16
click at [1062, 131] on mat-panel-title "COMENTARIOS" at bounding box center [1065, 123] width 403 height 21
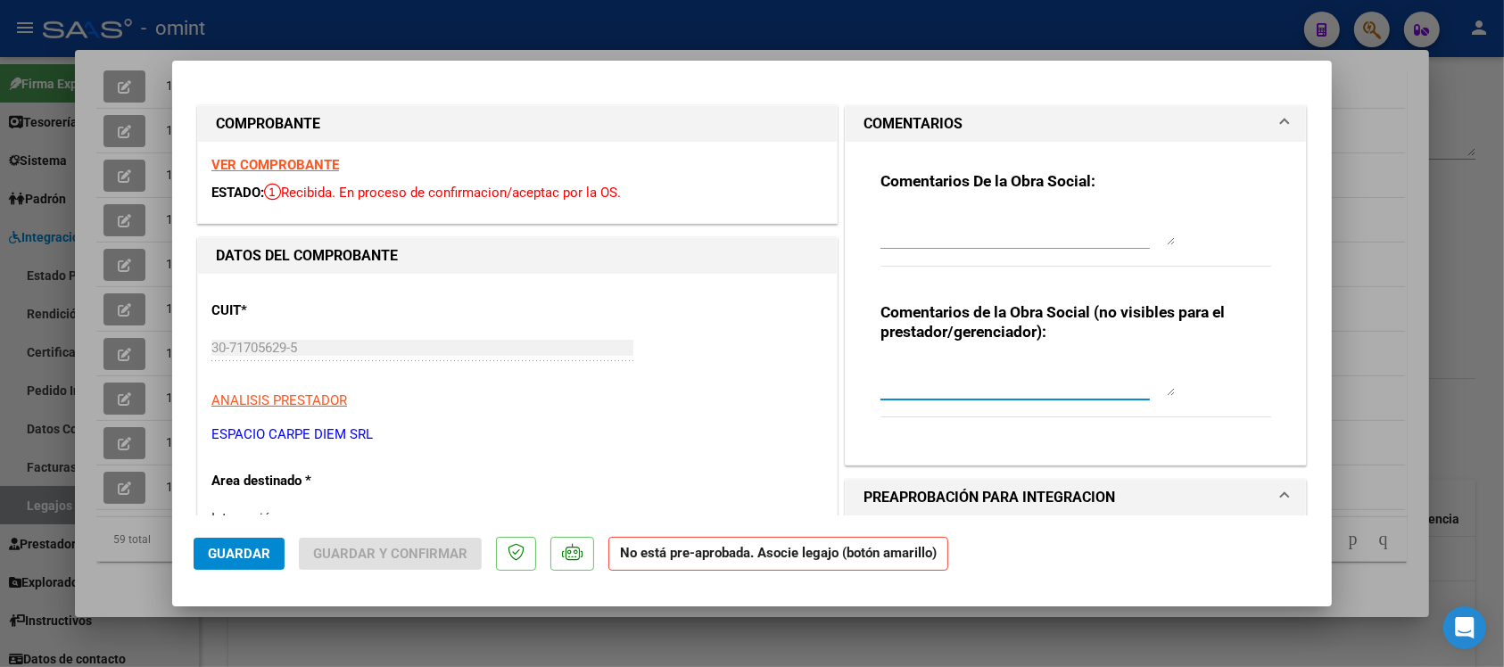
click at [999, 391] on textarea at bounding box center [1028, 378] width 294 height 36
paste textarea "[PERSON_NAME] - DNI 57835463"
type textarea "[PERSON_NAME] - DNI 57835463"
click at [252, 559] on span "Guardar" at bounding box center [239, 554] width 62 height 16
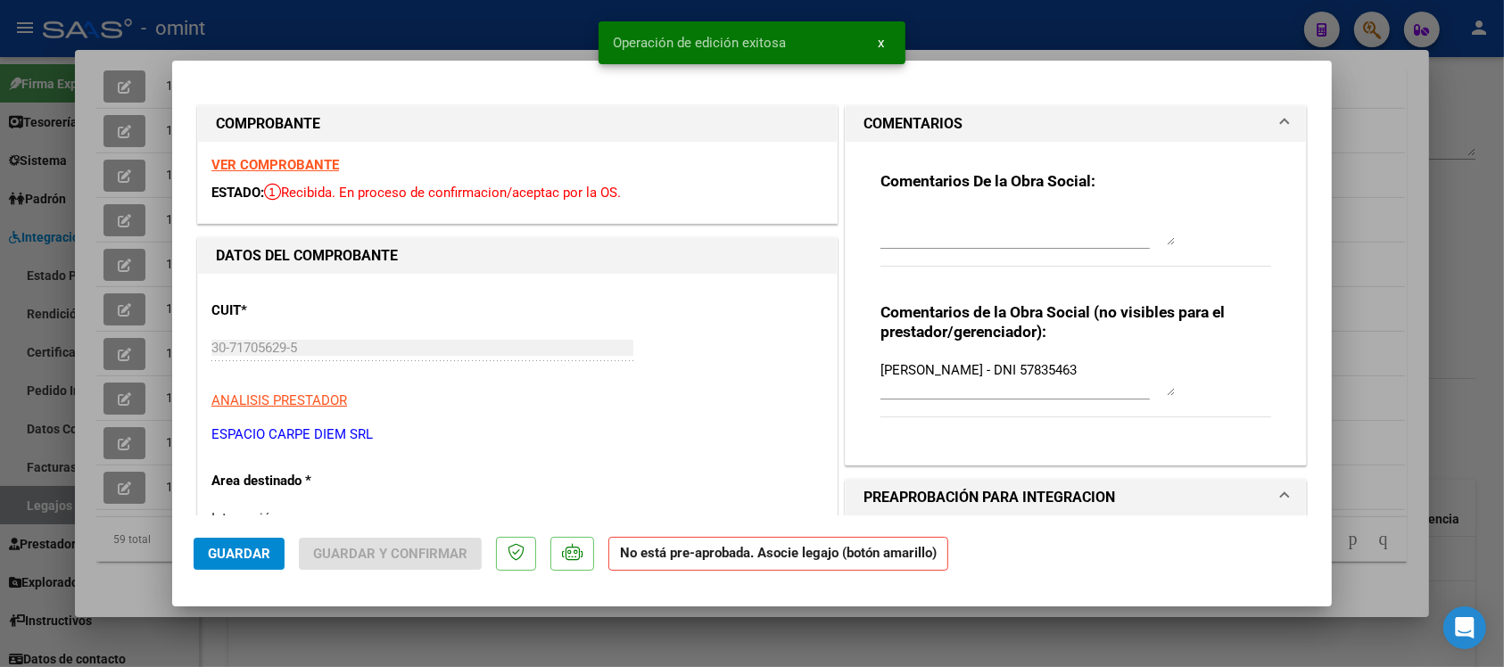
click at [457, 3] on div at bounding box center [752, 333] width 1504 height 667
type input "$ 0,00"
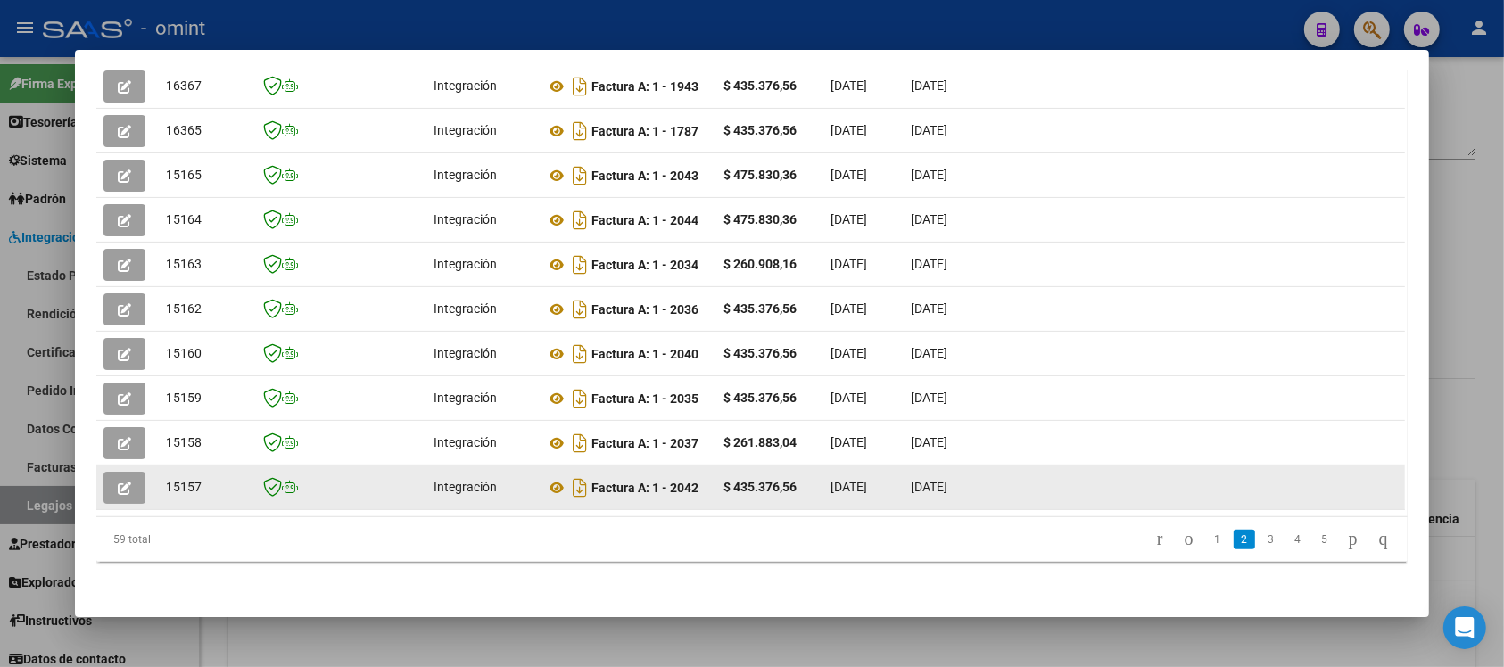
click at [110, 484] on button "button" at bounding box center [124, 488] width 42 height 32
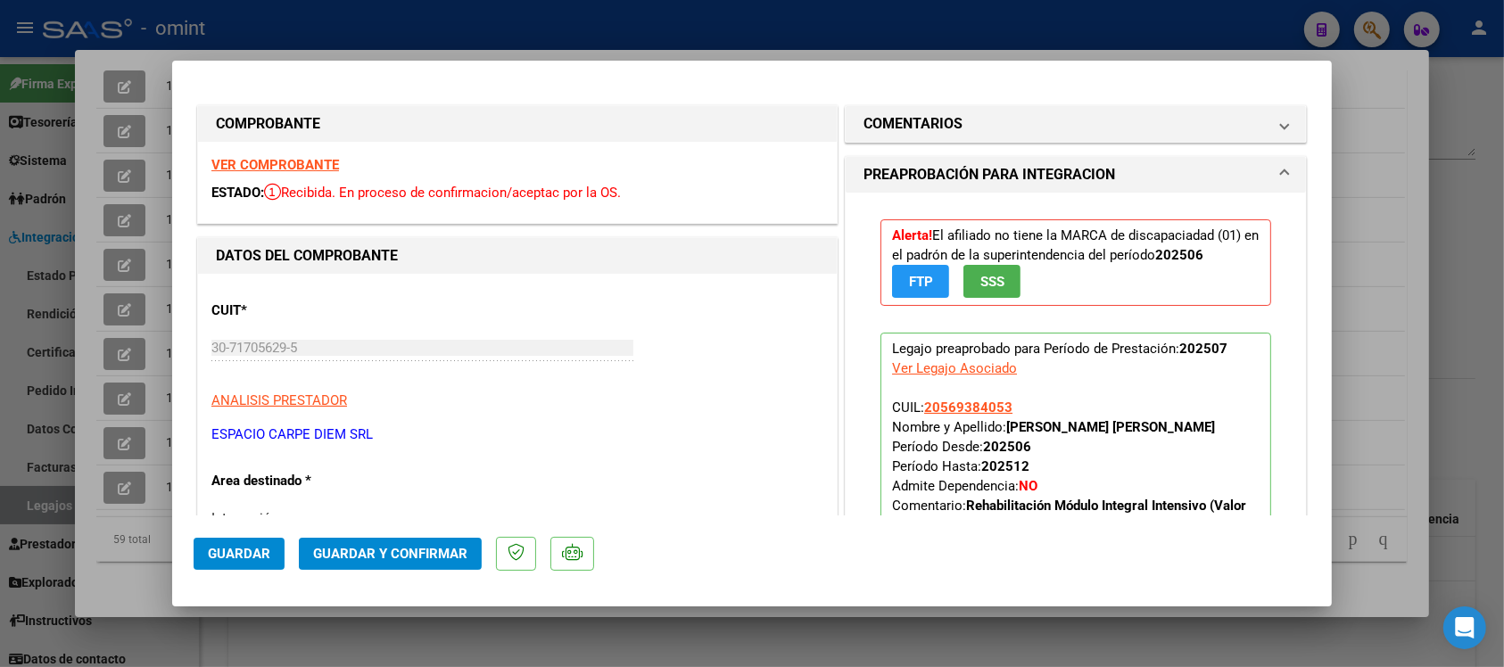
click at [285, 167] on strong "VER COMPROBANTE" at bounding box center [275, 165] width 128 height 16
click at [412, 558] on span "Guardar y Confirmar" at bounding box center [390, 554] width 154 height 16
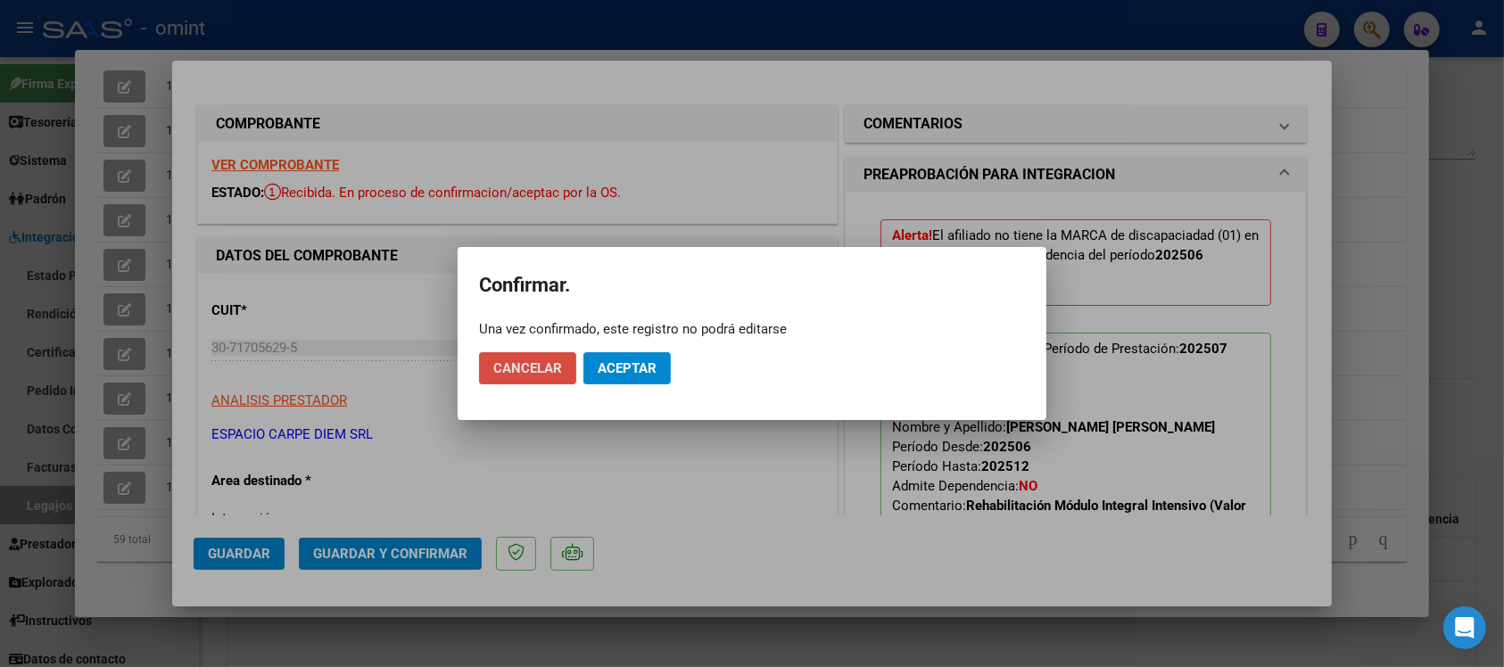
drag, startPoint x: 567, startPoint y: 361, endPoint x: 576, endPoint y: 366, distance: 10.0
click at [567, 362] on button "Cancelar" at bounding box center [527, 368] width 97 height 32
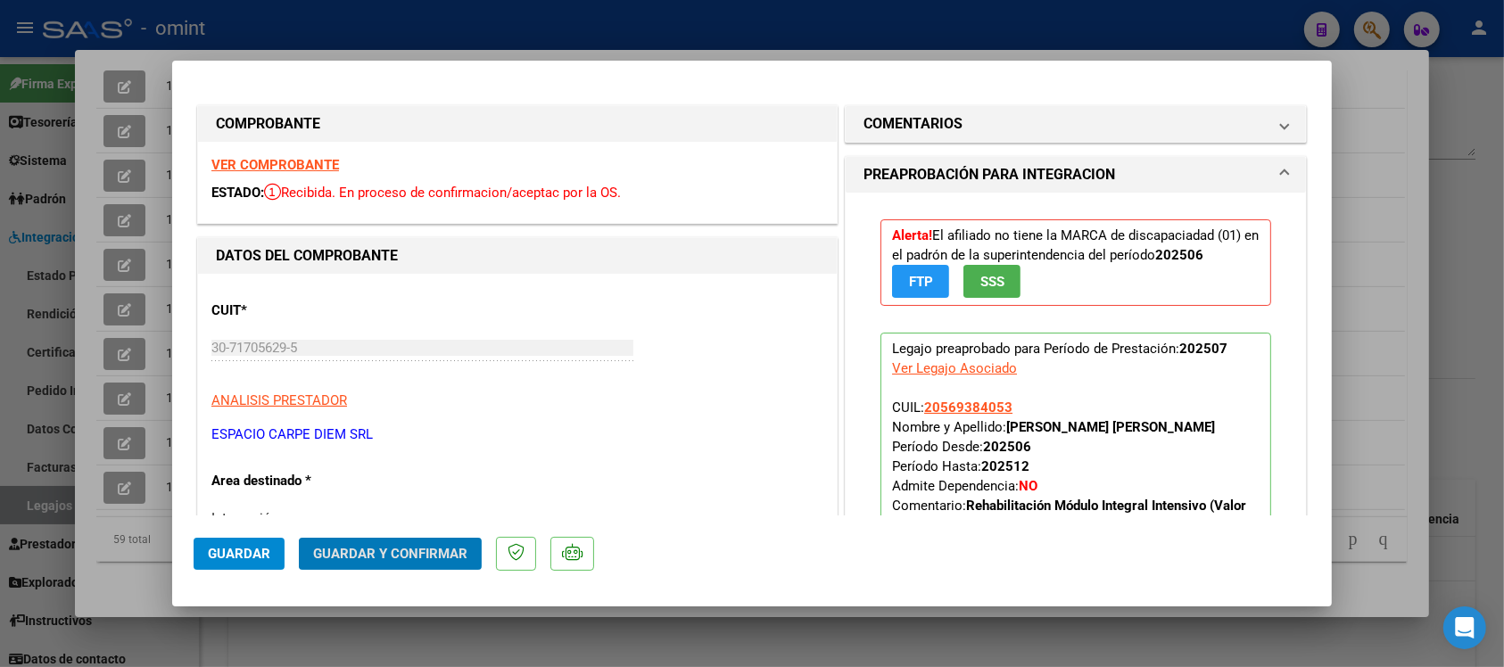
click at [444, 544] on button "Guardar y Confirmar" at bounding box center [390, 554] width 183 height 32
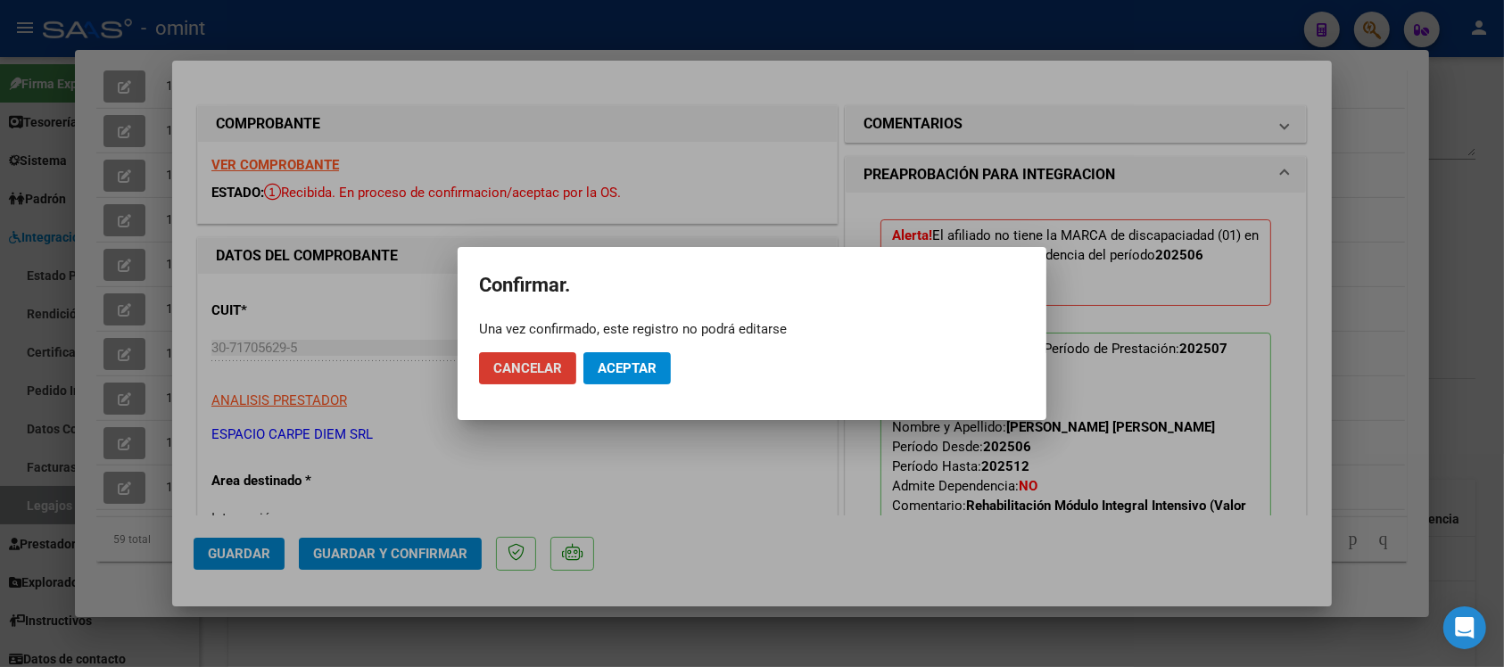
click at [660, 367] on button "Aceptar" at bounding box center [626, 368] width 87 height 32
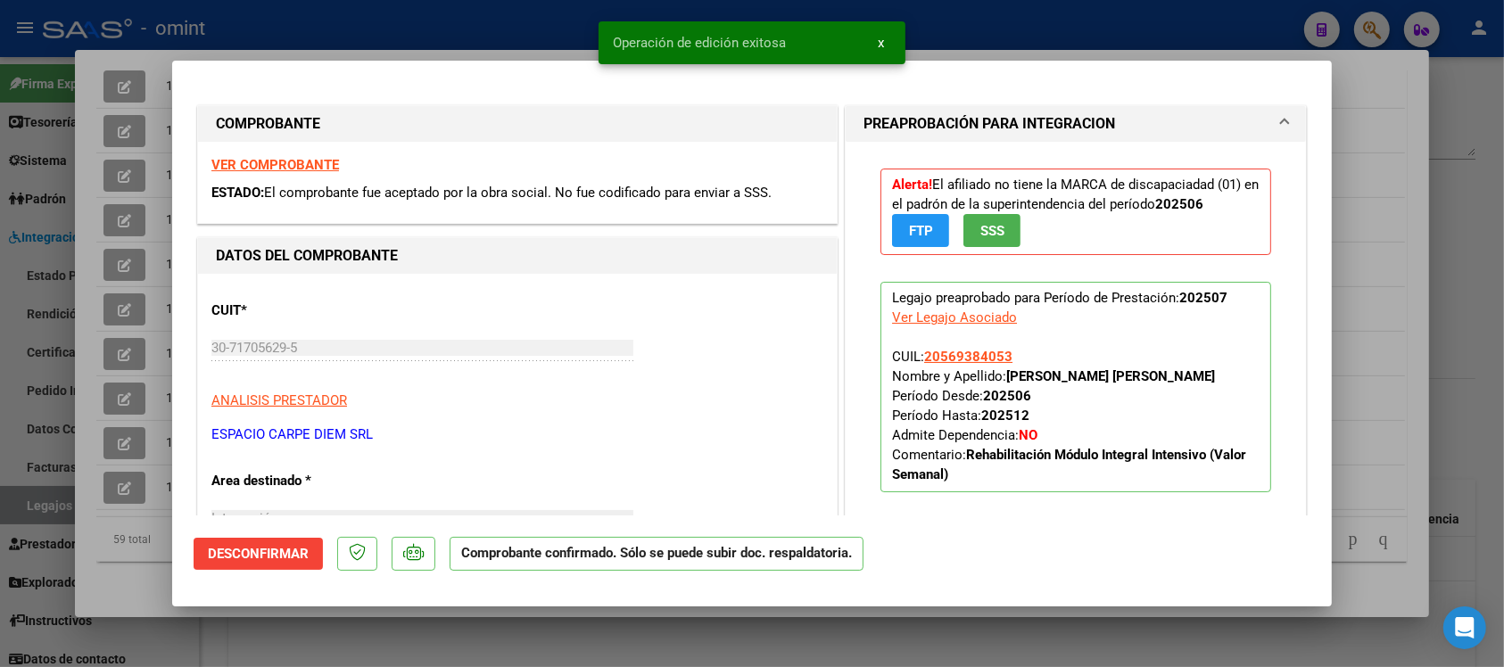
click at [486, 11] on div at bounding box center [752, 333] width 1504 height 667
type input "$ 0,00"
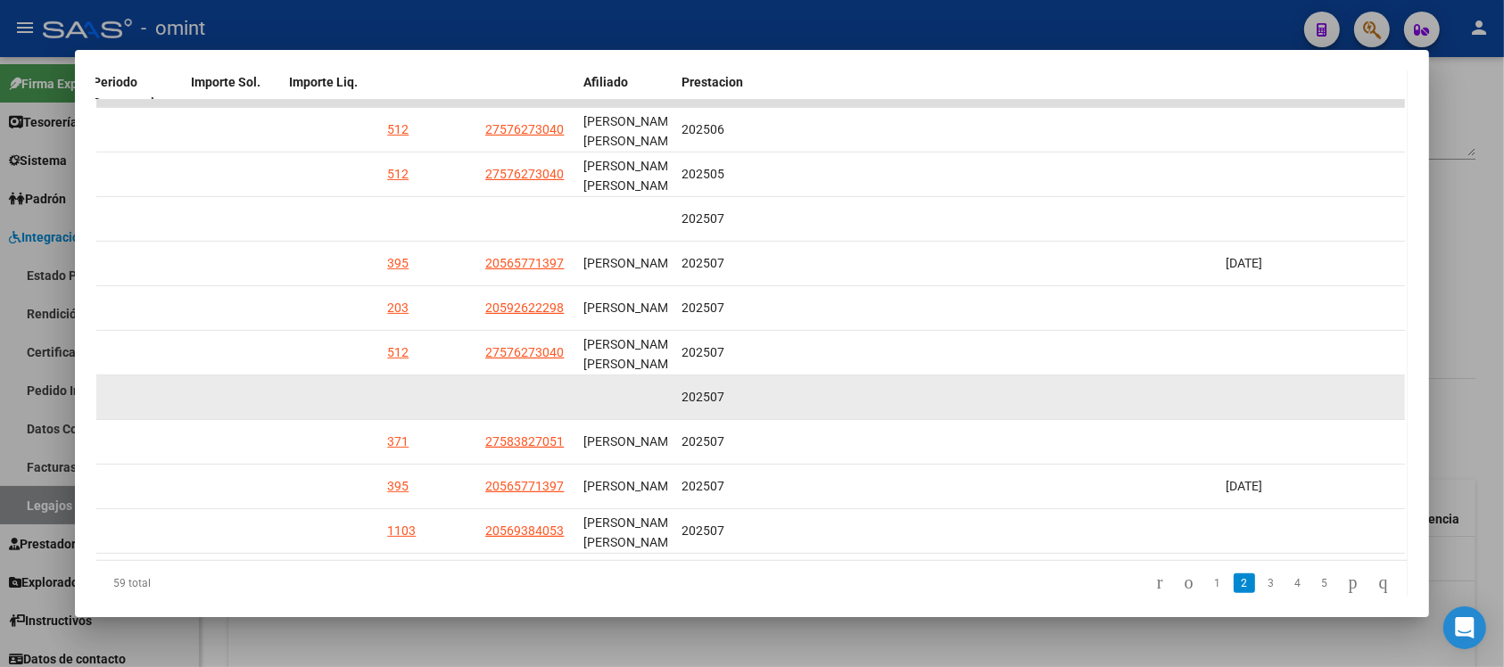
scroll to position [469, 0]
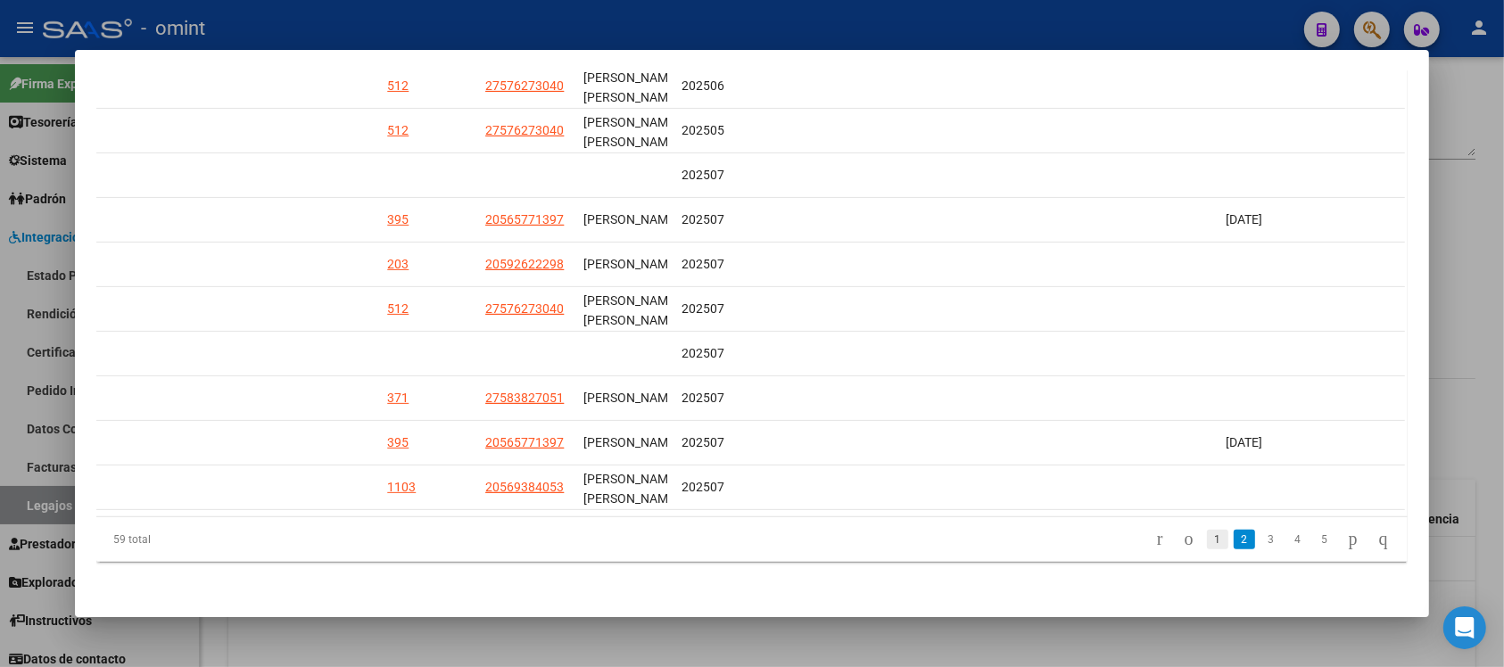
click at [1207, 545] on link "1" at bounding box center [1217, 540] width 21 height 20
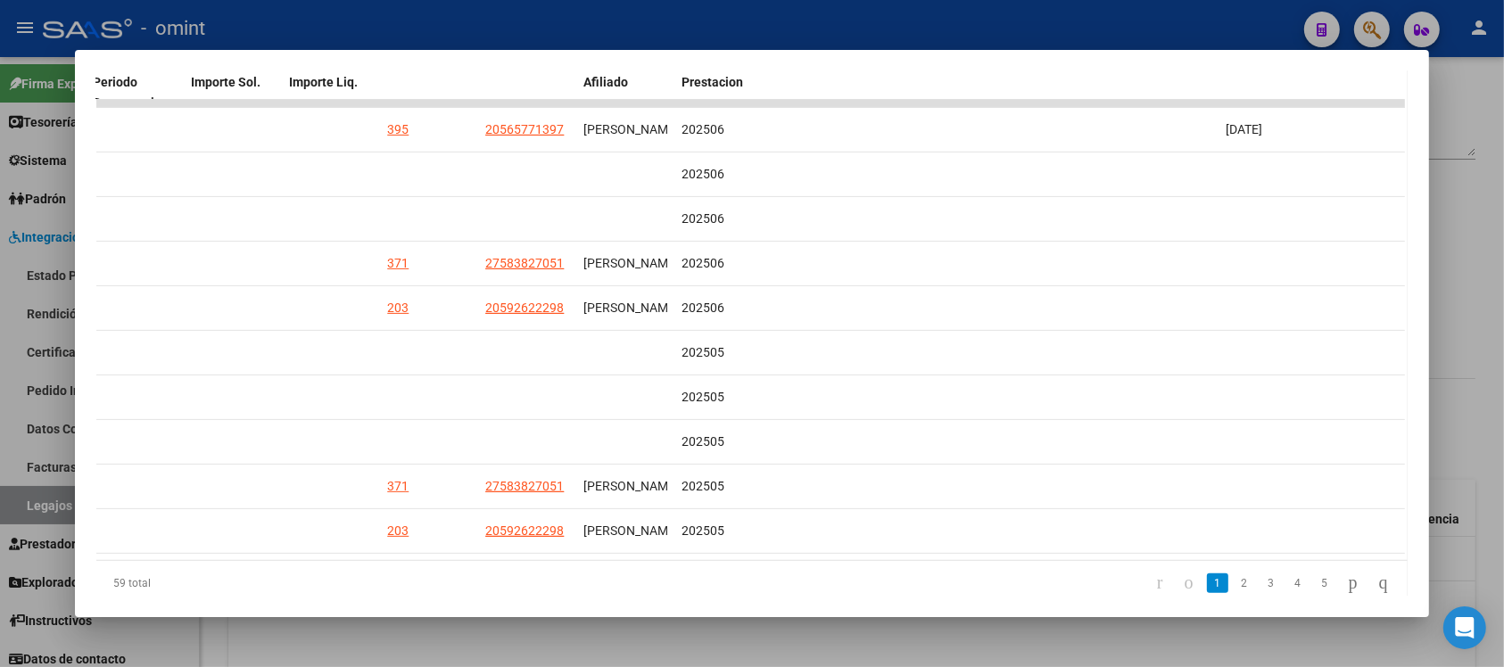
scroll to position [457, 0]
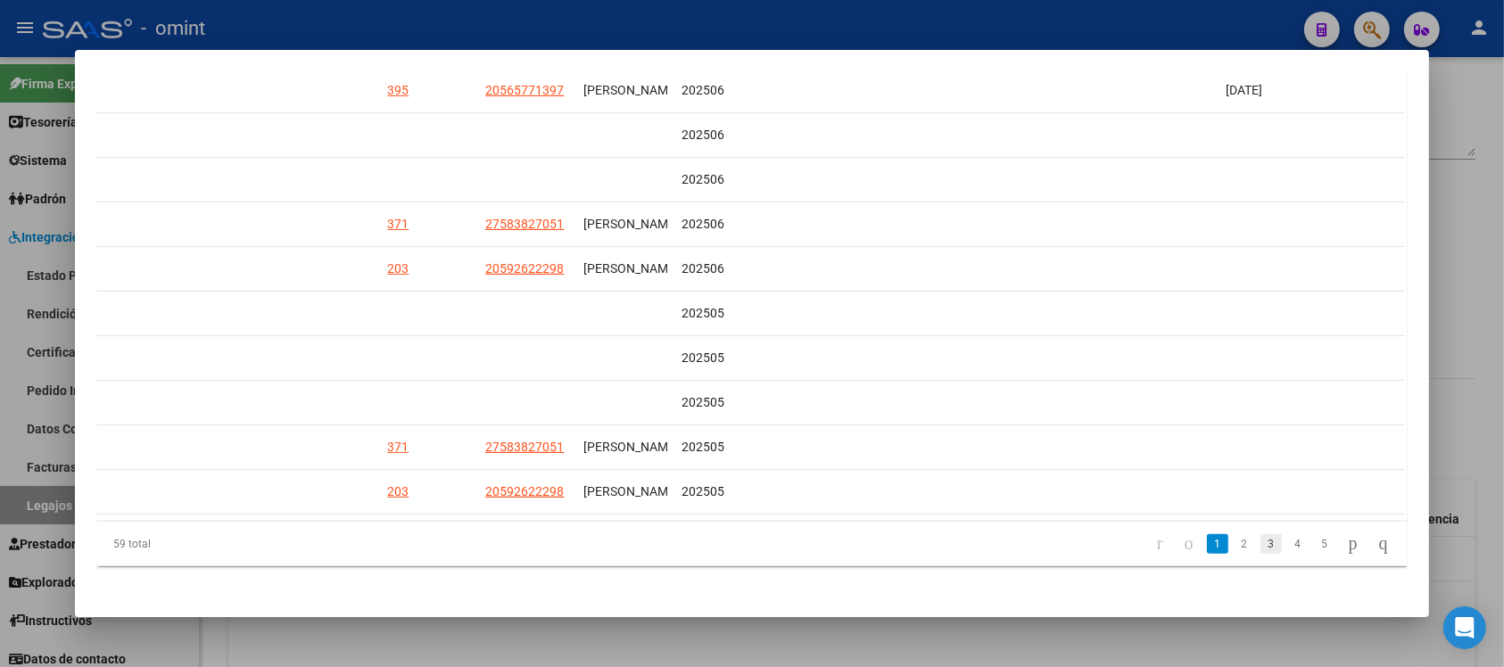
click at [1261, 540] on link "3" at bounding box center [1271, 544] width 21 height 20
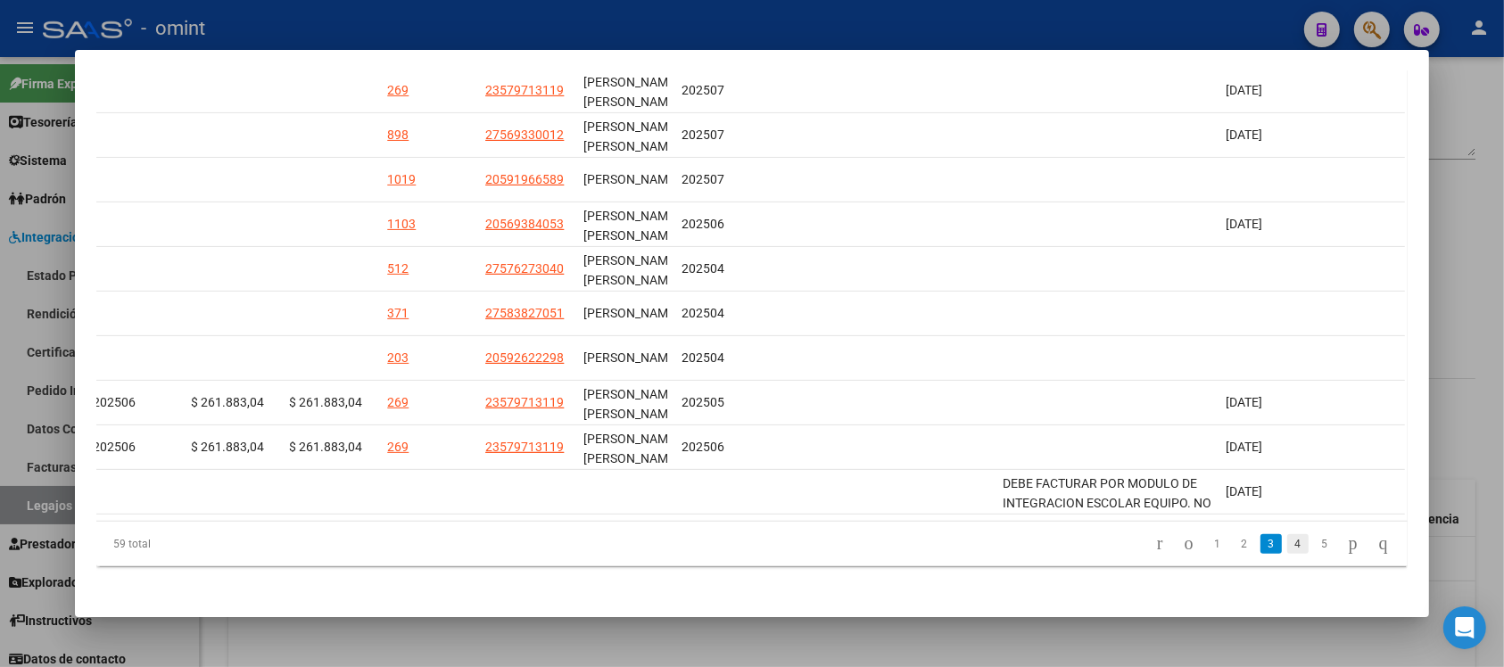
click at [1287, 554] on link "4" at bounding box center [1297, 544] width 21 height 20
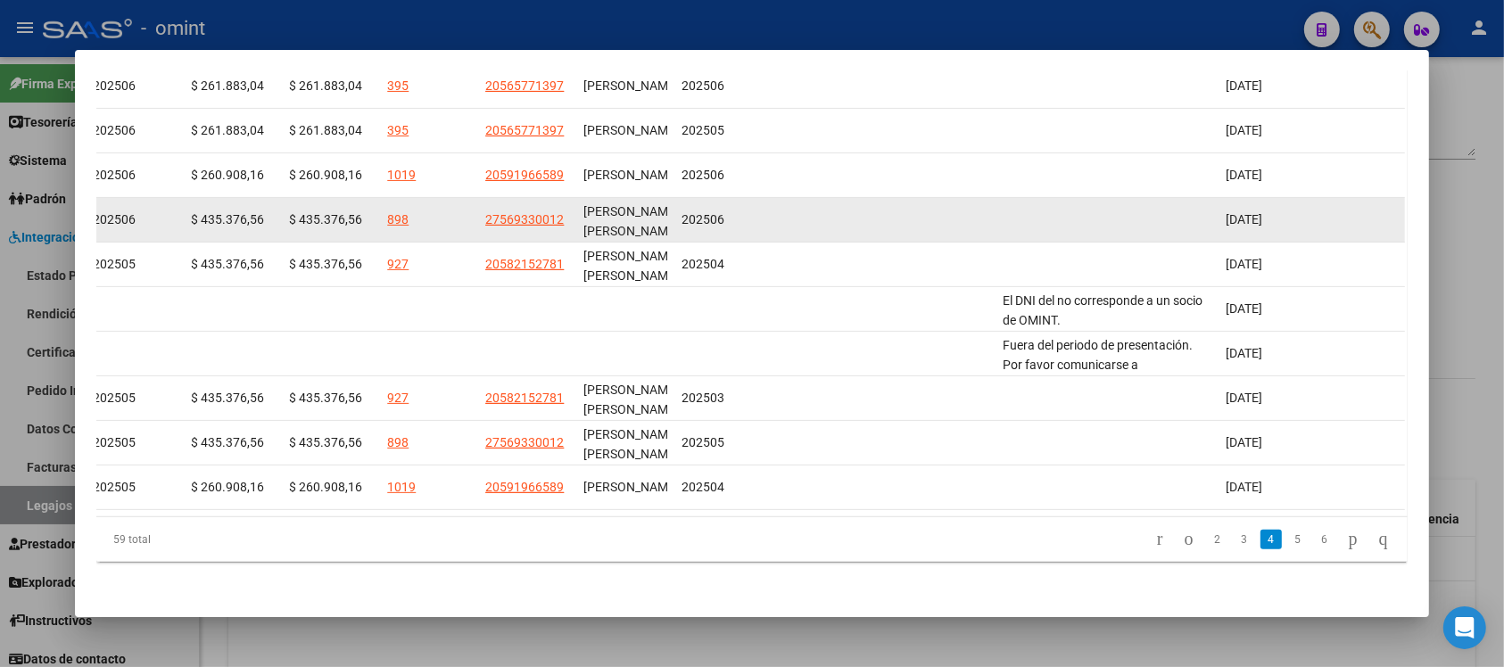
scroll to position [478, 0]
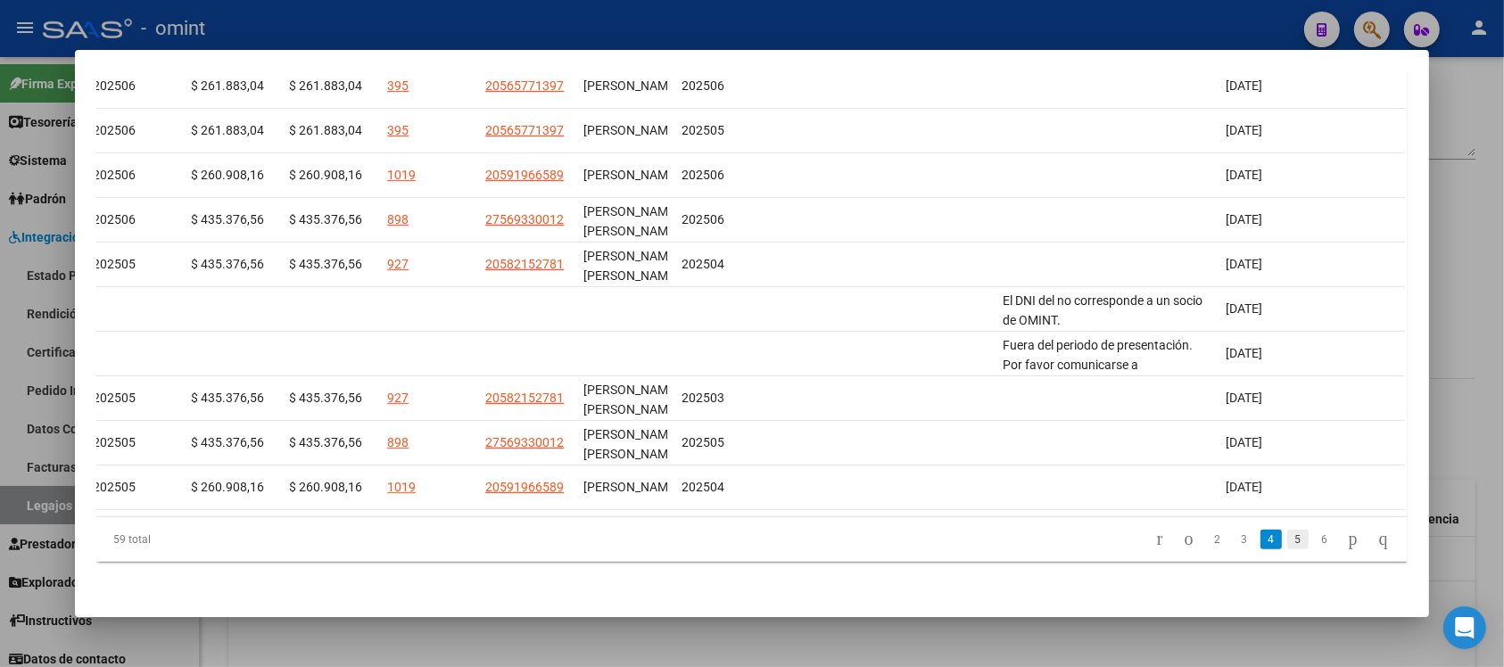
click at [1287, 542] on link "5" at bounding box center [1297, 540] width 21 height 20
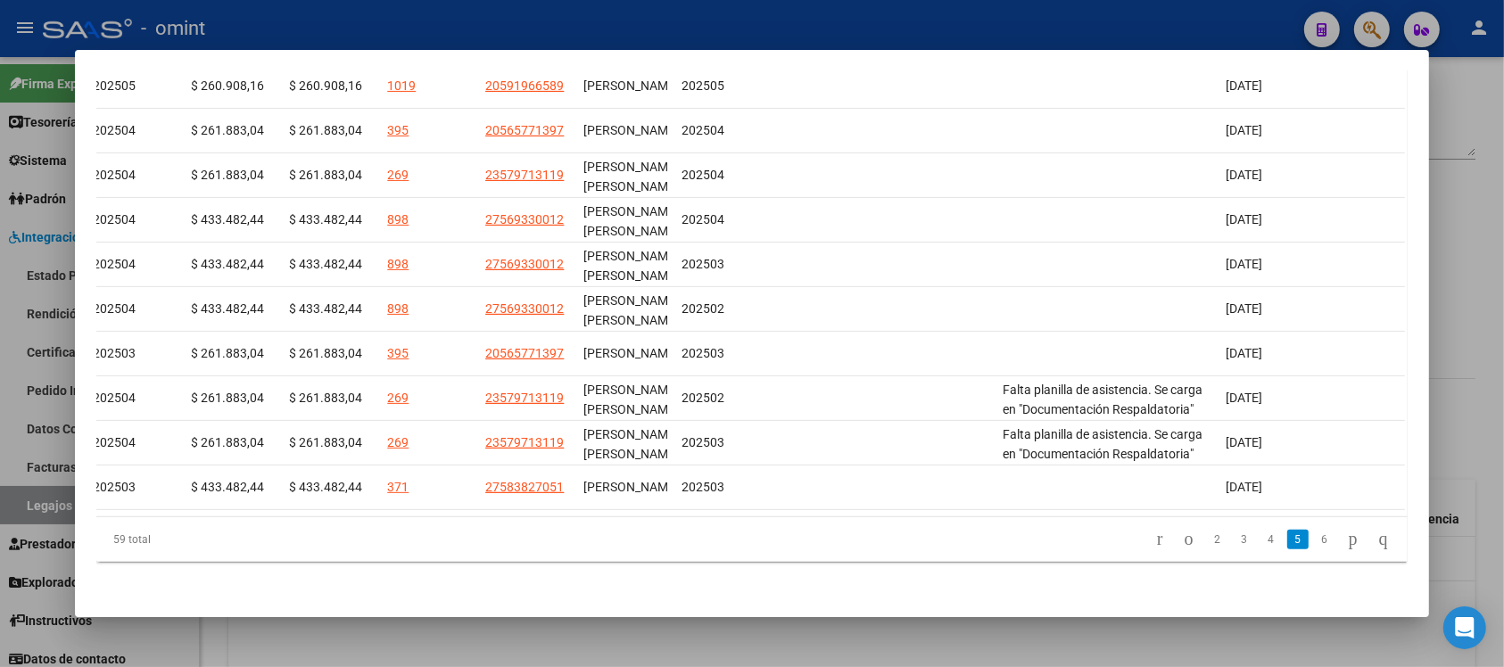
click at [1311, 551] on li "6" at bounding box center [1324, 540] width 27 height 30
click at [1314, 541] on link "6" at bounding box center [1324, 540] width 21 height 20
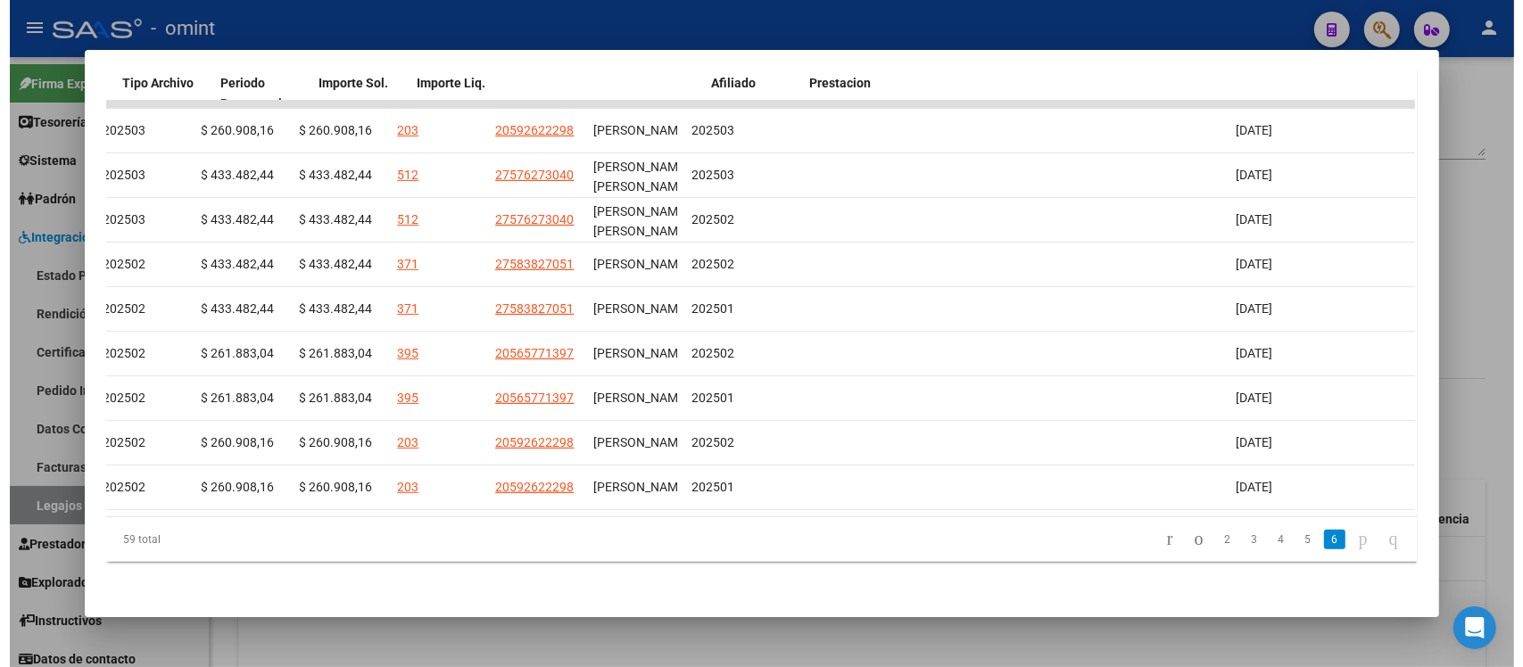
scroll to position [0, 0]
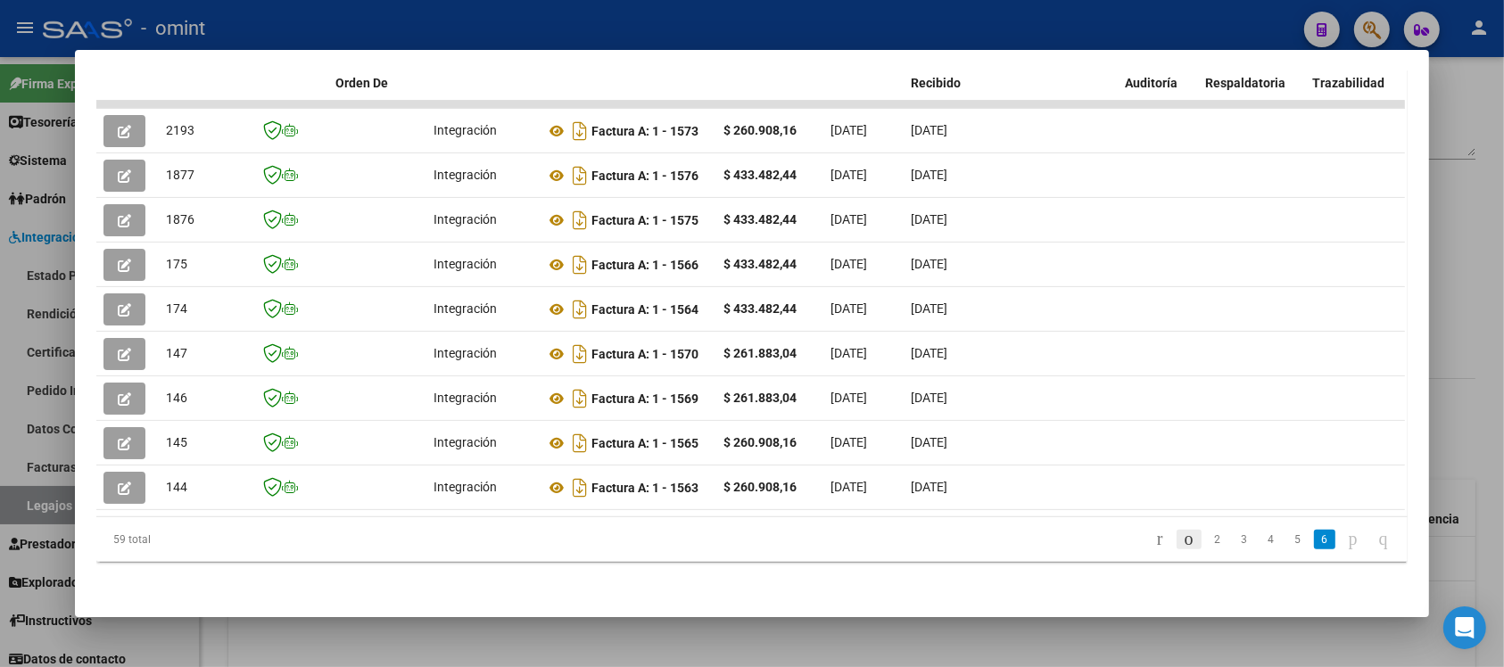
click at [1182, 542] on icon "go to previous page" at bounding box center [1189, 538] width 14 height 21
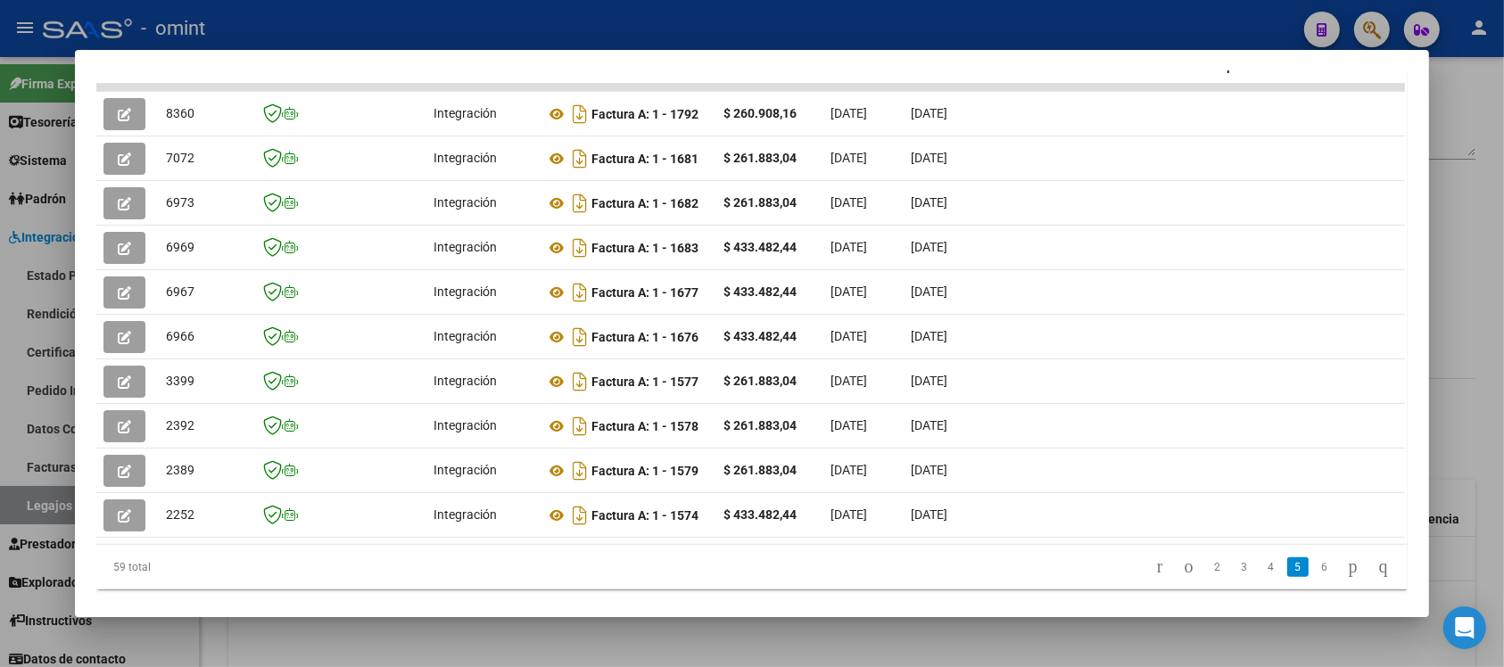
click at [411, 22] on div at bounding box center [752, 333] width 1504 height 667
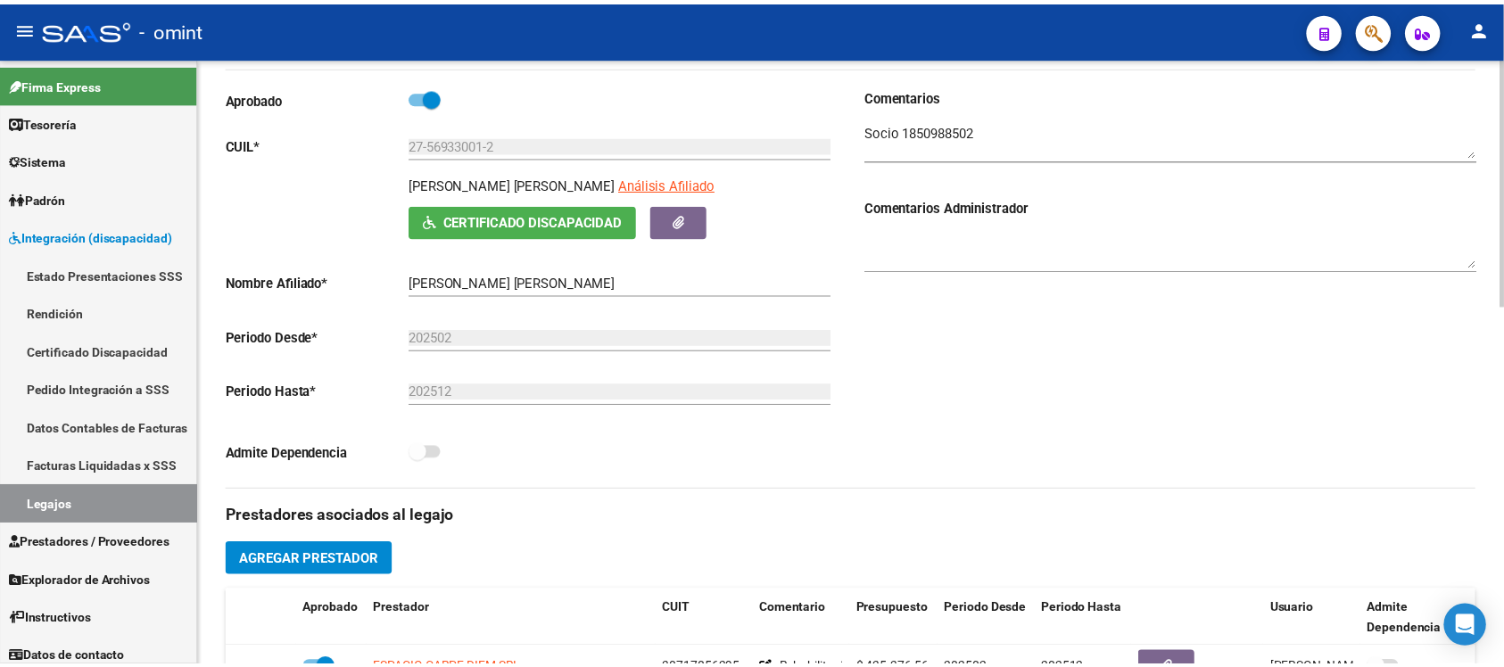
scroll to position [558, 0]
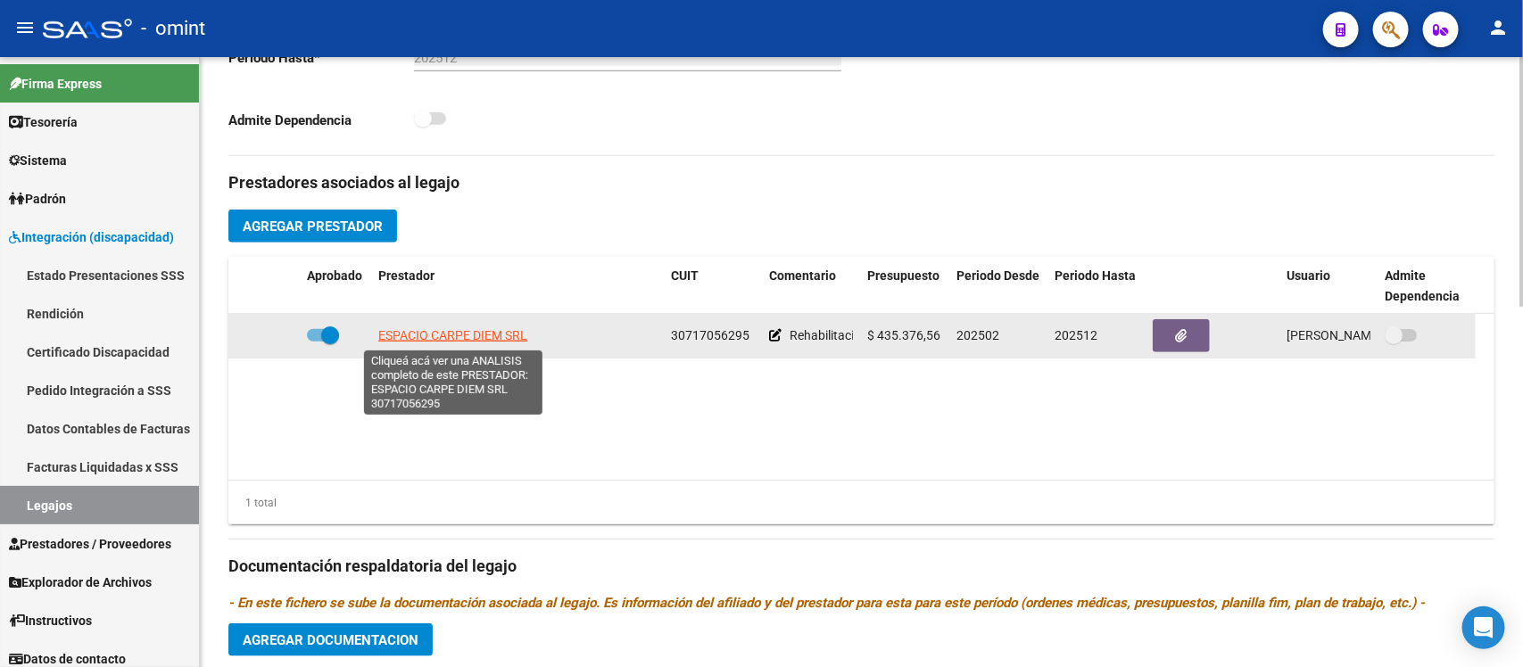
click at [474, 330] on span "ESPACIO CARPE DIEM SRL" at bounding box center [452, 335] width 149 height 14
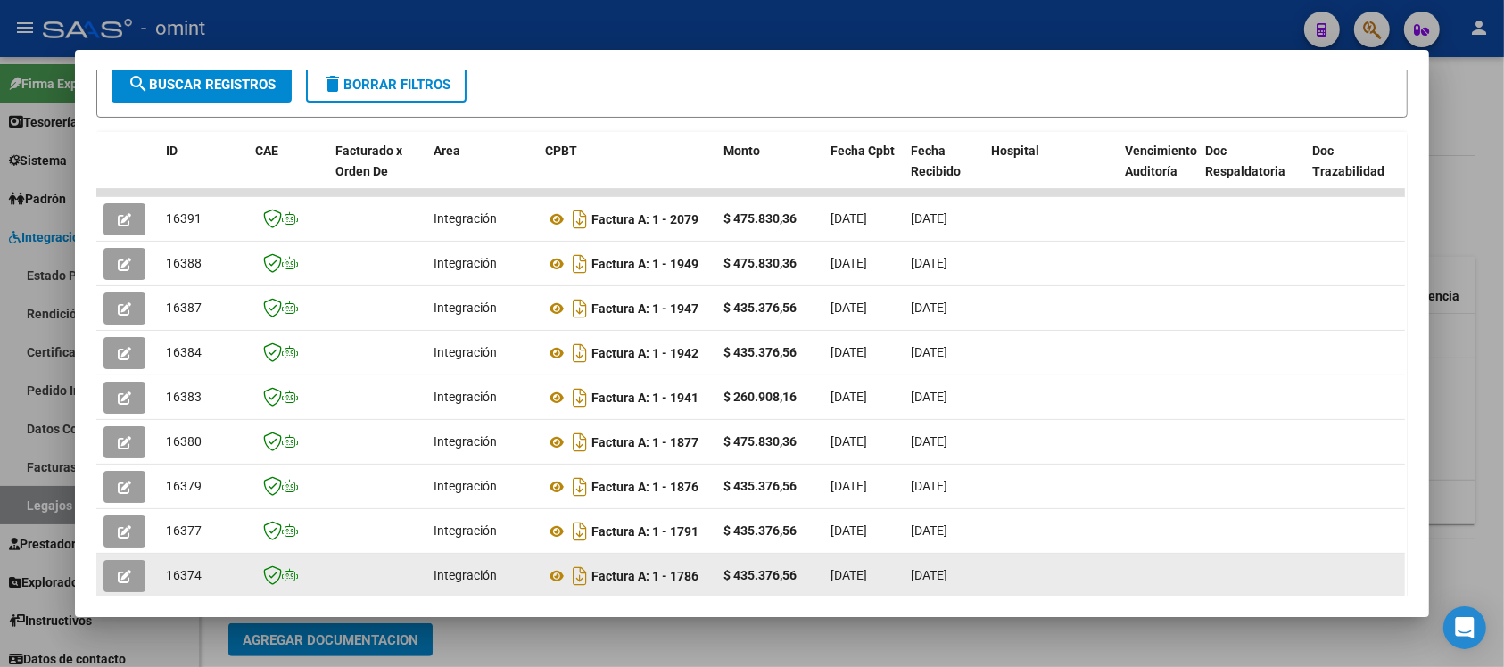
scroll to position [457, 0]
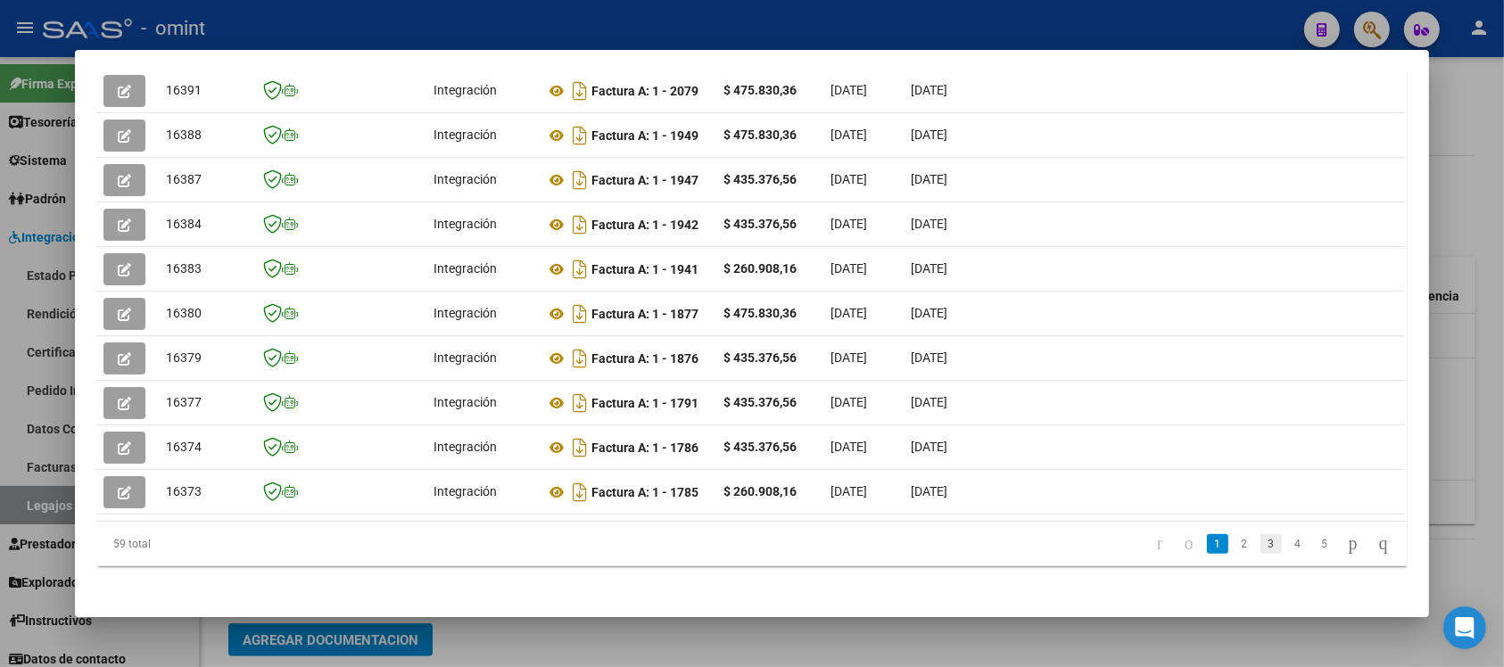
click at [1261, 542] on link "3" at bounding box center [1271, 544] width 21 height 20
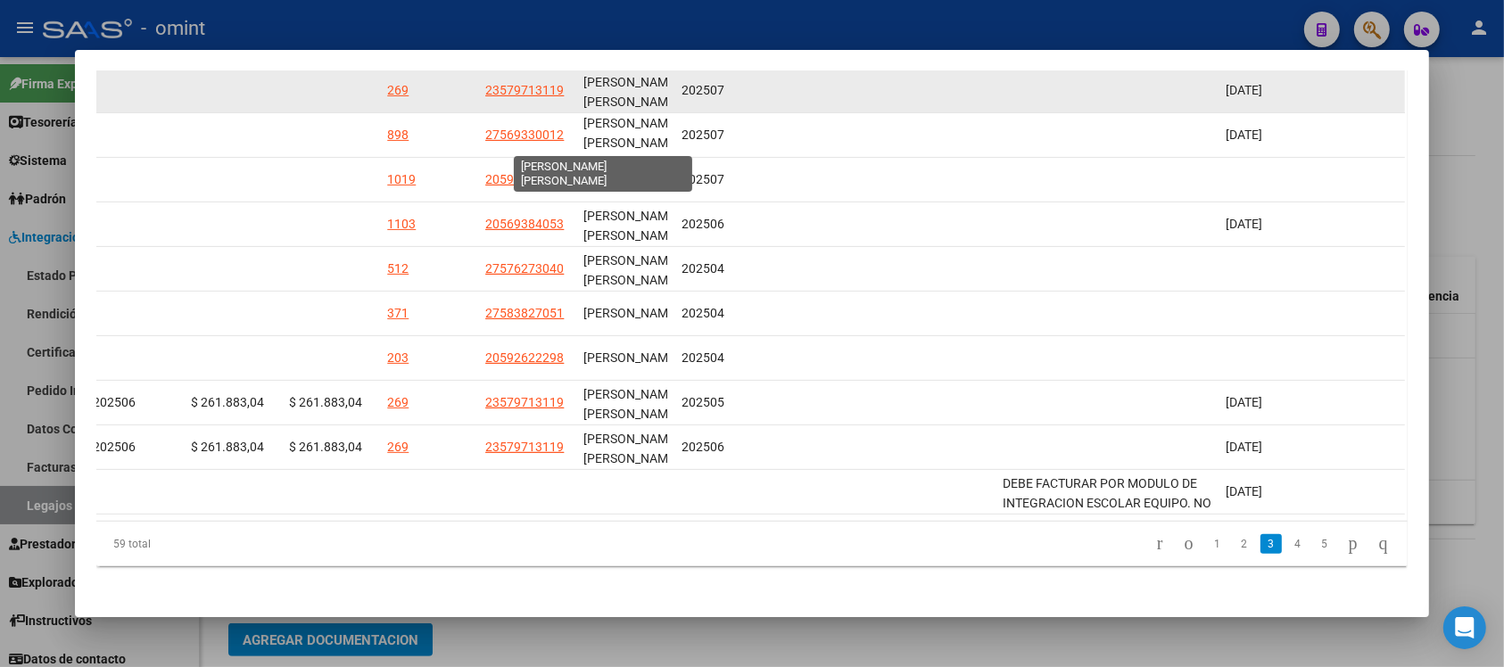
scroll to position [43, 0]
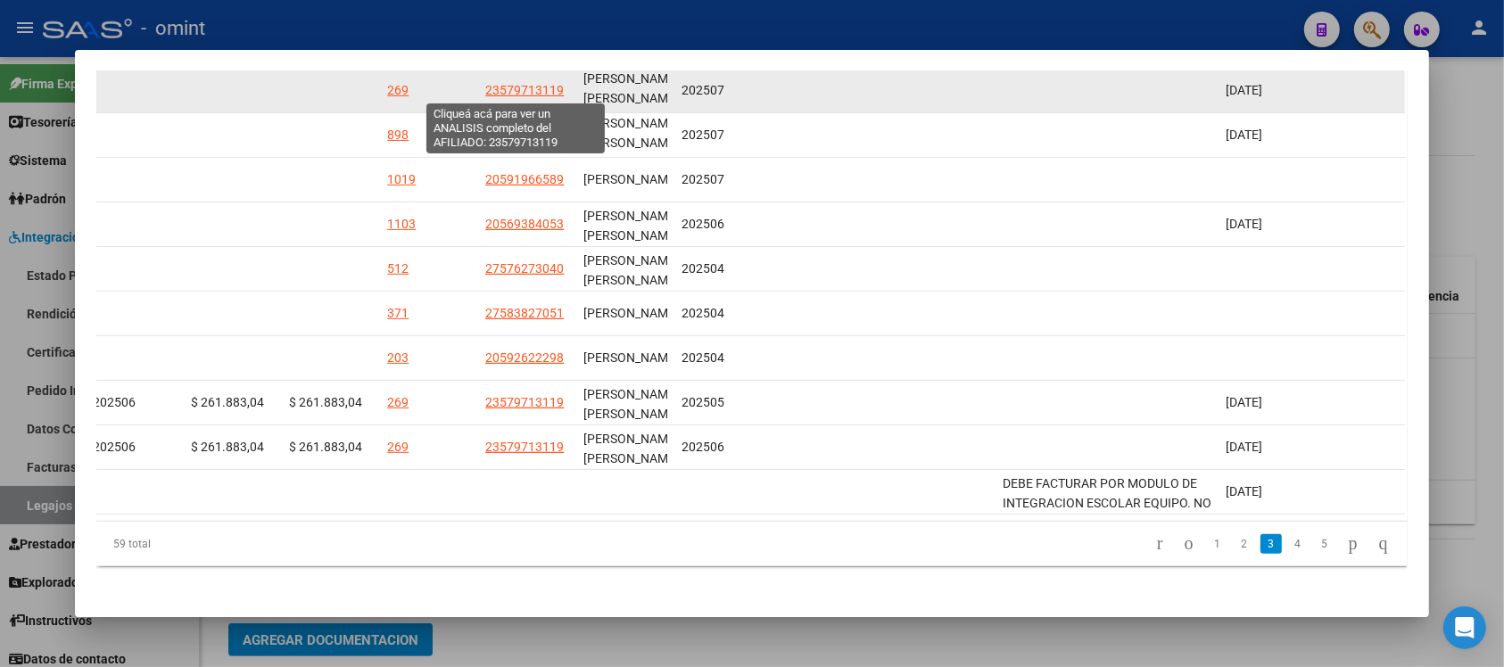
drag, startPoint x: 515, startPoint y: 79, endPoint x: 486, endPoint y: 94, distance: 32.3
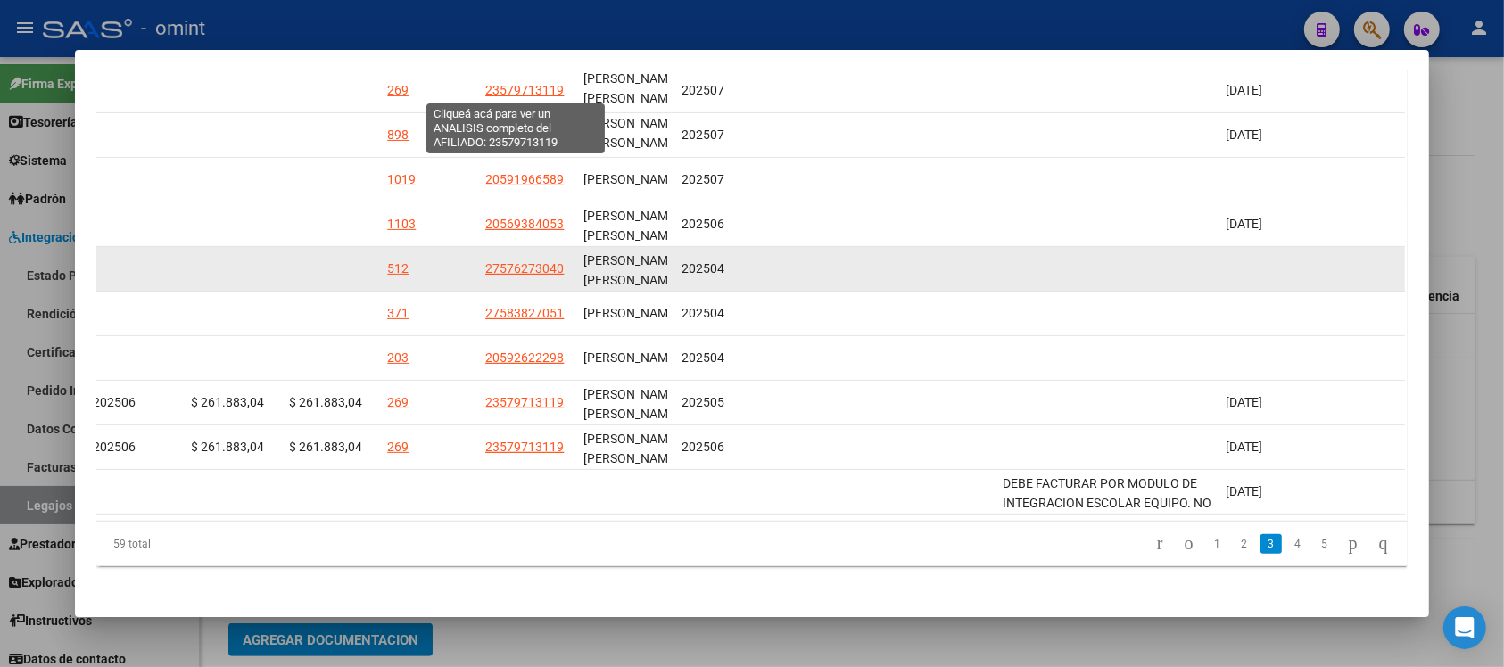
drag, startPoint x: 486, startPoint y: 94, endPoint x: 1000, endPoint y: 279, distance: 546.4
click at [1000, 279] on datatable-body-cell at bounding box center [1107, 269] width 223 height 44
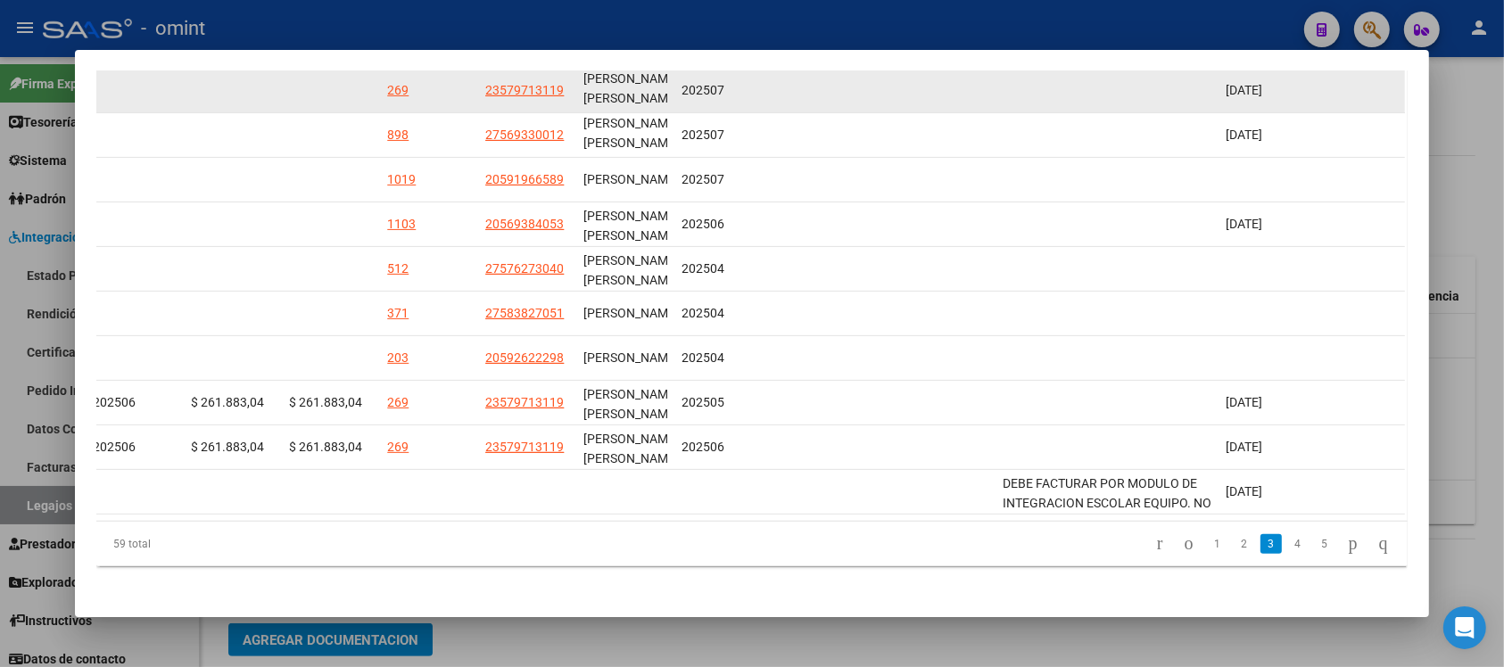
drag, startPoint x: 471, startPoint y: 80, endPoint x: 537, endPoint y: 99, distance: 68.6
click at [537, 99] on datatable-body-cell "23579713119" at bounding box center [527, 91] width 98 height 44
copy span "23579713119"
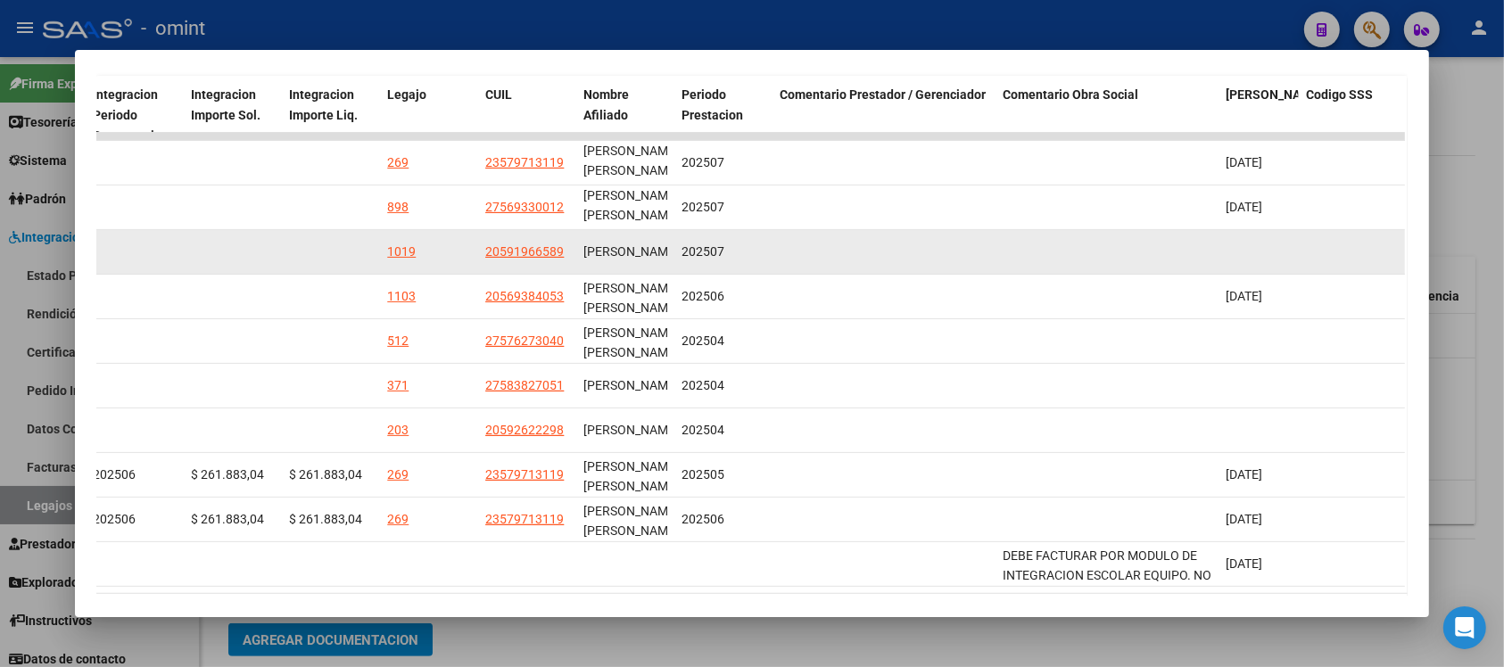
scroll to position [345, 0]
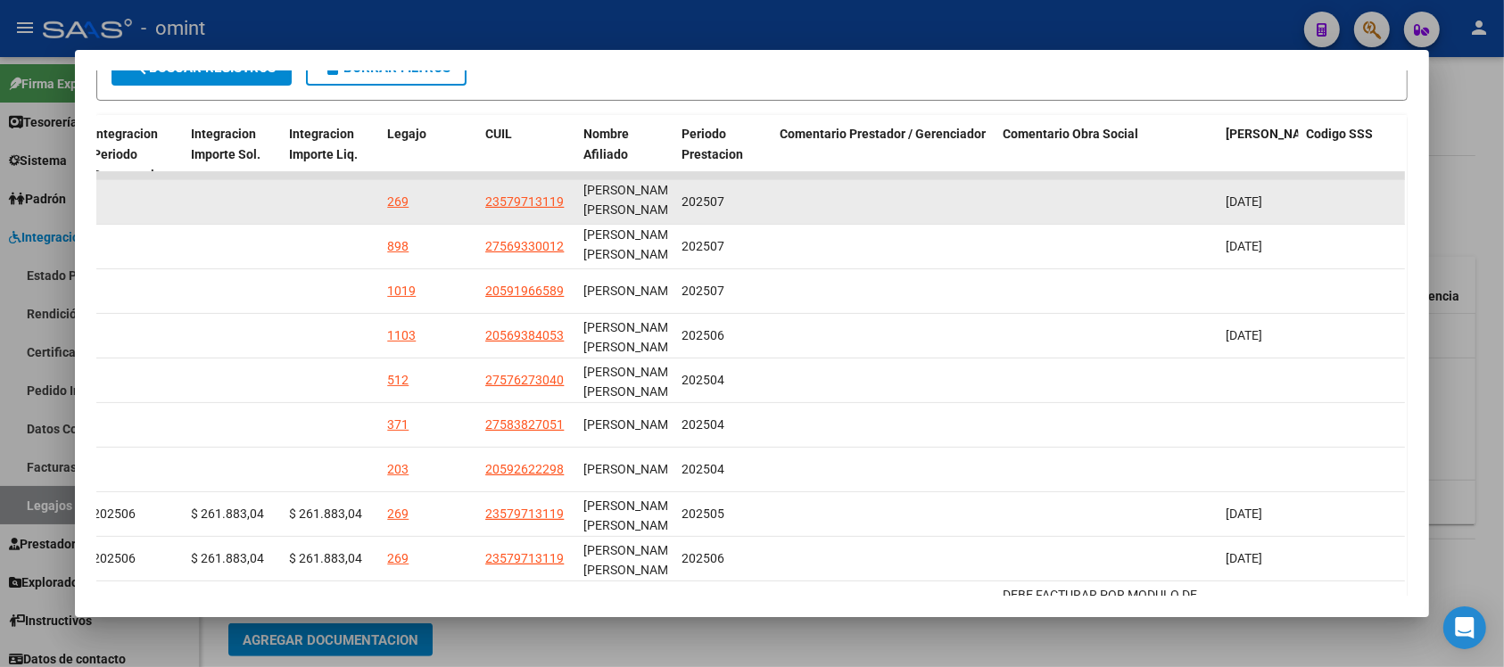
click at [594, 199] on div "[PERSON_NAME] [PERSON_NAME]" at bounding box center [625, 202] width 84 height 37
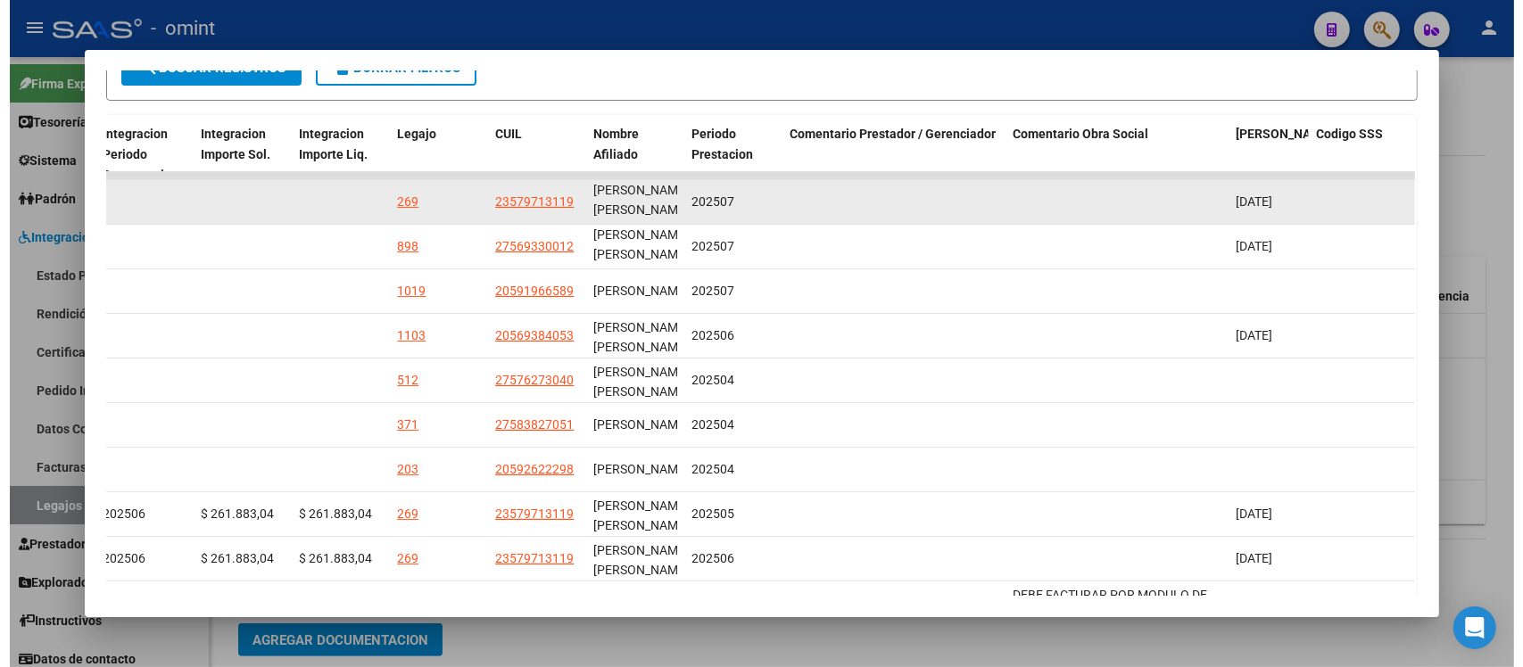
scroll to position [0, 0]
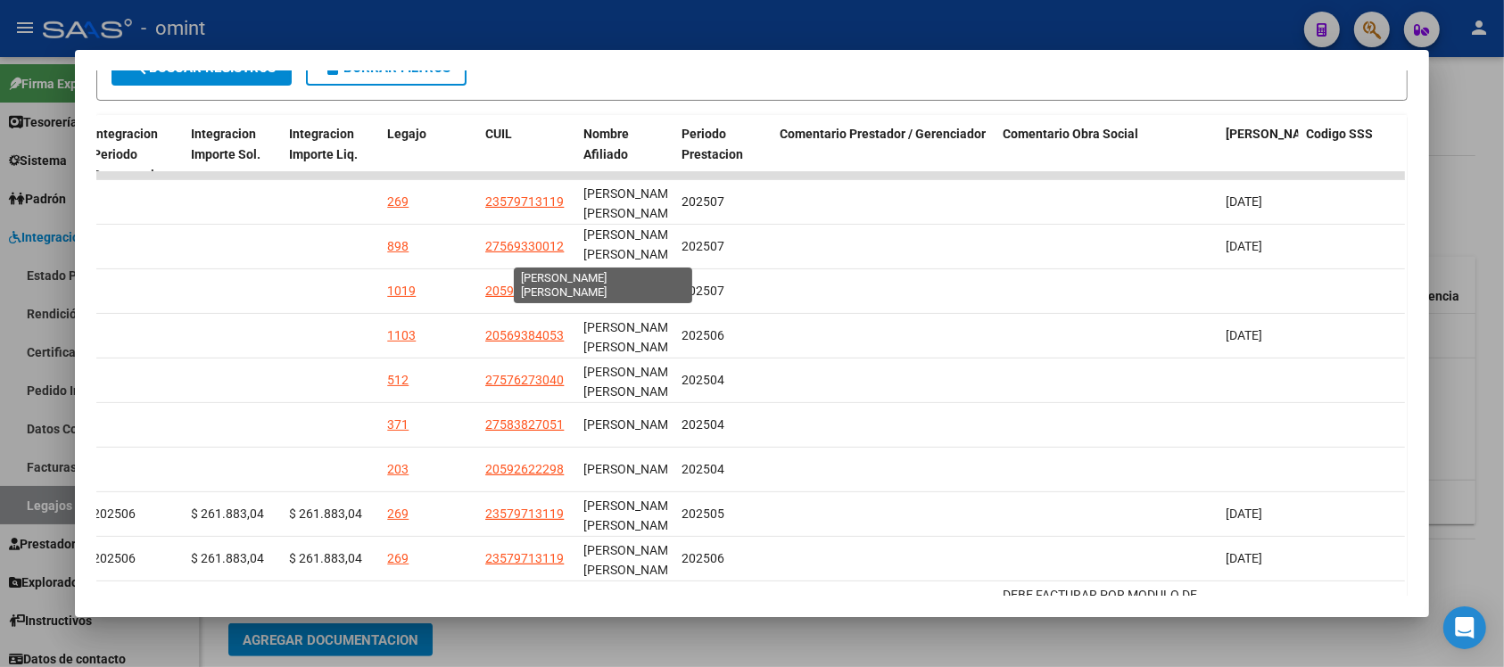
copy span "[PERSON_NAME] [PERSON_NAME]"
click at [354, 22] on div at bounding box center [752, 333] width 1504 height 667
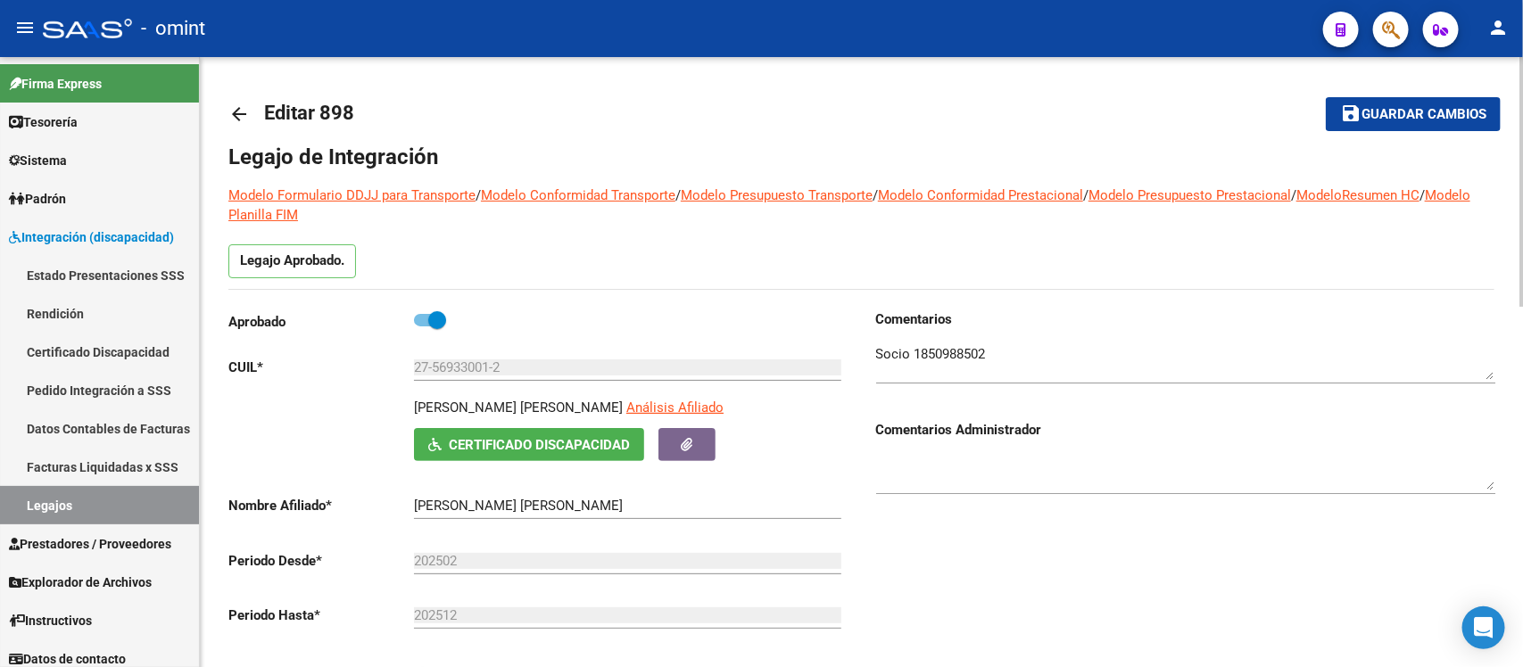
click at [237, 107] on mat-icon "arrow_back" at bounding box center [238, 113] width 21 height 21
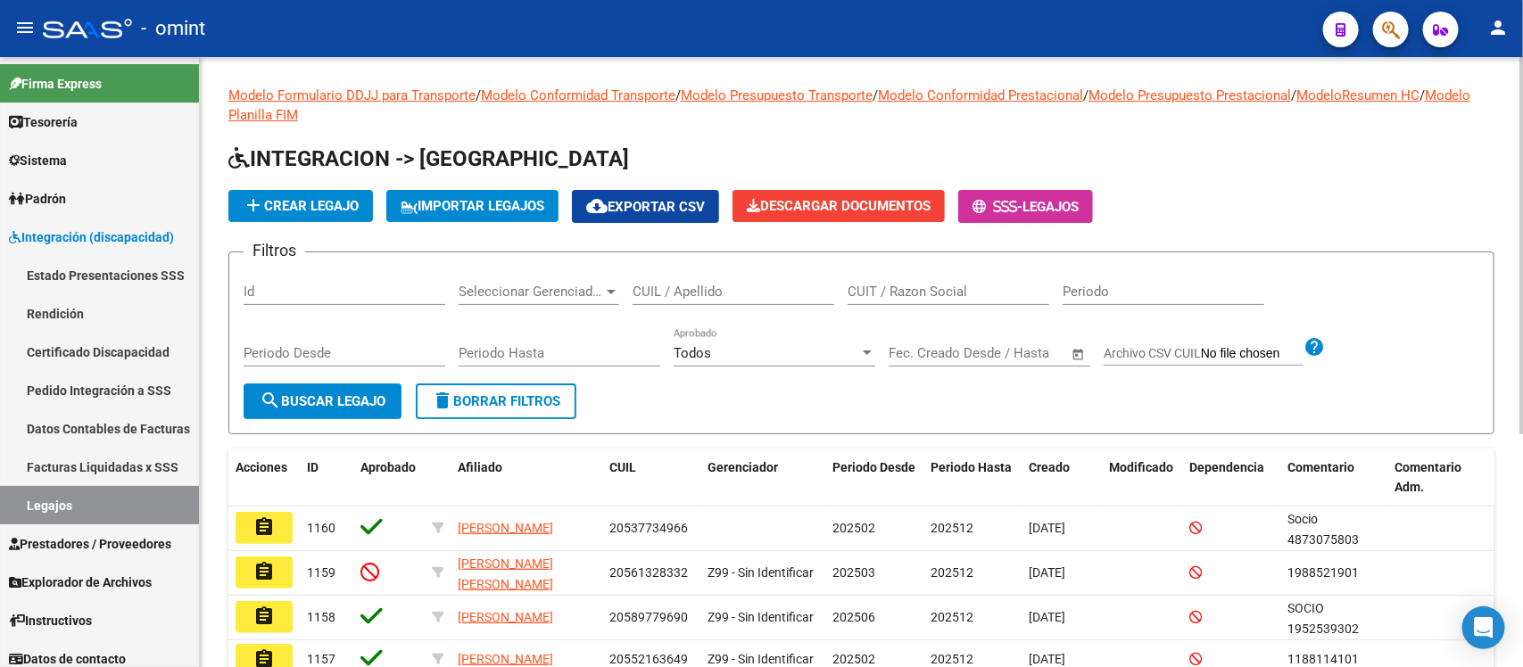
click at [689, 295] on input "CUIL / Apellido" at bounding box center [734, 292] width 202 height 16
paste input "[PERSON_NAME] [PERSON_NAME]"
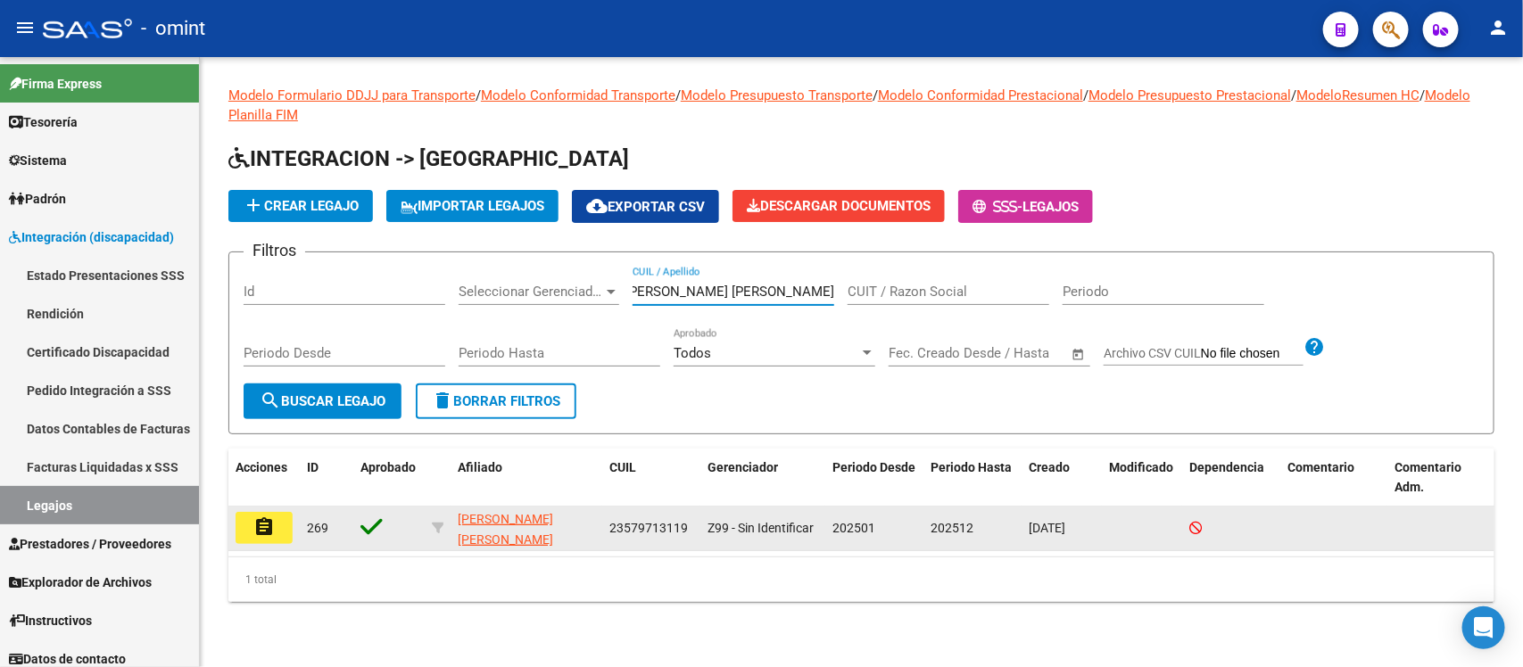
type input "[PERSON_NAME] [PERSON_NAME]"
click at [269, 517] on mat-icon "assignment" at bounding box center [263, 527] width 21 height 21
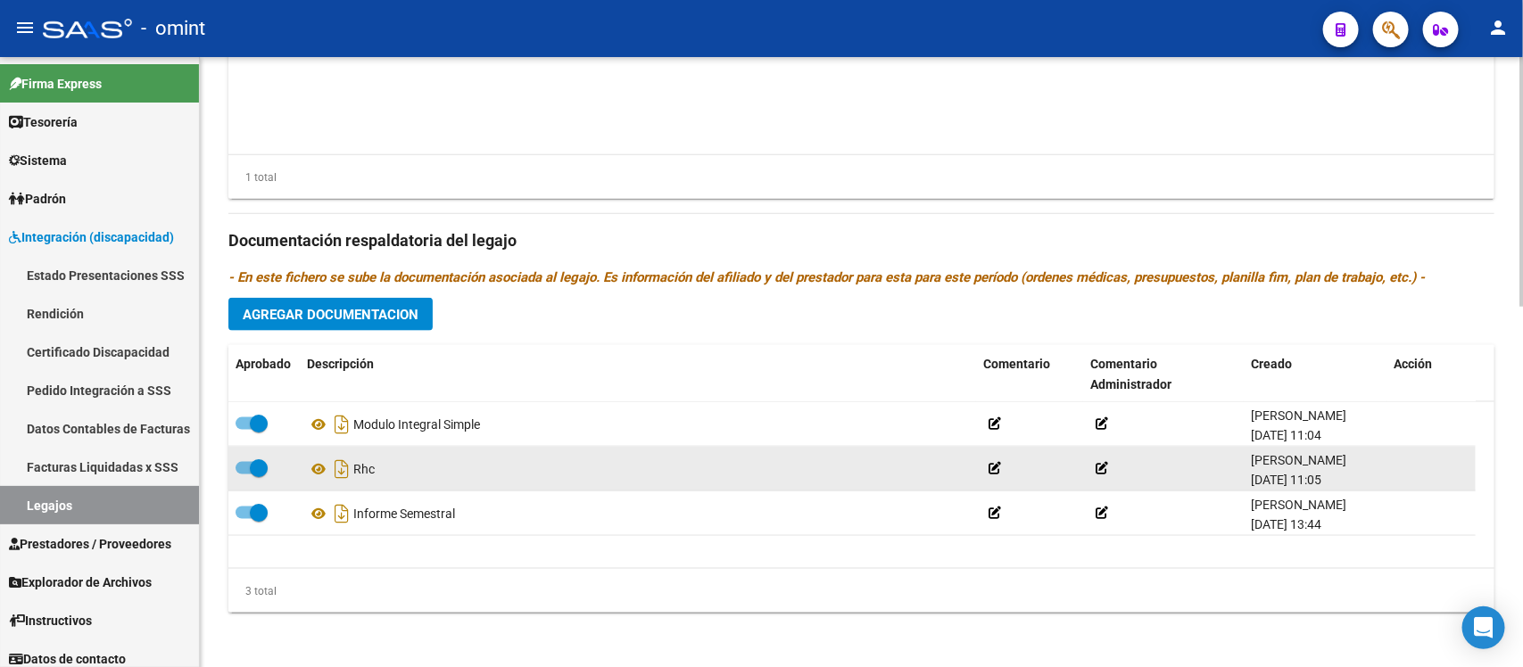
scroll to position [884, 0]
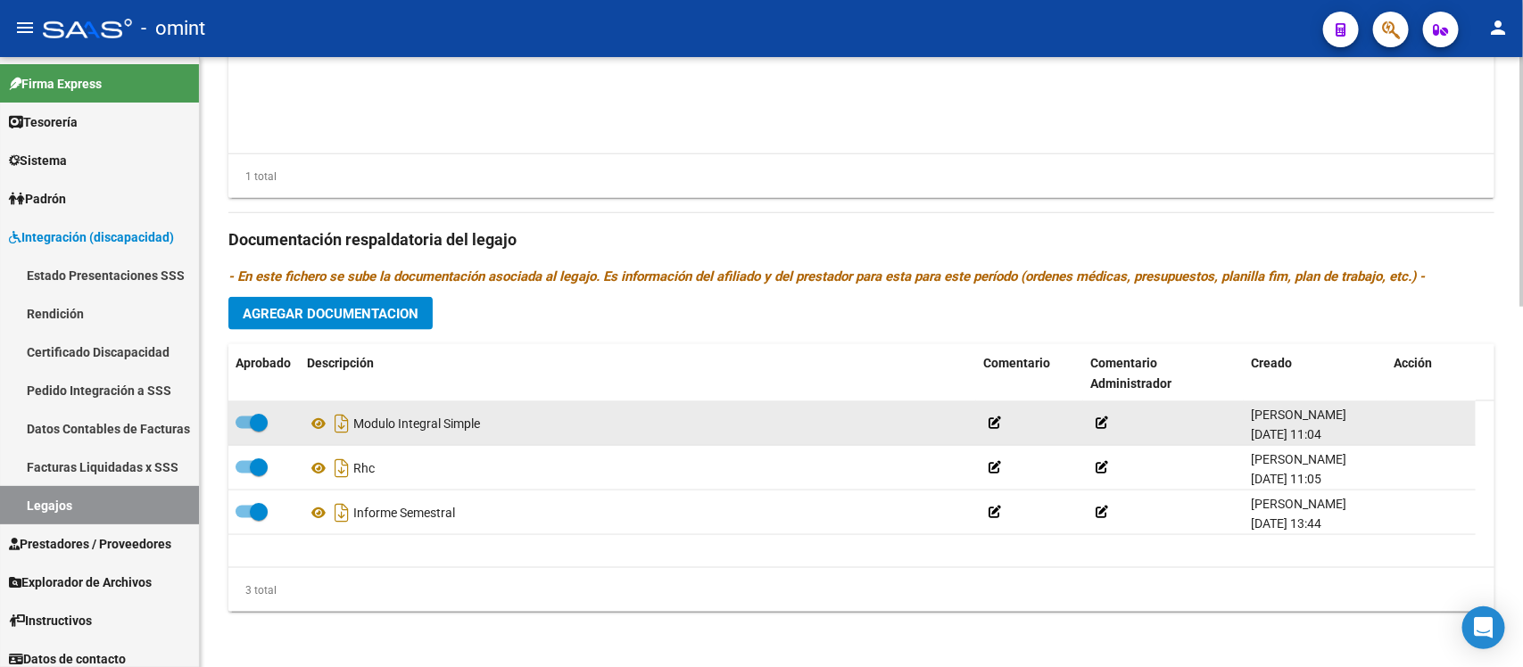
click at [453, 426] on div "Modulo Integral Simple" at bounding box center [638, 424] width 662 height 29
copy div "Modulo Integral Simple"
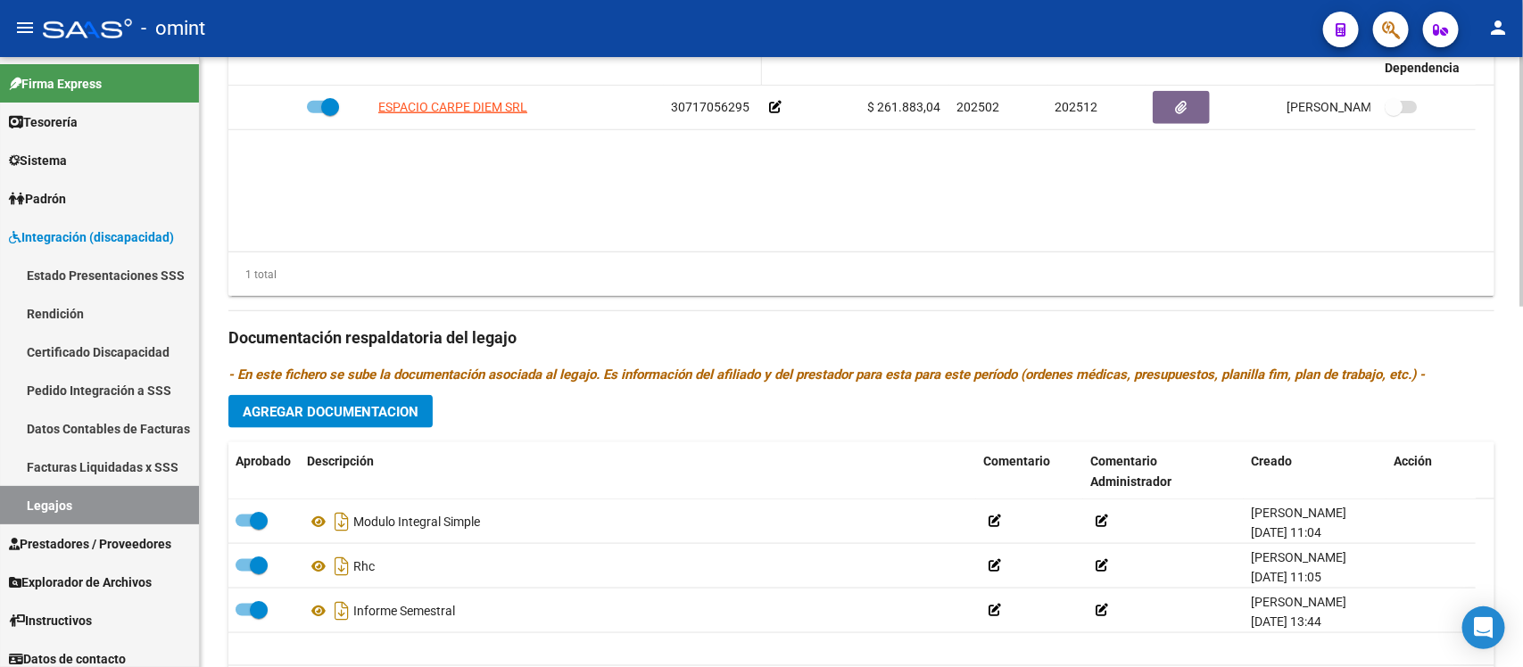
scroll to position [438, 0]
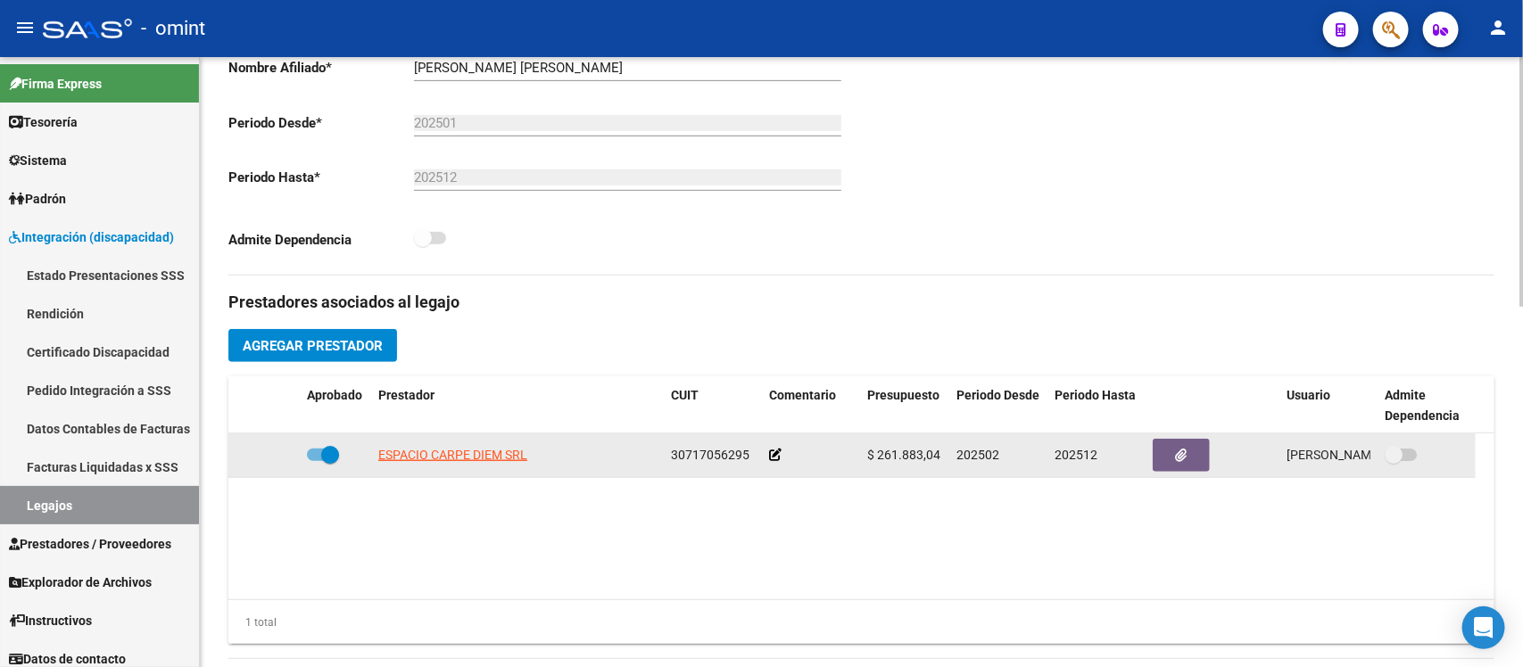
click at [774, 457] on icon at bounding box center [775, 455] width 12 height 12
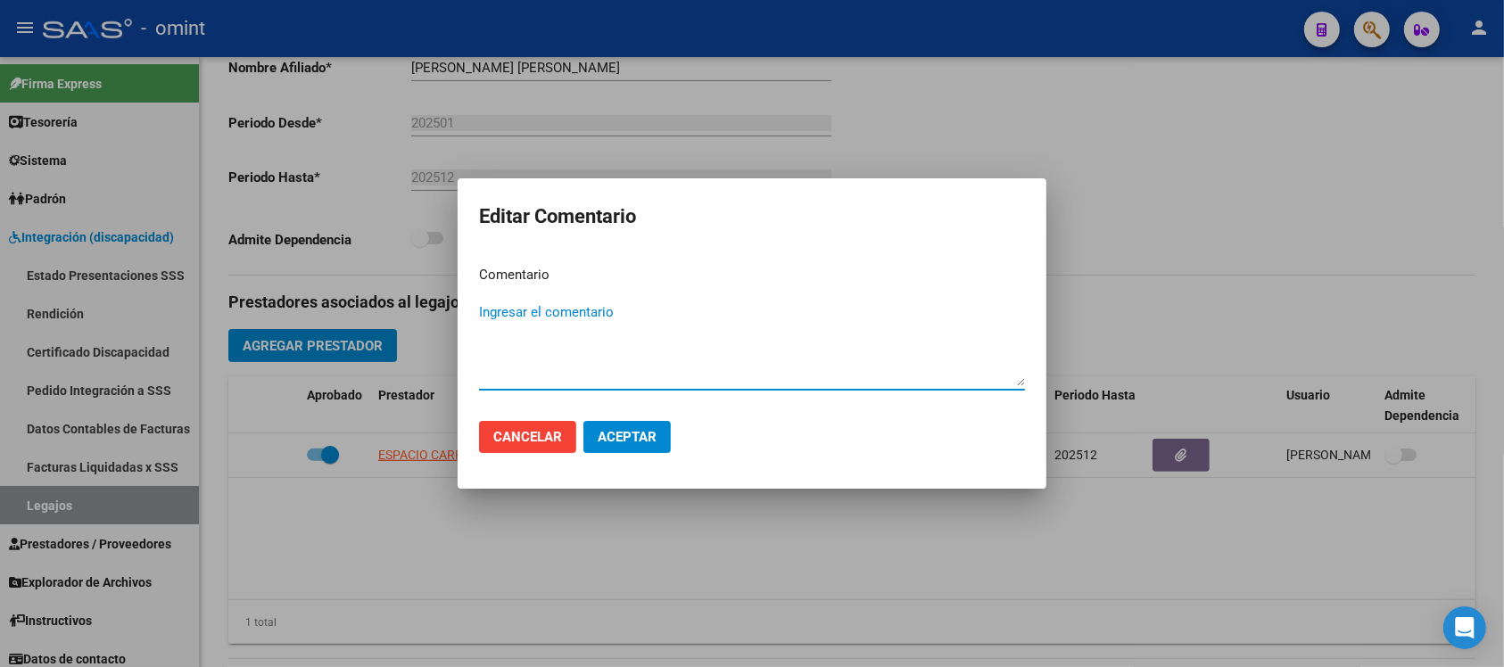
paste textarea "Modulo Integral Simple"
type textarea "Modulo Integral Simple"
click at [633, 446] on button "Aceptar" at bounding box center [626, 437] width 87 height 32
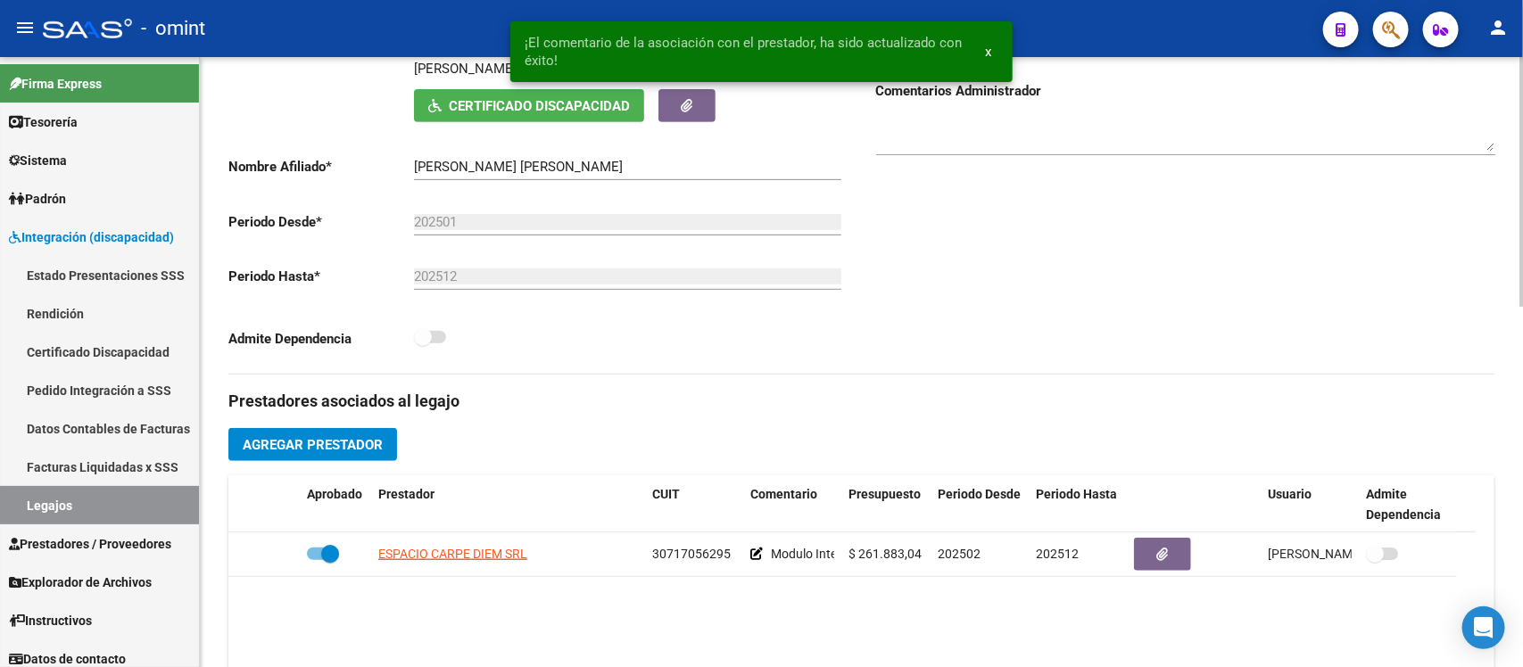
scroll to position [0, 0]
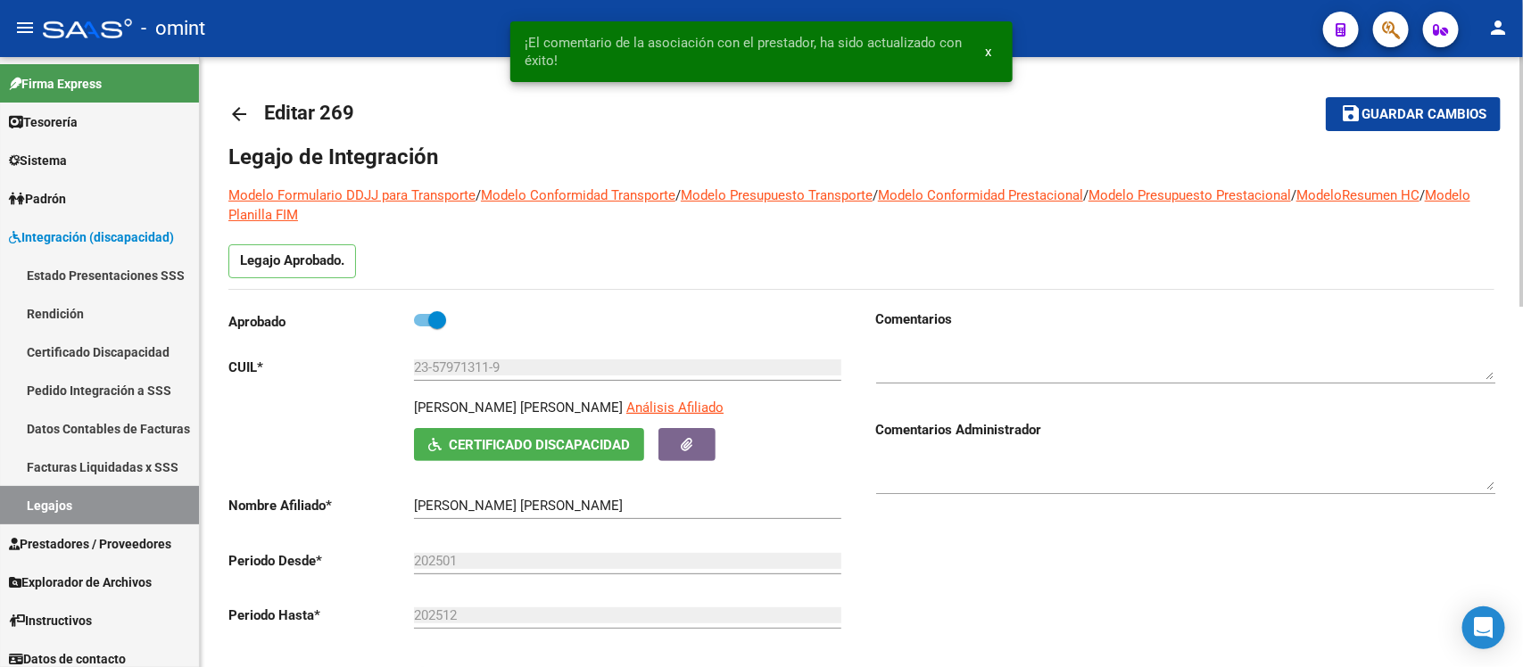
click at [246, 113] on mat-icon "arrow_back" at bounding box center [238, 113] width 21 height 21
